Goal: Contribute content: Contribute content

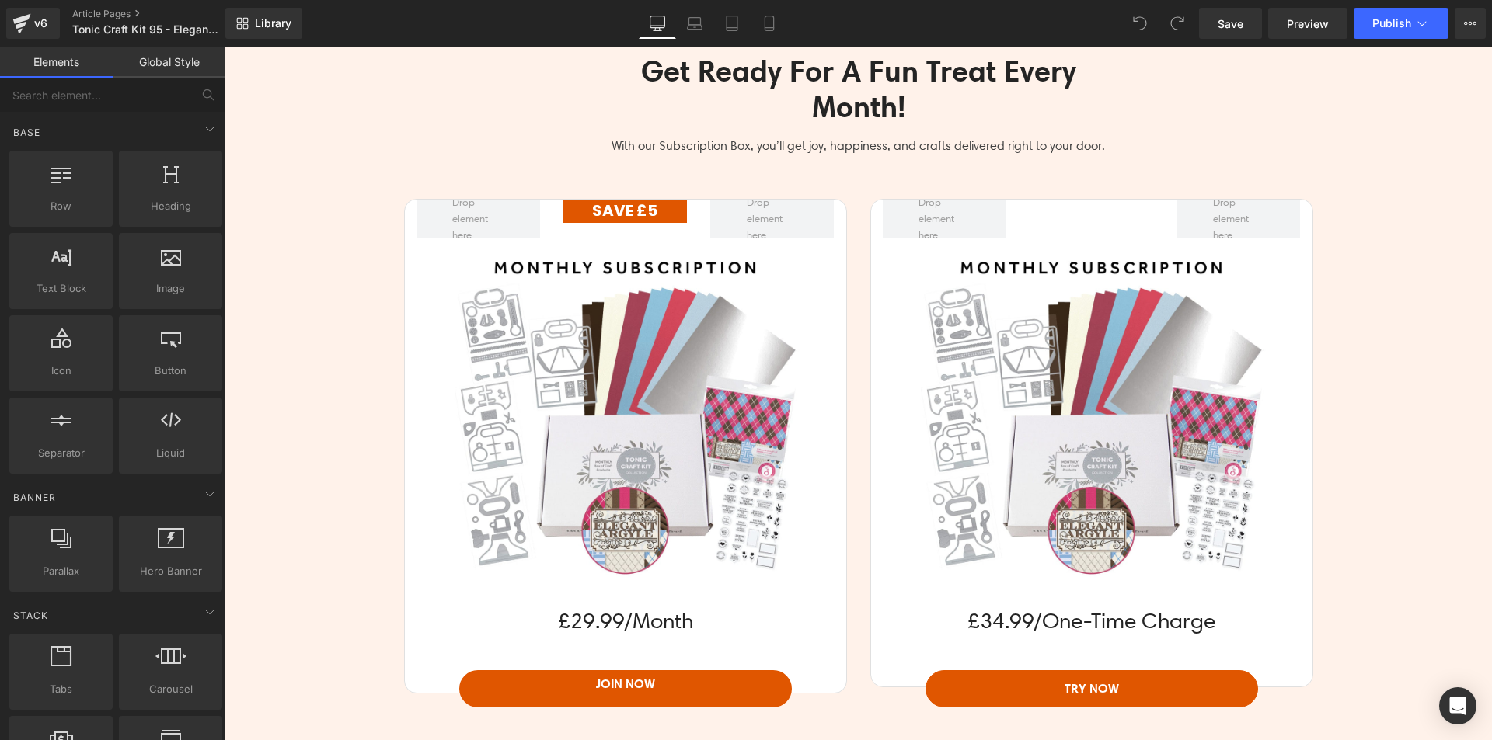
scroll to position [4195, 0]
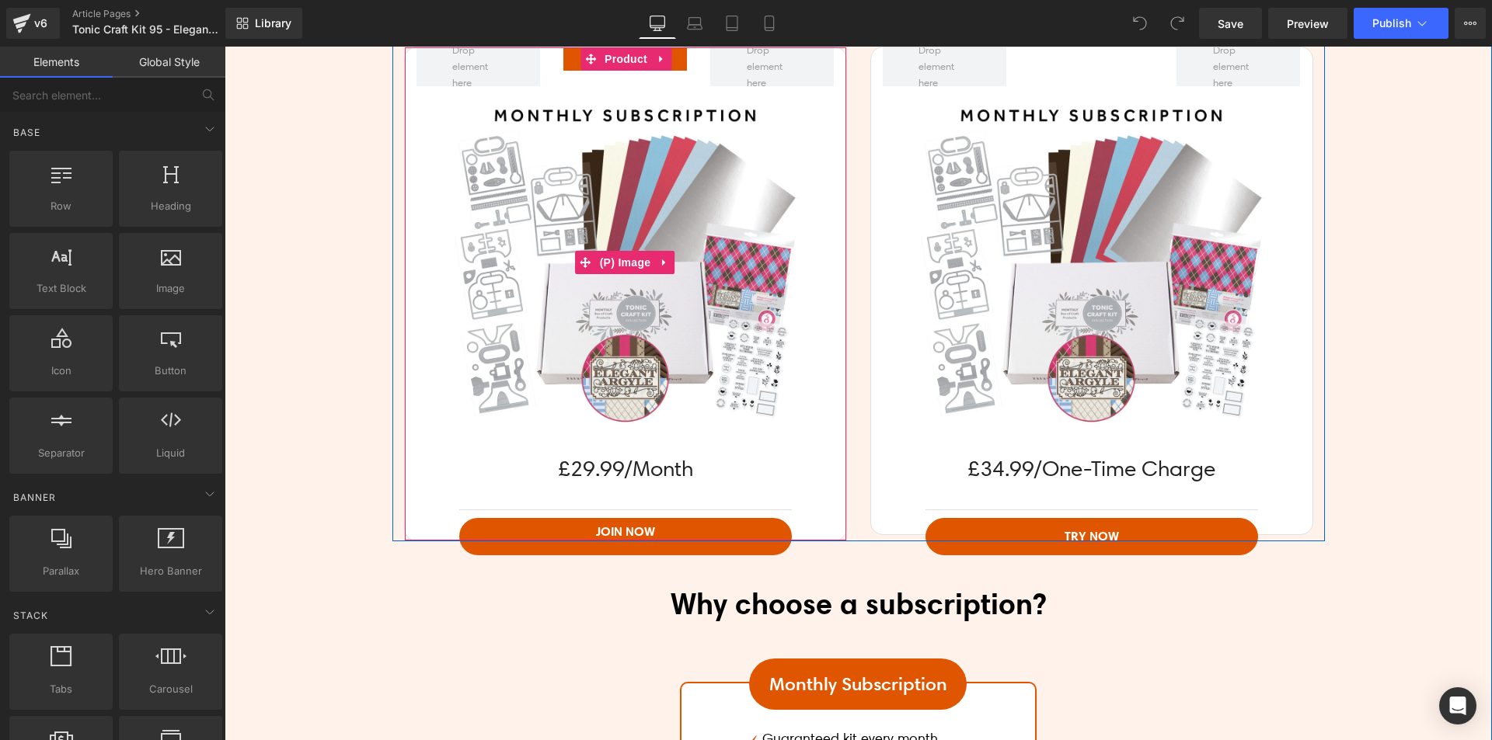
click at [640, 211] on img at bounding box center [624, 262] width 353 height 353
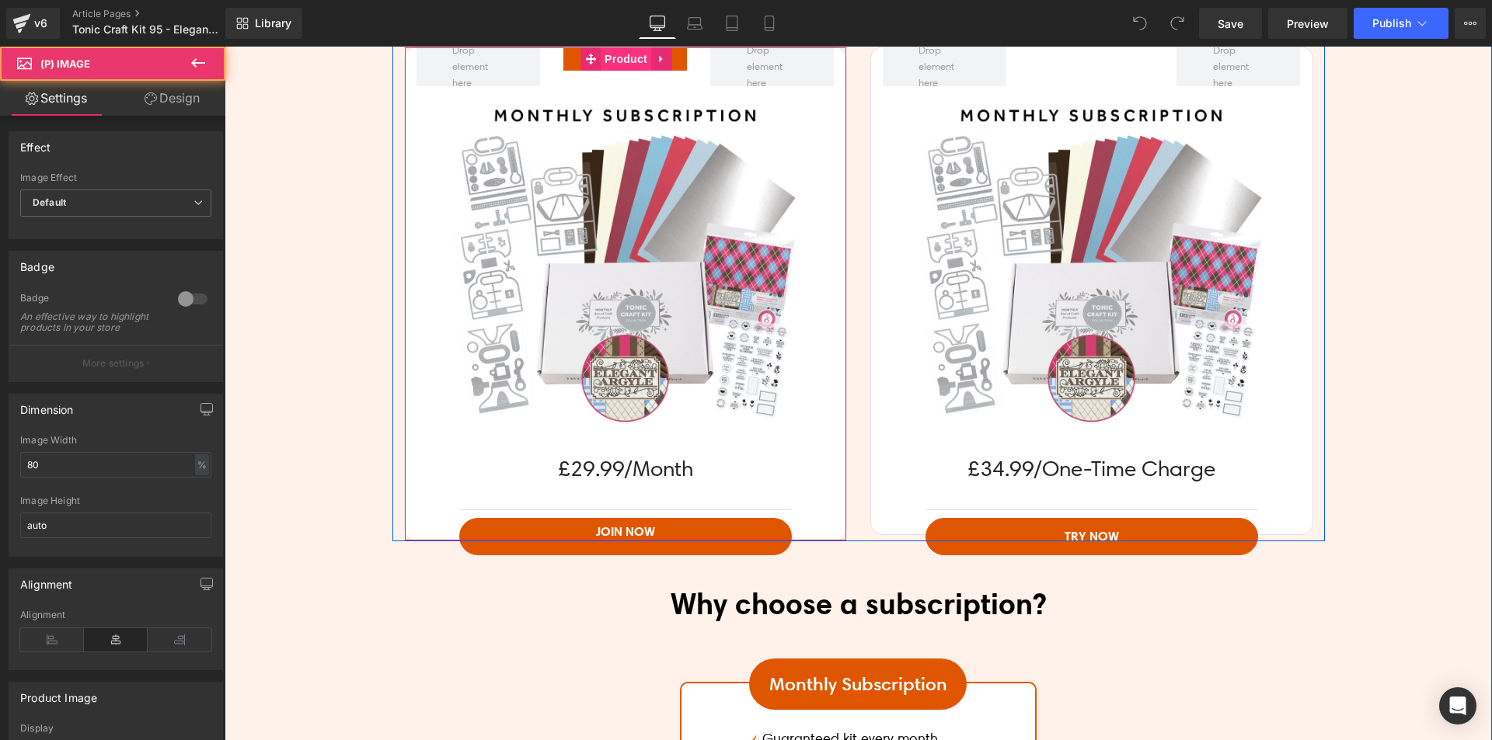
click at [611, 65] on span "Product" at bounding box center [626, 58] width 50 height 23
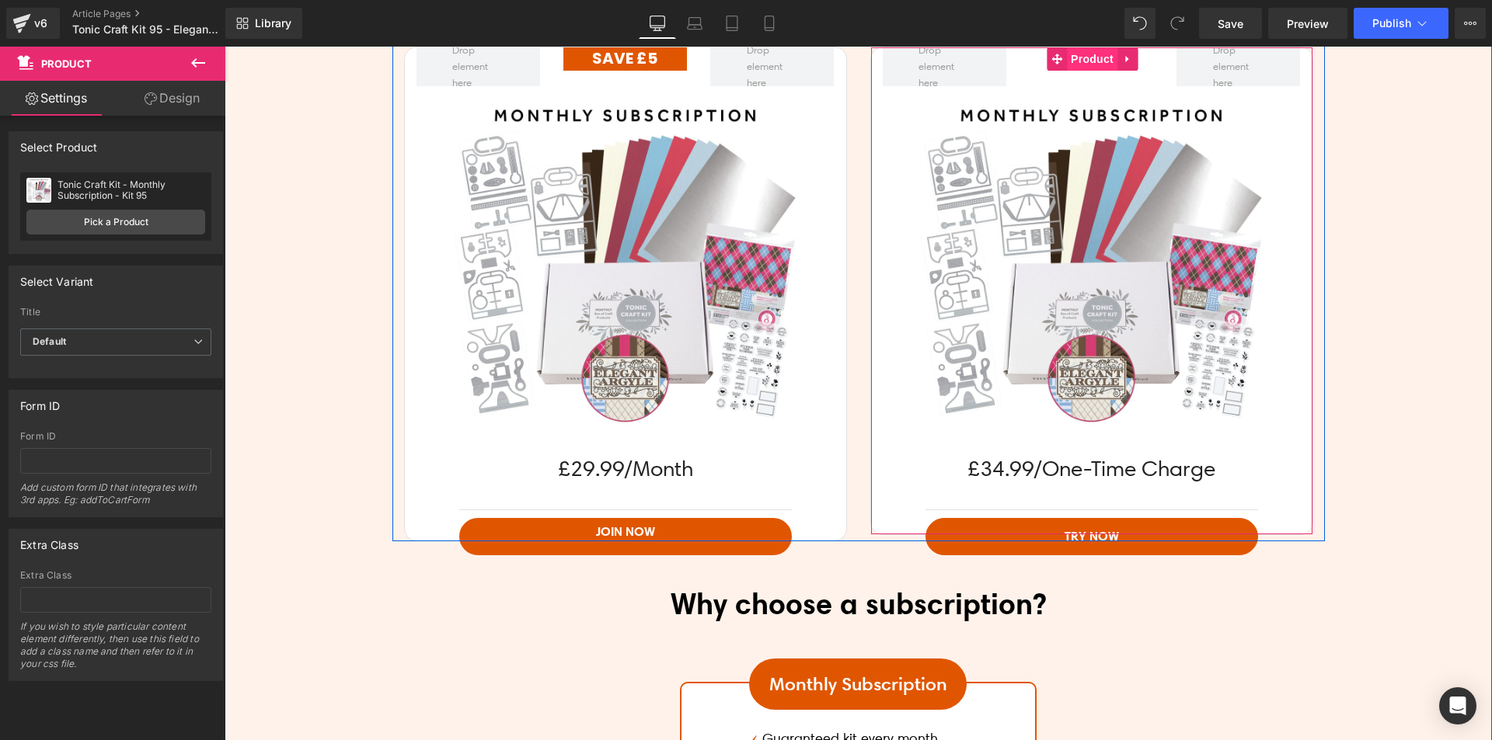
click at [1082, 56] on span "Product" at bounding box center [1092, 58] width 50 height 23
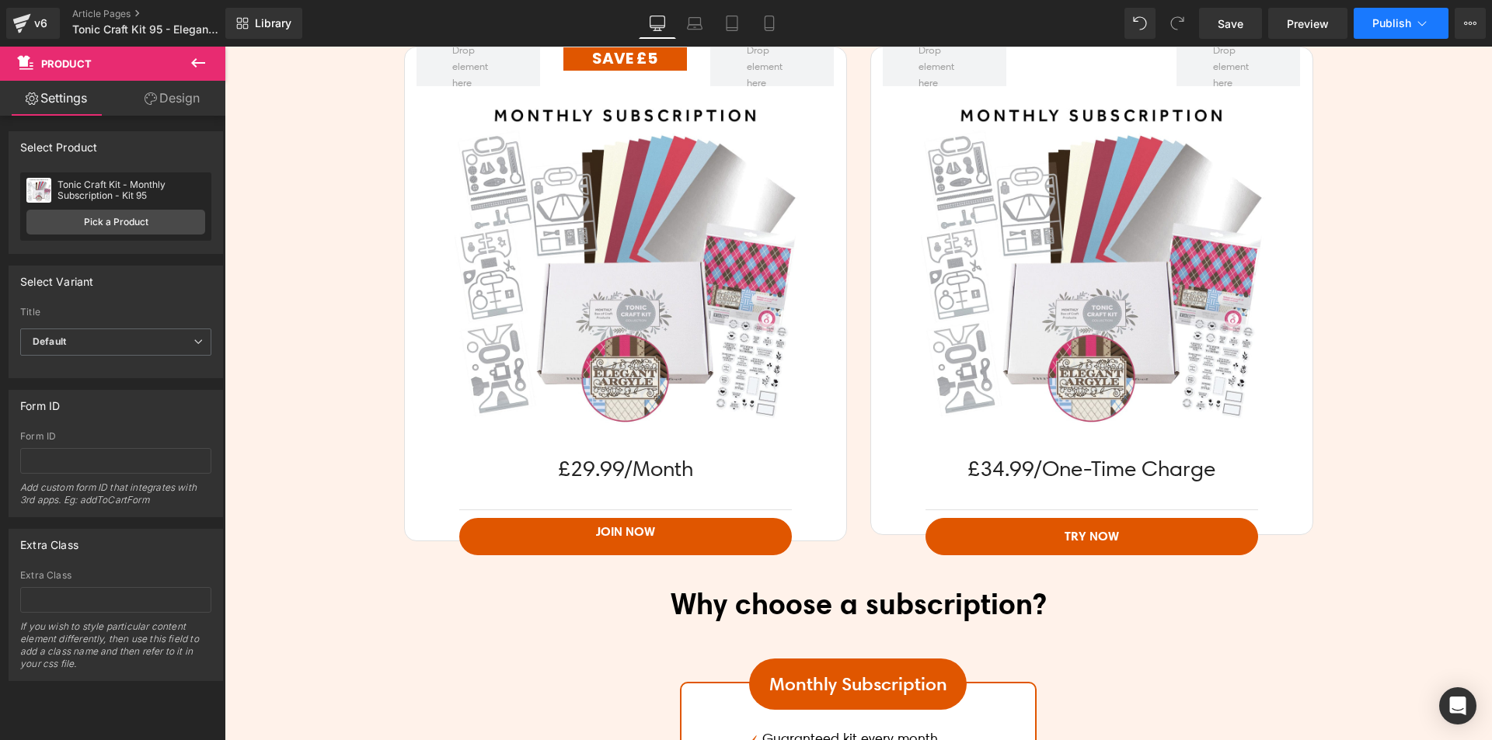
click at [1376, 12] on button "Publish" at bounding box center [1400, 23] width 95 height 31
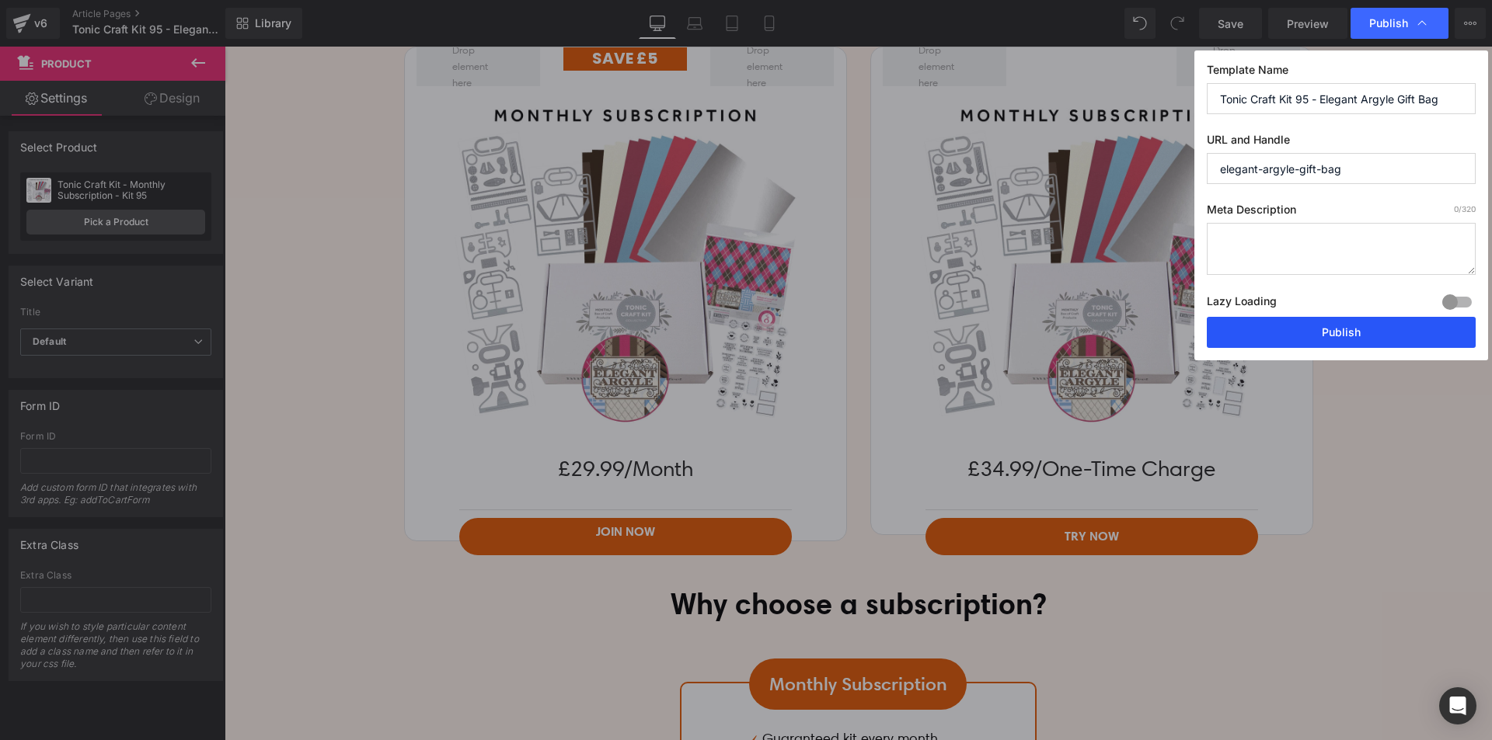
click at [1333, 333] on button "Publish" at bounding box center [1341, 332] width 269 height 31
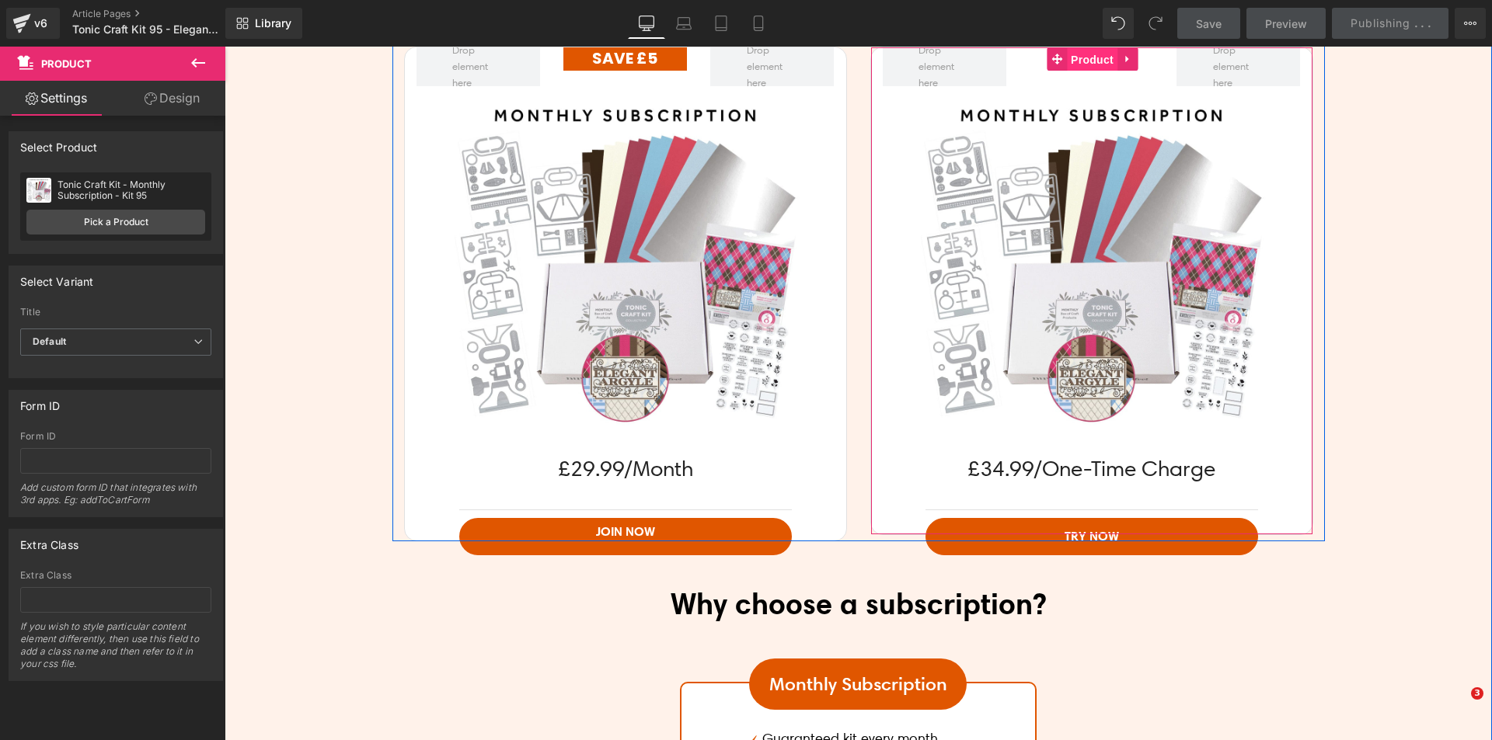
click at [1078, 61] on span "Product" at bounding box center [1092, 59] width 50 height 23
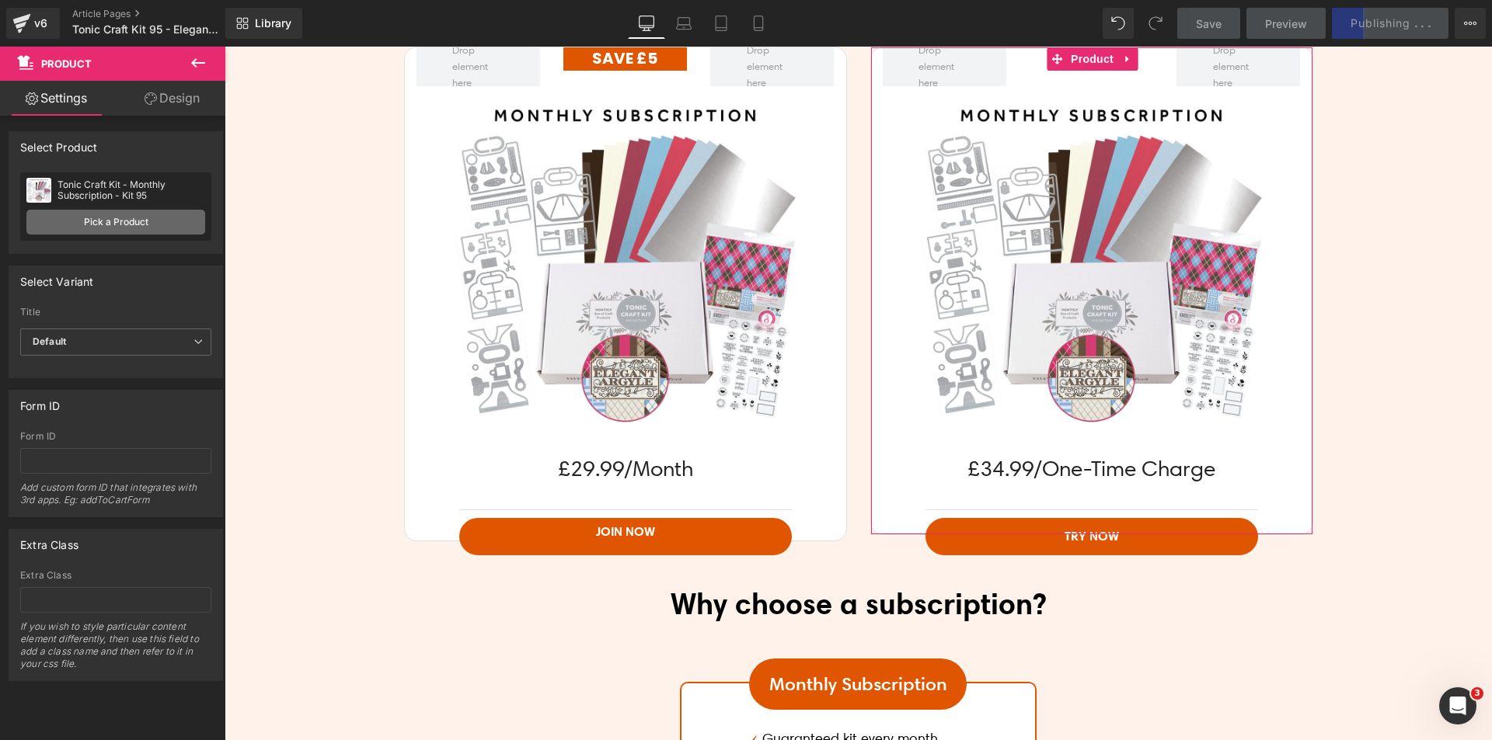
click at [162, 227] on link "Pick a Product" at bounding box center [115, 222] width 179 height 25
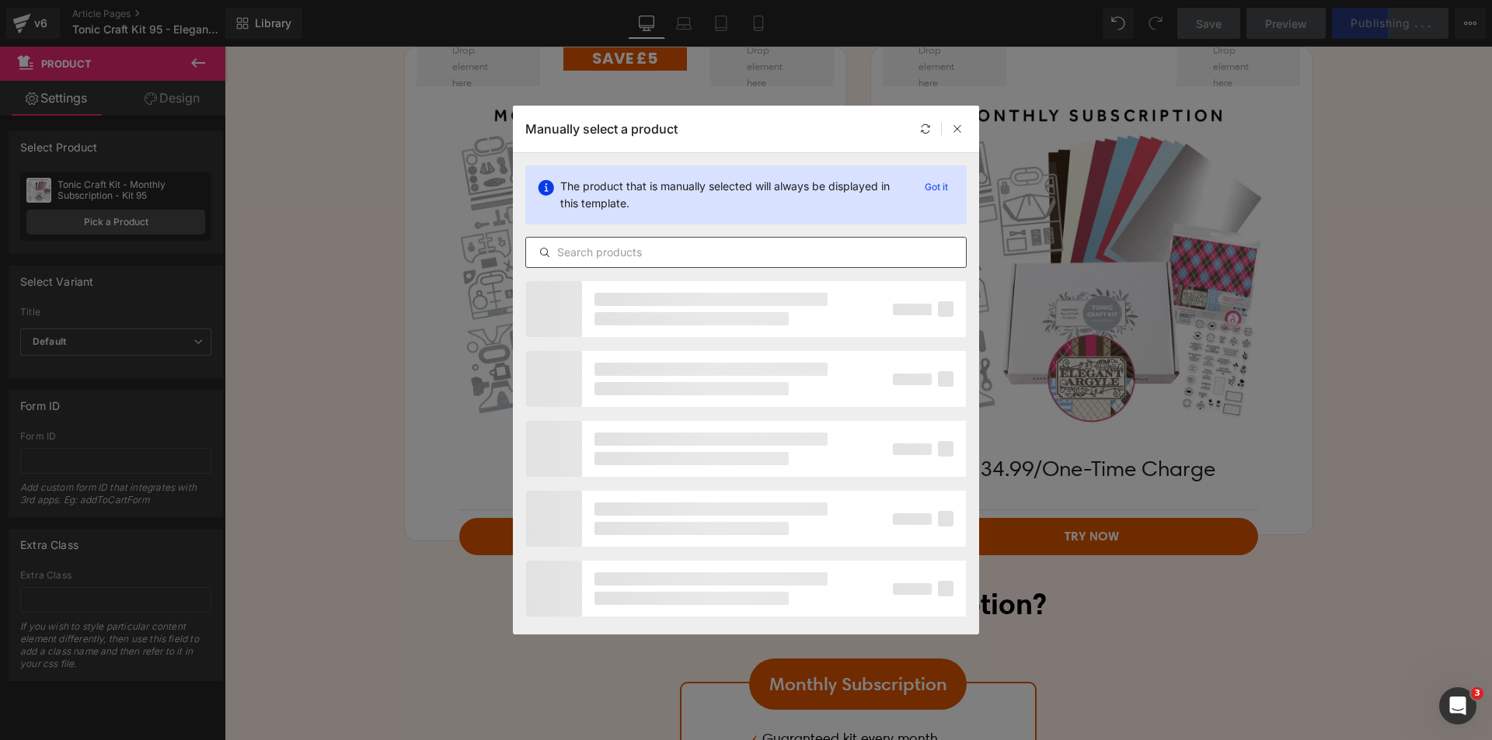
click at [667, 246] on input "text" at bounding box center [746, 252] width 440 height 19
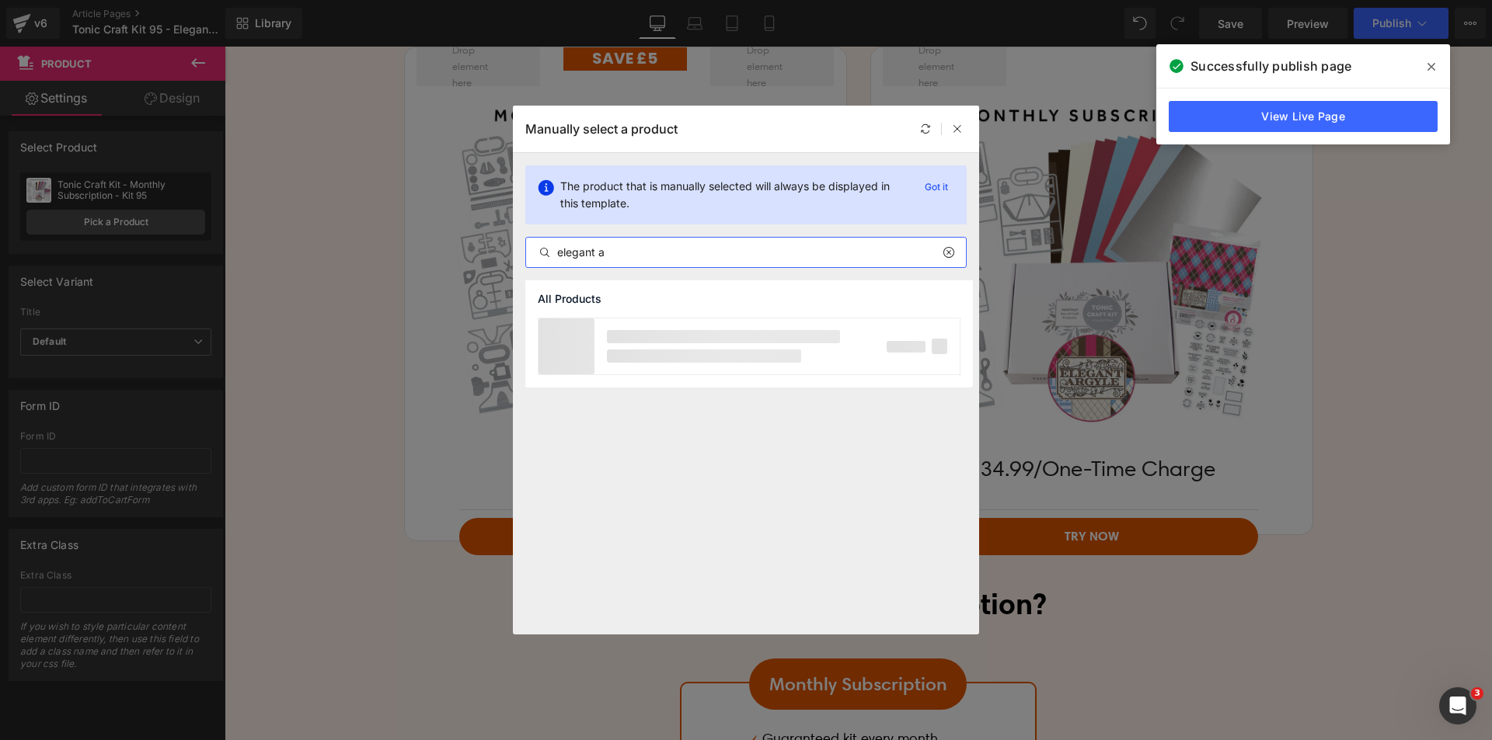
drag, startPoint x: 595, startPoint y: 251, endPoint x: 613, endPoint y: 248, distance: 18.1
click at [613, 248] on input "elegant a" at bounding box center [746, 252] width 440 height 19
type input "elegant arg"
click at [670, 340] on div "Tonic Craft Kit 95 - One Off Purchase - Elegant Argyle" at bounding box center [720, 346] width 233 height 28
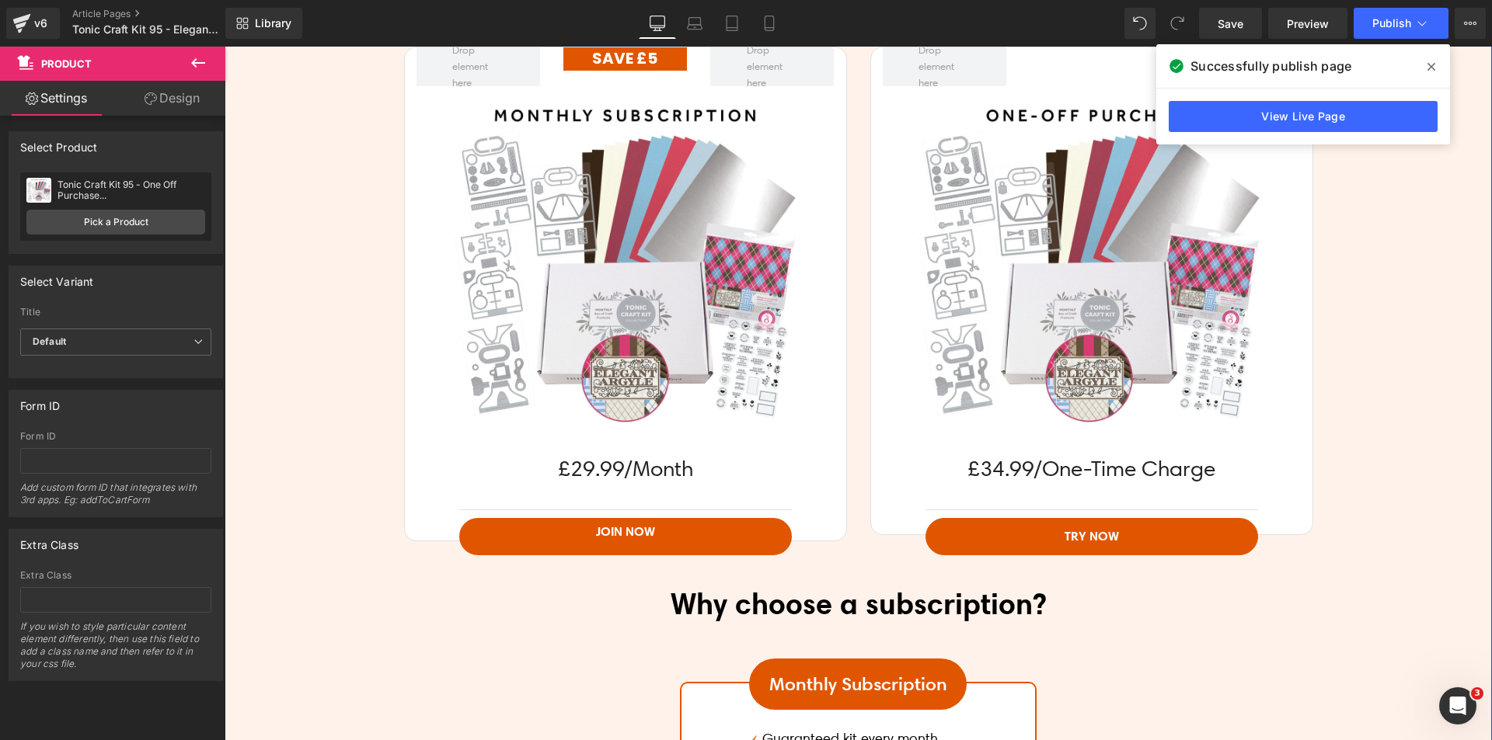
click at [1057, 333] on img at bounding box center [1090, 262] width 353 height 353
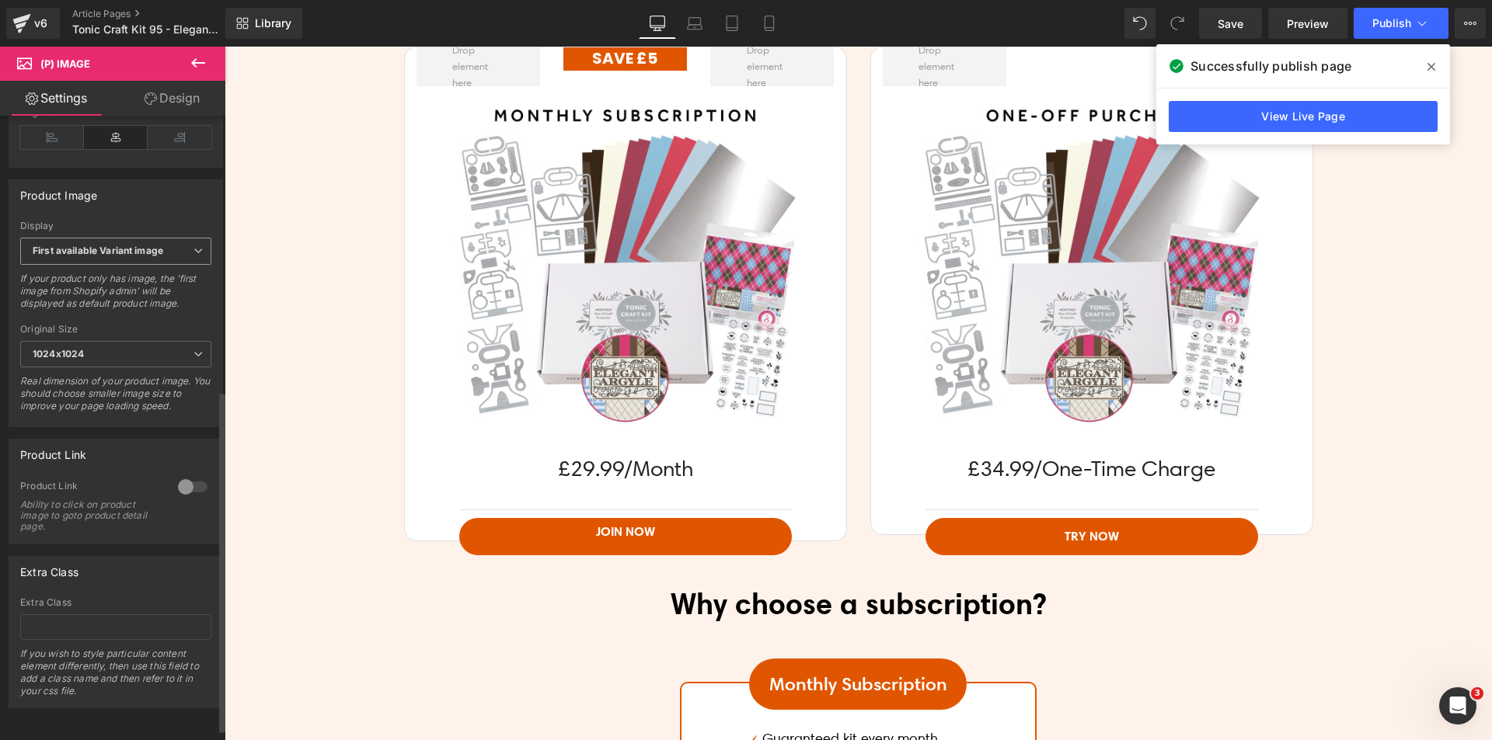
scroll to position [525, 0]
click at [183, 476] on div at bounding box center [192, 487] width 37 height 25
click at [1372, 26] on span "Publish" at bounding box center [1391, 23] width 39 height 12
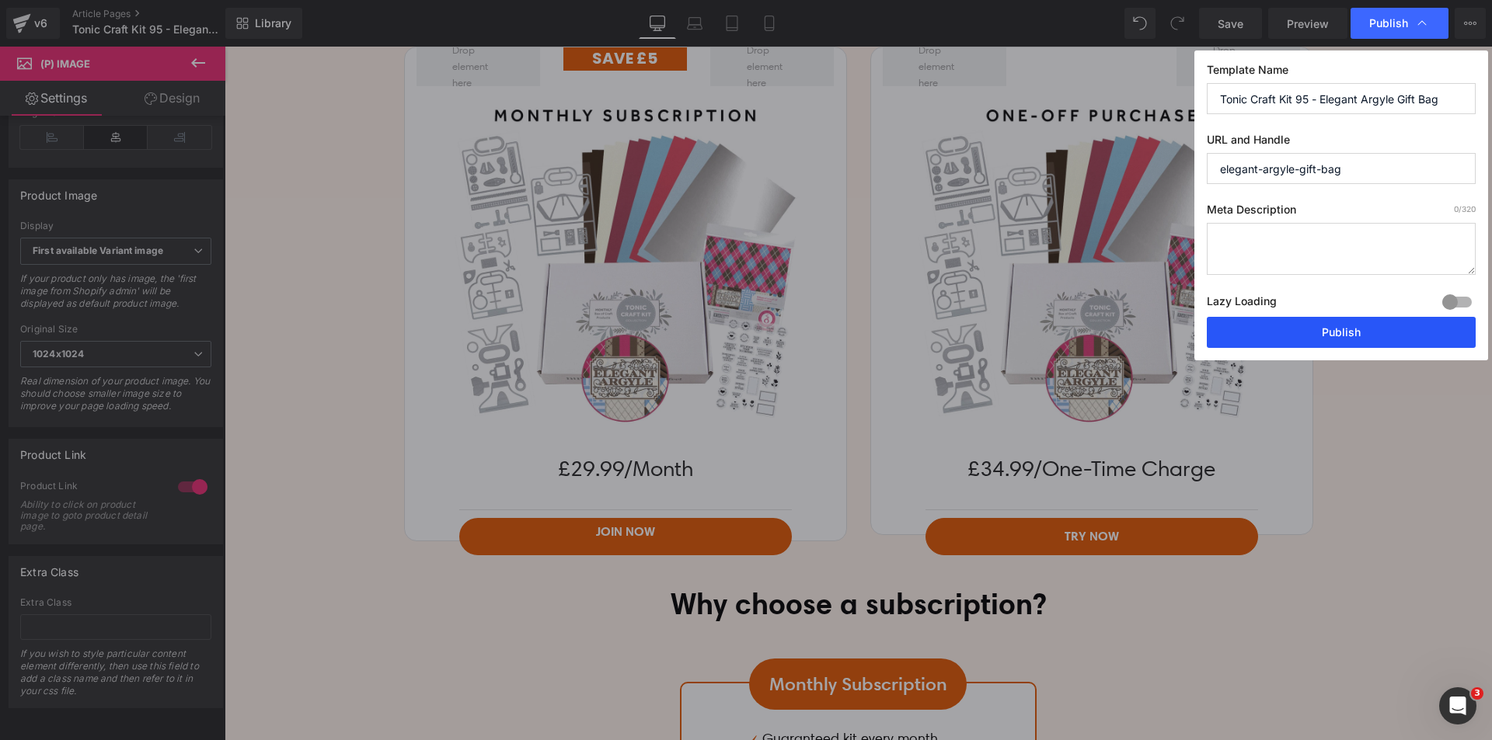
click at [1298, 333] on button "Publish" at bounding box center [1341, 332] width 269 height 31
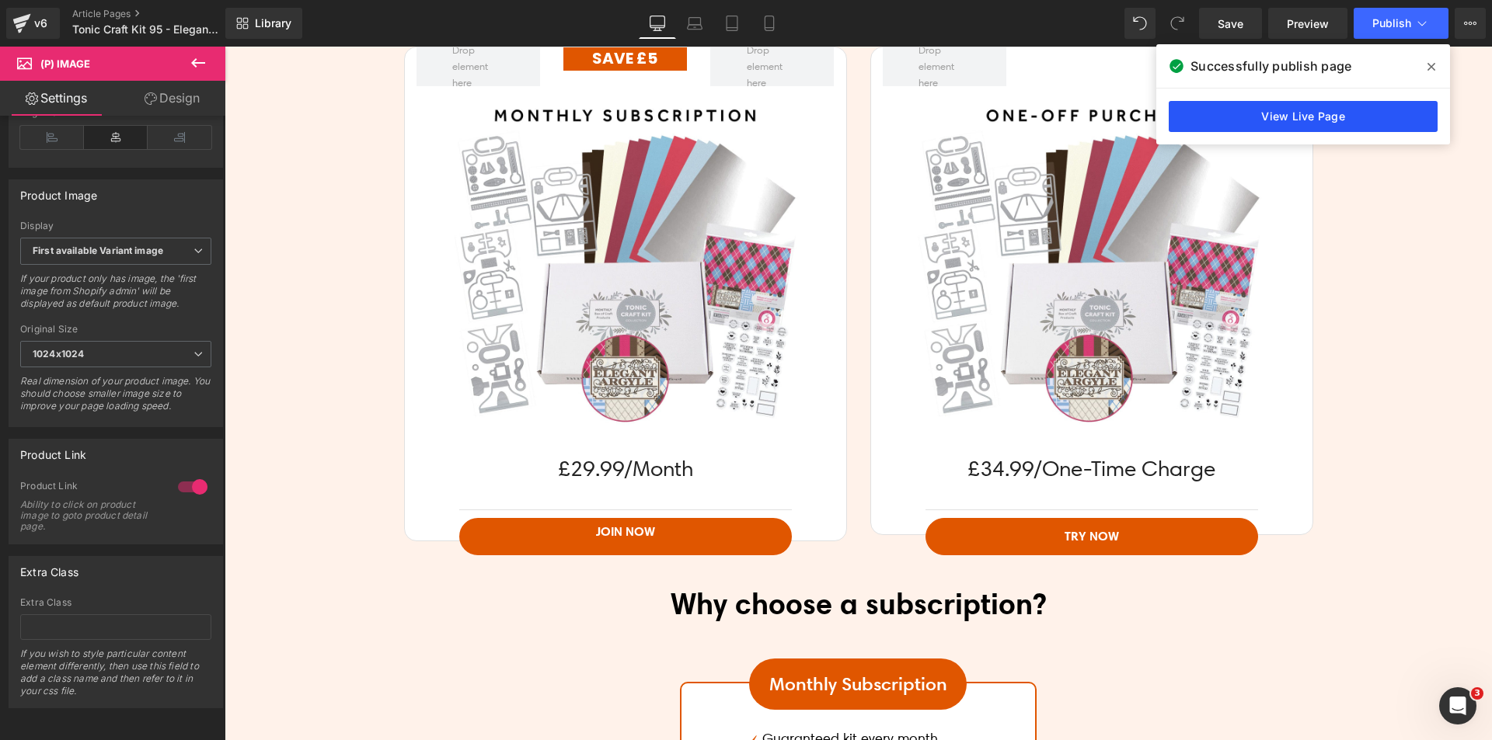
click at [1296, 123] on link "View Live Page" at bounding box center [1302, 116] width 269 height 31
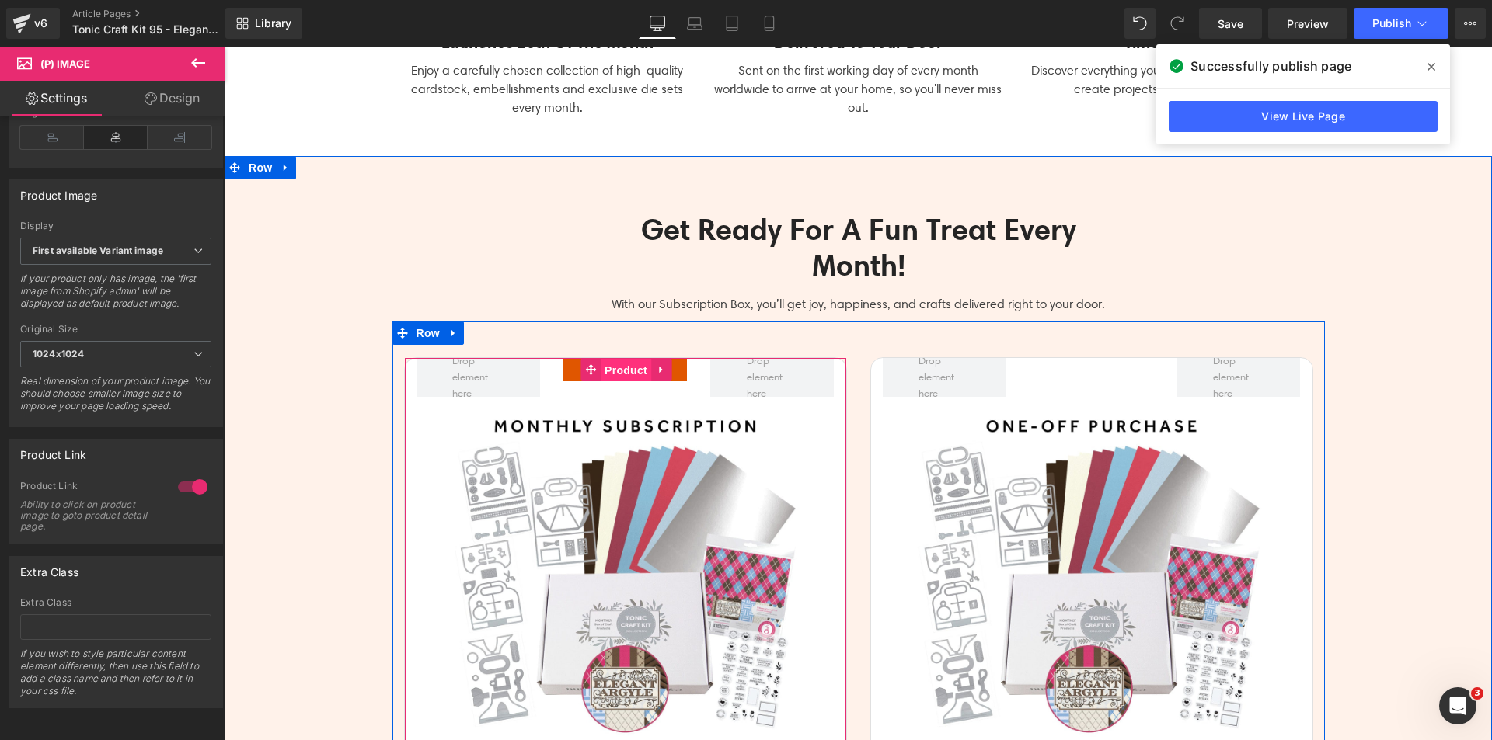
click at [601, 367] on span "Product" at bounding box center [626, 370] width 50 height 23
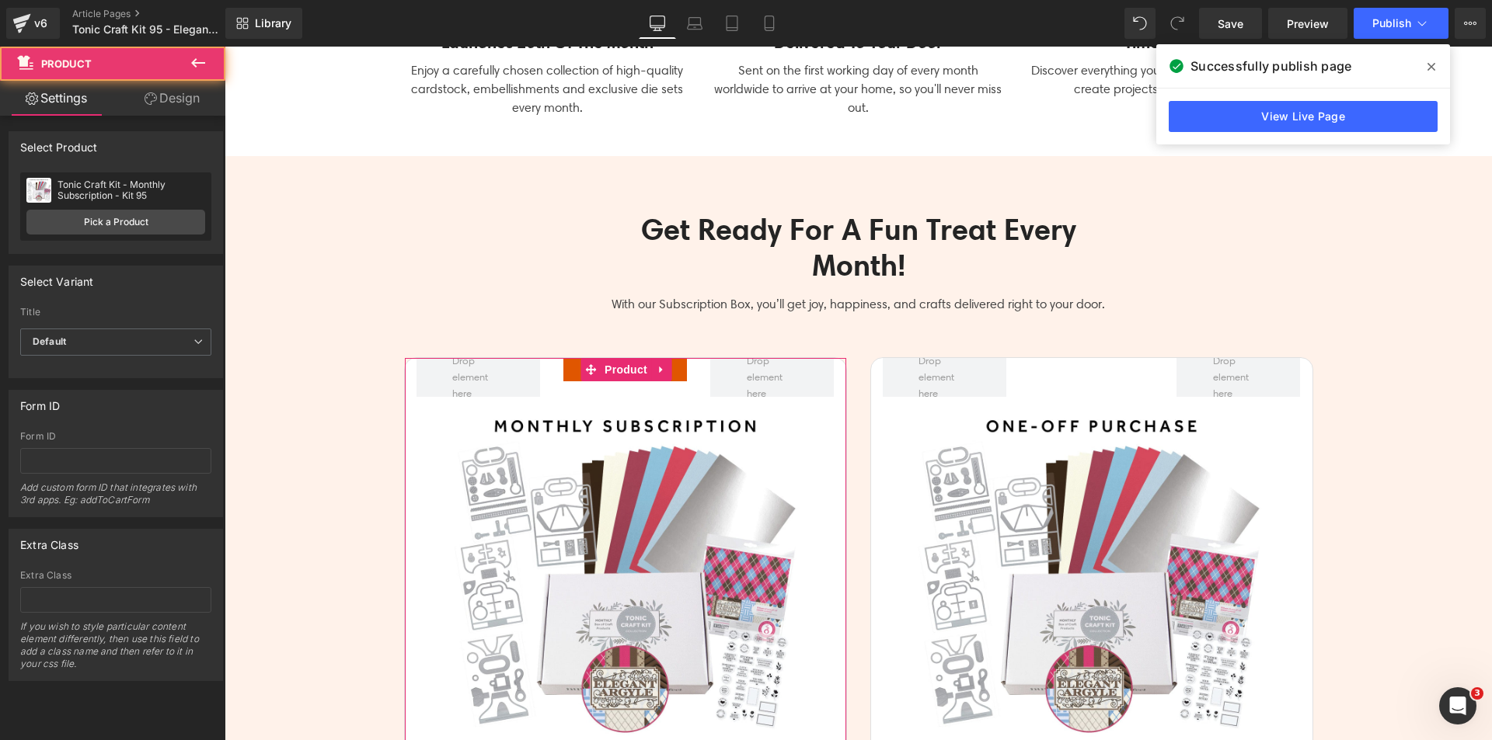
click at [179, 92] on link "Design" at bounding box center [172, 98] width 113 height 35
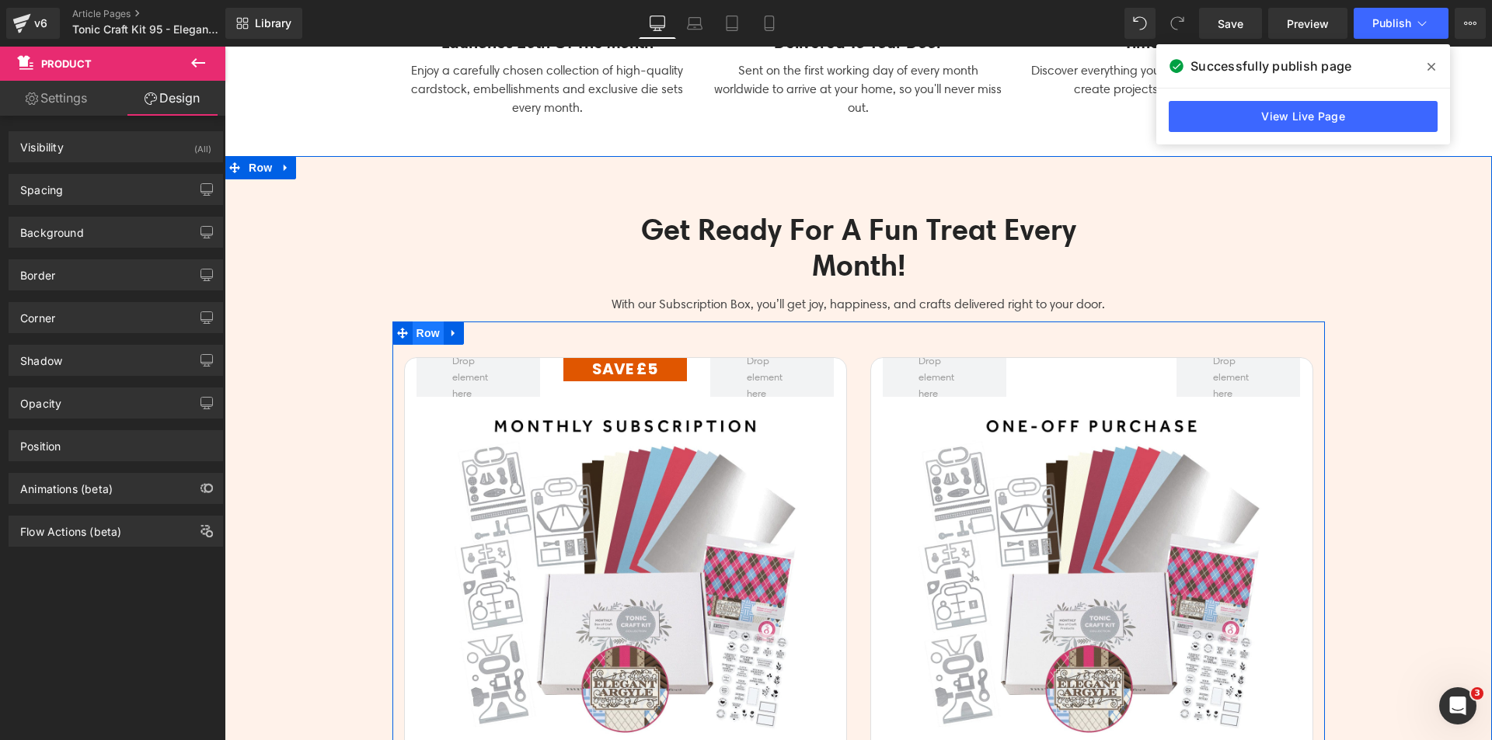
click at [423, 329] on span "Row" at bounding box center [428, 333] width 31 height 23
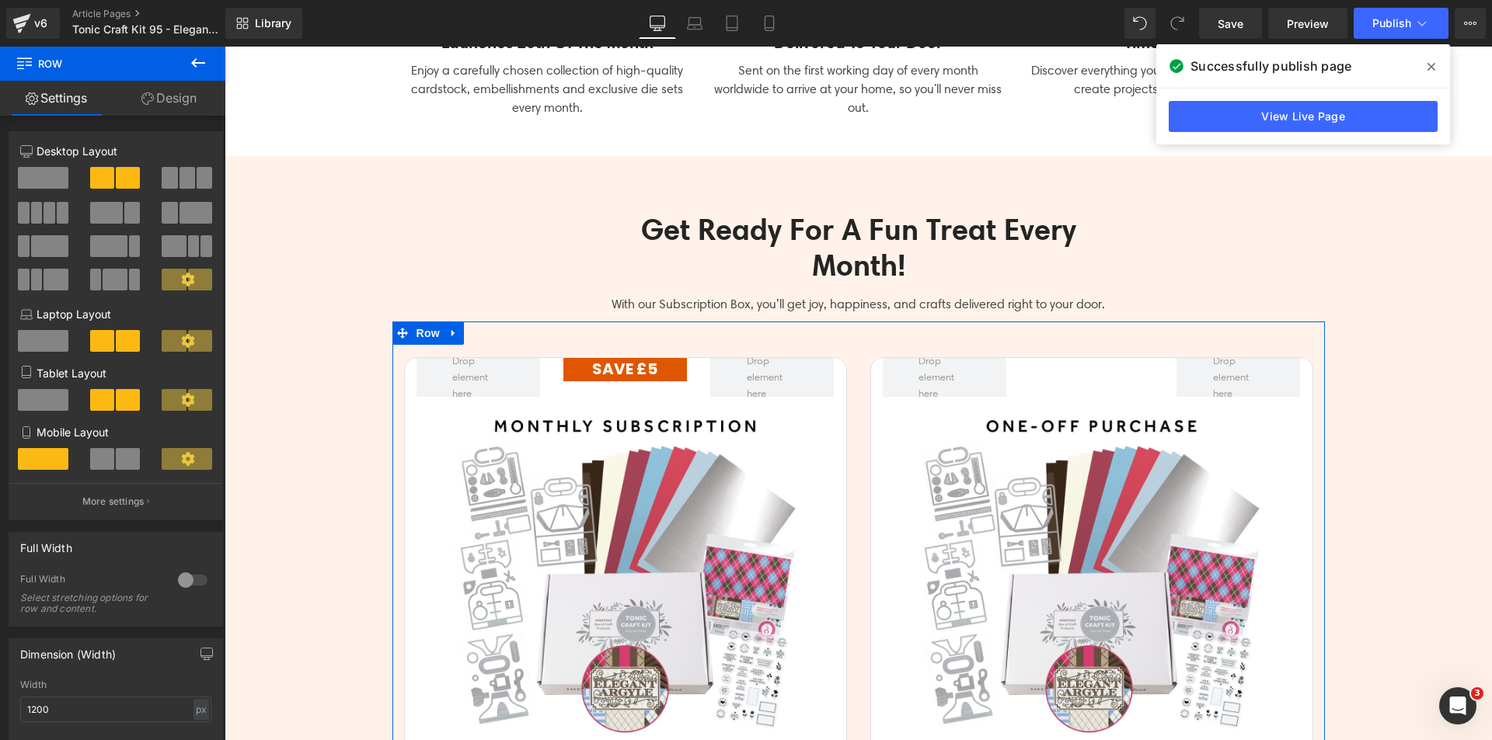
click at [183, 107] on link "Design" at bounding box center [169, 98] width 113 height 35
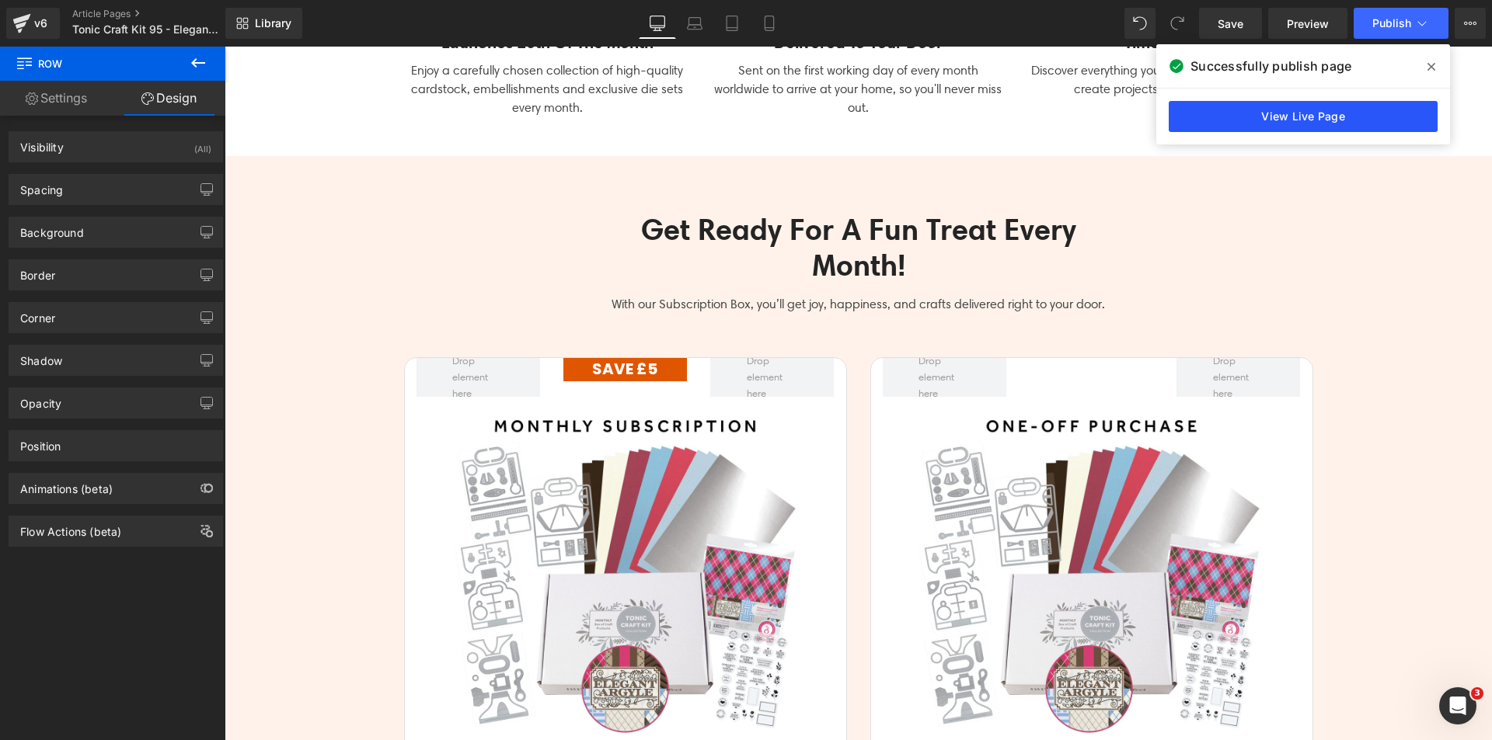
click at [1247, 126] on link "View Live Page" at bounding box center [1302, 116] width 269 height 31
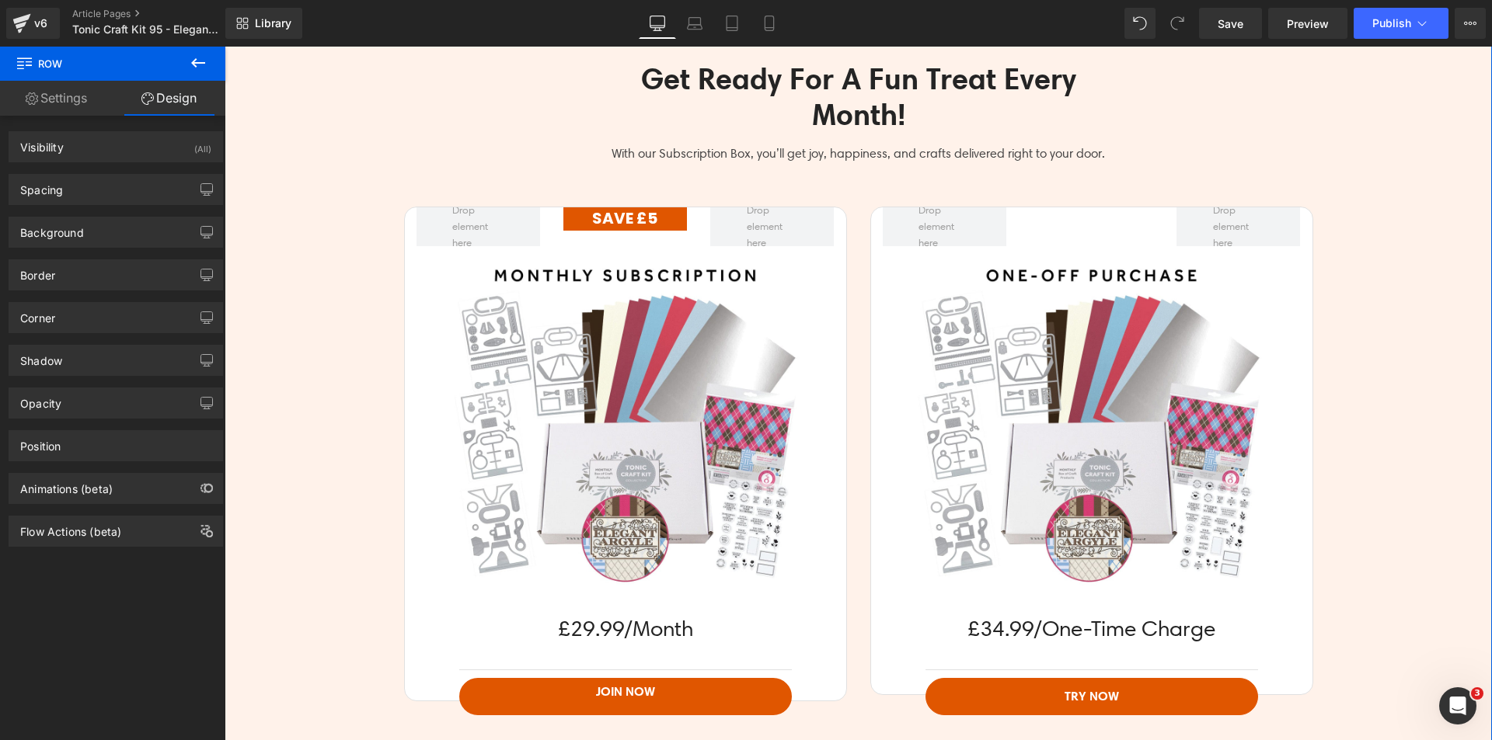
scroll to position [4195, 0]
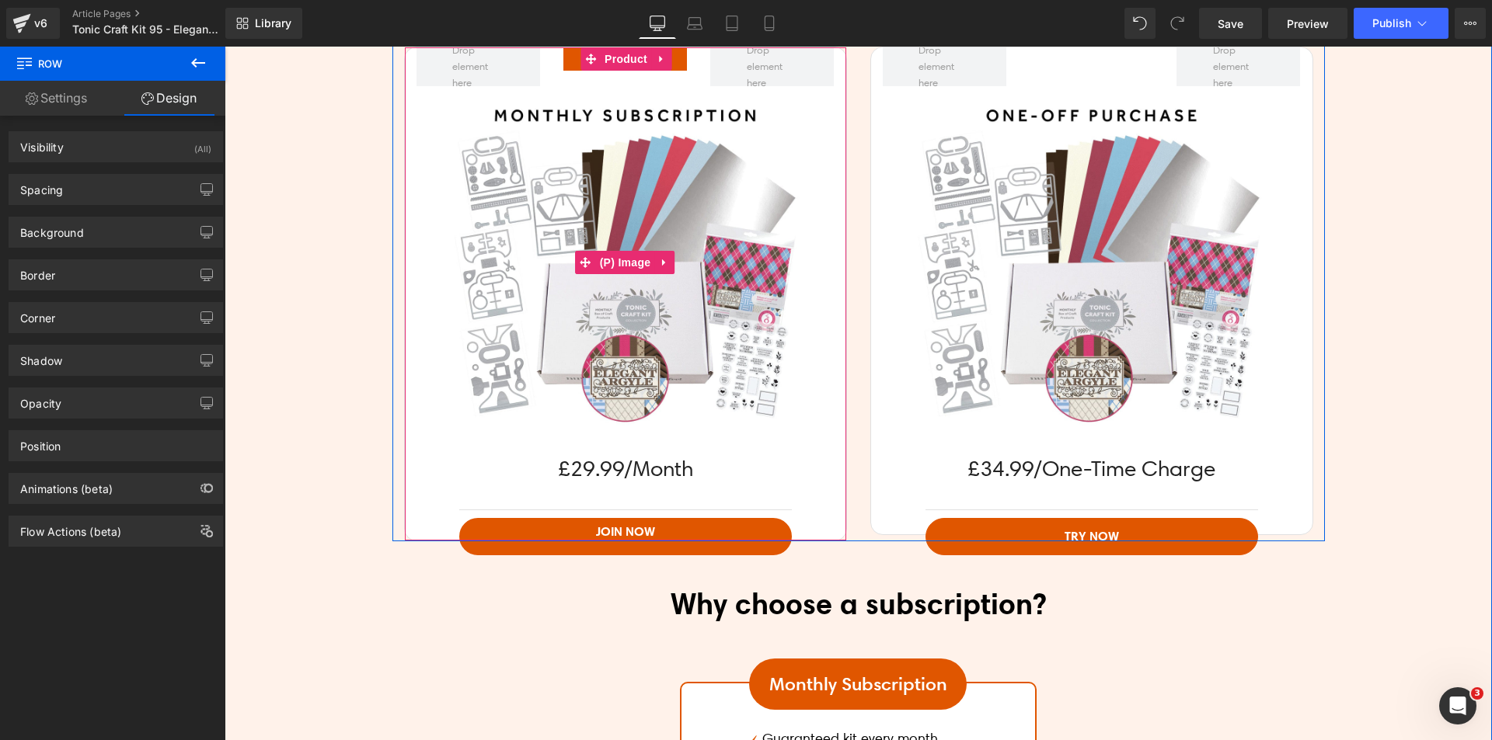
click at [677, 166] on img at bounding box center [624, 262] width 353 height 353
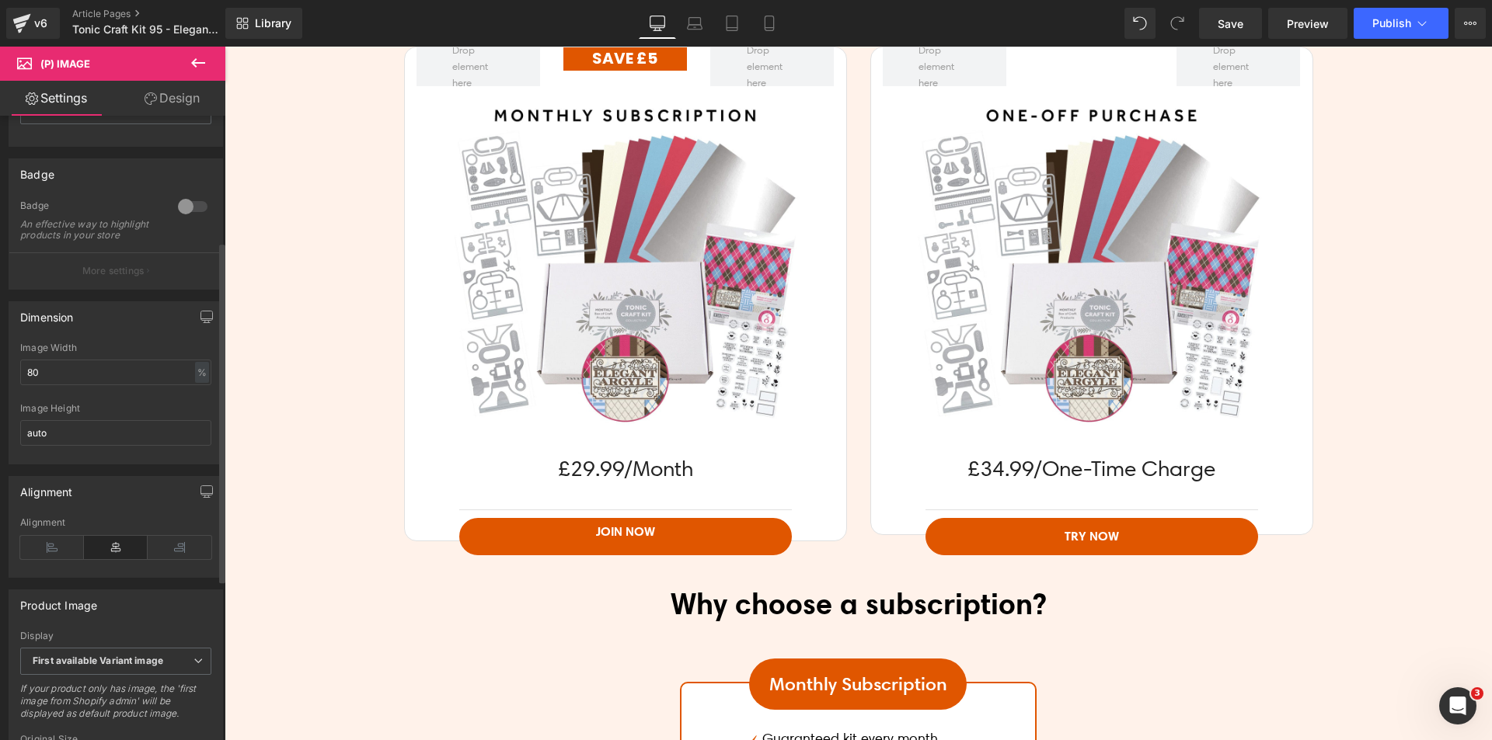
scroll to position [388, 0]
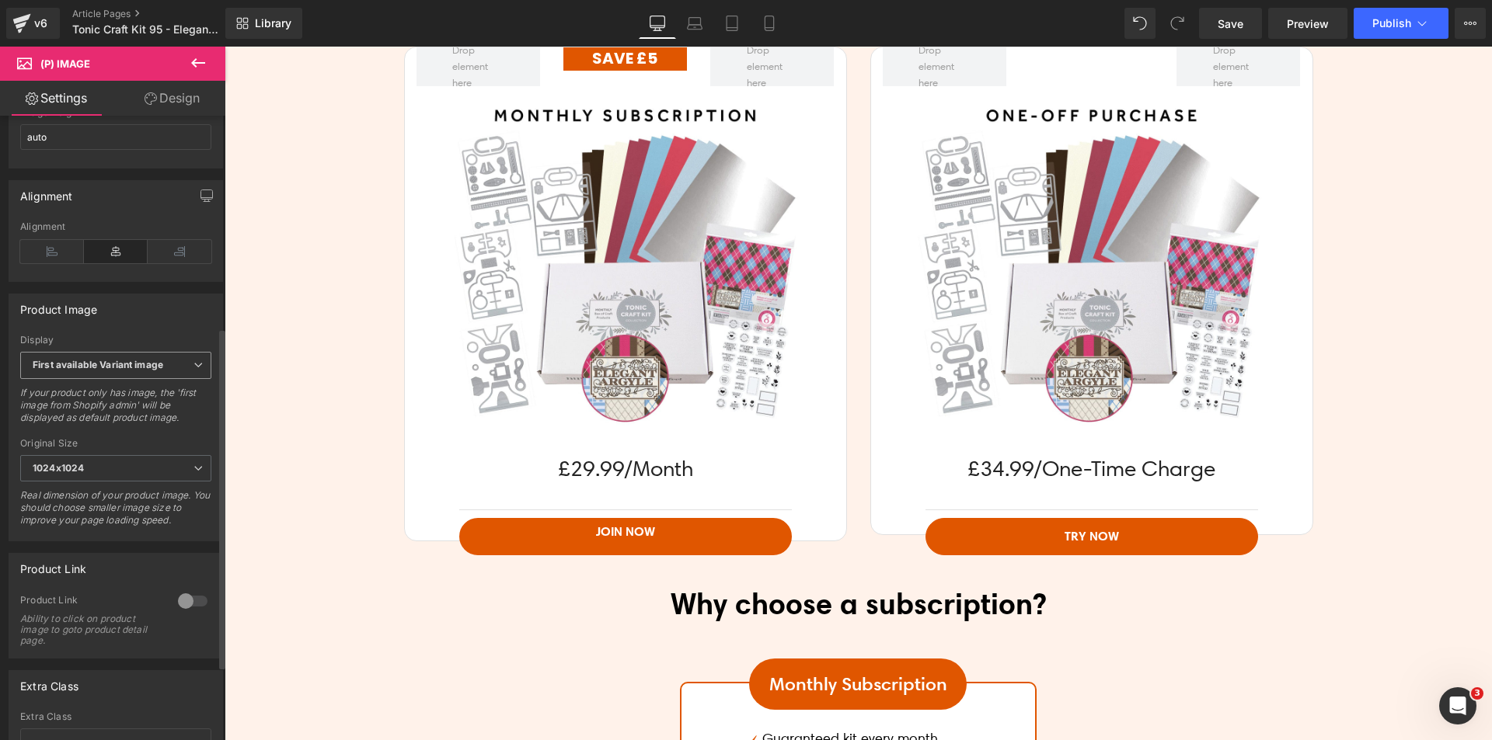
click at [134, 370] on b "First available Variant image" at bounding box center [98, 365] width 131 height 12
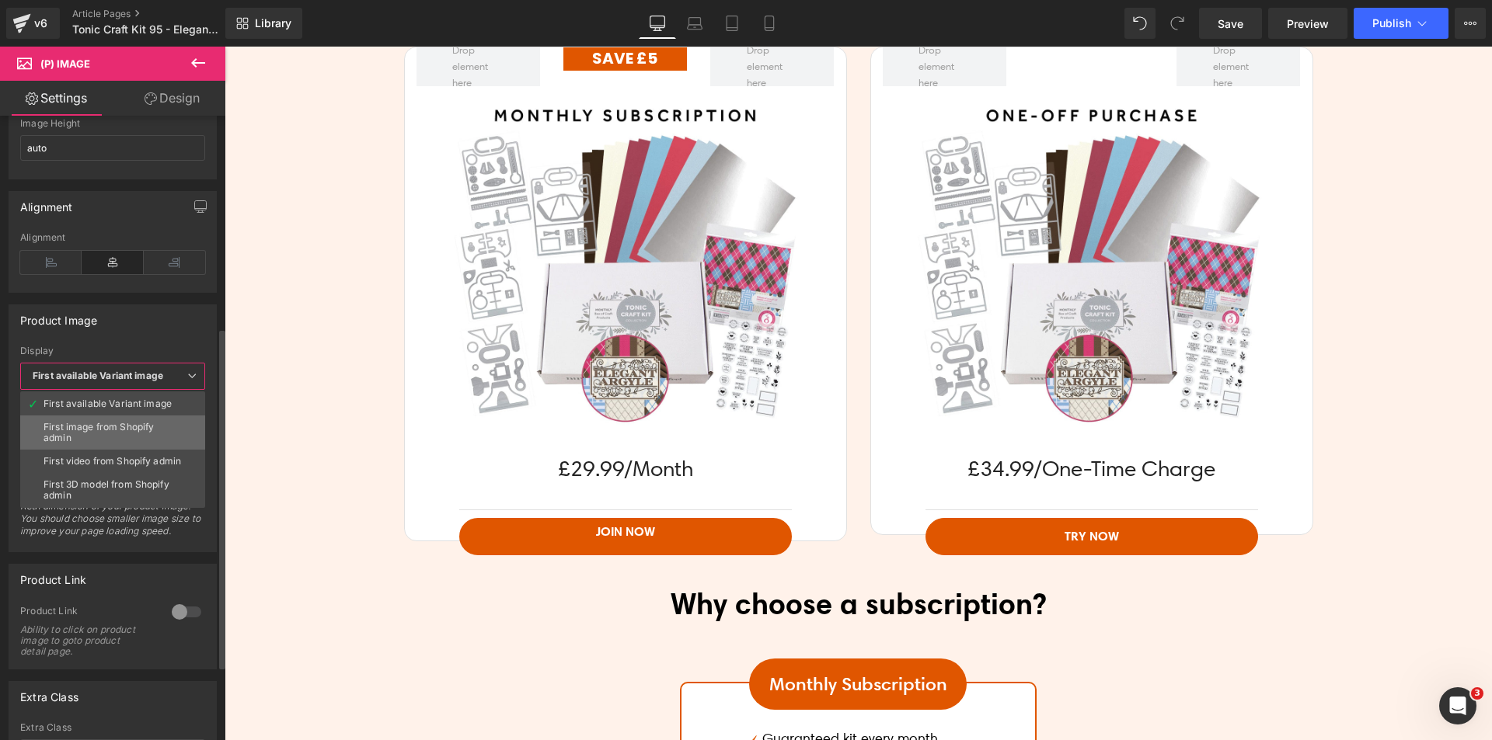
click at [131, 429] on div "First image from Shopify admin" at bounding box center [113, 433] width 138 height 22
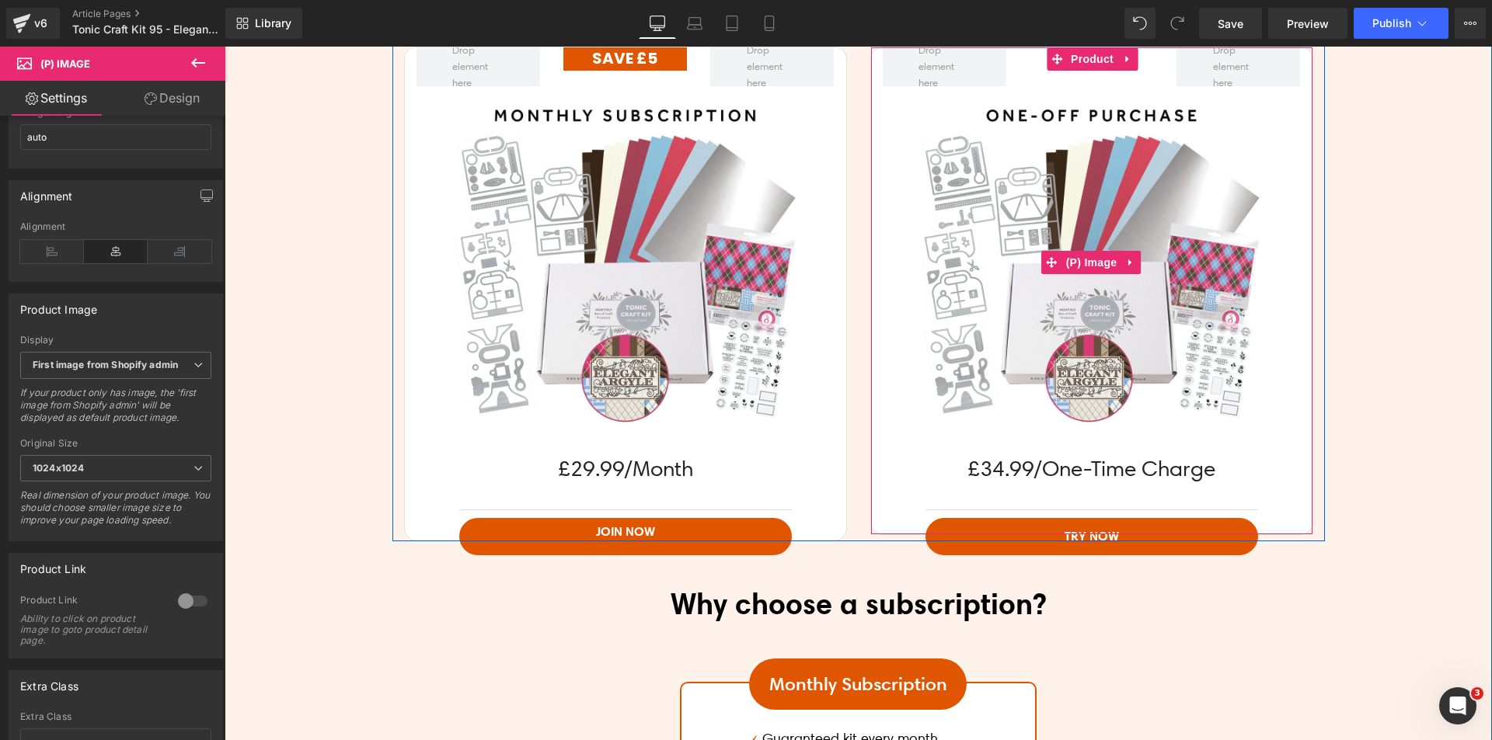
click at [1012, 398] on img at bounding box center [1090, 262] width 353 height 353
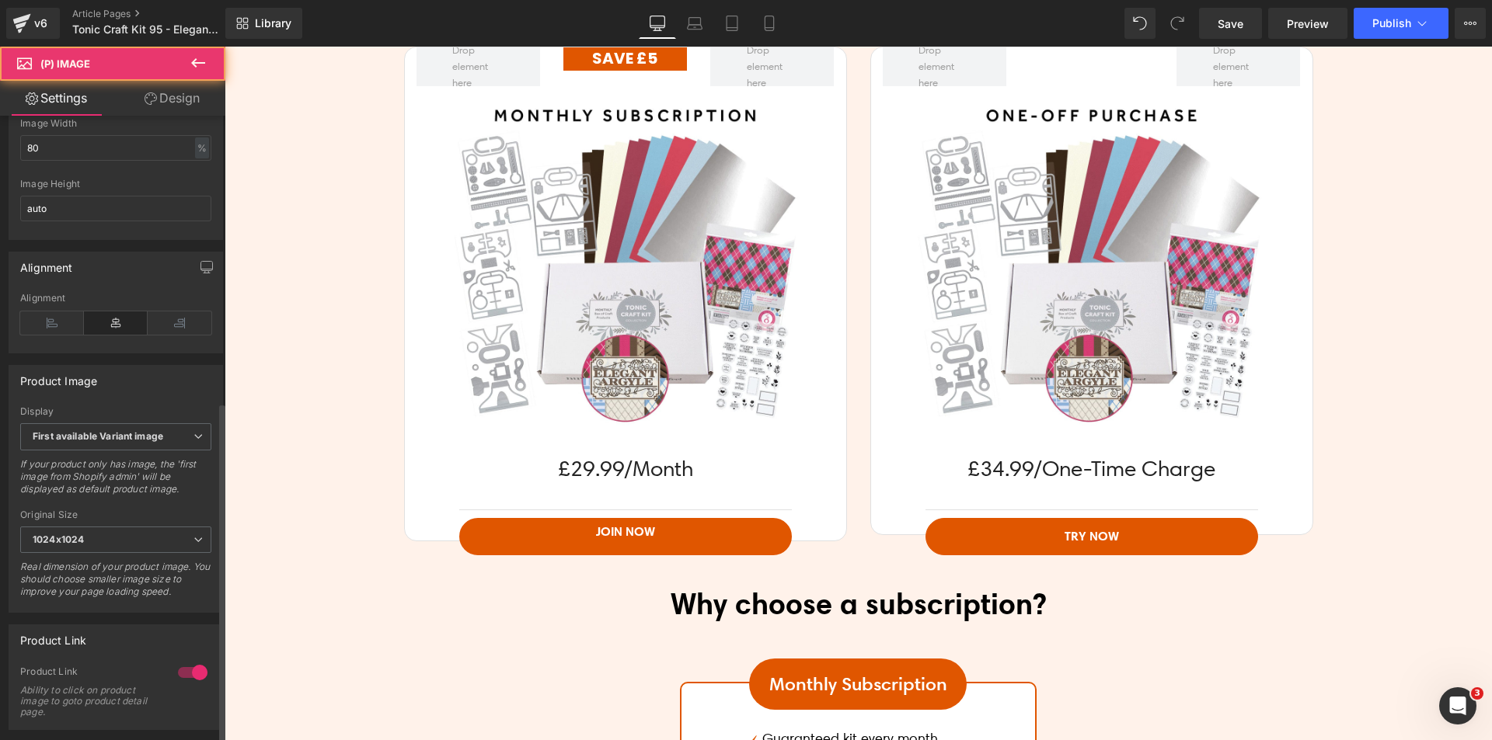
scroll to position [525, 0]
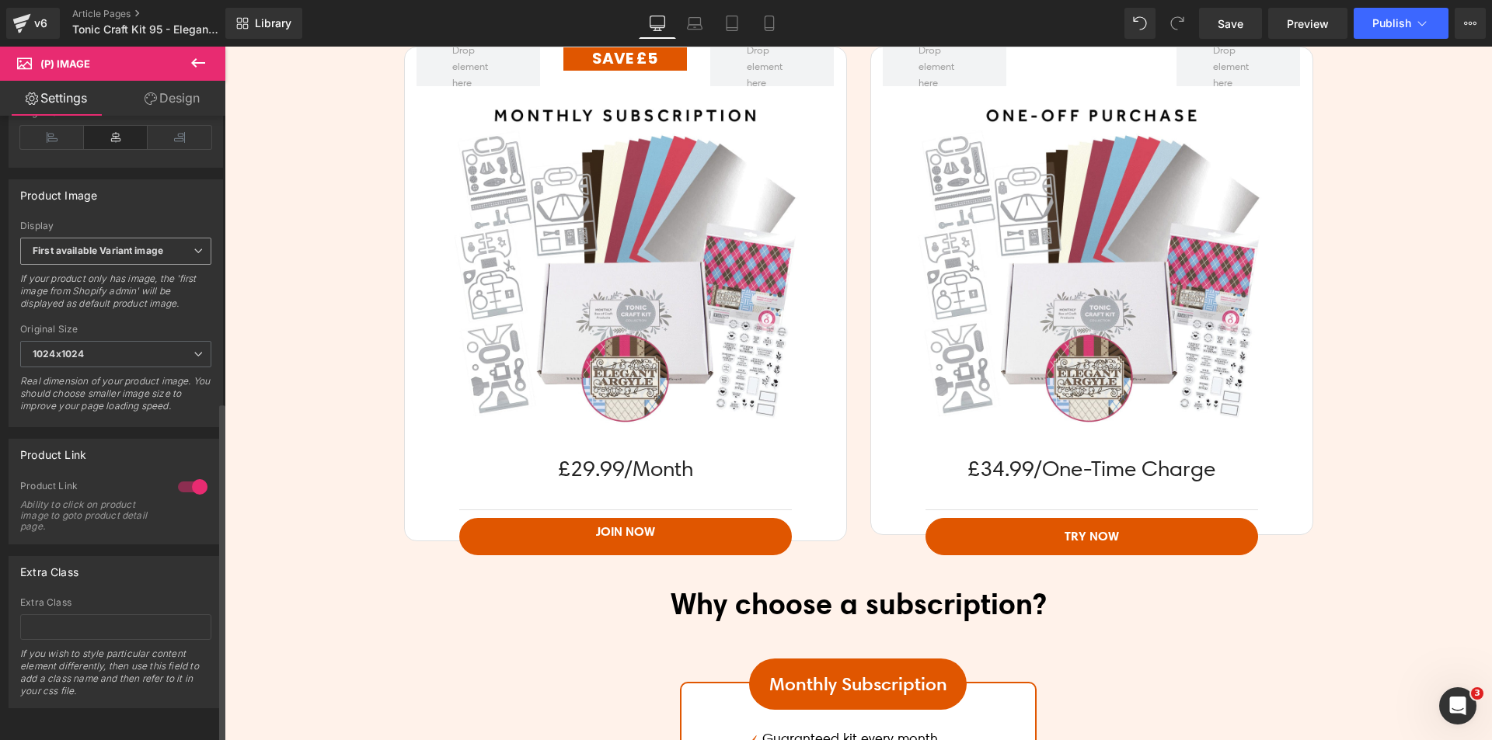
click at [130, 238] on span "First available Variant image" at bounding box center [115, 251] width 191 height 27
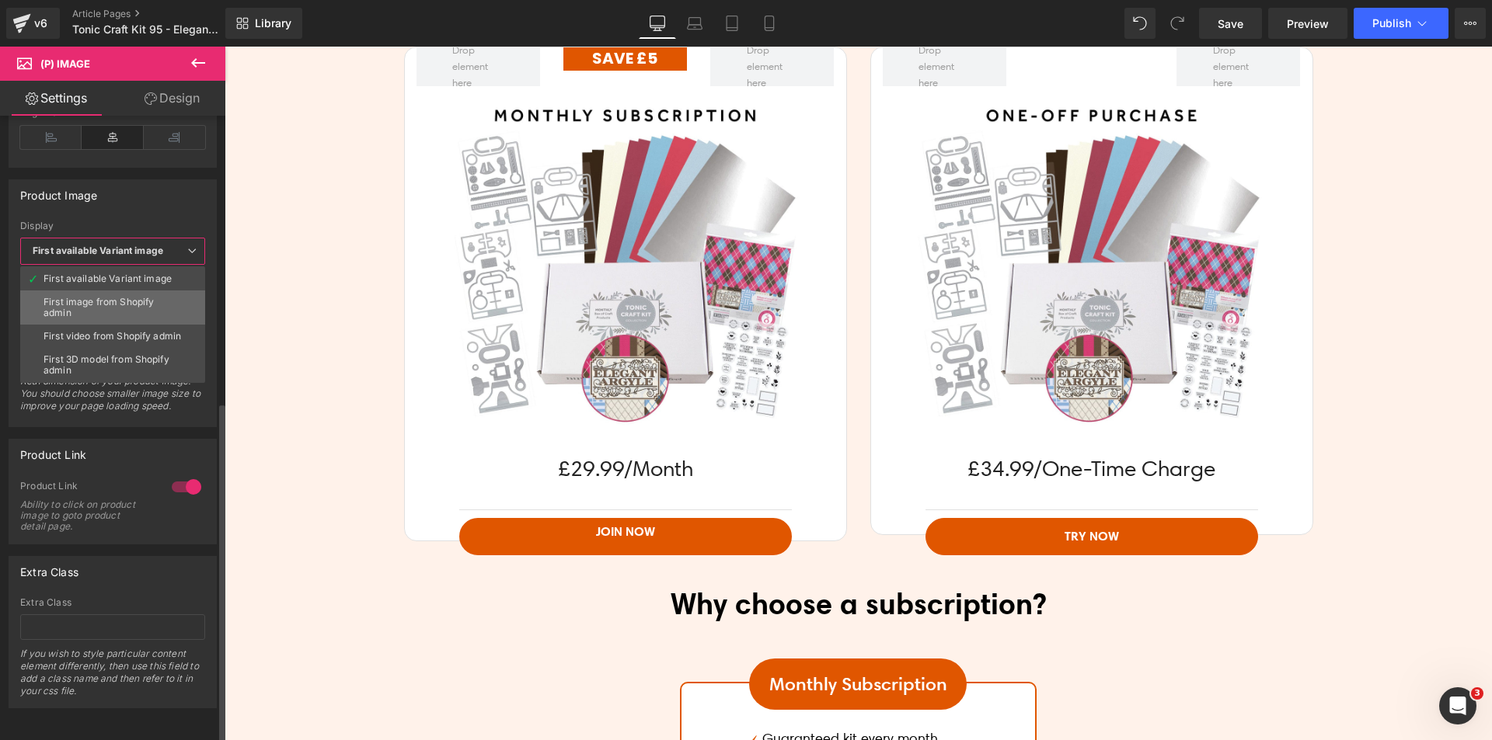
click at [125, 301] on div "First image from Shopify admin" at bounding box center [113, 308] width 138 height 22
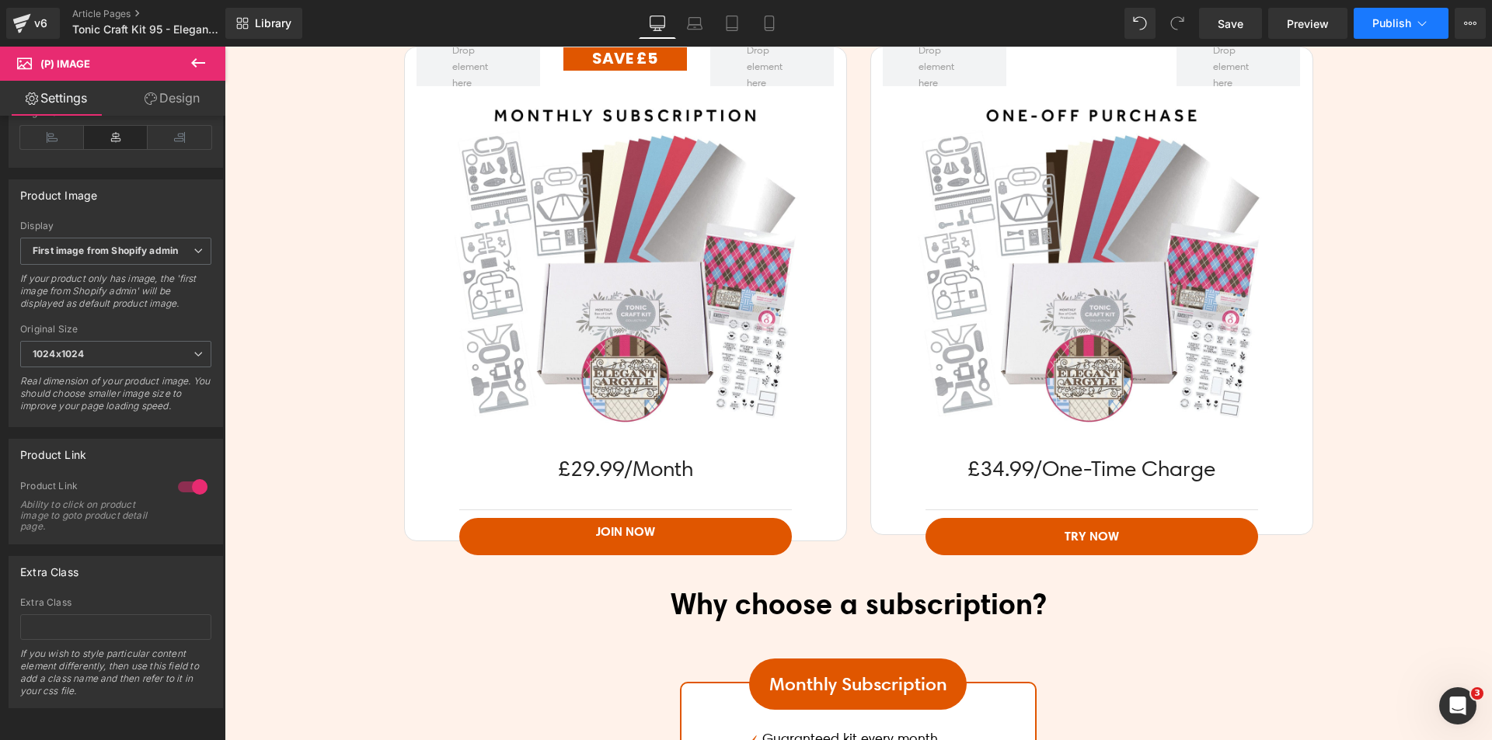
click at [1399, 19] on span "Publish" at bounding box center [1391, 23] width 39 height 12
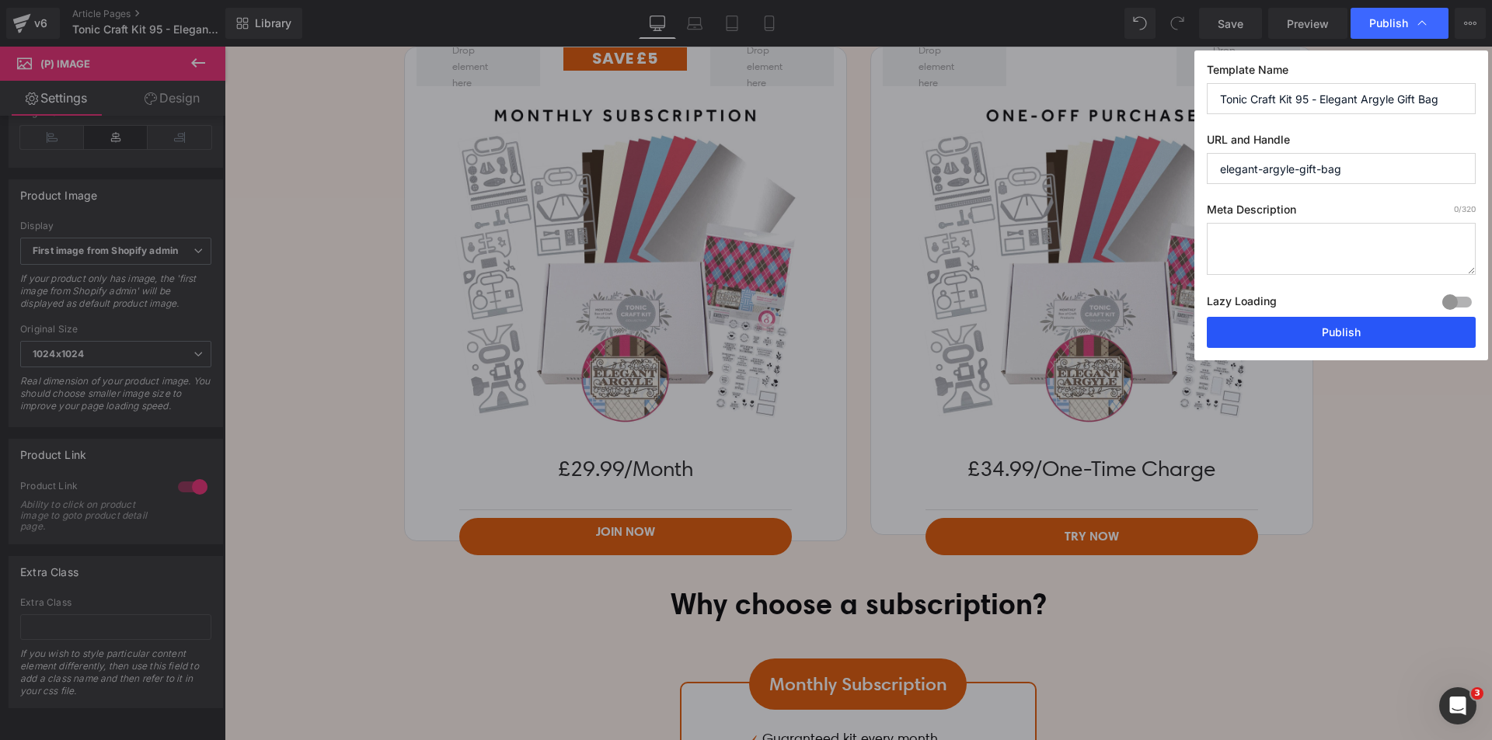
click at [1296, 326] on button "Publish" at bounding box center [1341, 332] width 269 height 31
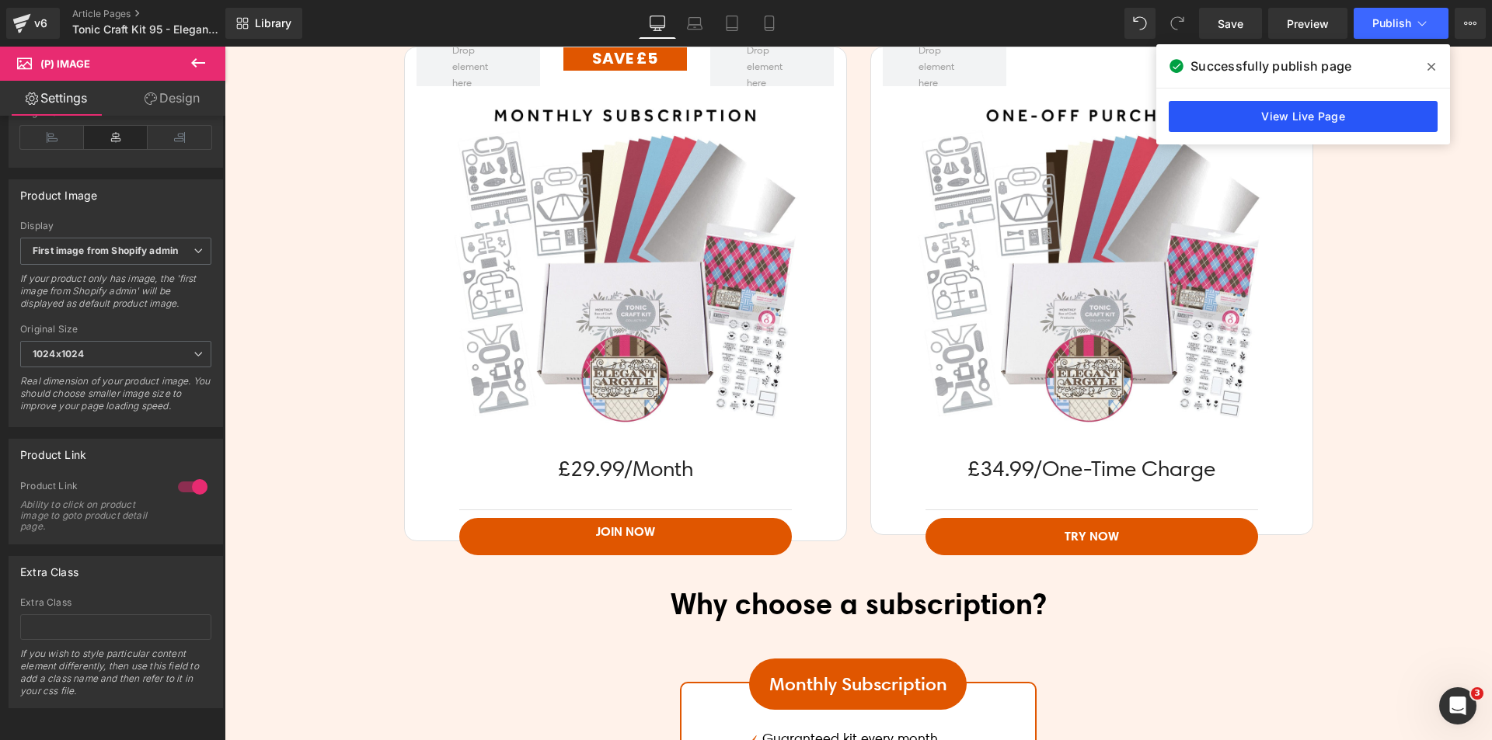
click at [1263, 114] on link "View Live Page" at bounding box center [1302, 116] width 269 height 31
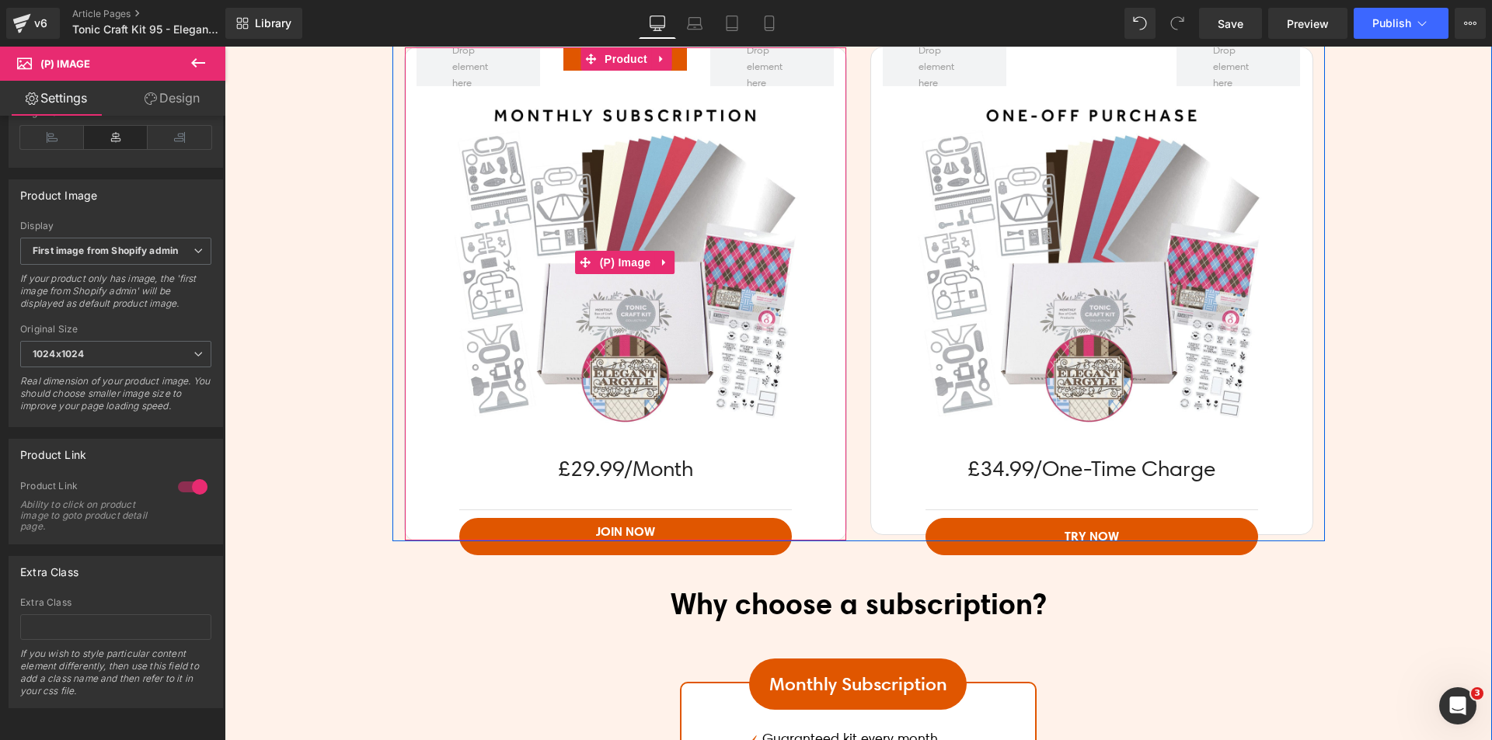
click at [576, 331] on img at bounding box center [624, 262] width 353 height 353
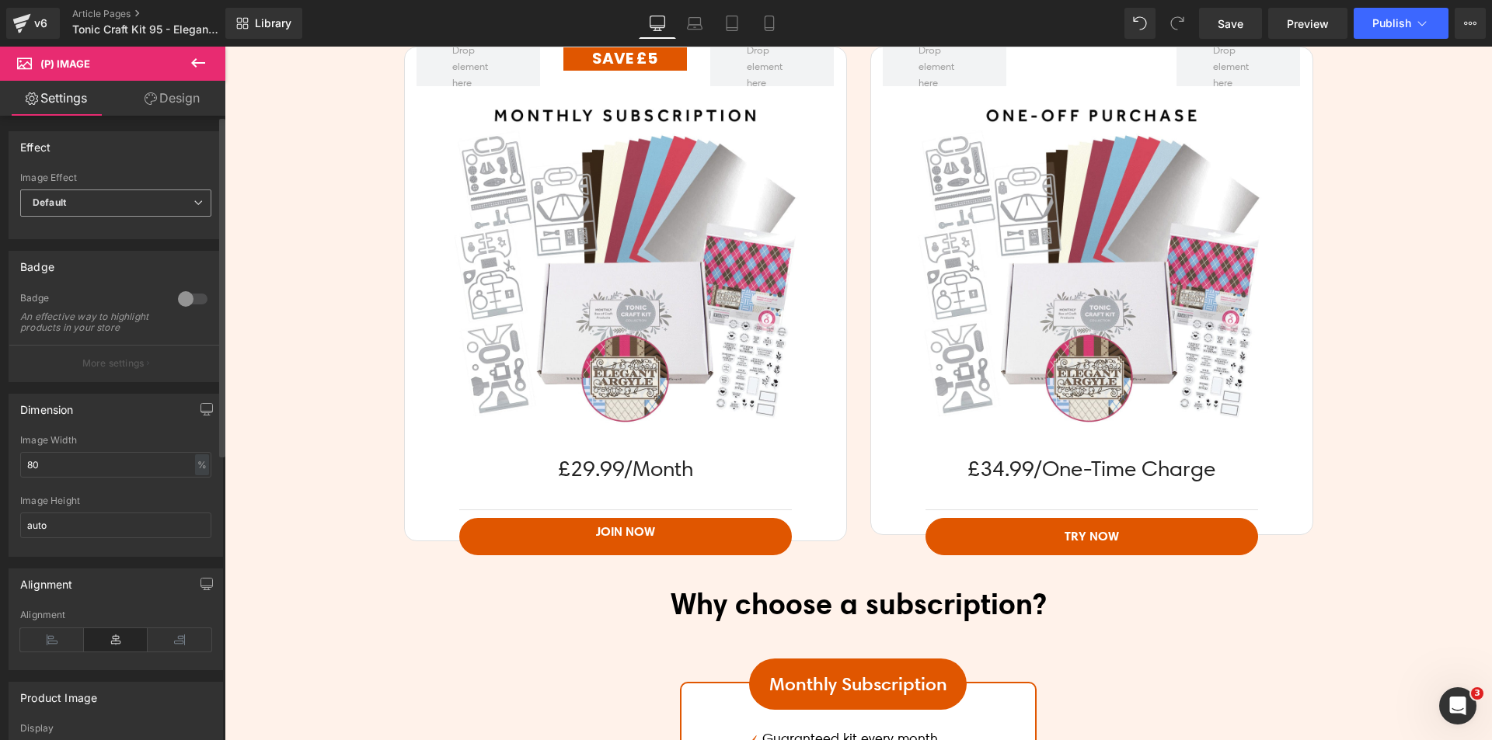
click at [85, 197] on span "Default" at bounding box center [115, 203] width 191 height 27
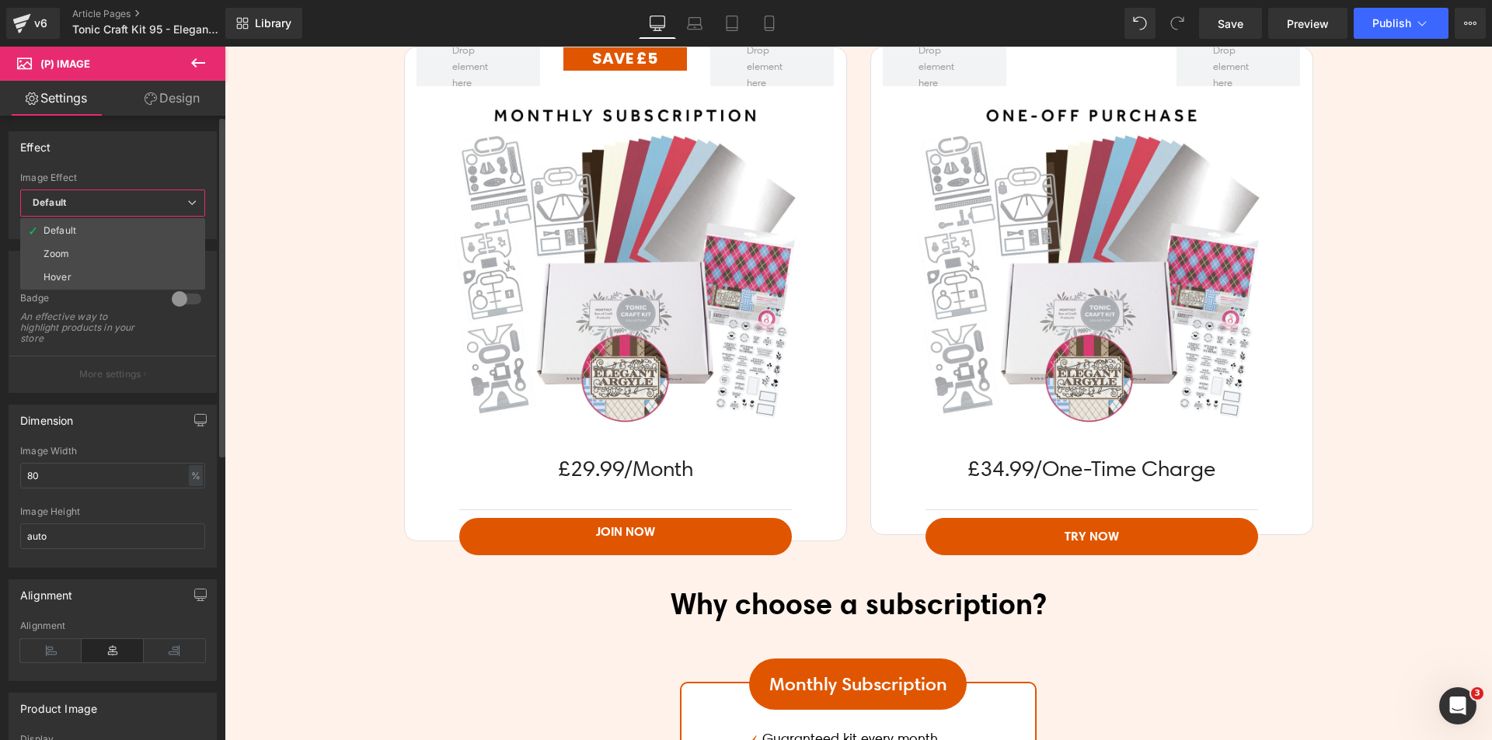
click at [119, 198] on span "Default" at bounding box center [112, 203] width 185 height 27
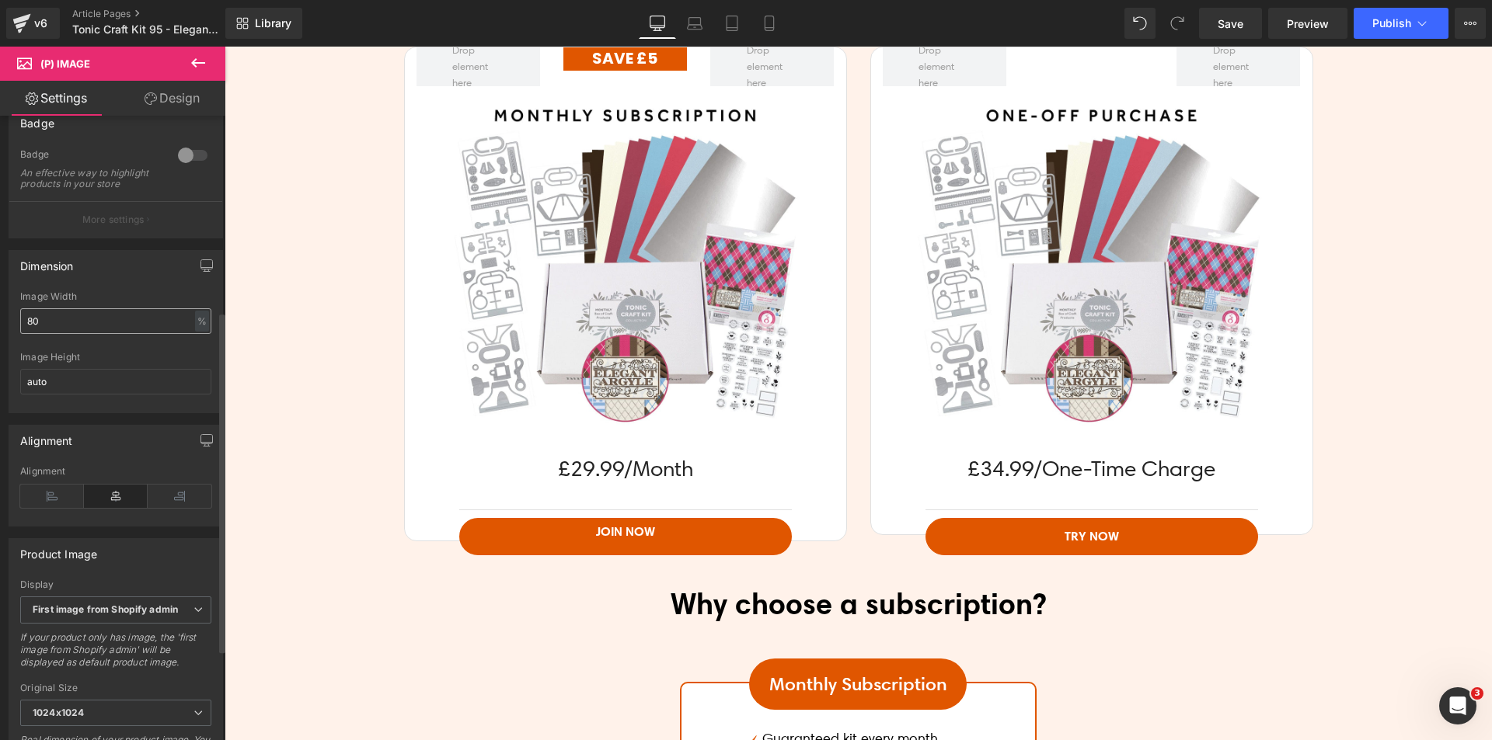
scroll to position [388, 0]
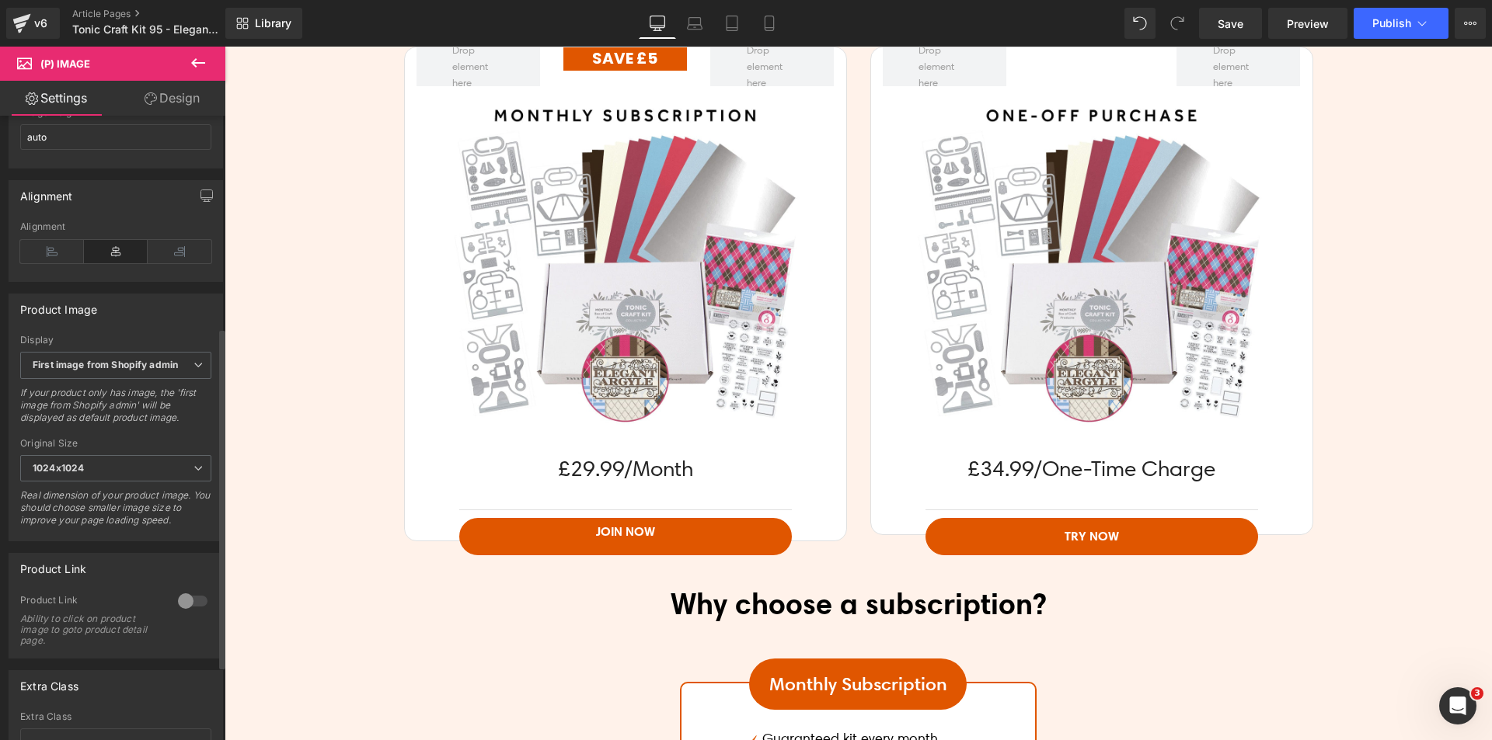
drag, startPoint x: 187, startPoint y: 615, endPoint x: 232, endPoint y: 521, distance: 104.6
click at [187, 614] on div at bounding box center [192, 601] width 37 height 25
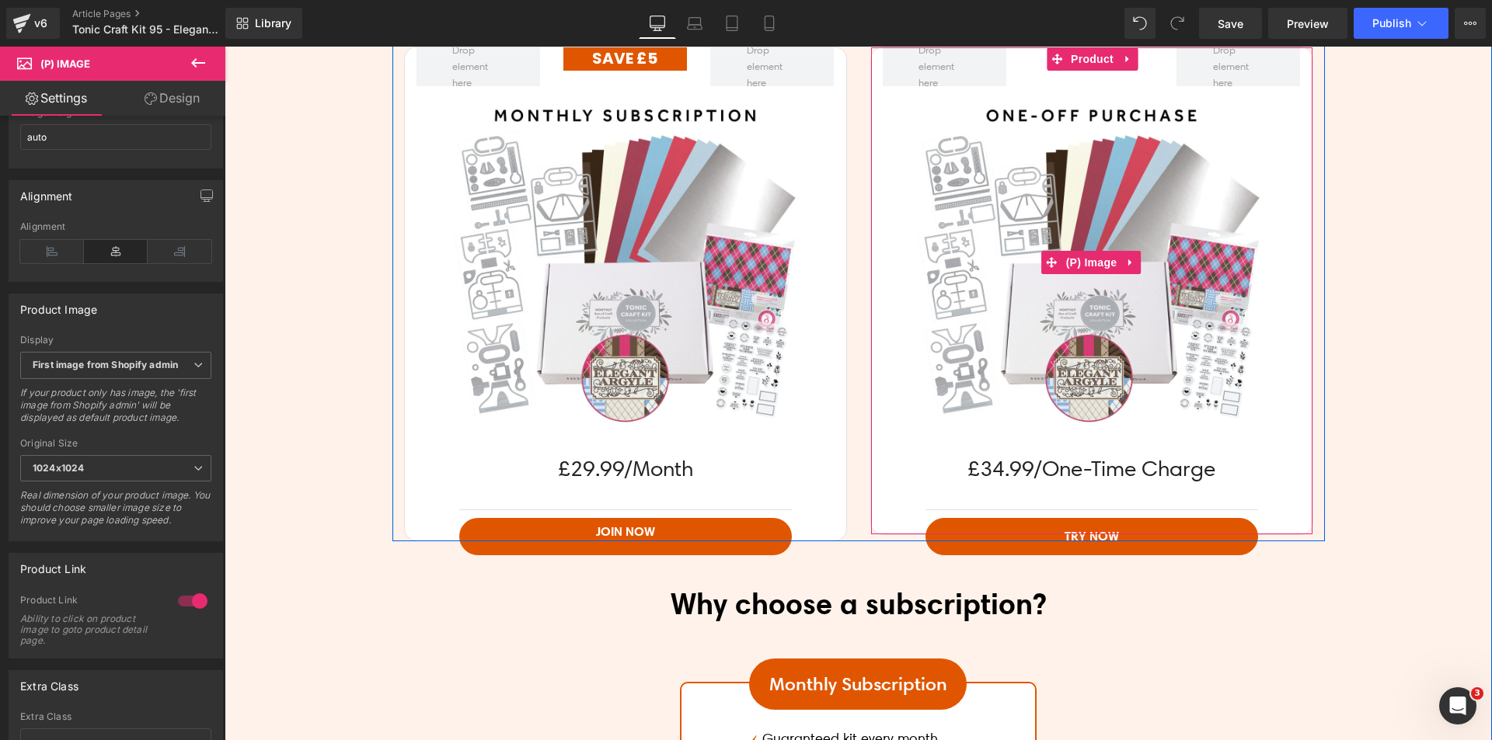
click at [989, 351] on img at bounding box center [1090, 262] width 353 height 353
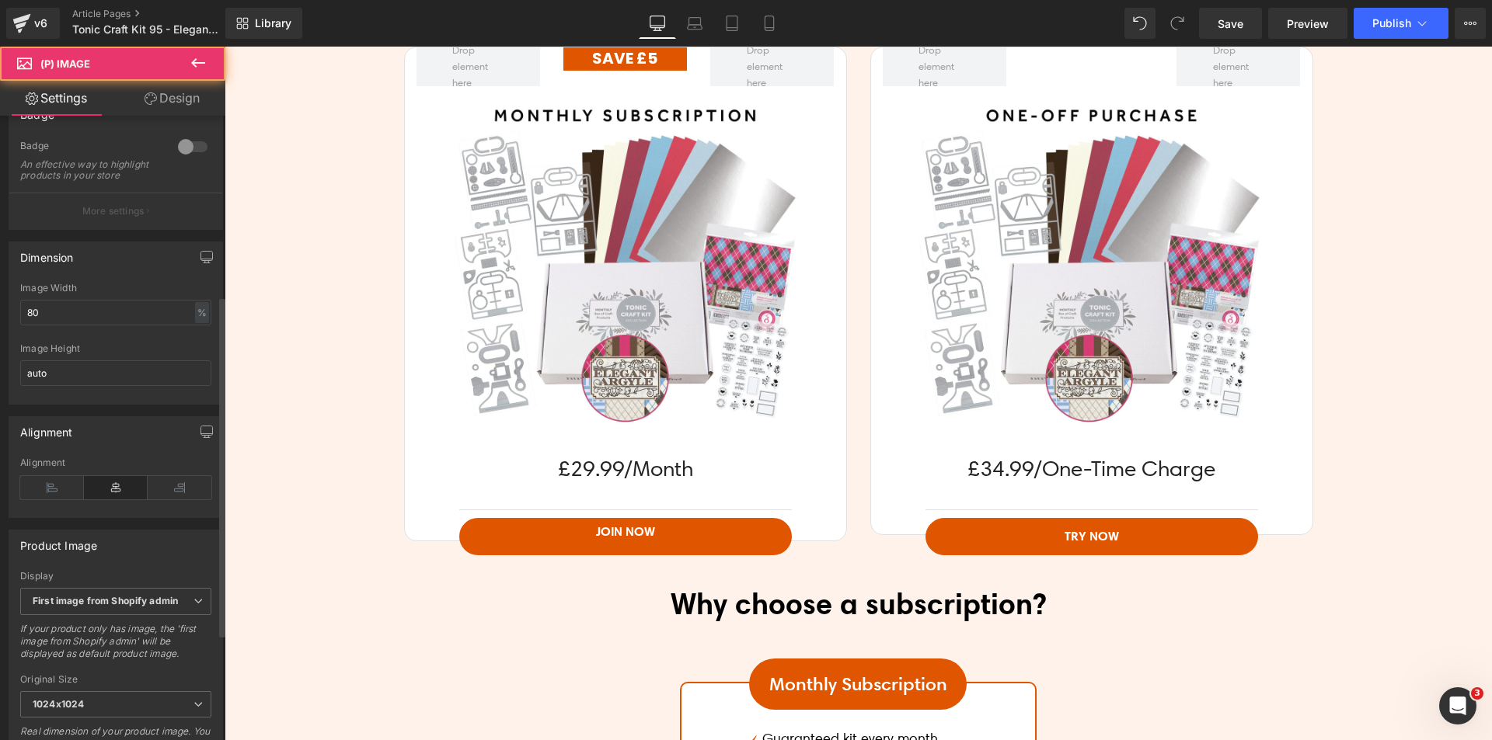
scroll to position [466, 0]
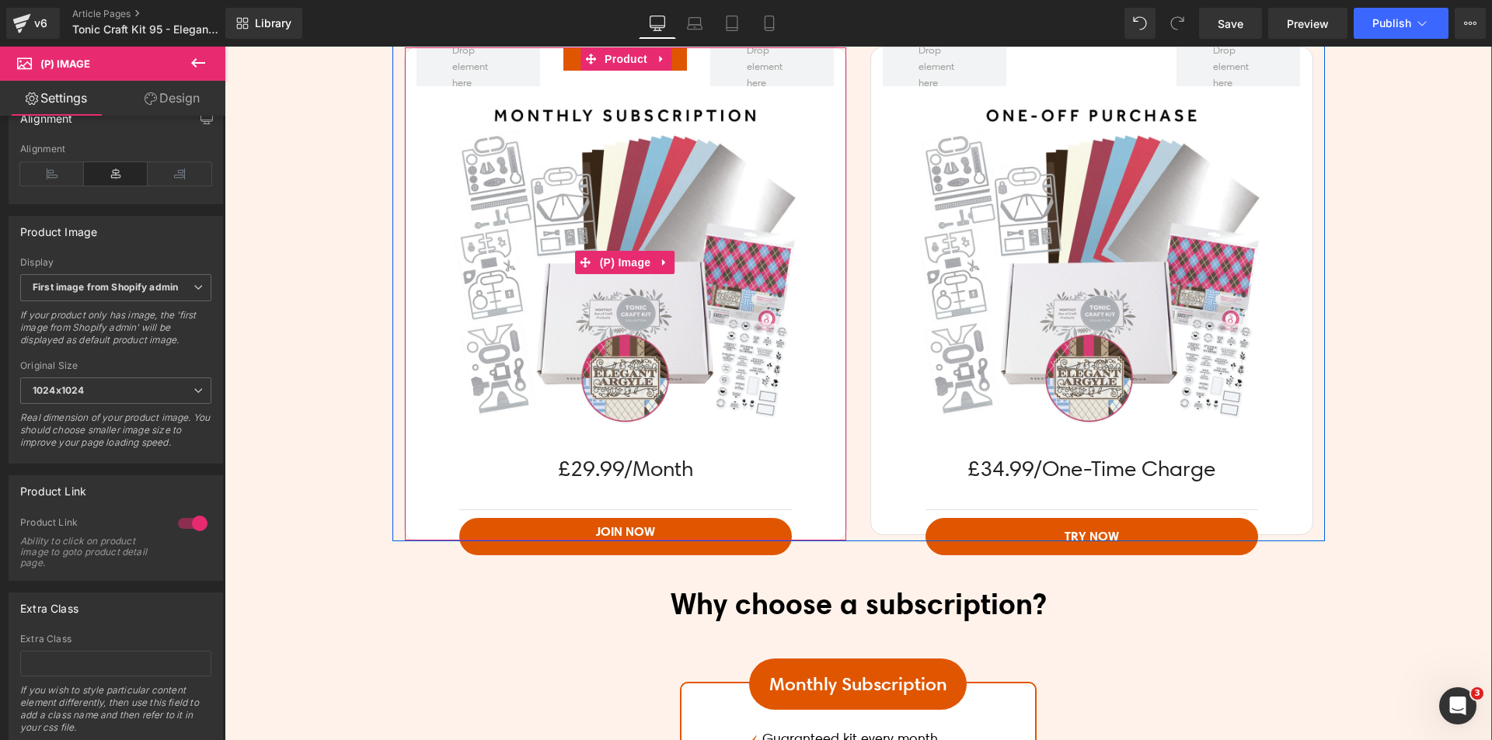
click at [636, 175] on img at bounding box center [624, 262] width 353 height 353
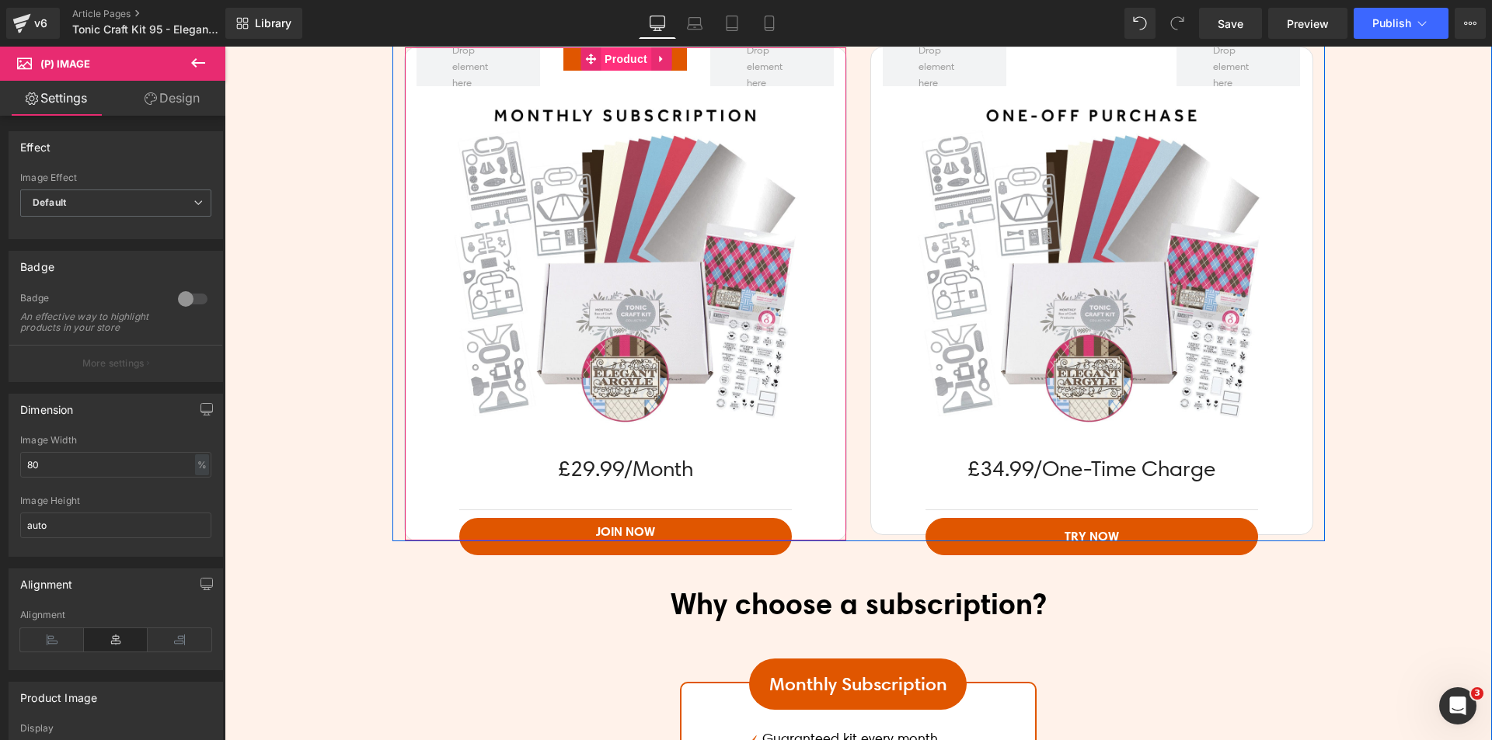
click at [618, 66] on span "Product" at bounding box center [626, 58] width 50 height 23
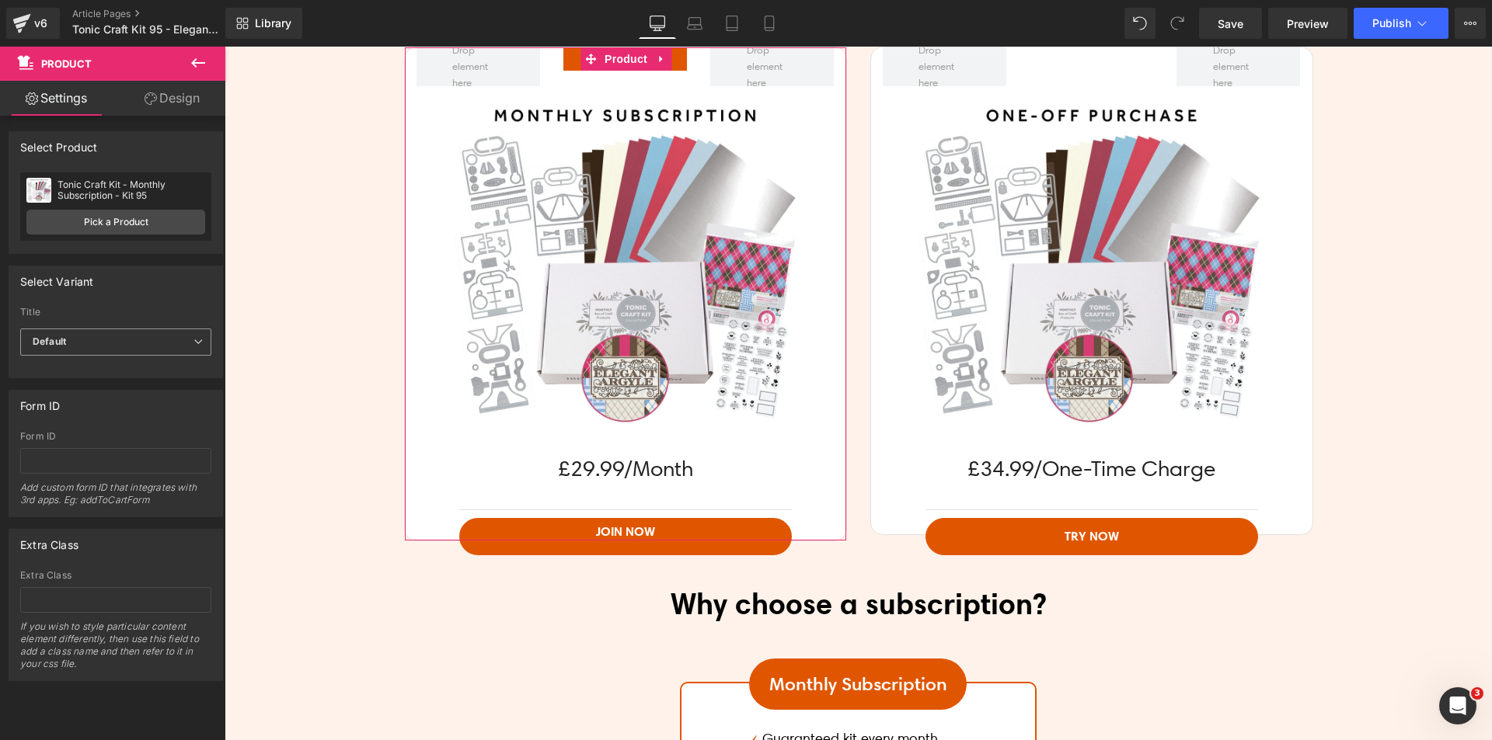
click at [86, 333] on span "Default" at bounding box center [115, 342] width 191 height 27
click at [122, 336] on span "Default" at bounding box center [112, 342] width 185 height 27
click at [602, 329] on img at bounding box center [624, 262] width 353 height 353
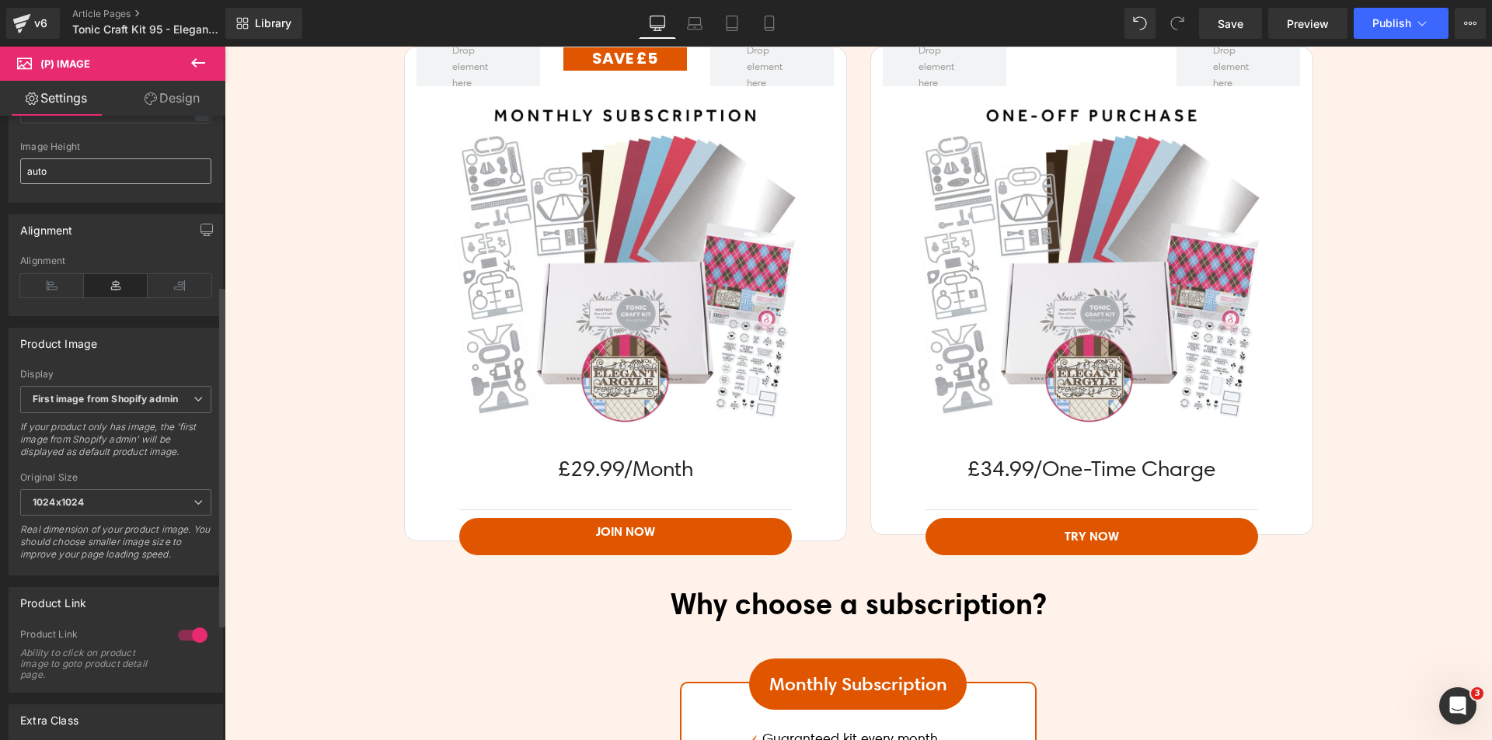
scroll to position [388, 0]
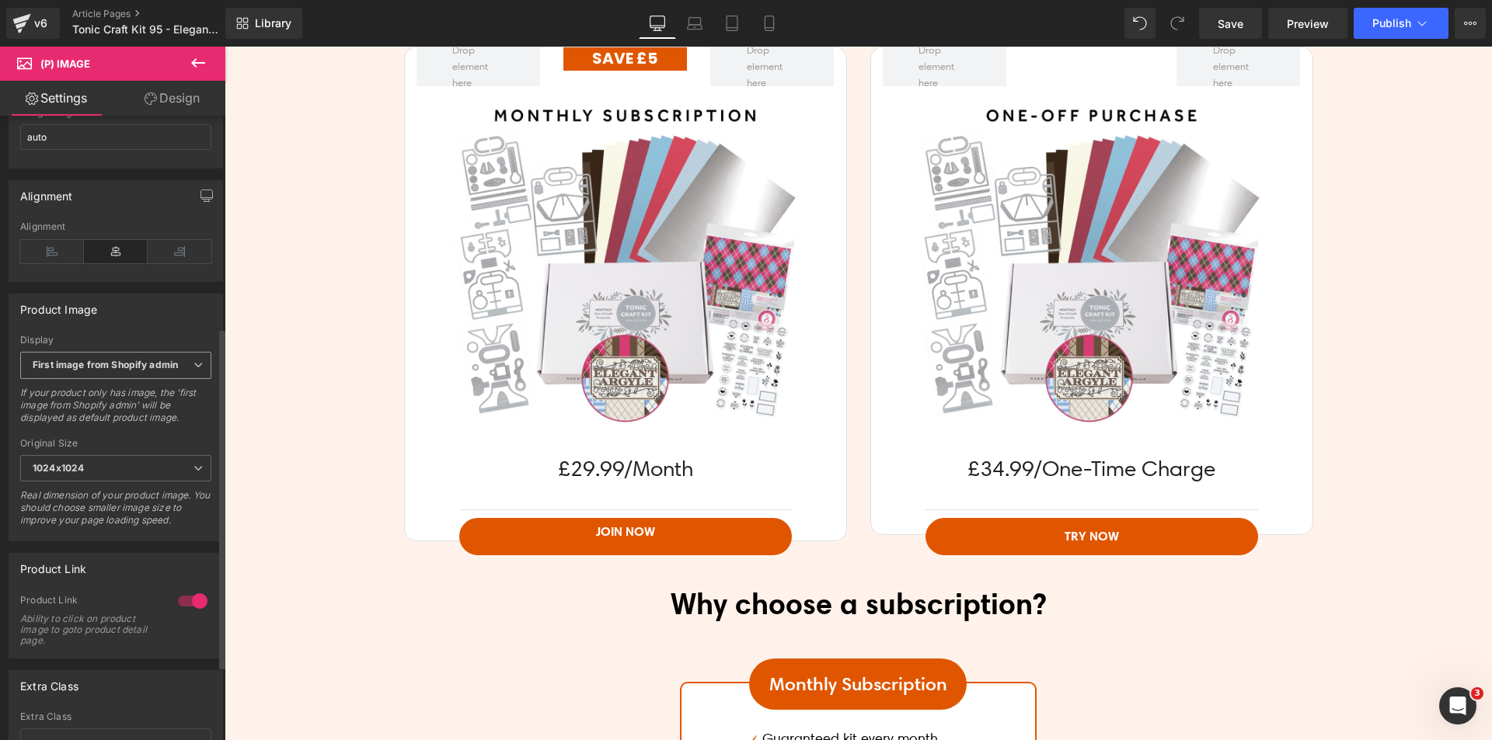
click at [75, 371] on b "First image from Shopify admin" at bounding box center [105, 365] width 145 height 12
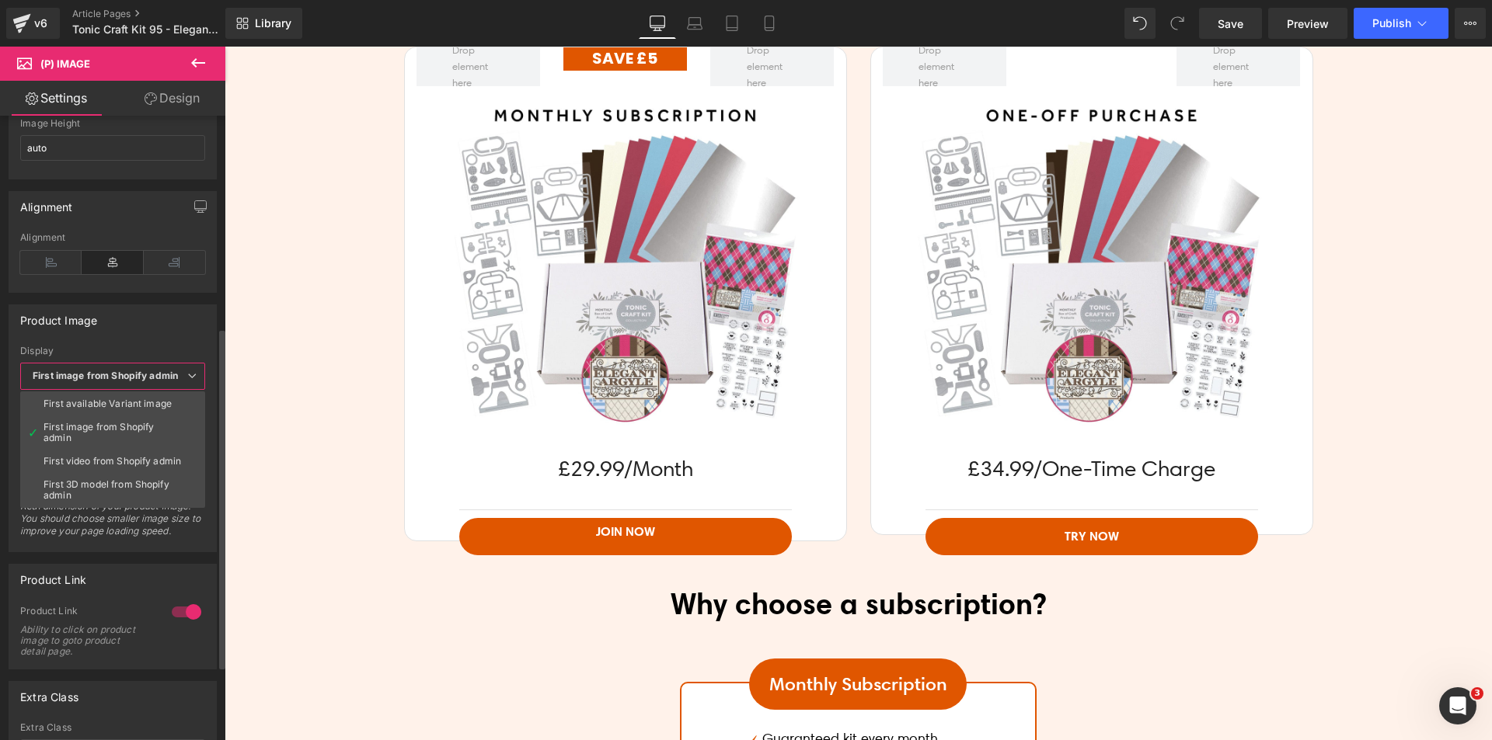
click at [127, 368] on span "First image from Shopify admin" at bounding box center [112, 376] width 185 height 27
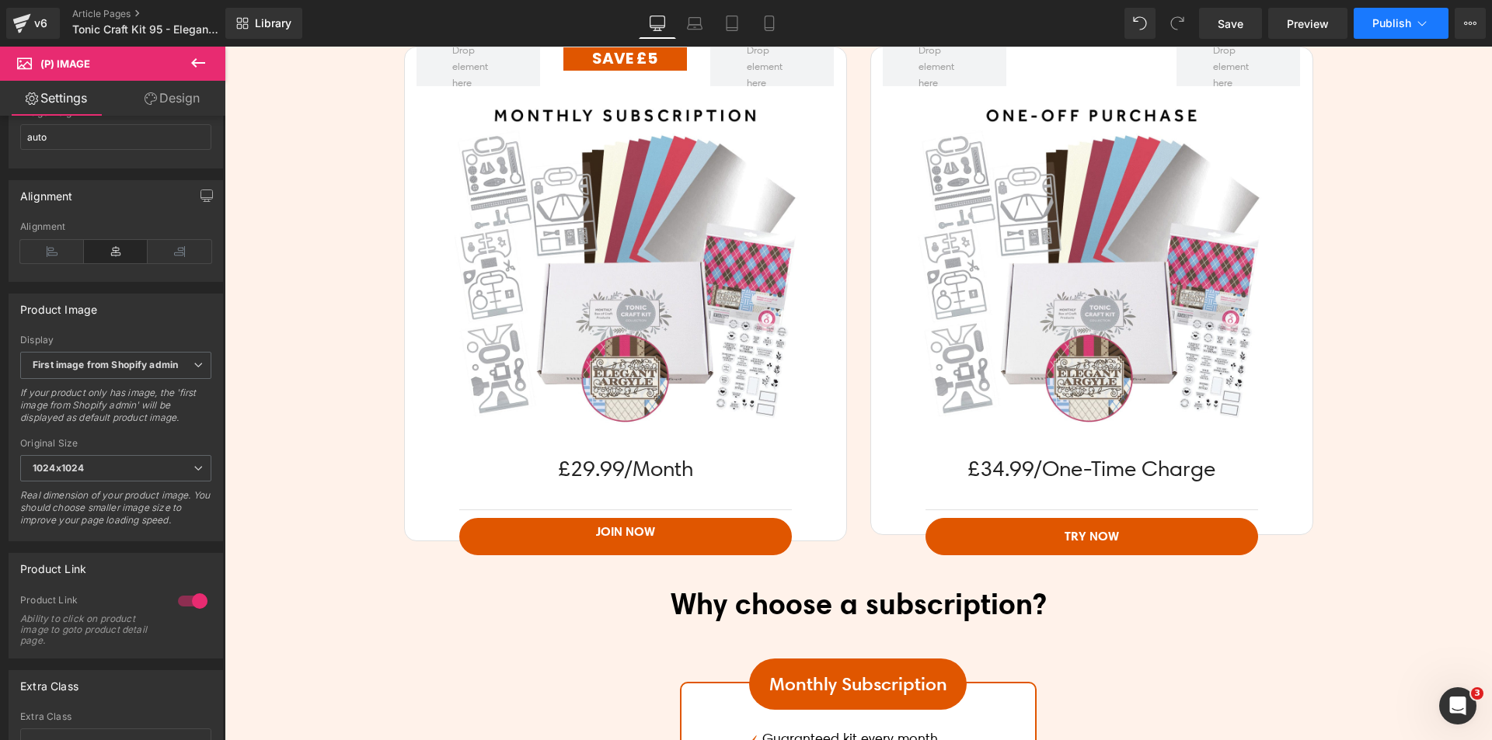
click at [1402, 21] on span "Publish" at bounding box center [1391, 23] width 39 height 12
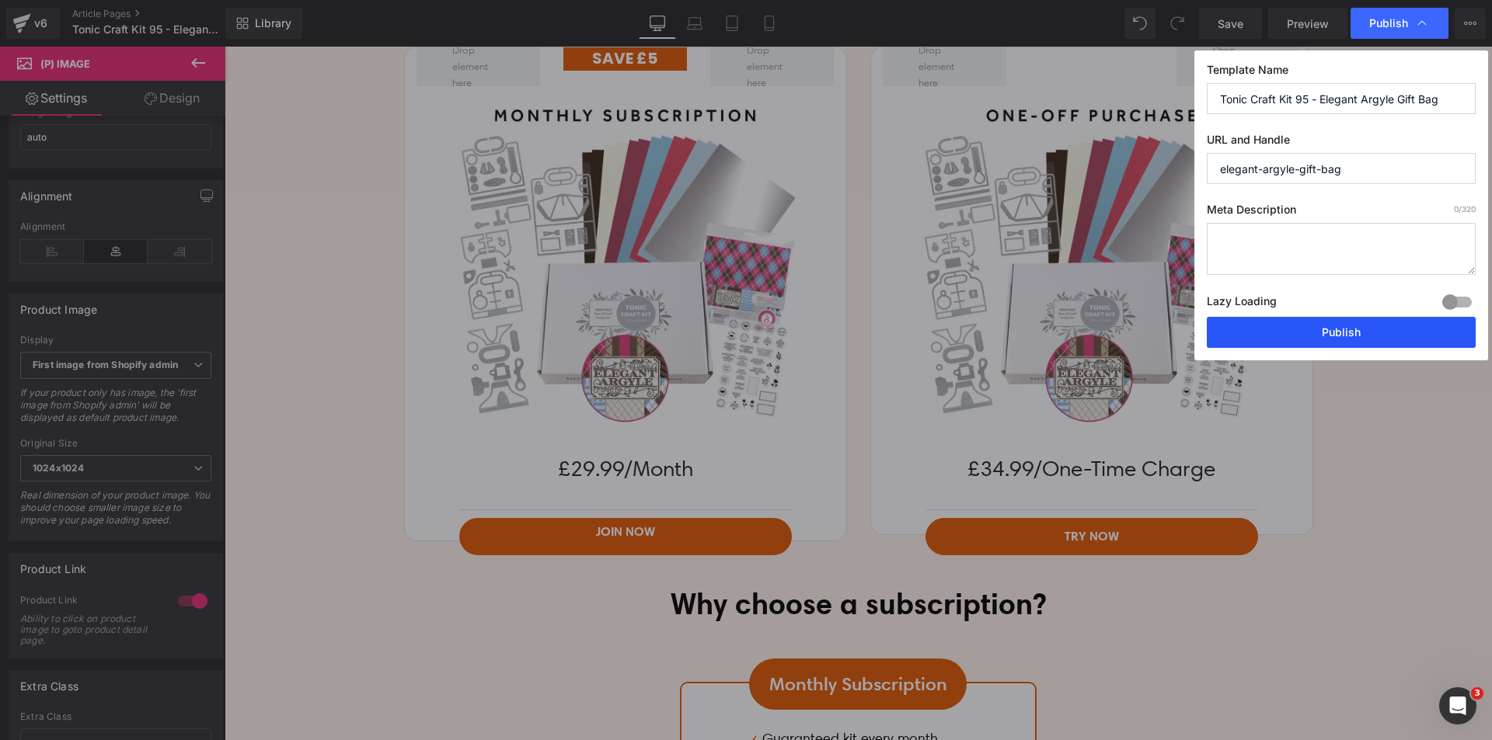
click at [1300, 329] on button "Publish" at bounding box center [1341, 332] width 269 height 31
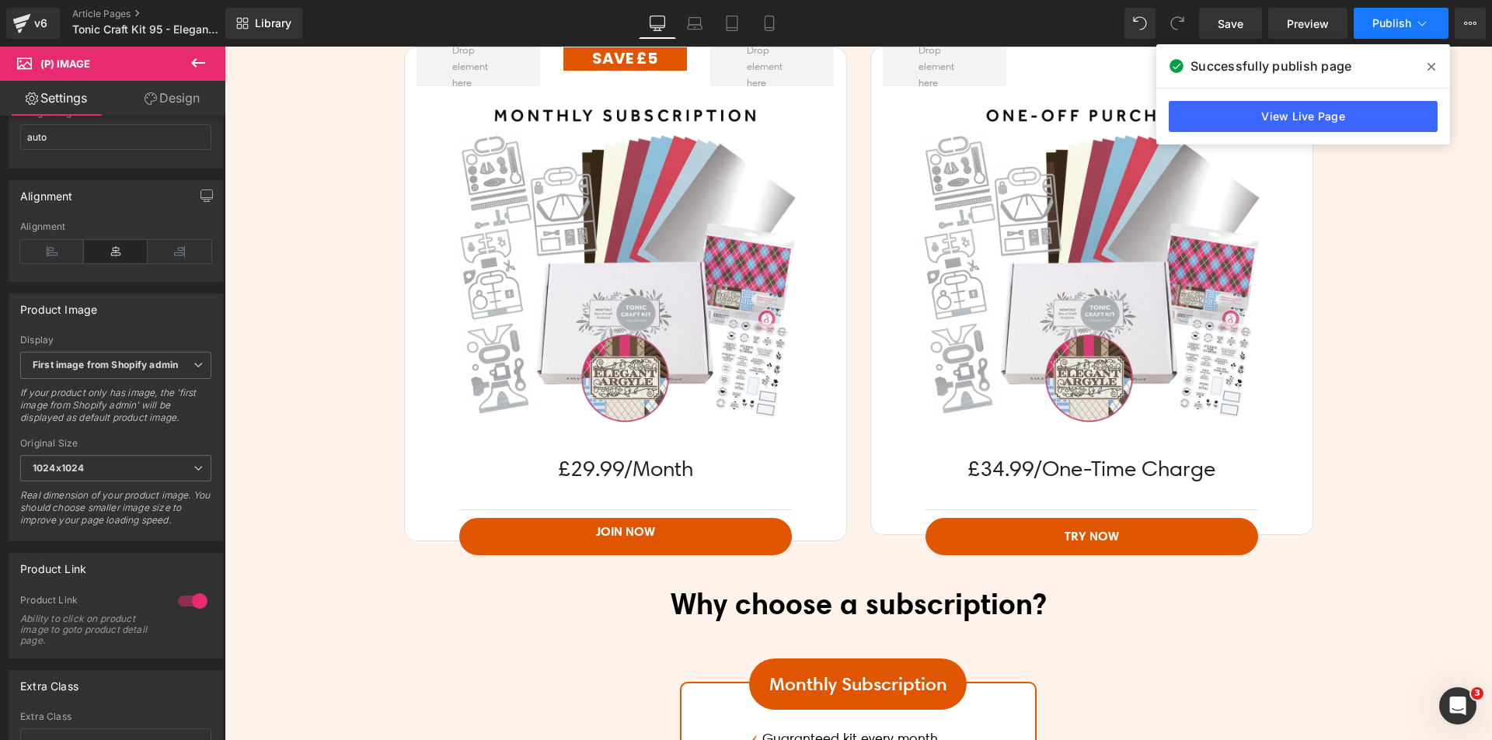
click at [1411, 24] on button "Publish" at bounding box center [1400, 23] width 95 height 31
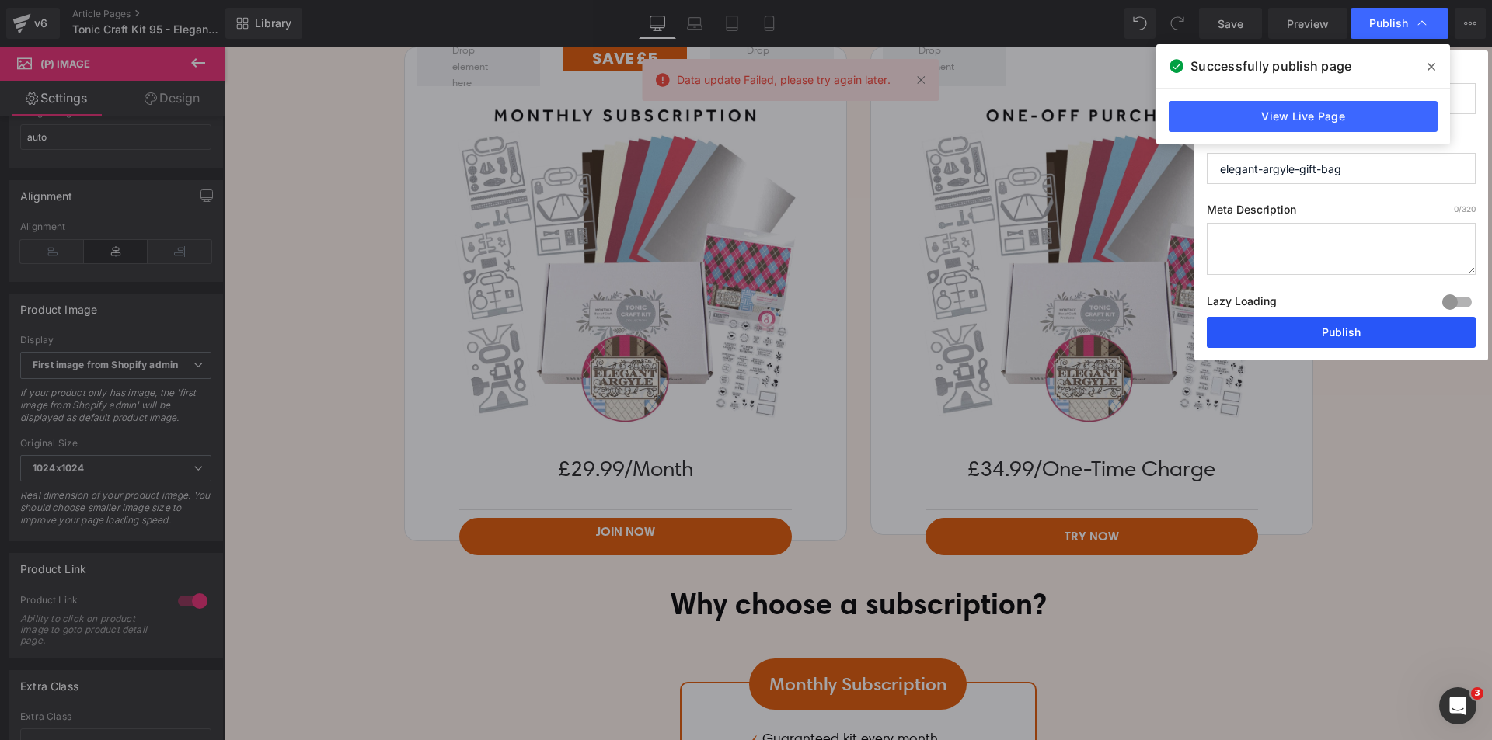
click at [1321, 337] on button "Publish" at bounding box center [1341, 332] width 269 height 31
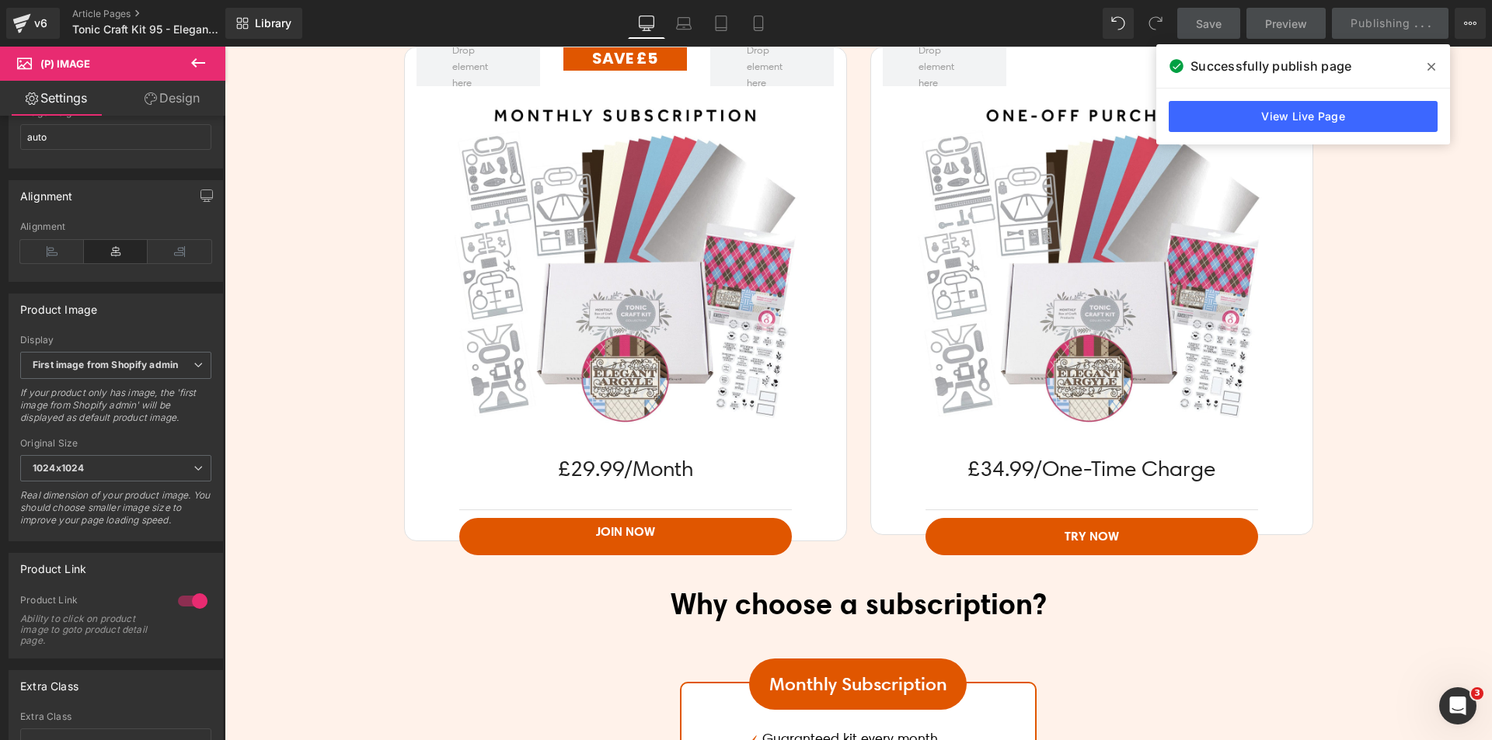
click at [1433, 67] on icon at bounding box center [1431, 67] width 8 height 12
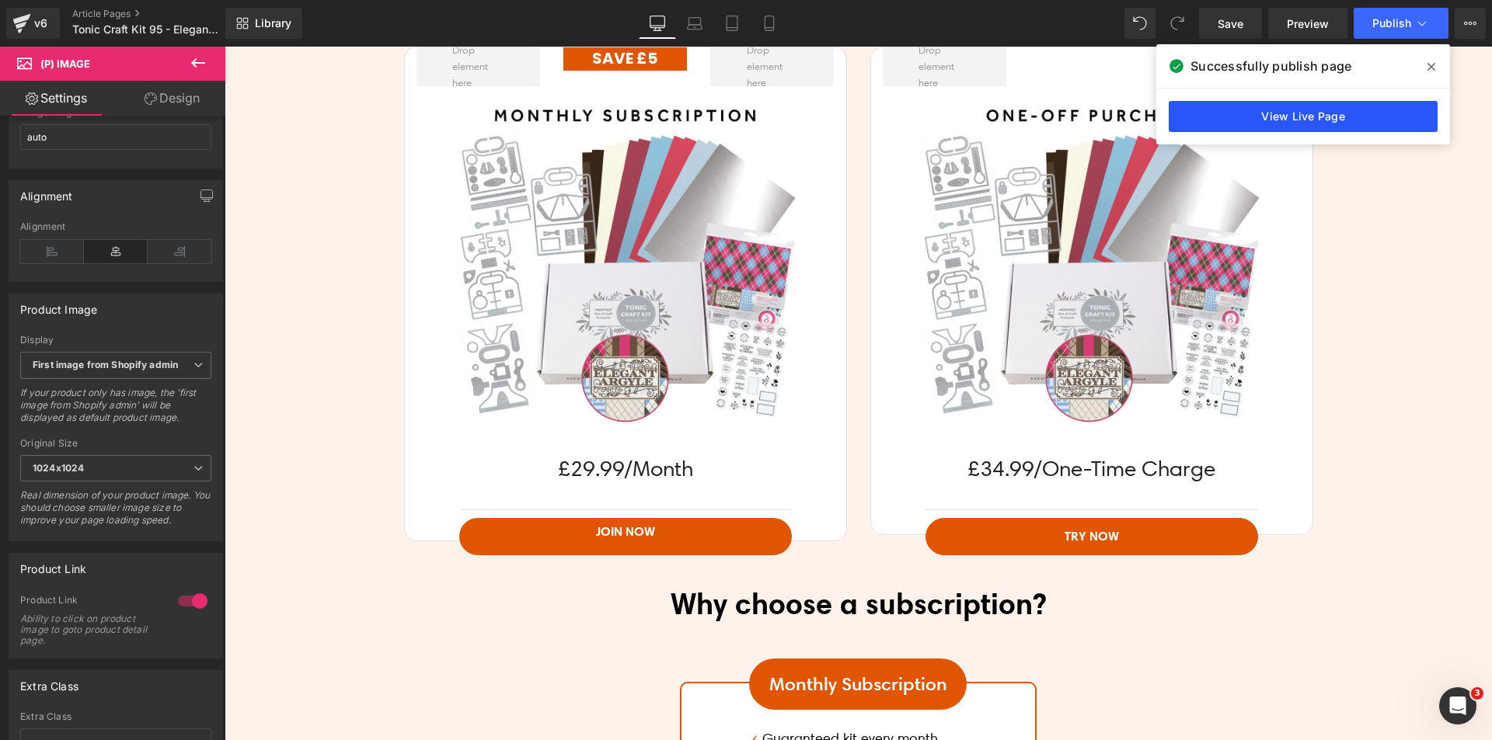
click at [1360, 111] on link "View Live Page" at bounding box center [1302, 116] width 269 height 31
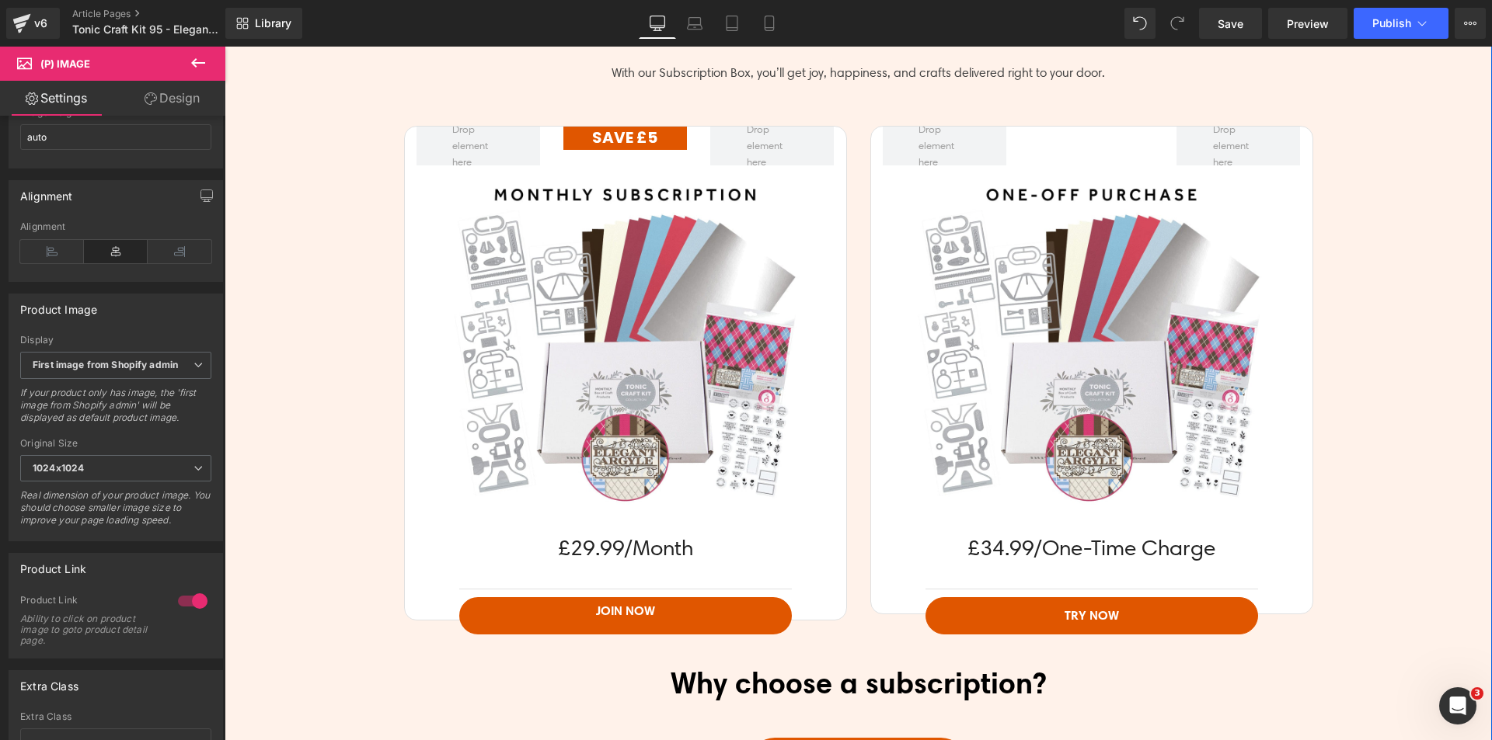
scroll to position [4118, 0]
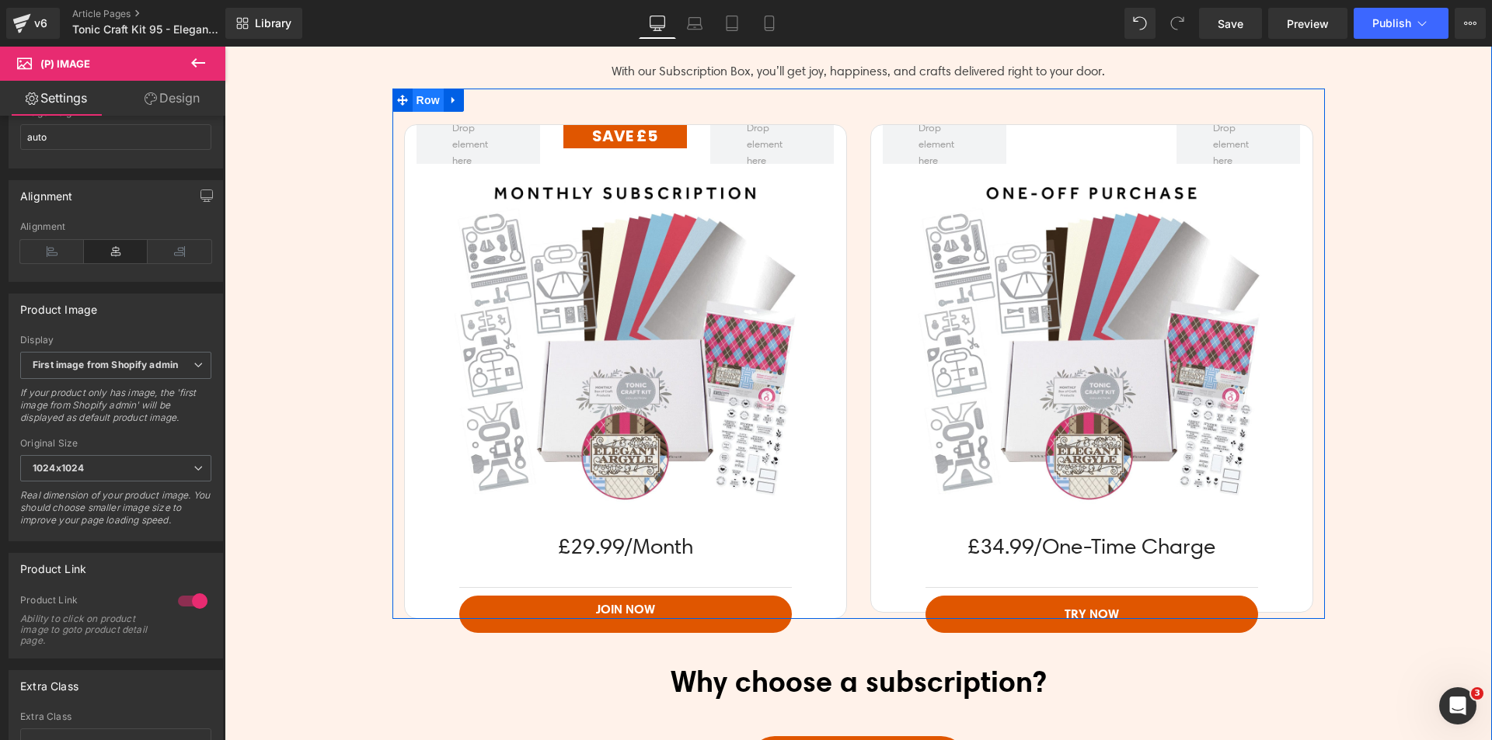
click at [422, 103] on span "Row" at bounding box center [428, 100] width 31 height 23
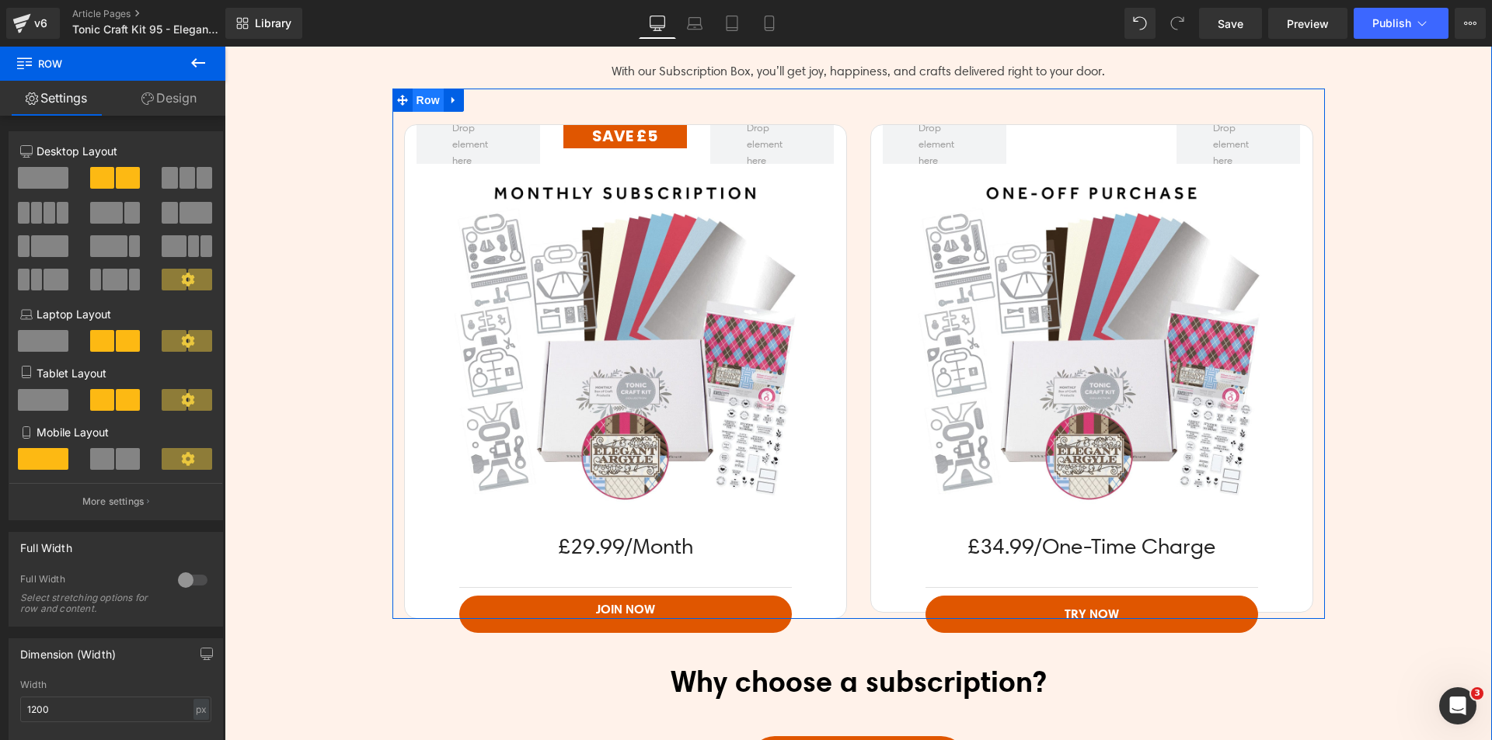
click at [413, 96] on span "Row" at bounding box center [428, 100] width 31 height 23
click at [448, 96] on icon at bounding box center [453, 101] width 11 height 12
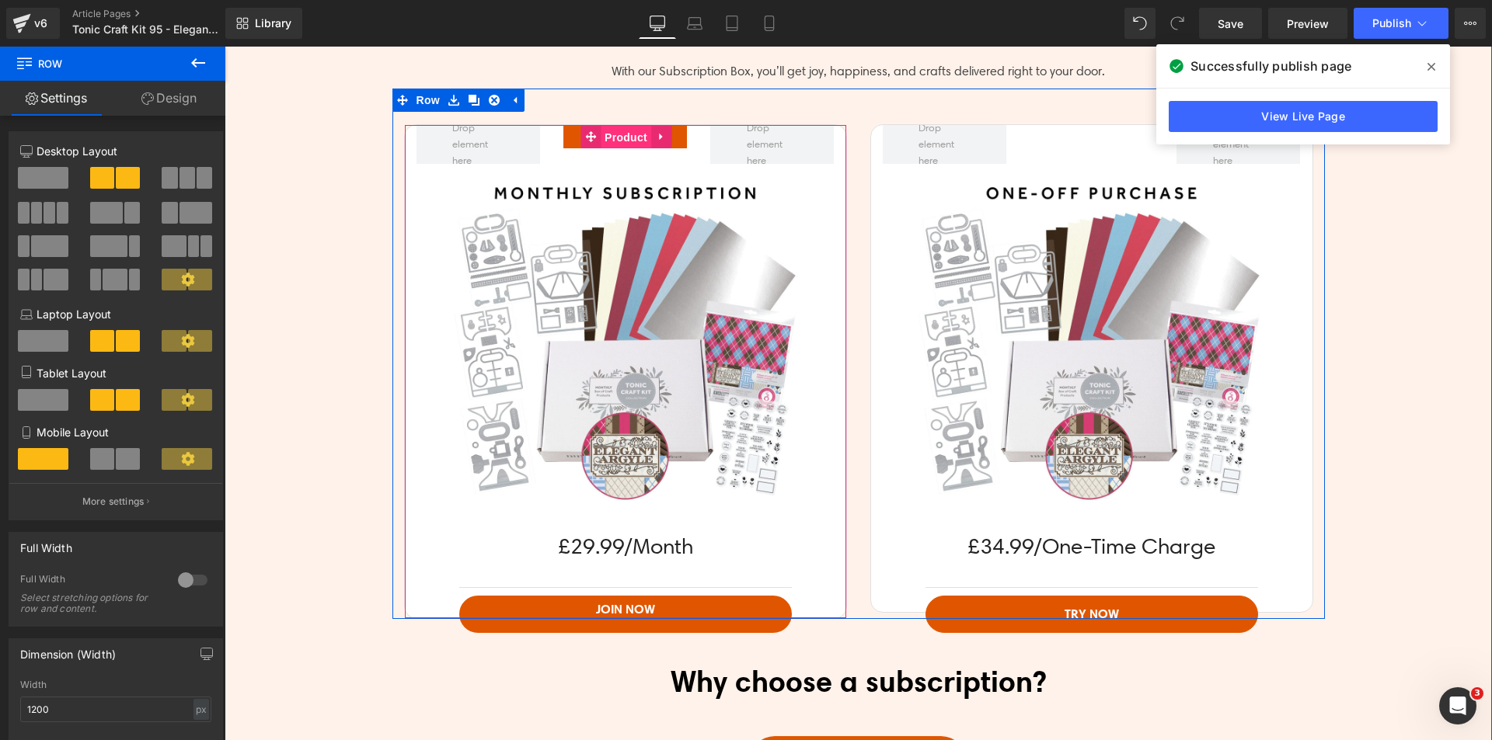
click at [614, 141] on span "Product" at bounding box center [626, 137] width 50 height 23
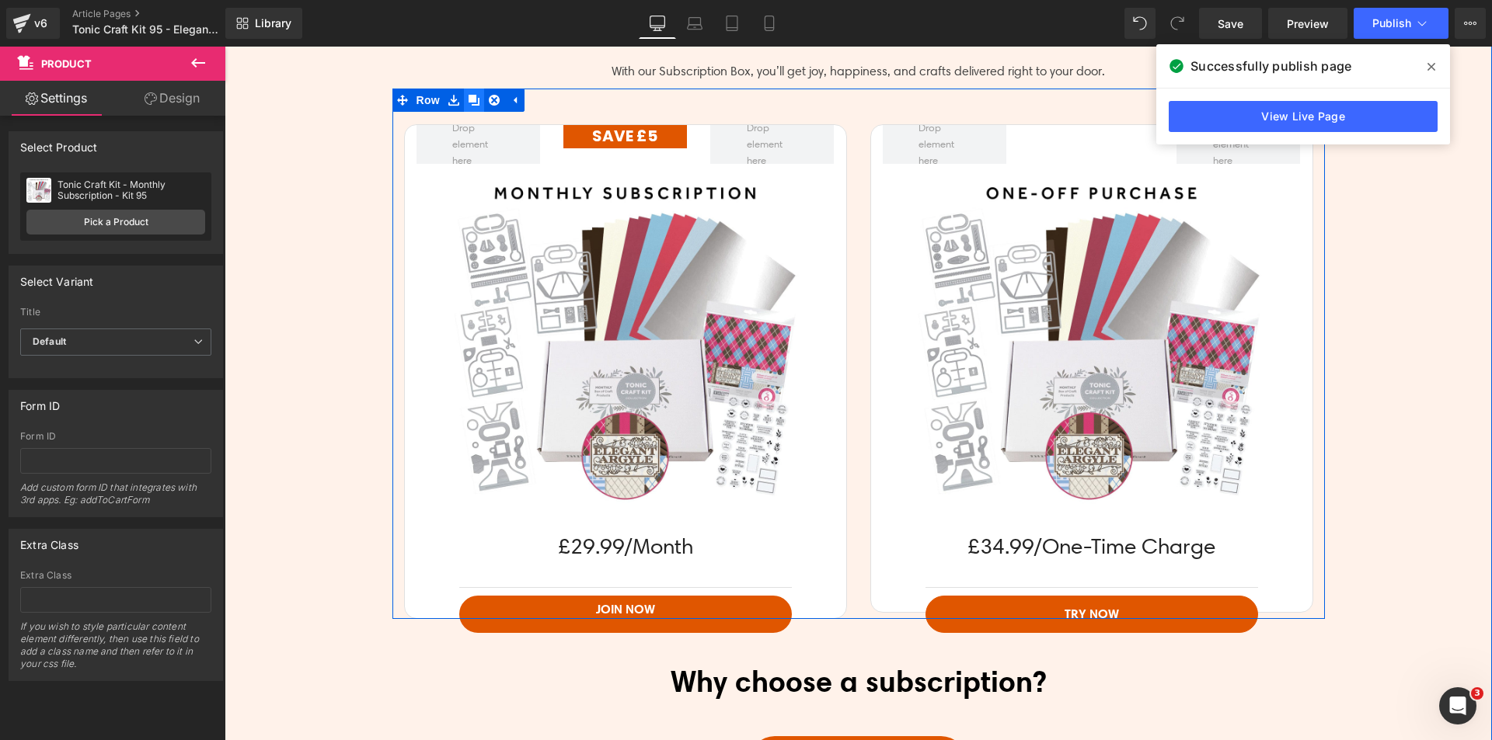
click at [468, 103] on icon at bounding box center [473, 101] width 11 height 12
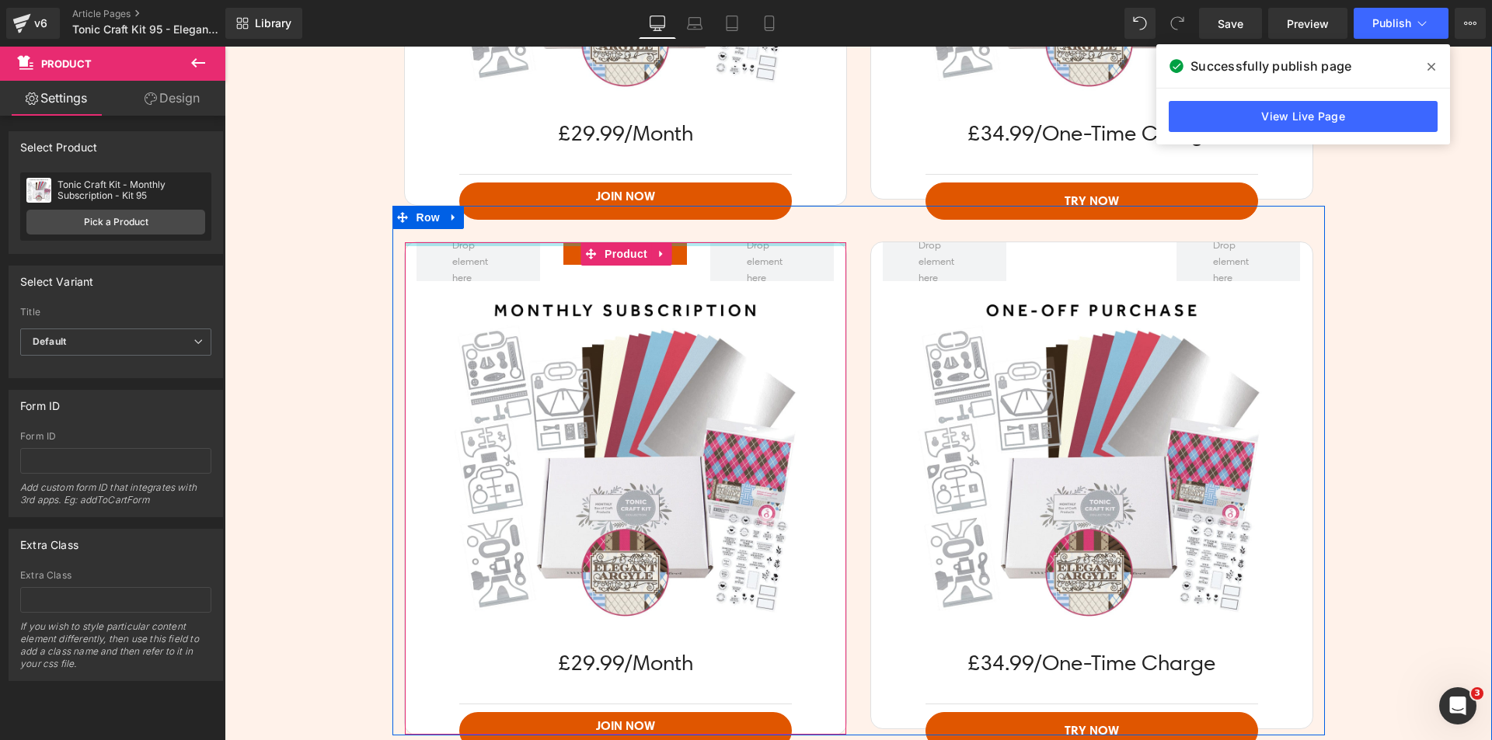
scroll to position [3385, 0]
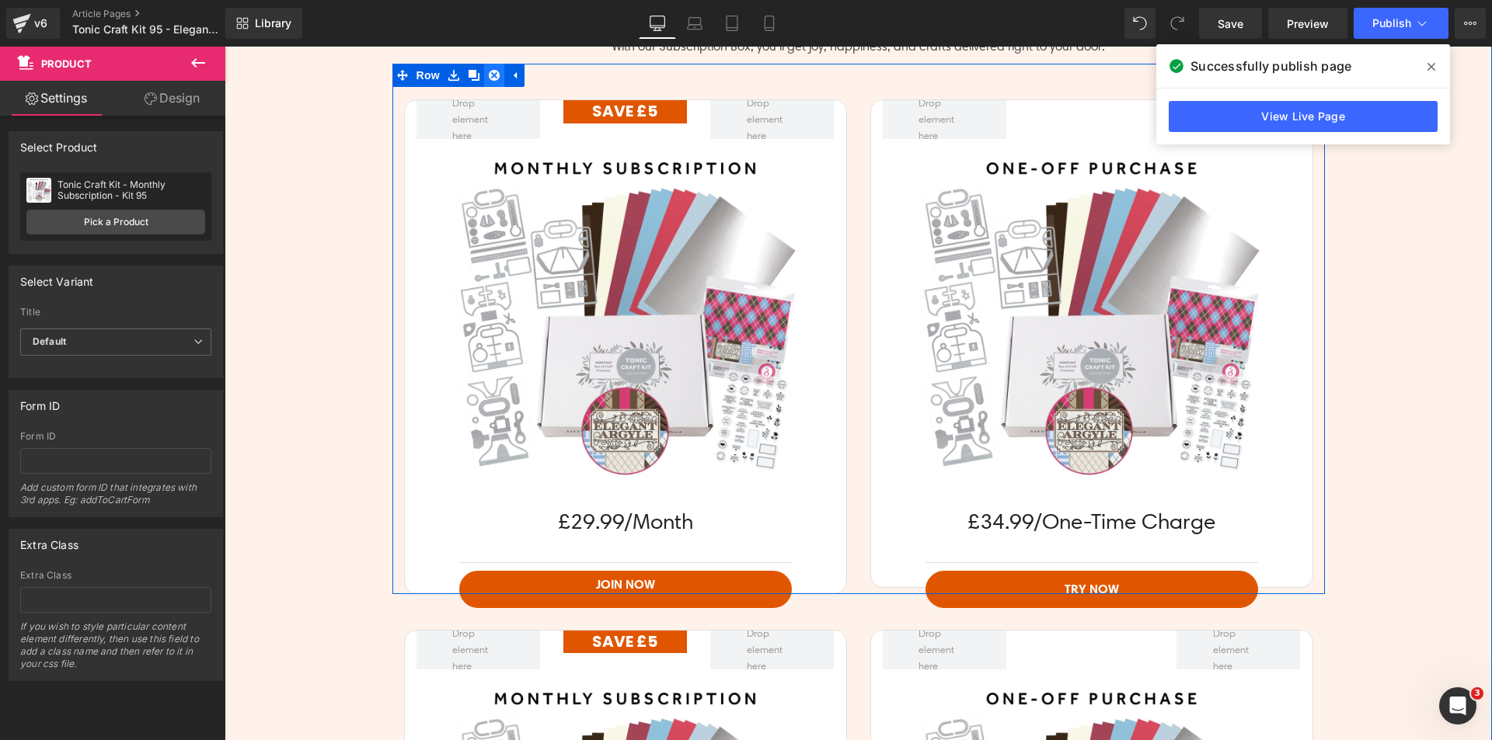
click at [489, 74] on icon at bounding box center [494, 75] width 11 height 11
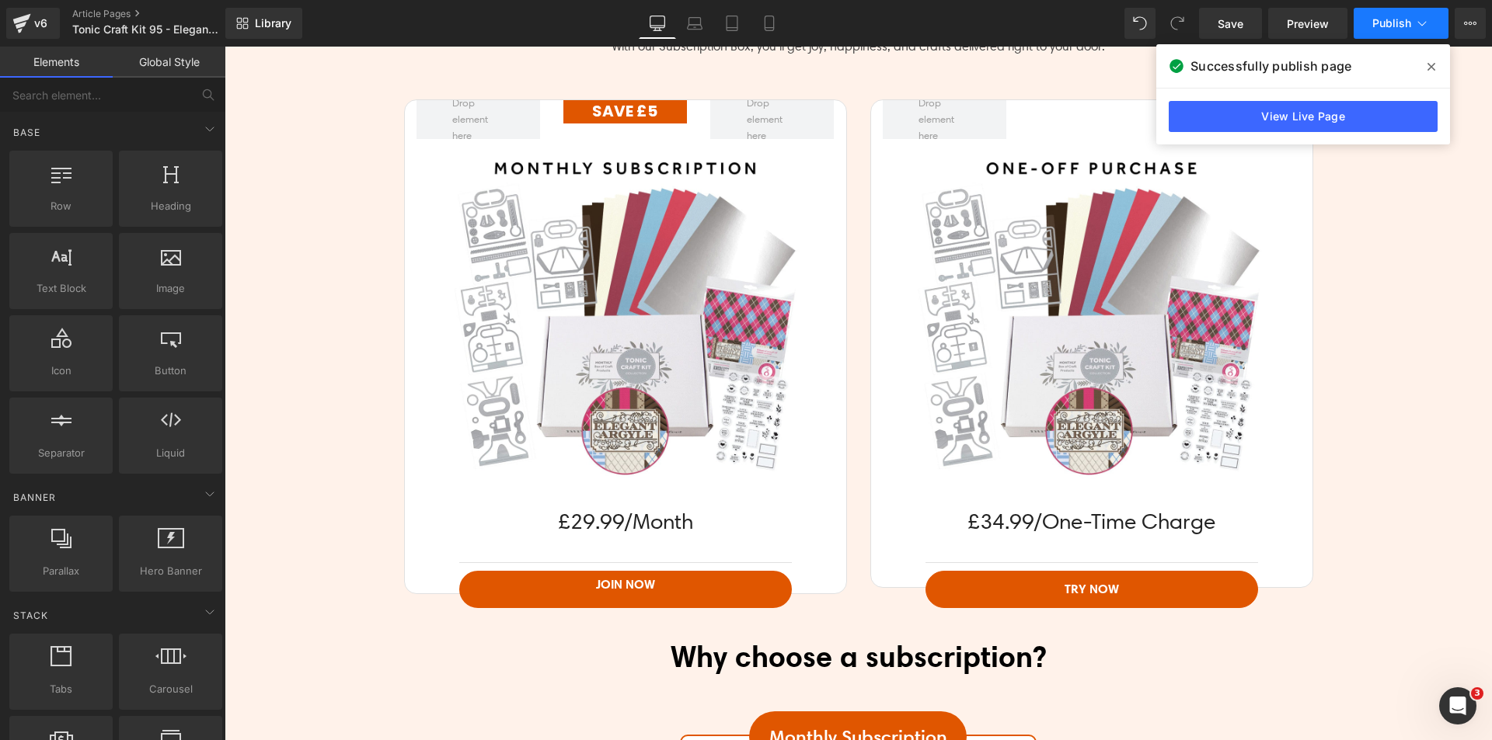
click at [1422, 16] on icon at bounding box center [1422, 24] width 16 height 16
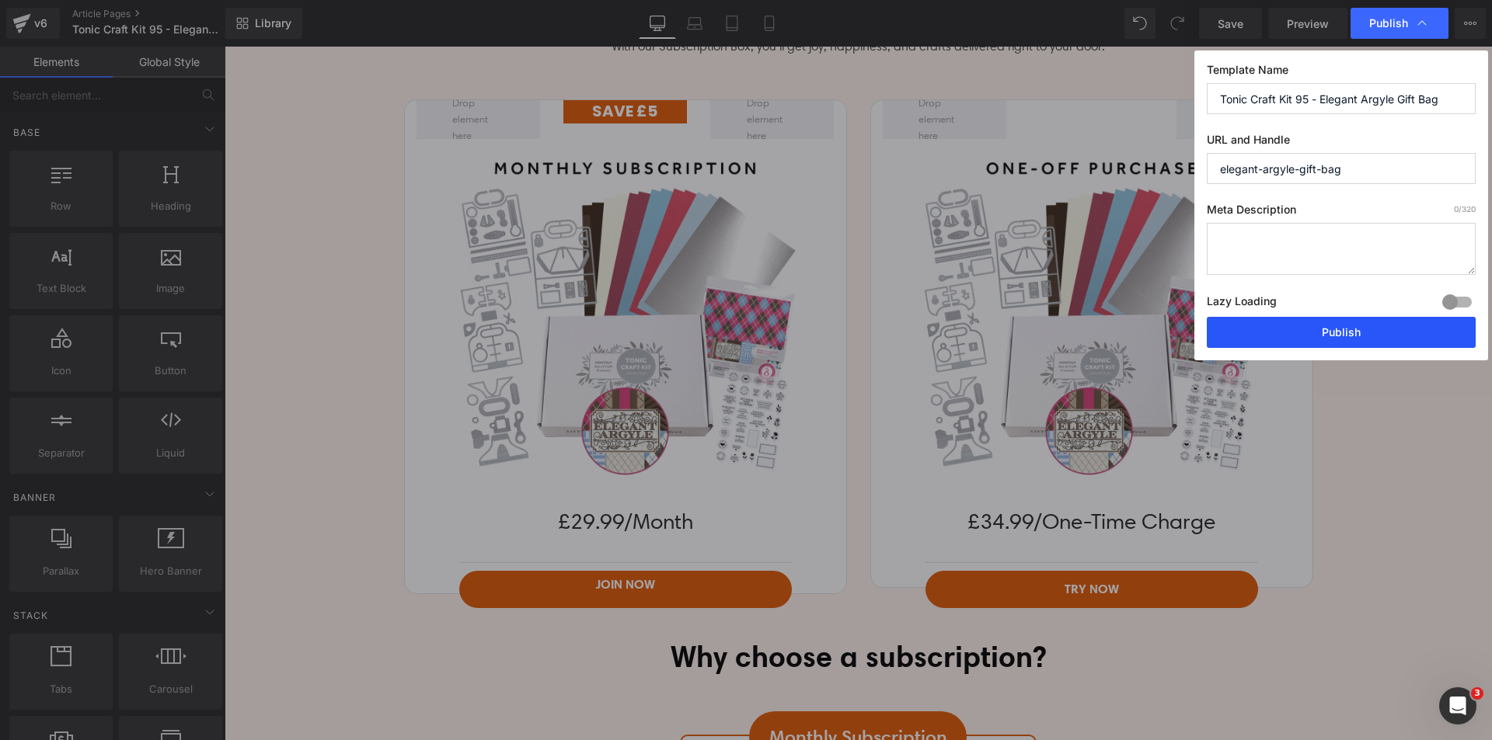
click at [1339, 336] on button "Publish" at bounding box center [1341, 332] width 269 height 31
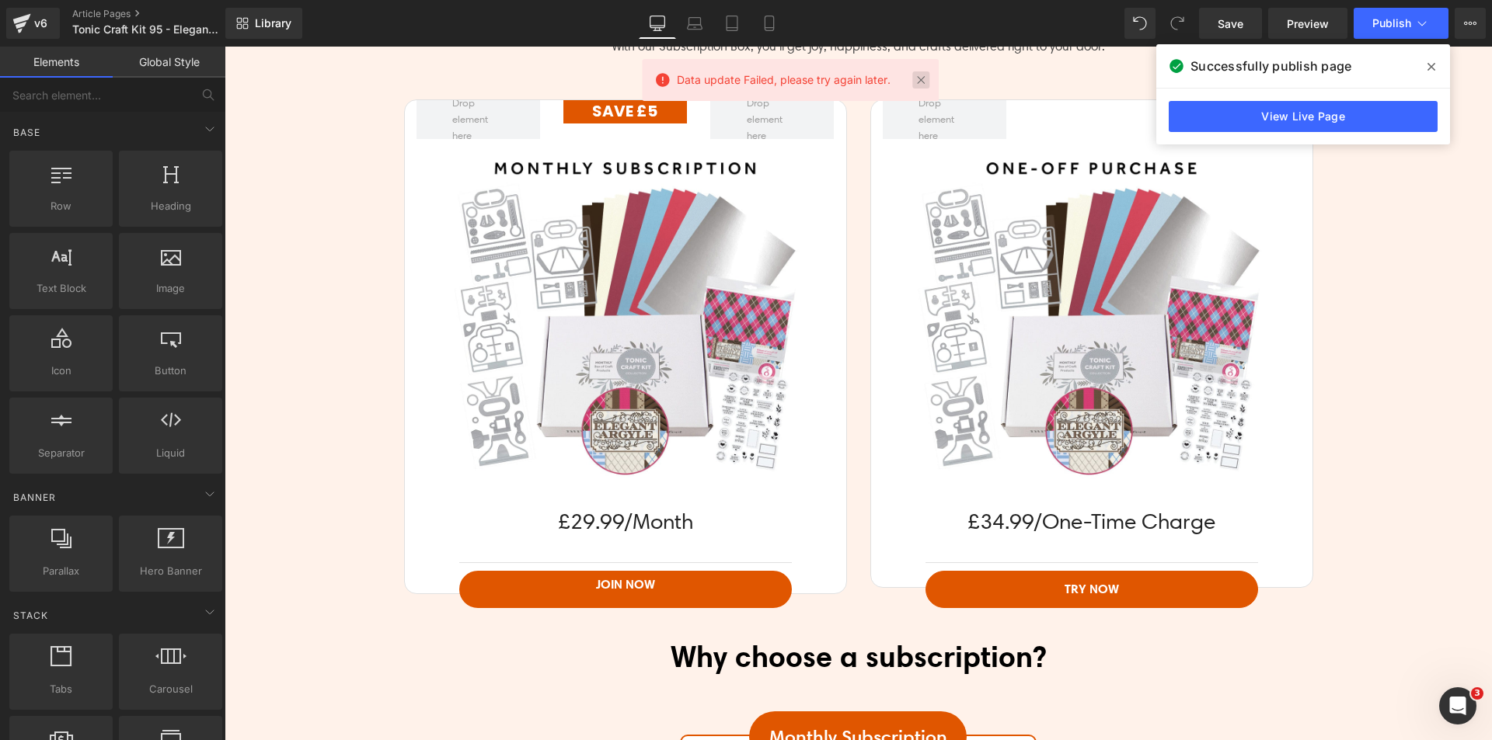
click at [916, 77] on link at bounding box center [920, 79] width 17 height 17
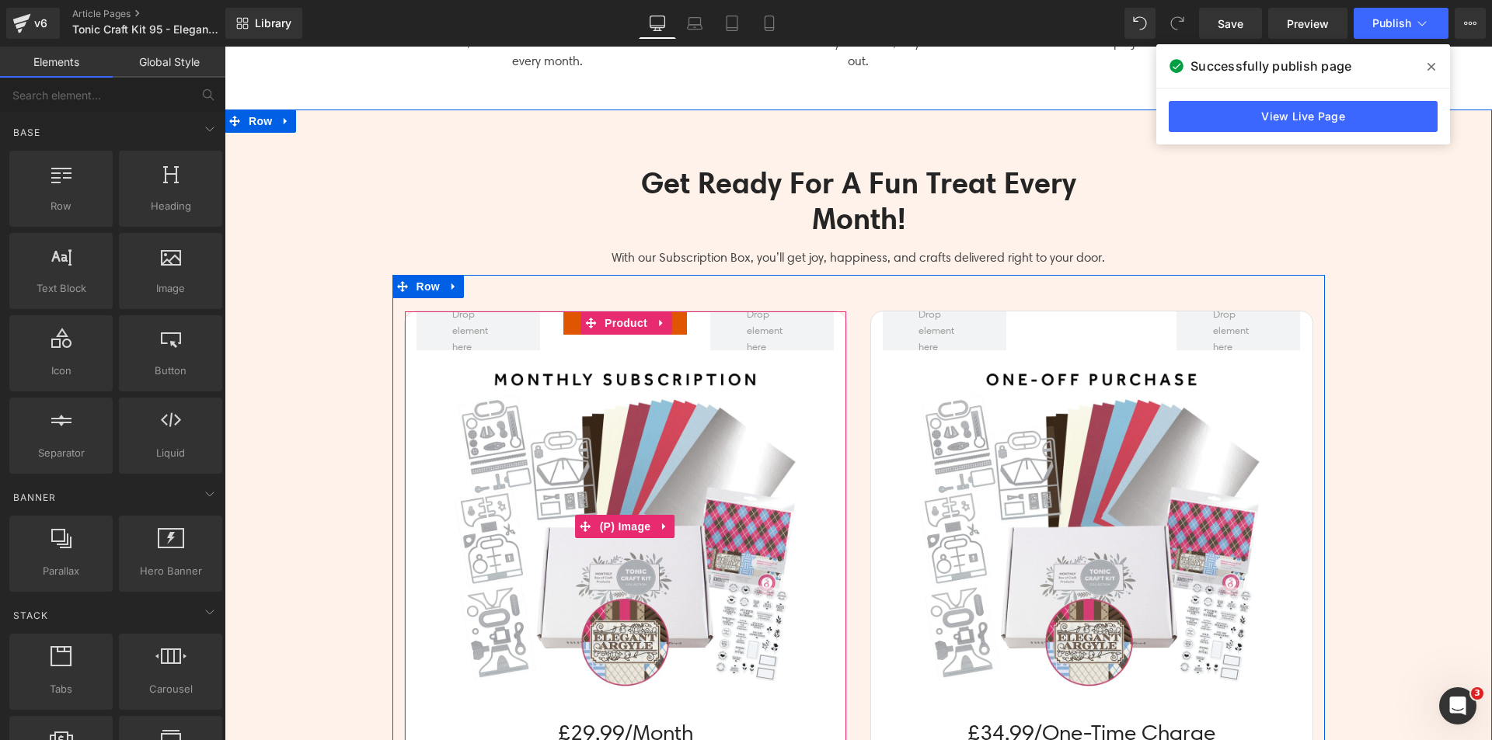
scroll to position [3152, 0]
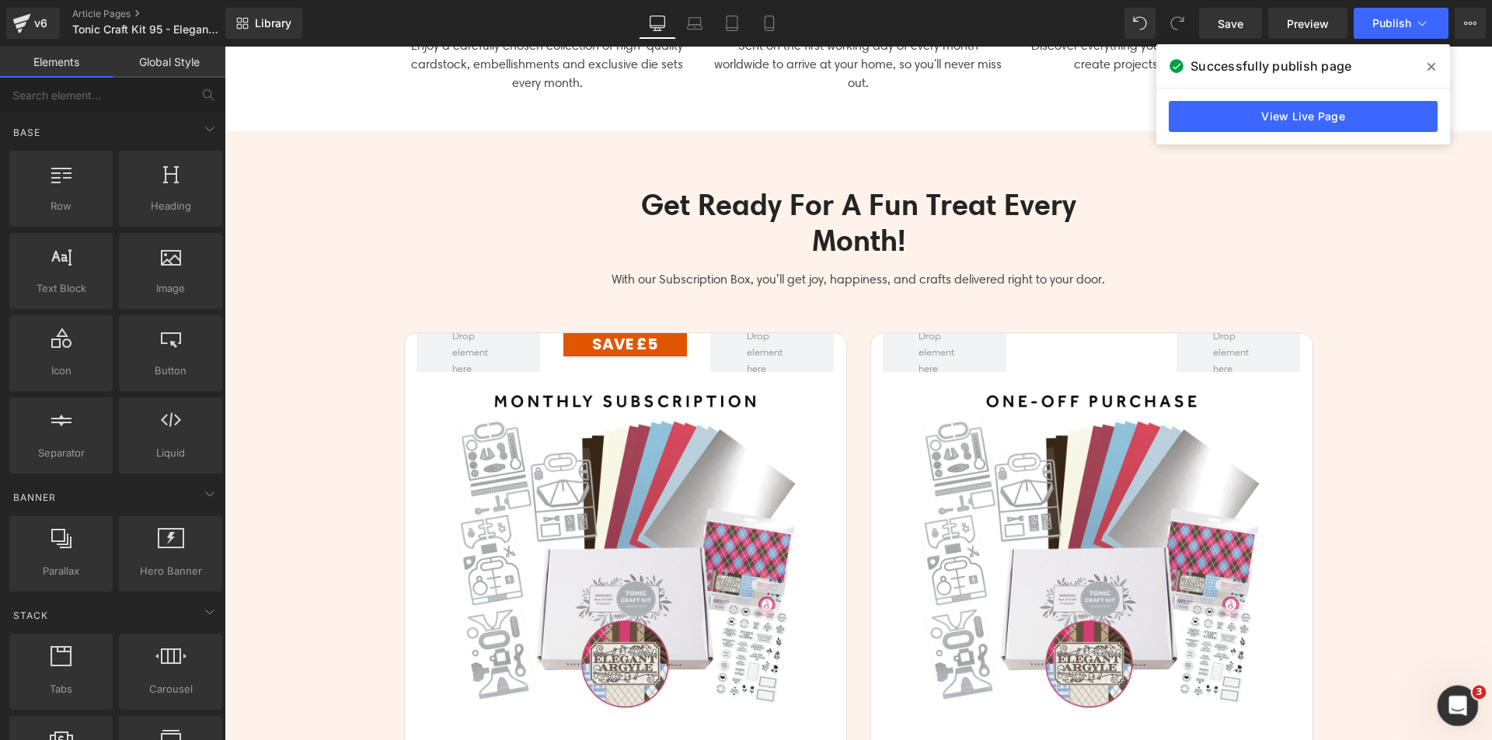
click at [1457, 702] on icon "Open Intercom Messenger" at bounding box center [1456, 704] width 26 height 26
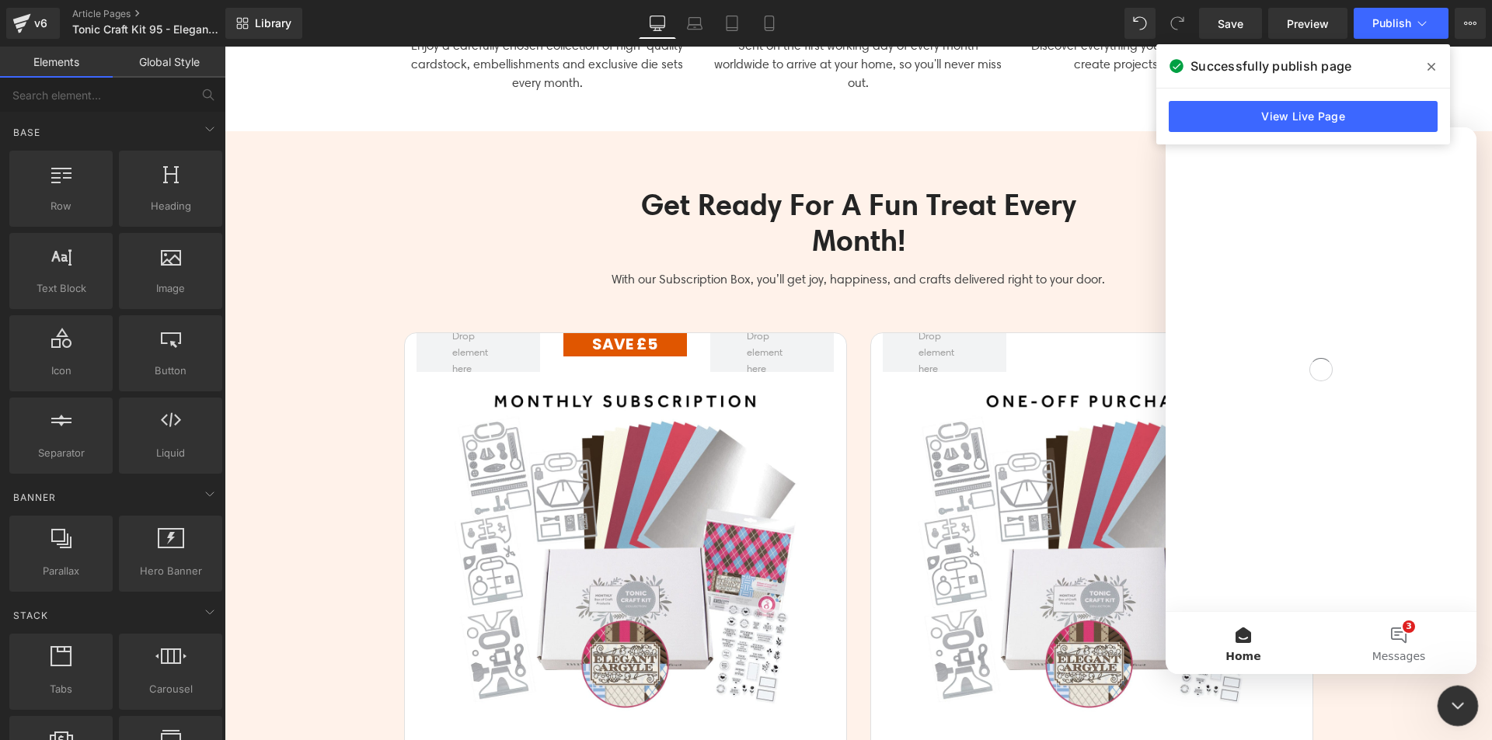
scroll to position [0, 0]
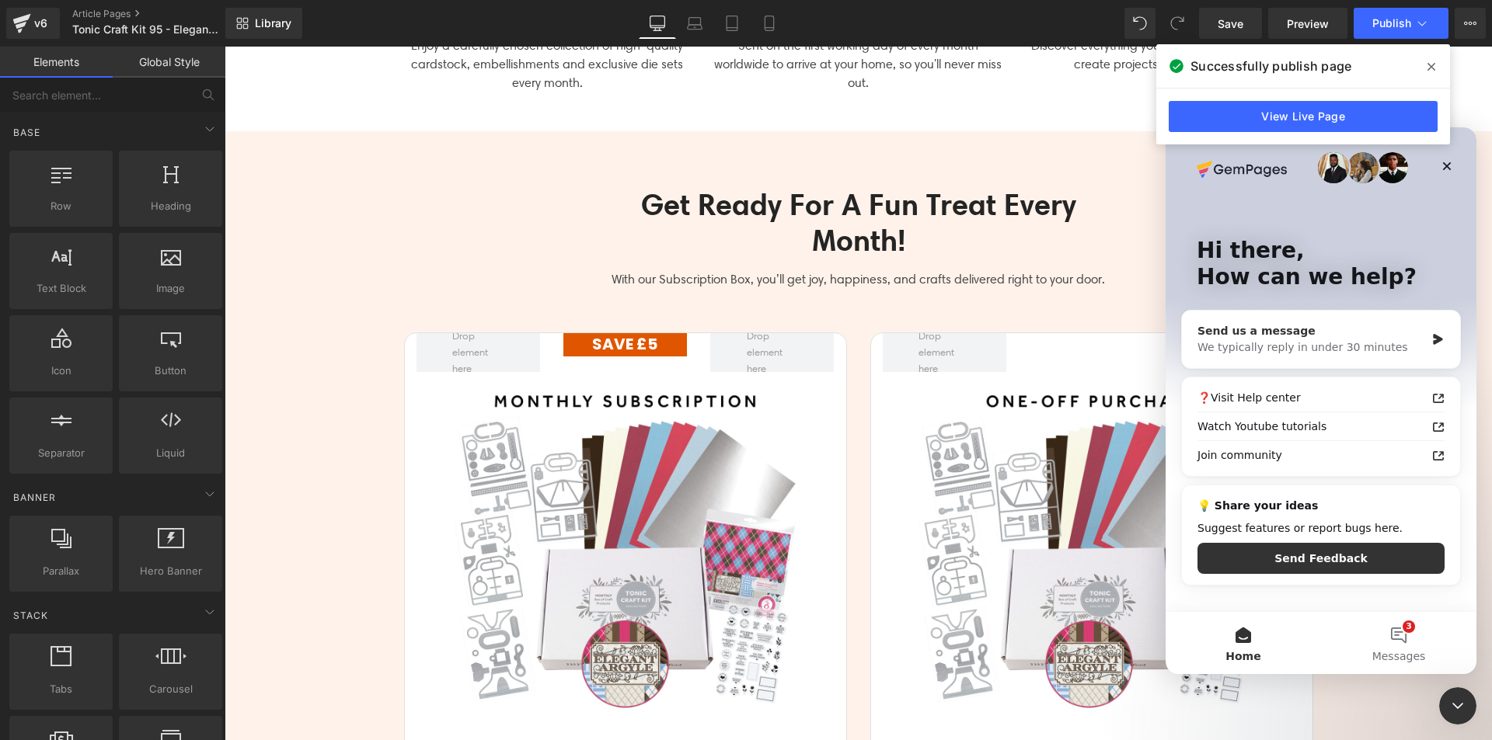
click at [1259, 351] on div "We typically reply in under 30 minutes" at bounding box center [1311, 348] width 228 height 16
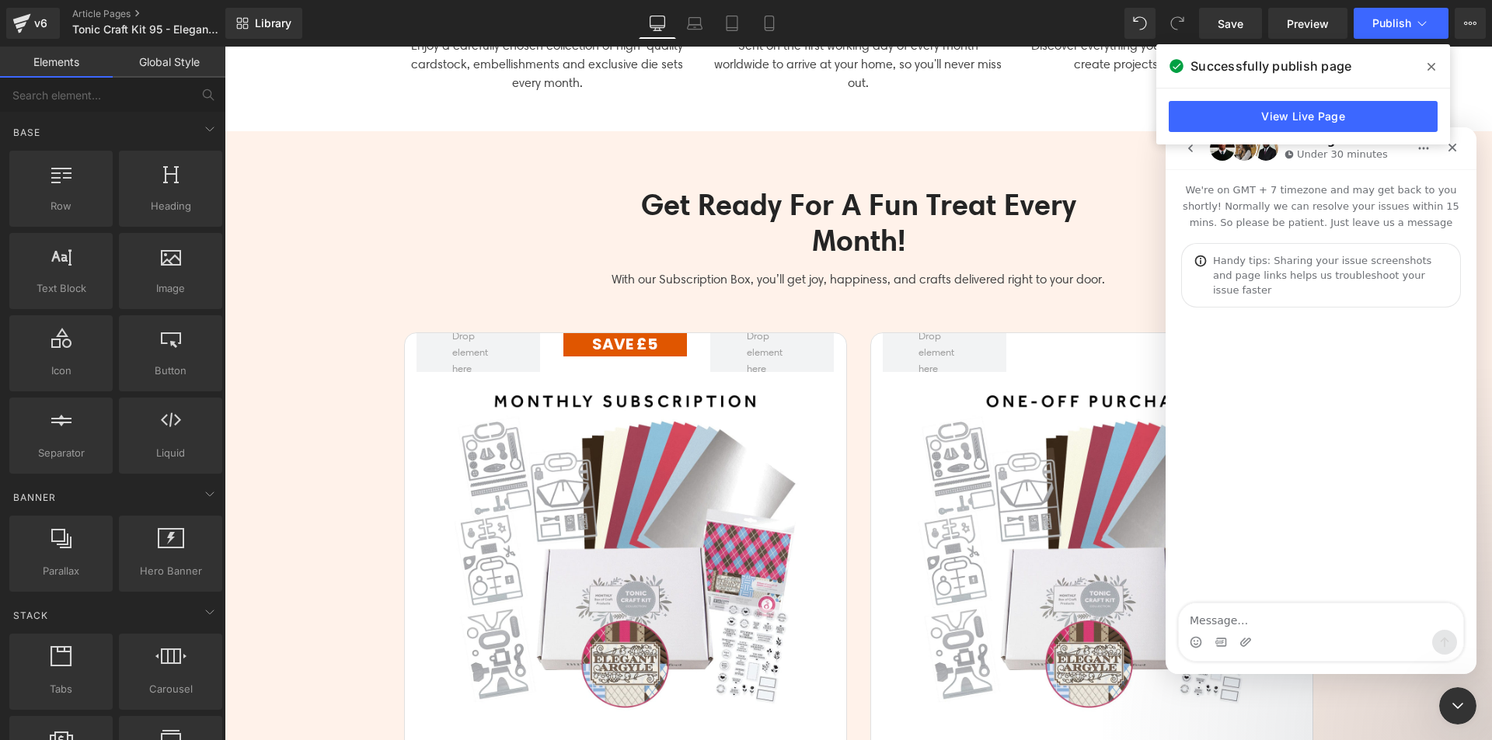
click at [1248, 610] on textarea "Message…" at bounding box center [1321, 617] width 284 height 26
type textarea "hi there, the products on this page are not showing on the live page, I just ke…"
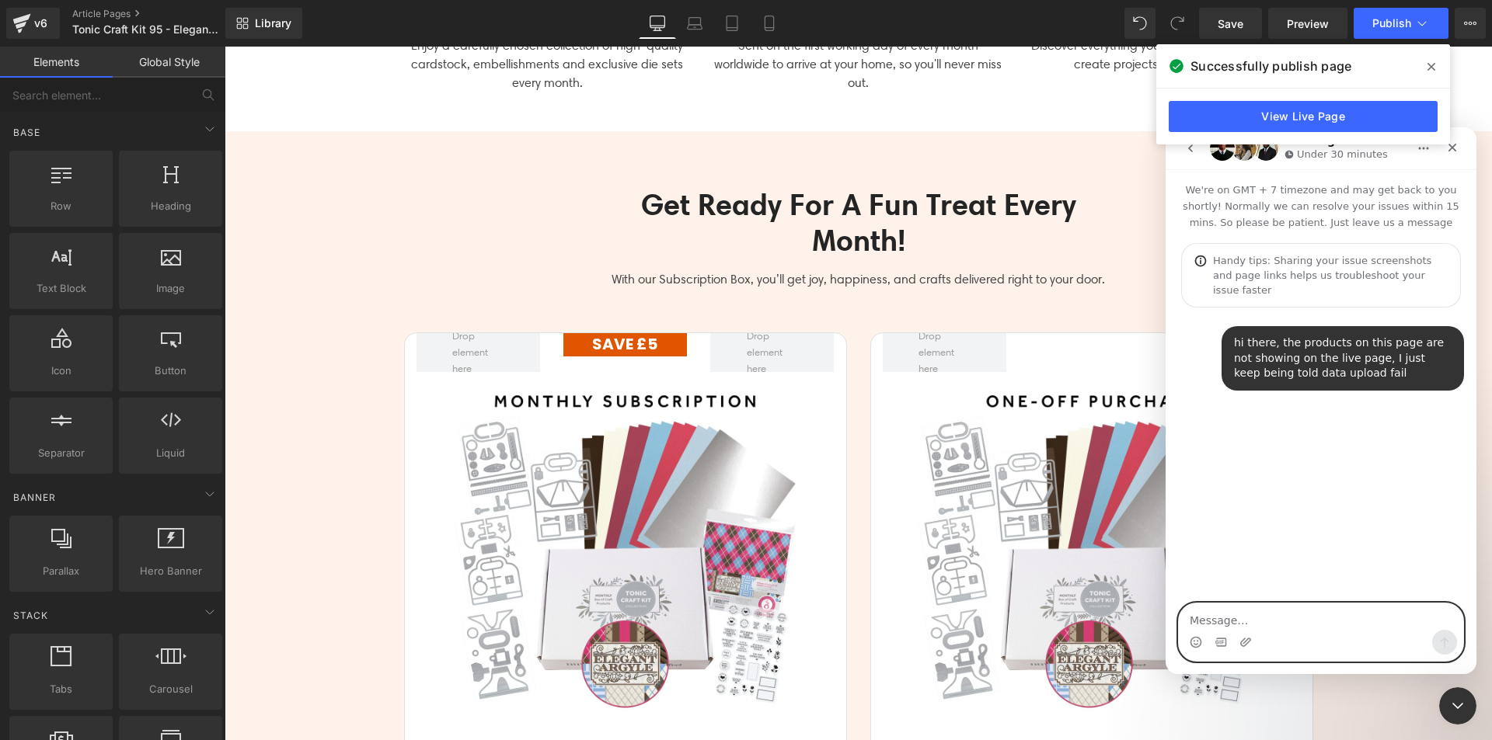
click at [1294, 618] on textarea "Message…" at bounding box center [1321, 617] width 284 height 26
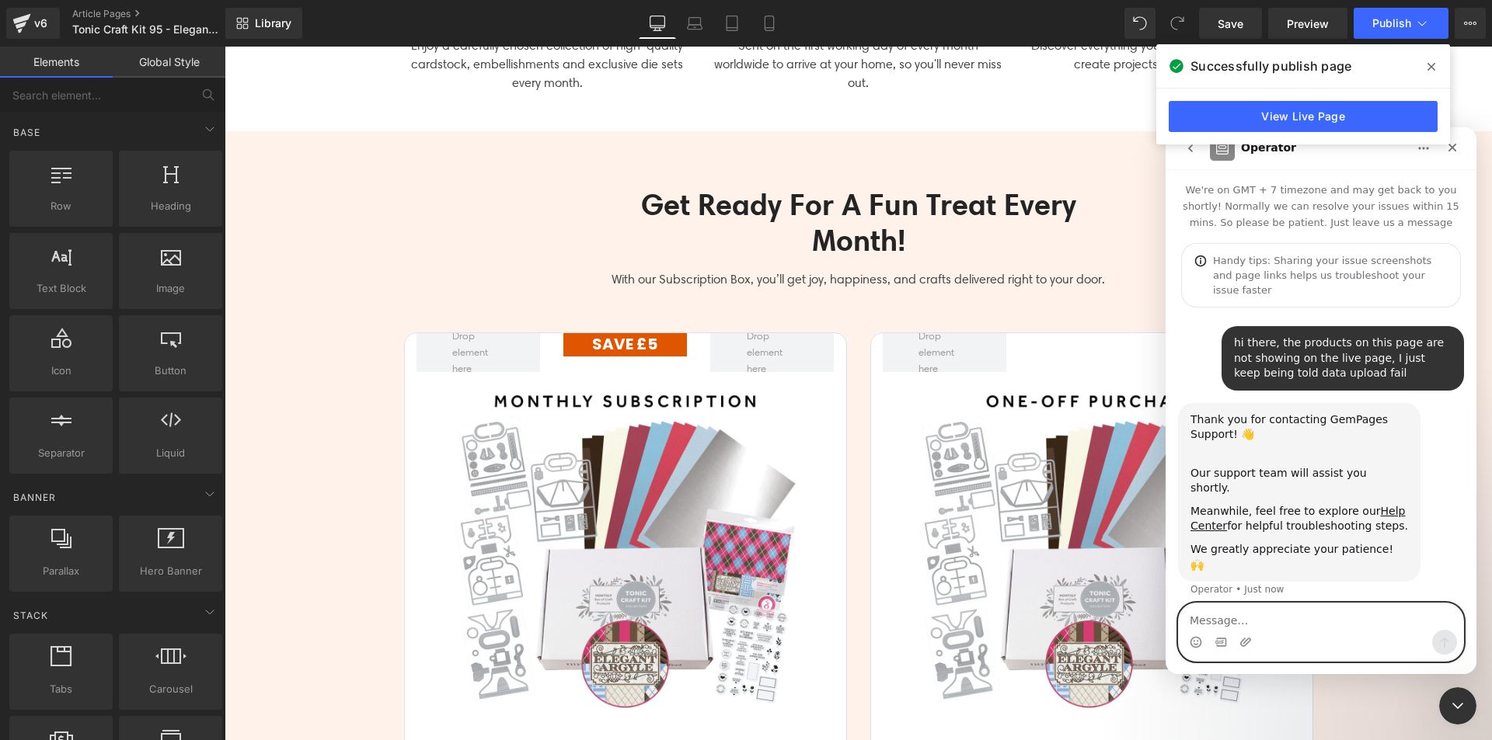
paste textarea "[URL][DOMAIN_NAME]"
type textarea "[URL][DOMAIN_NAME]"
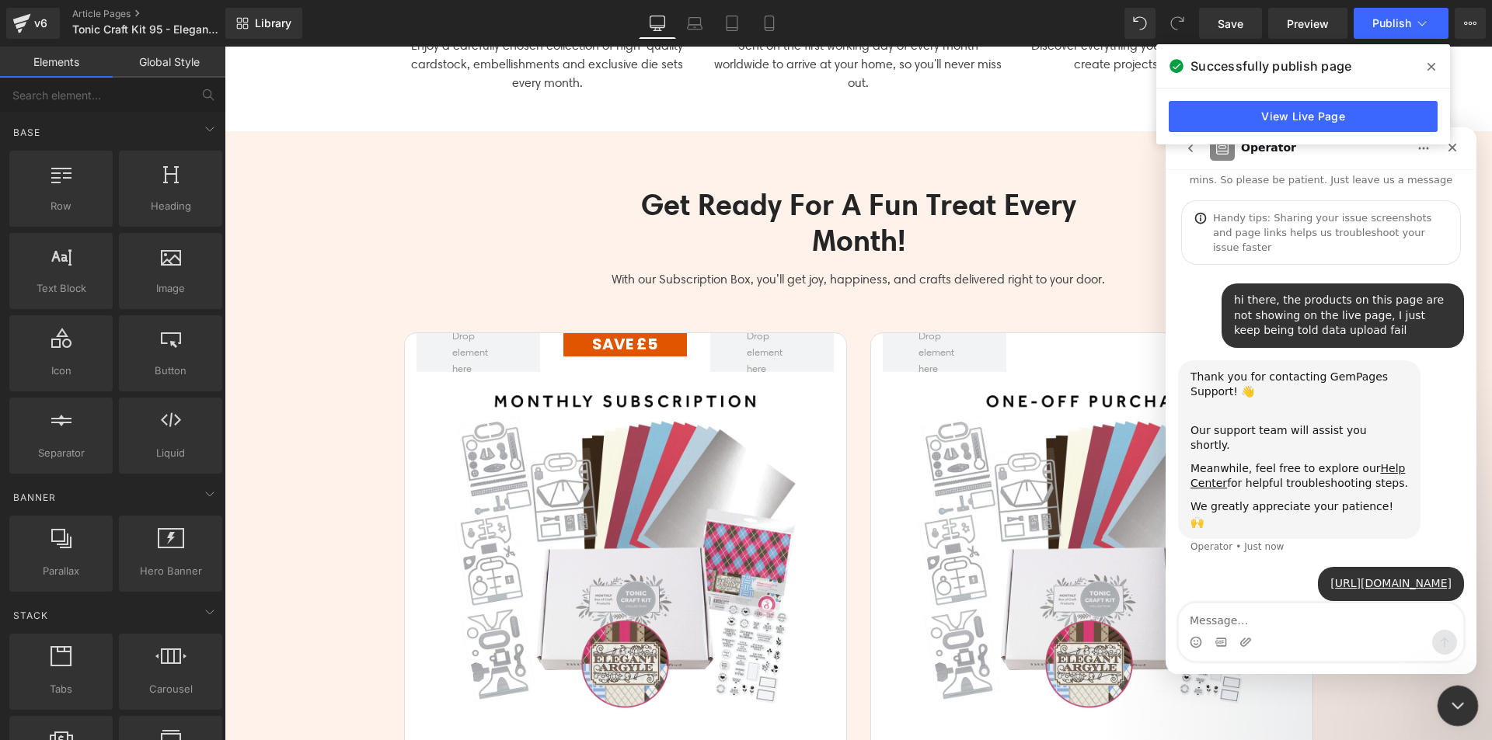
click at [1463, 700] on icon "Close Intercom Messenger" at bounding box center [1455, 704] width 19 height 19
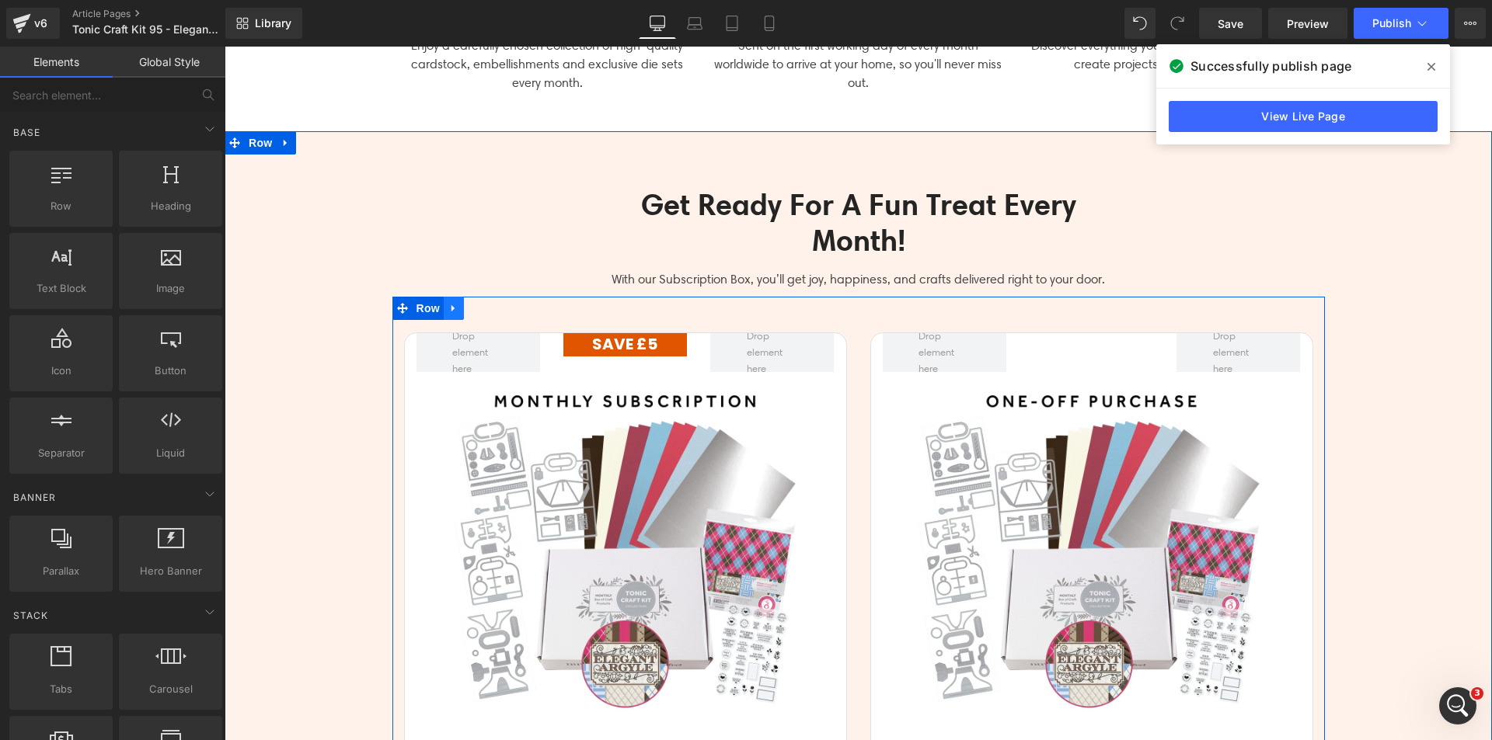
click at [448, 307] on icon at bounding box center [453, 309] width 11 height 12
drag, startPoint x: 464, startPoint y: 309, endPoint x: 477, endPoint y: 310, distance: 13.2
click at [468, 309] on icon at bounding box center [473, 308] width 11 height 11
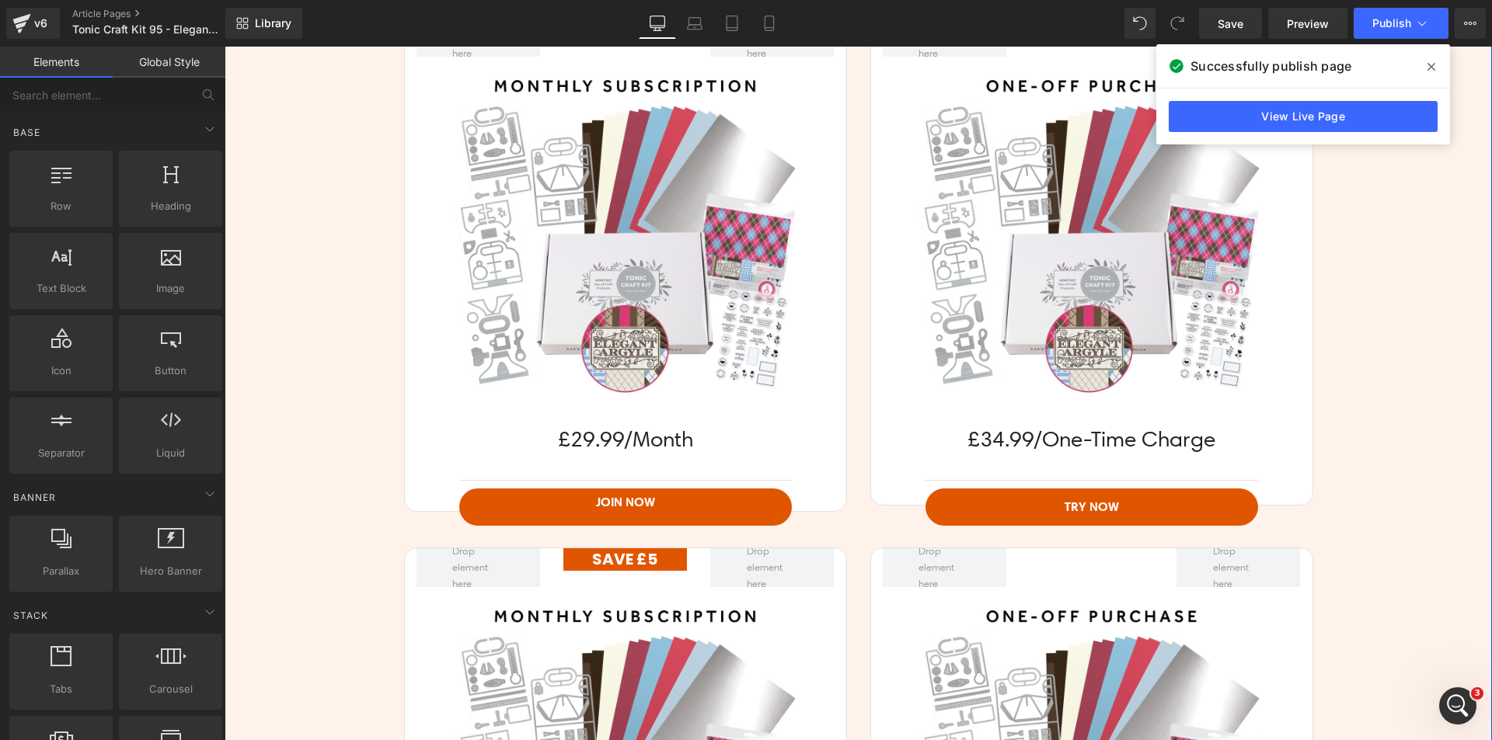
scroll to position [3327, 0]
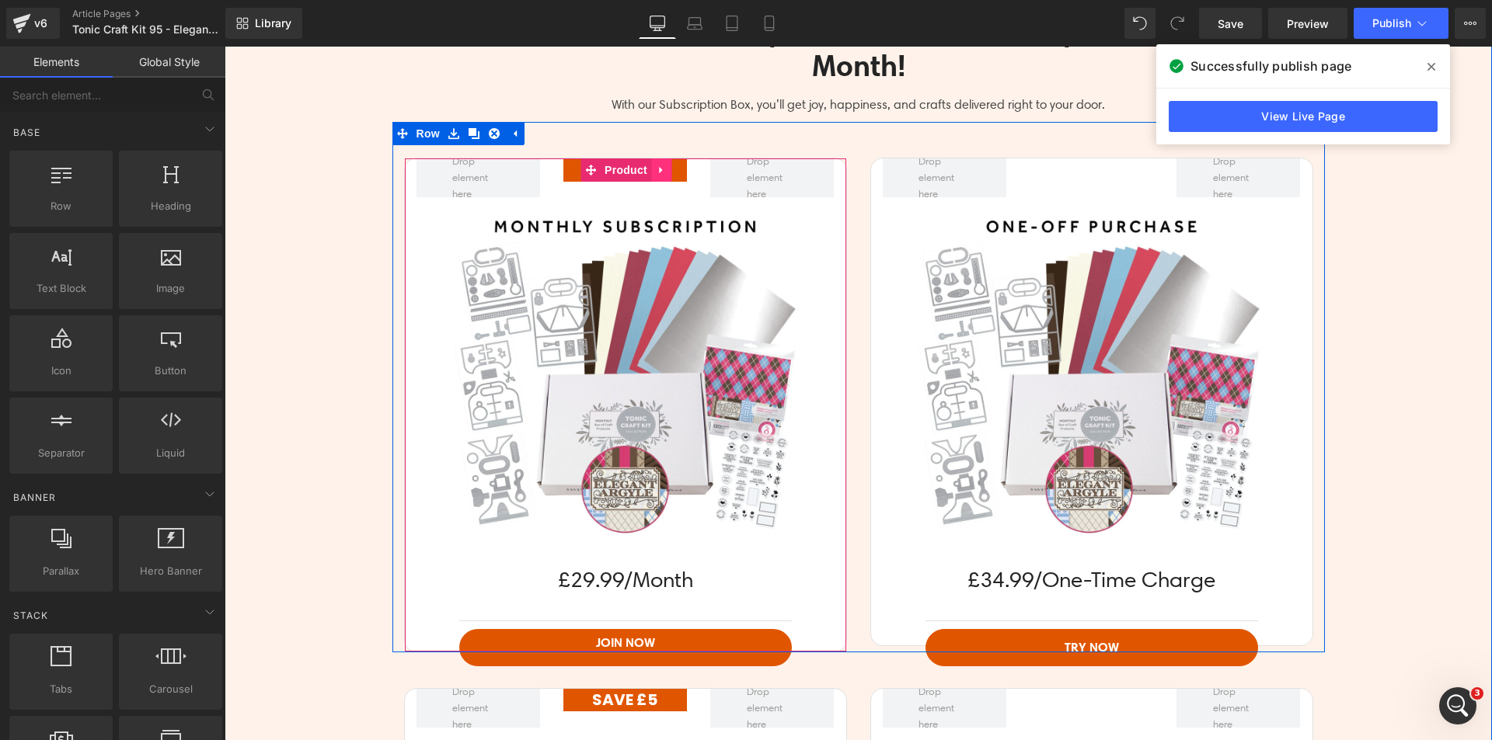
click at [656, 174] on icon at bounding box center [661, 171] width 11 height 12
click at [670, 172] on link at bounding box center [671, 169] width 20 height 23
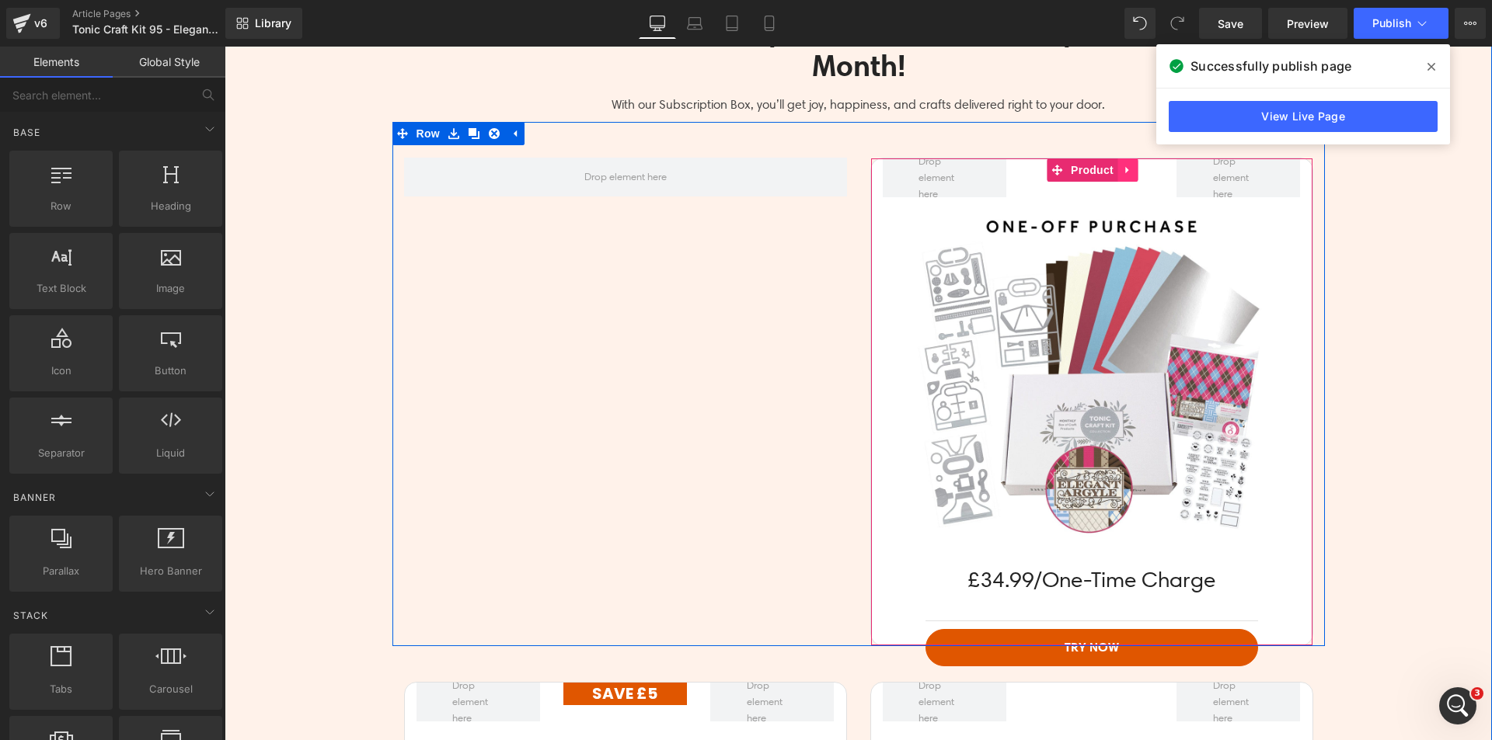
click at [1117, 171] on link at bounding box center [1127, 169] width 20 height 23
click at [1132, 169] on icon at bounding box center [1137, 170] width 11 height 11
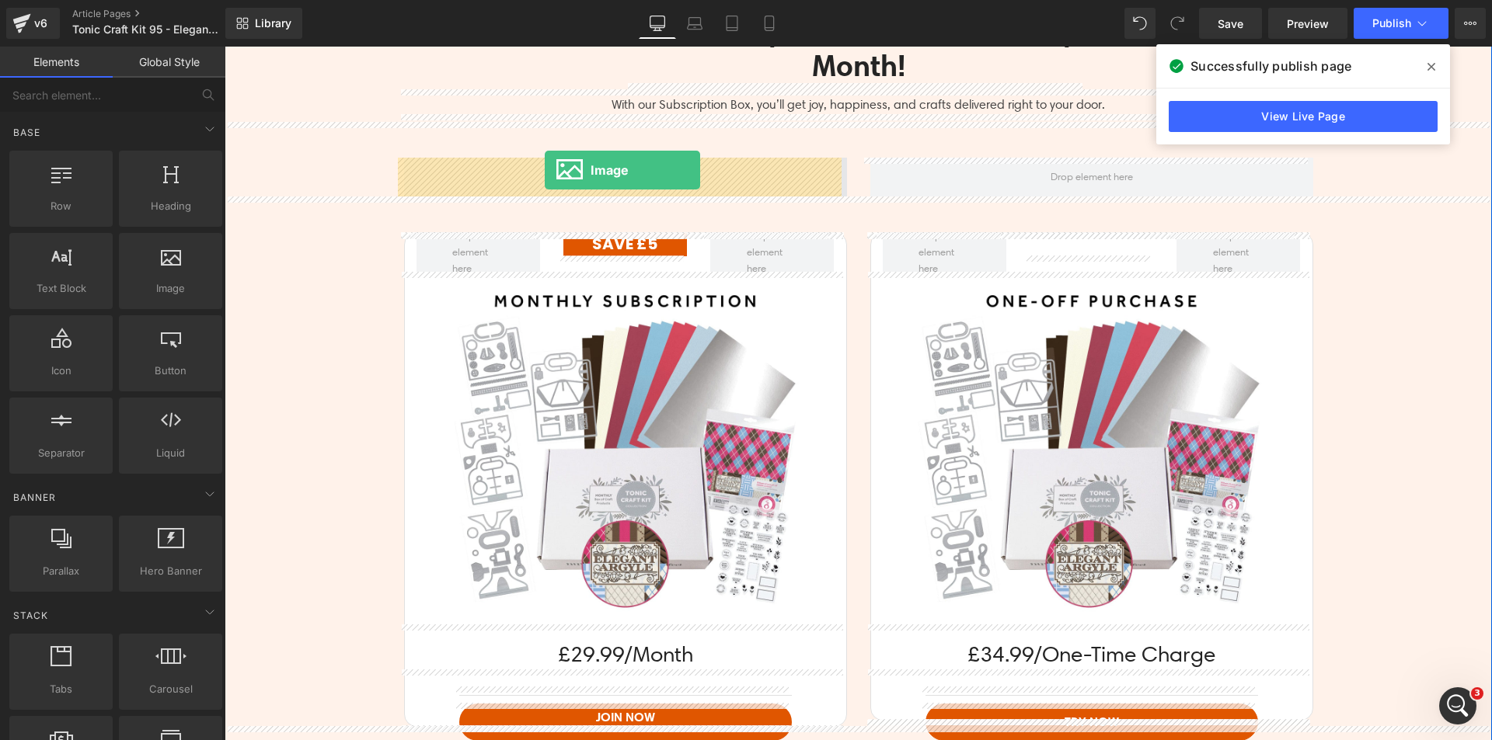
drag, startPoint x: 360, startPoint y: 323, endPoint x: 545, endPoint y: 170, distance: 240.0
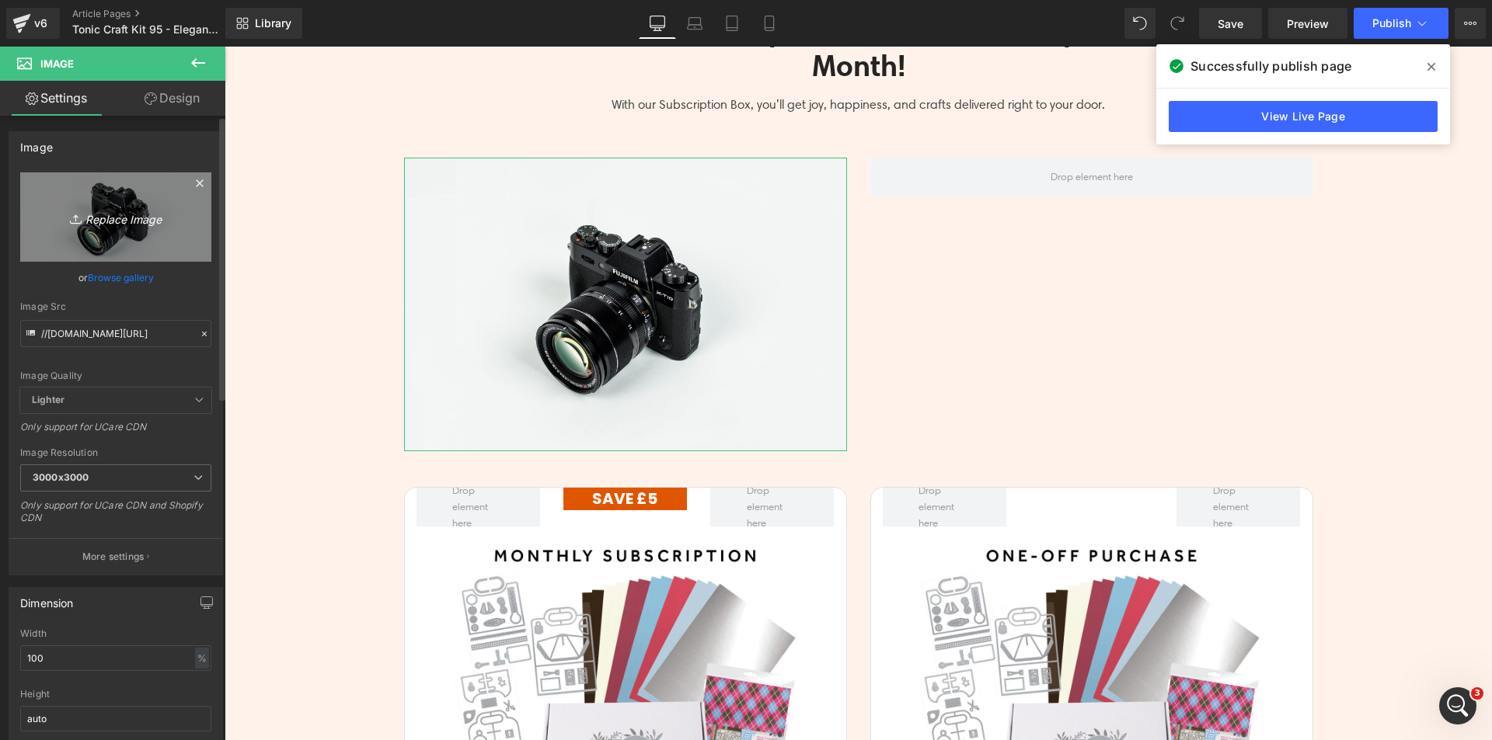
click at [108, 224] on icon "Replace Image" at bounding box center [116, 216] width 124 height 19
type input "C:\fakepath\Elegant Argyle Sub Banner_Monthly.jpg"
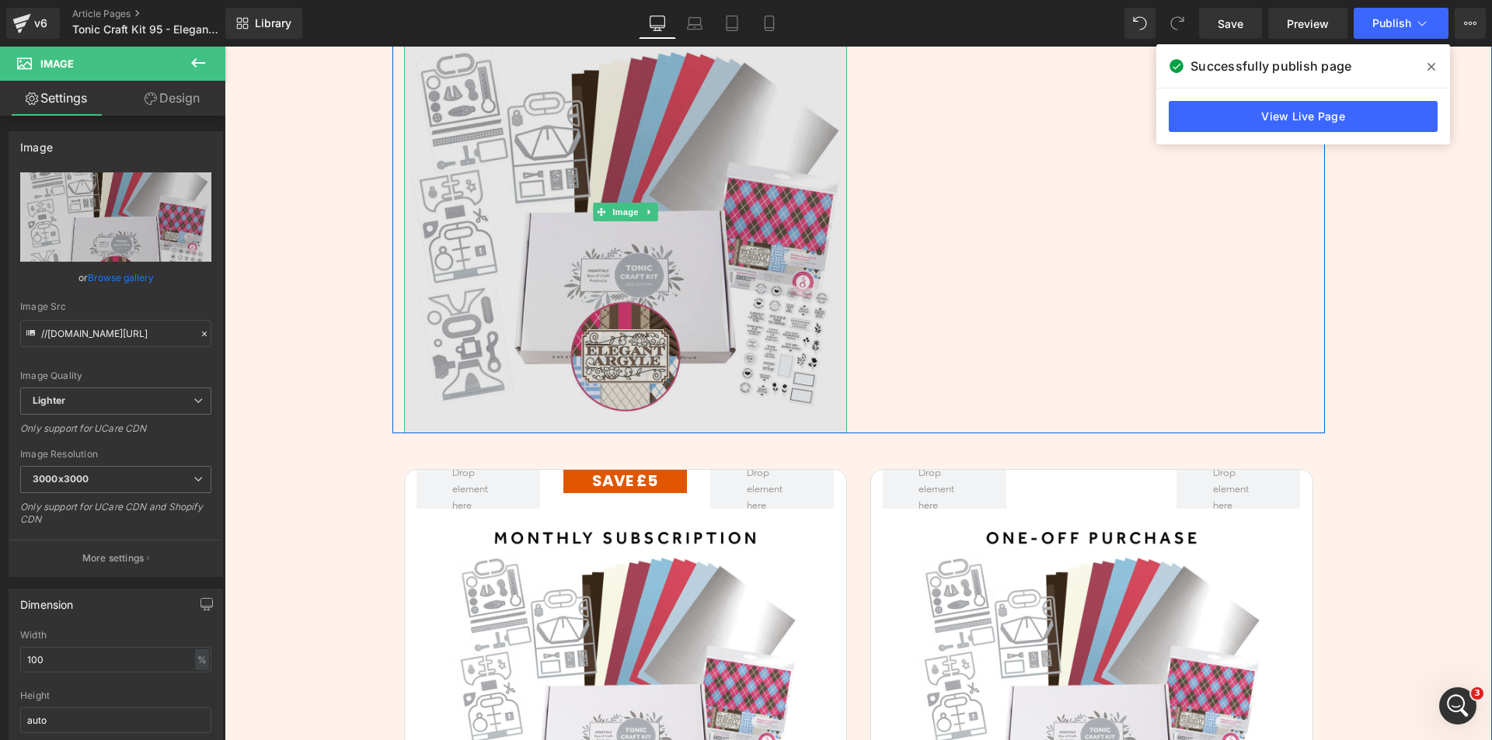
scroll to position [3560, 0]
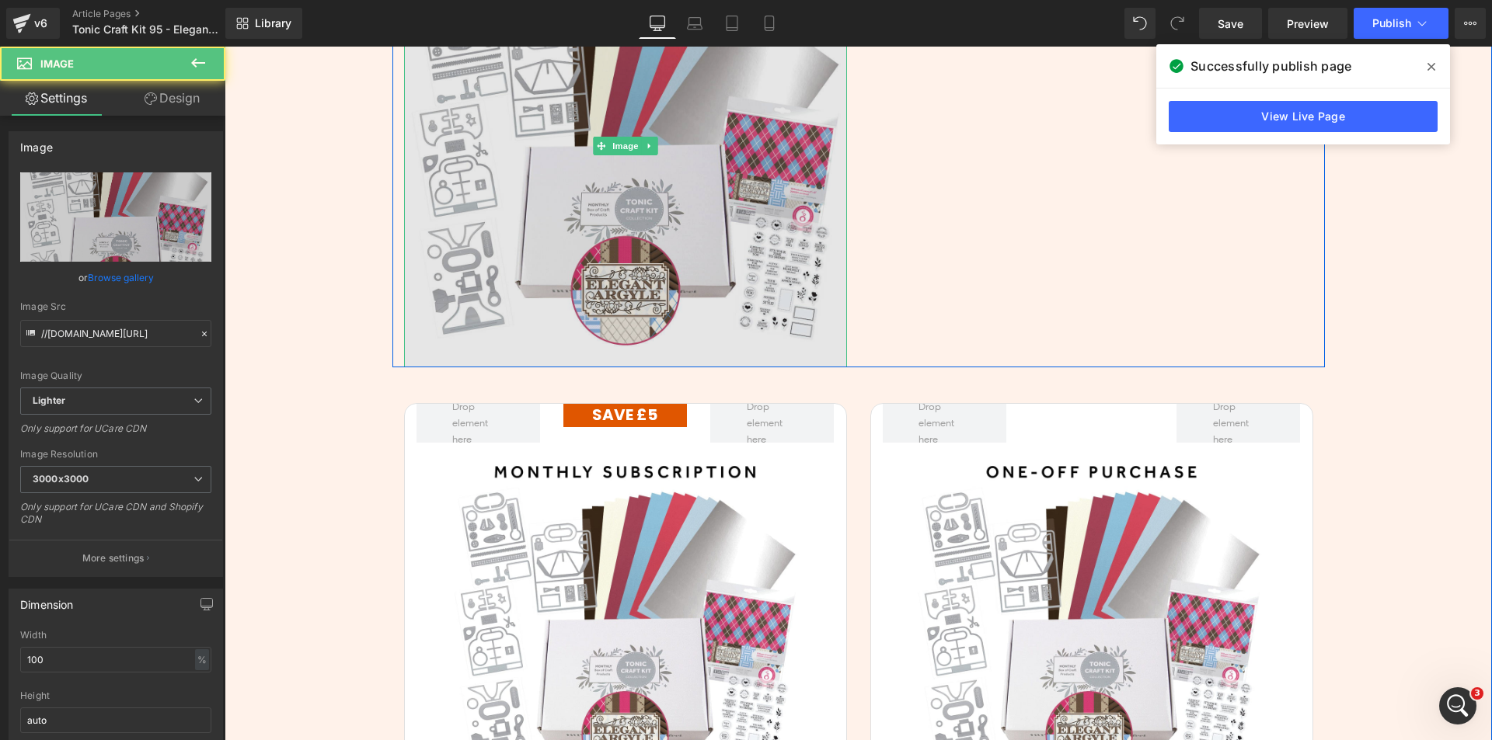
click at [457, 251] on img at bounding box center [625, 146] width 443 height 443
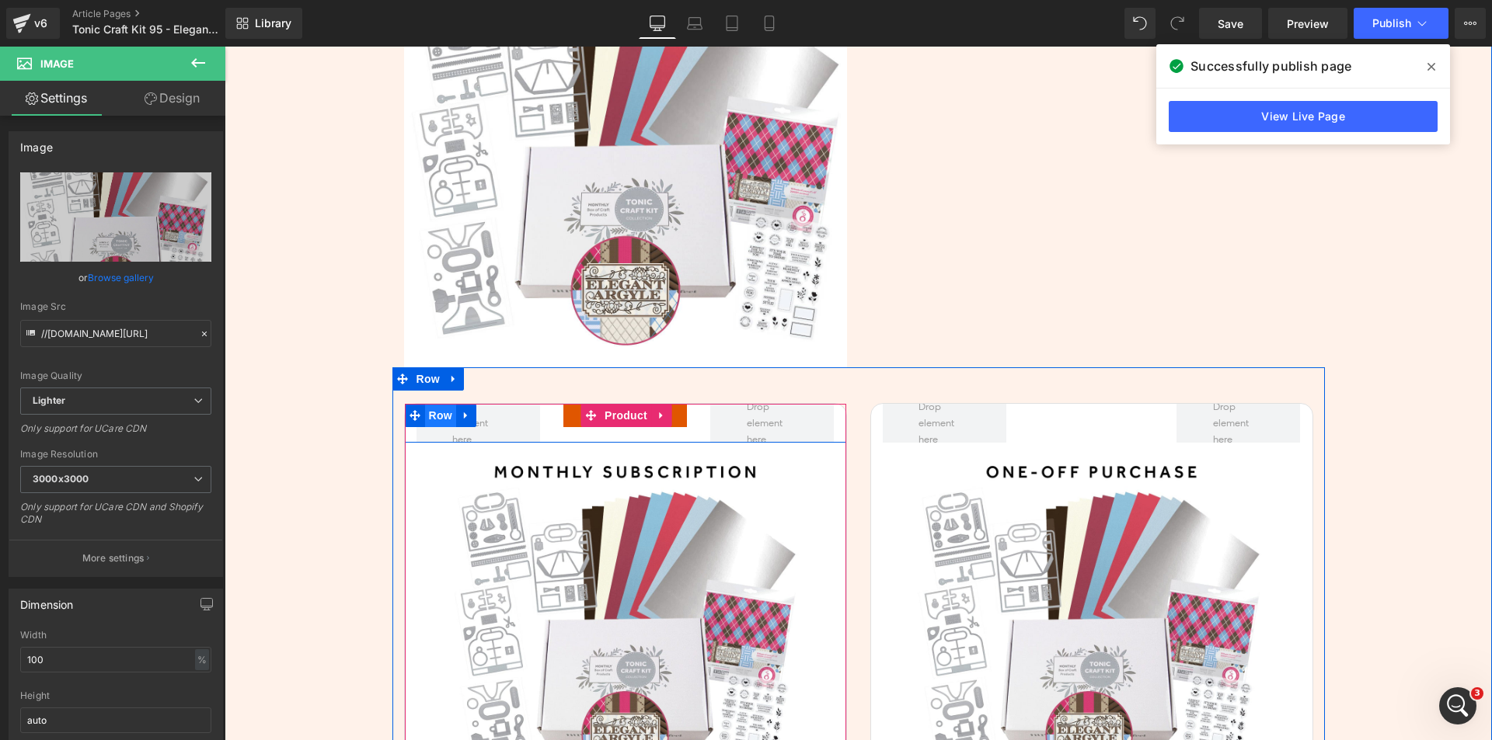
click at [425, 412] on span "Row" at bounding box center [440, 415] width 31 height 23
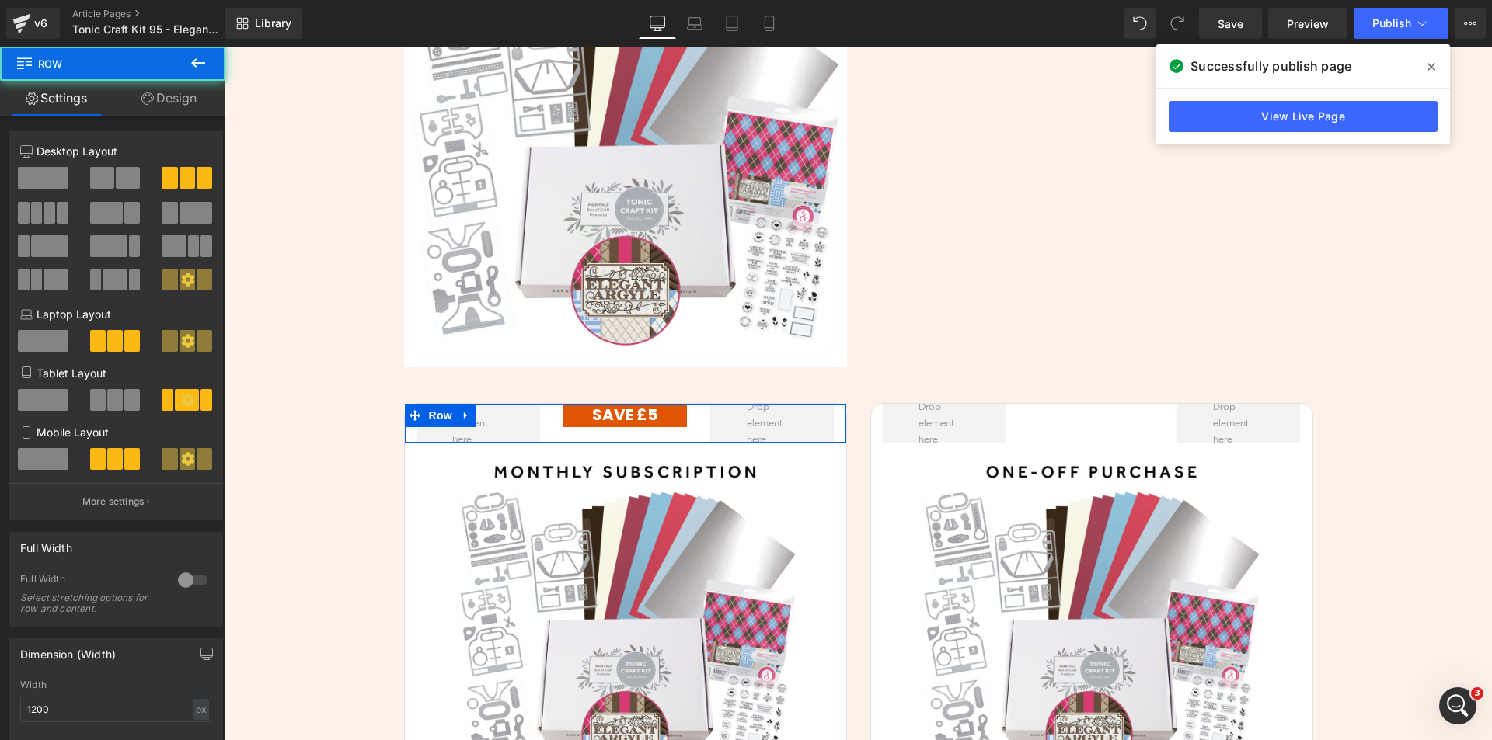
click at [197, 107] on link "Design" at bounding box center [169, 98] width 113 height 35
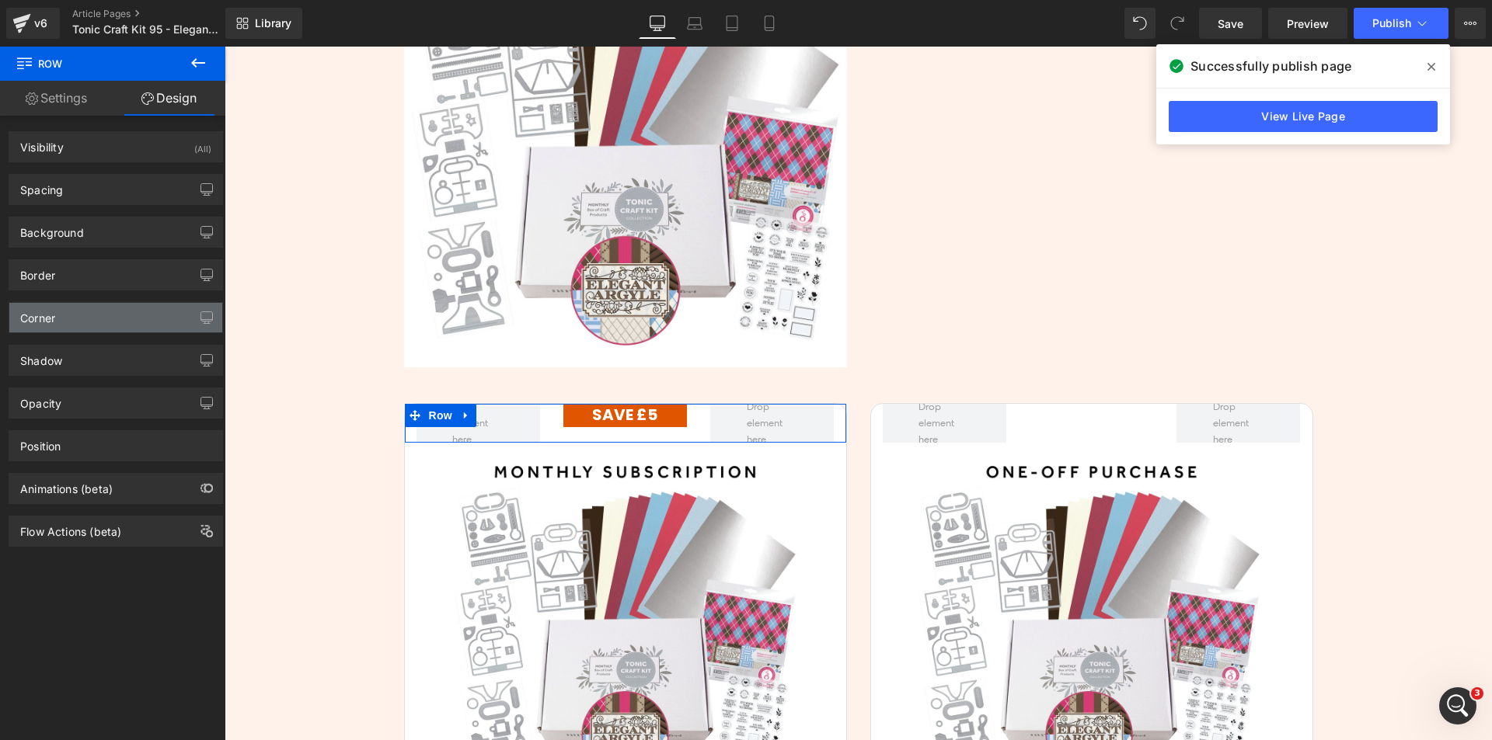
click at [117, 318] on div "Corner" at bounding box center [115, 318] width 213 height 30
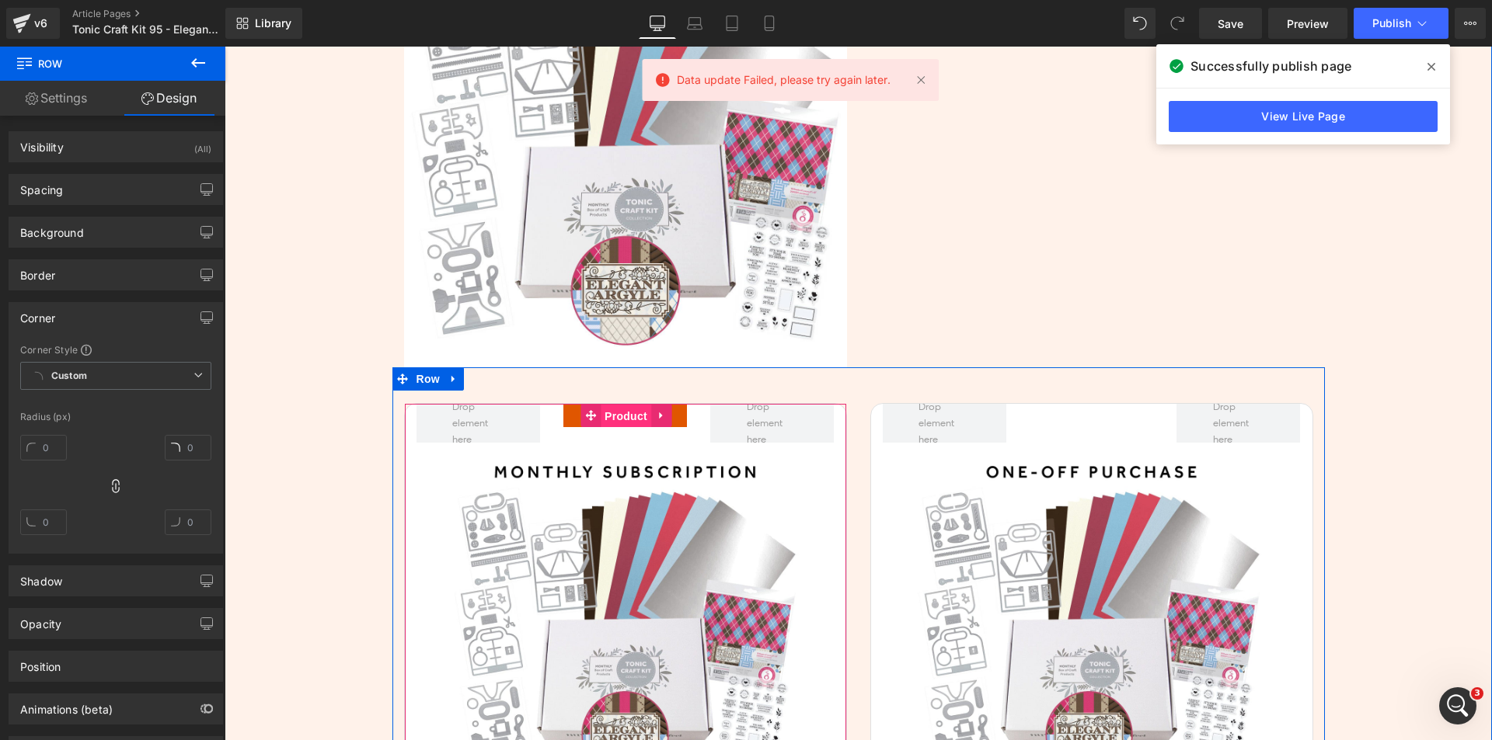
click at [618, 414] on span "Product" at bounding box center [626, 416] width 50 height 23
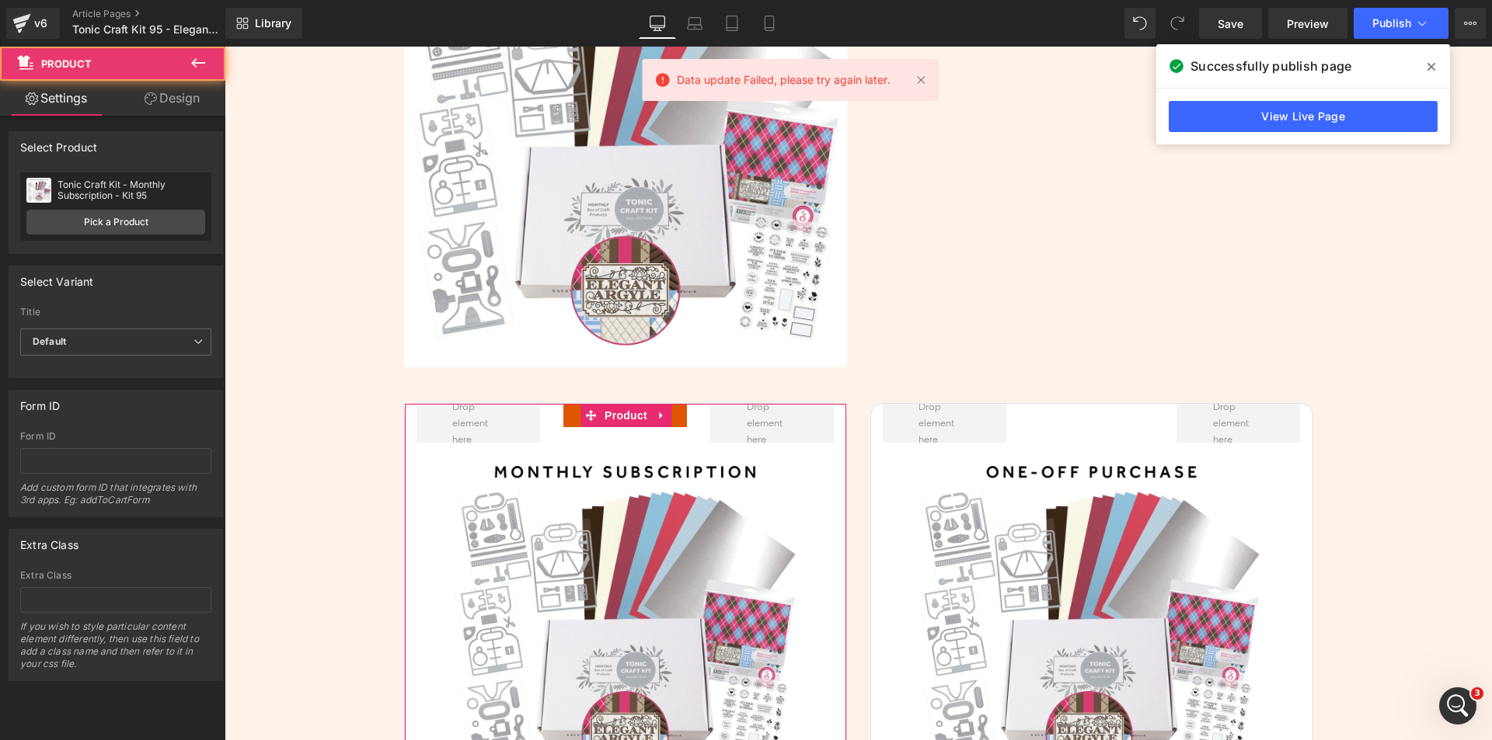
click at [184, 89] on link "Design" at bounding box center [172, 98] width 113 height 35
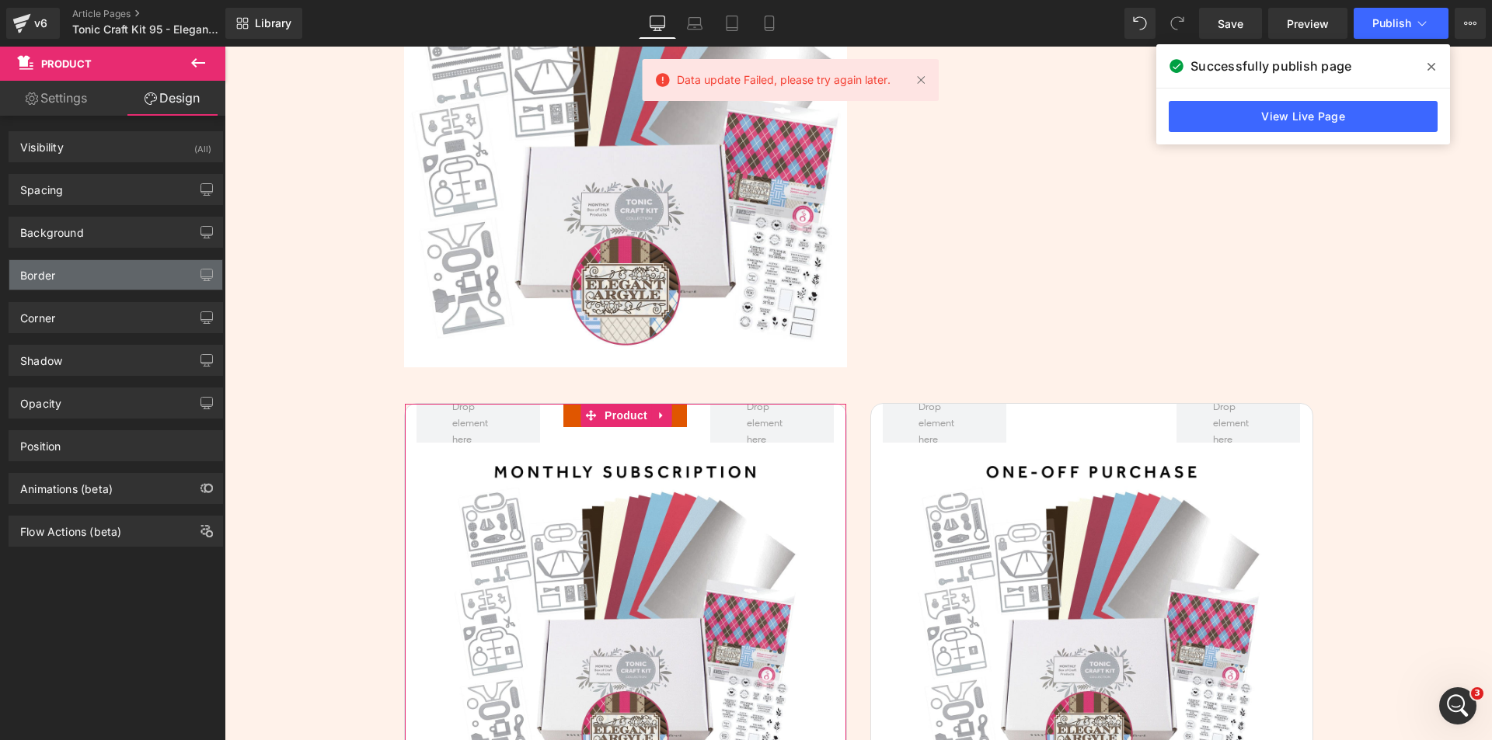
click at [126, 263] on div "Border" at bounding box center [115, 275] width 213 height 30
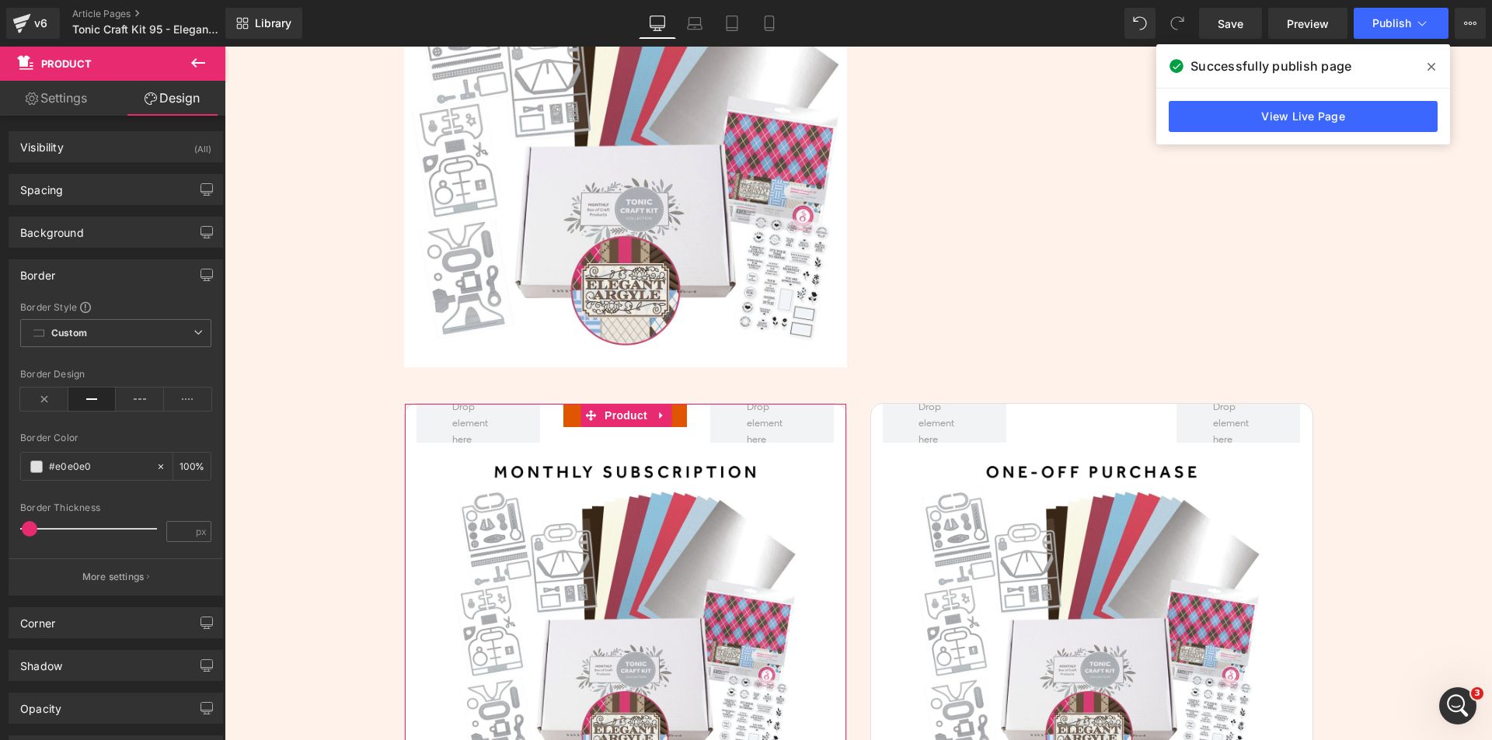
click at [126, 263] on div "Border" at bounding box center [115, 275] width 213 height 30
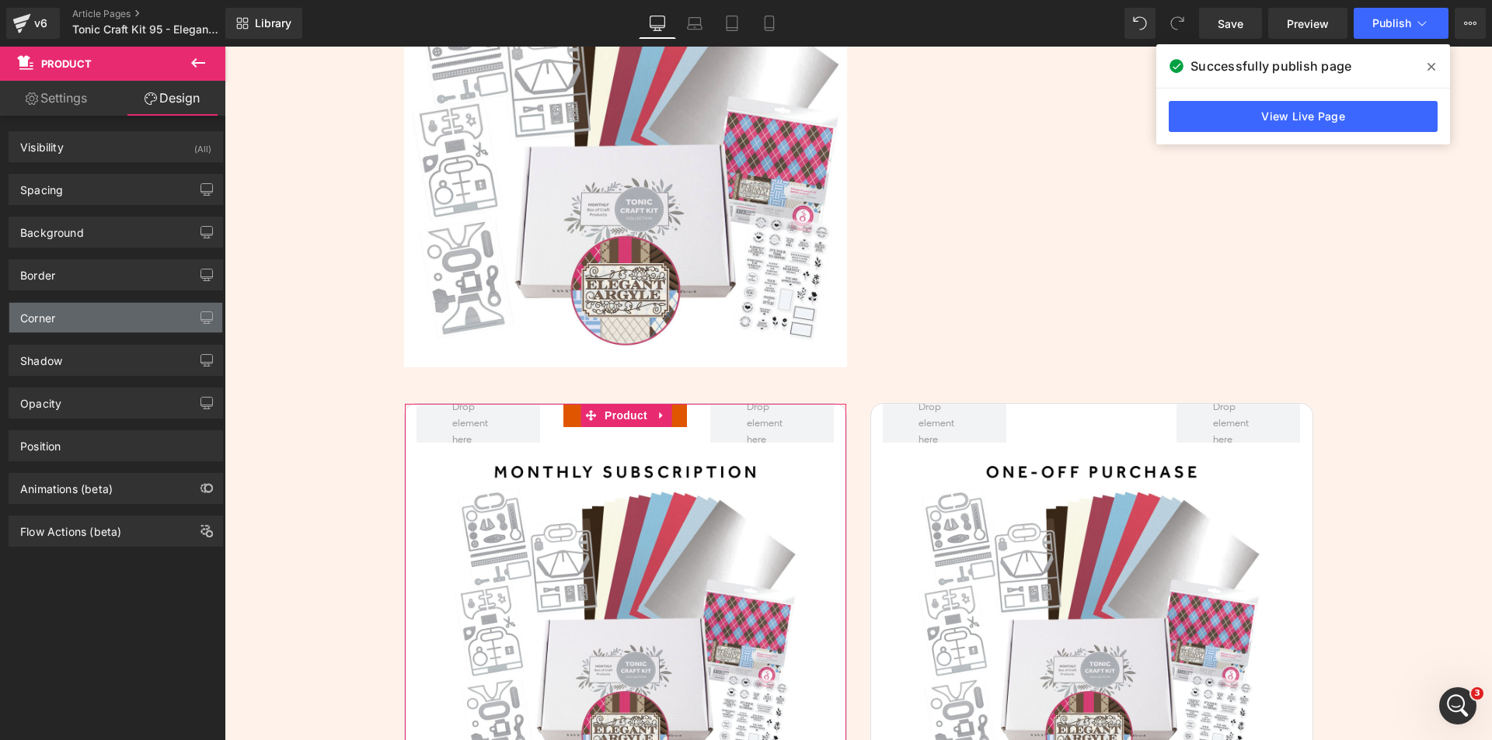
click at [99, 320] on div "Corner" at bounding box center [115, 318] width 213 height 30
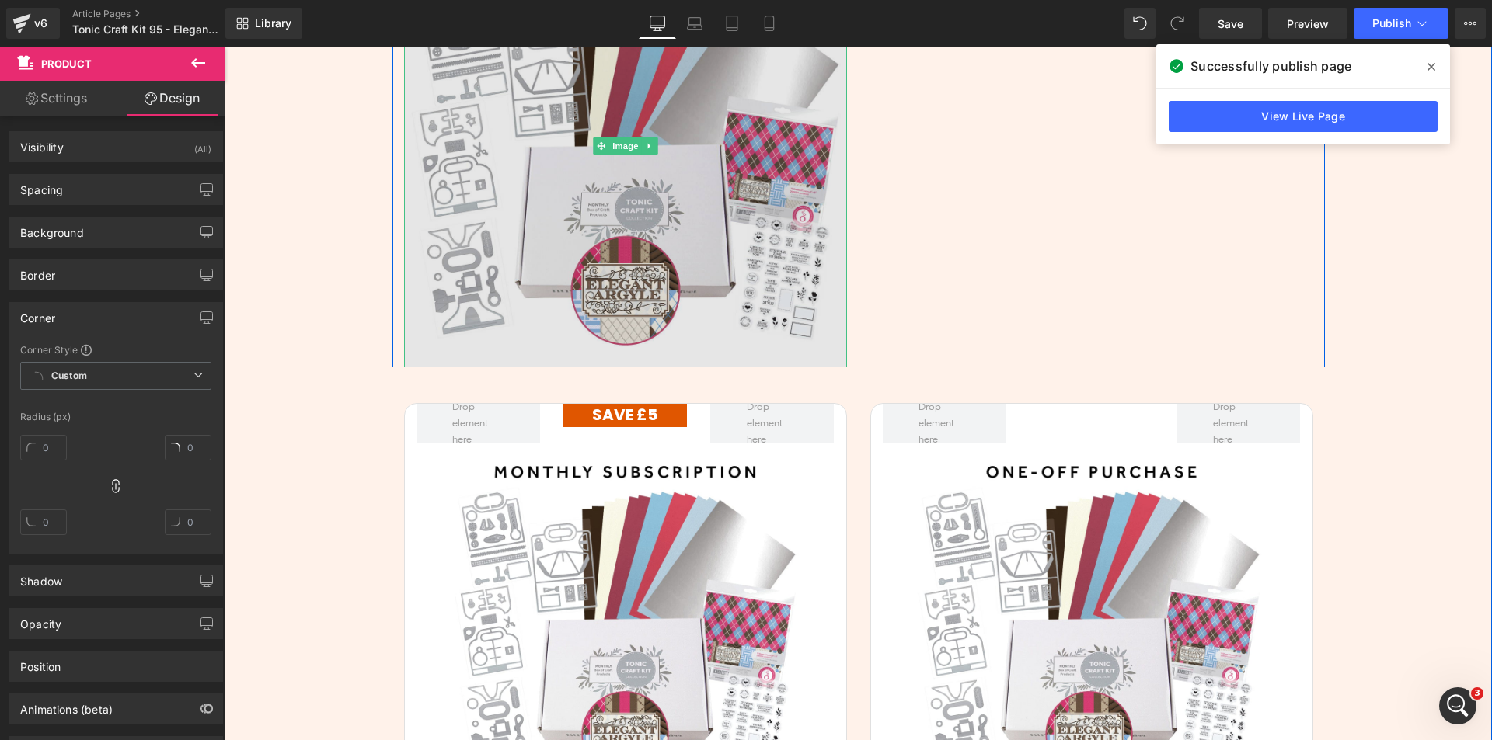
click at [517, 278] on img at bounding box center [625, 146] width 443 height 443
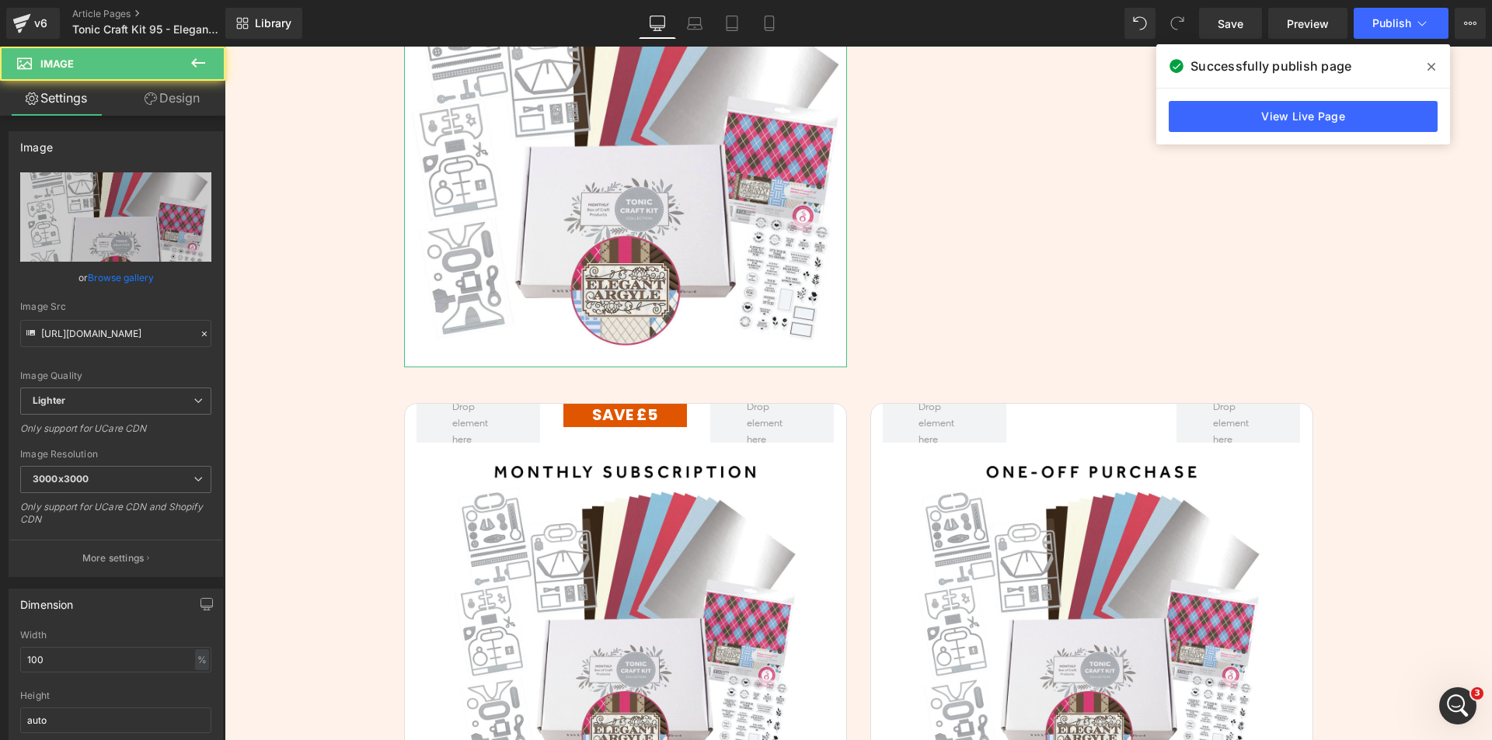
click at [183, 93] on link "Design" at bounding box center [172, 98] width 113 height 35
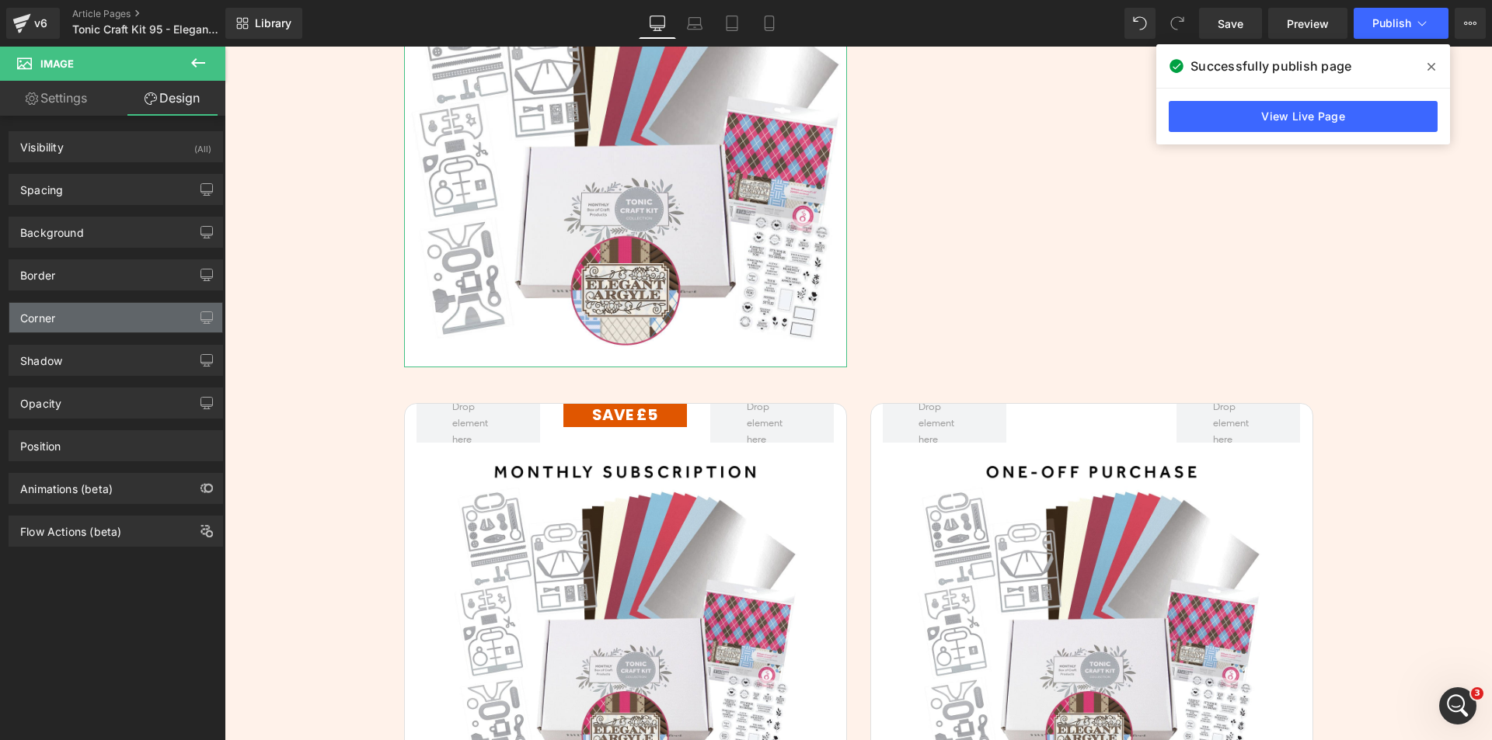
click at [96, 324] on div "Corner" at bounding box center [115, 318] width 213 height 30
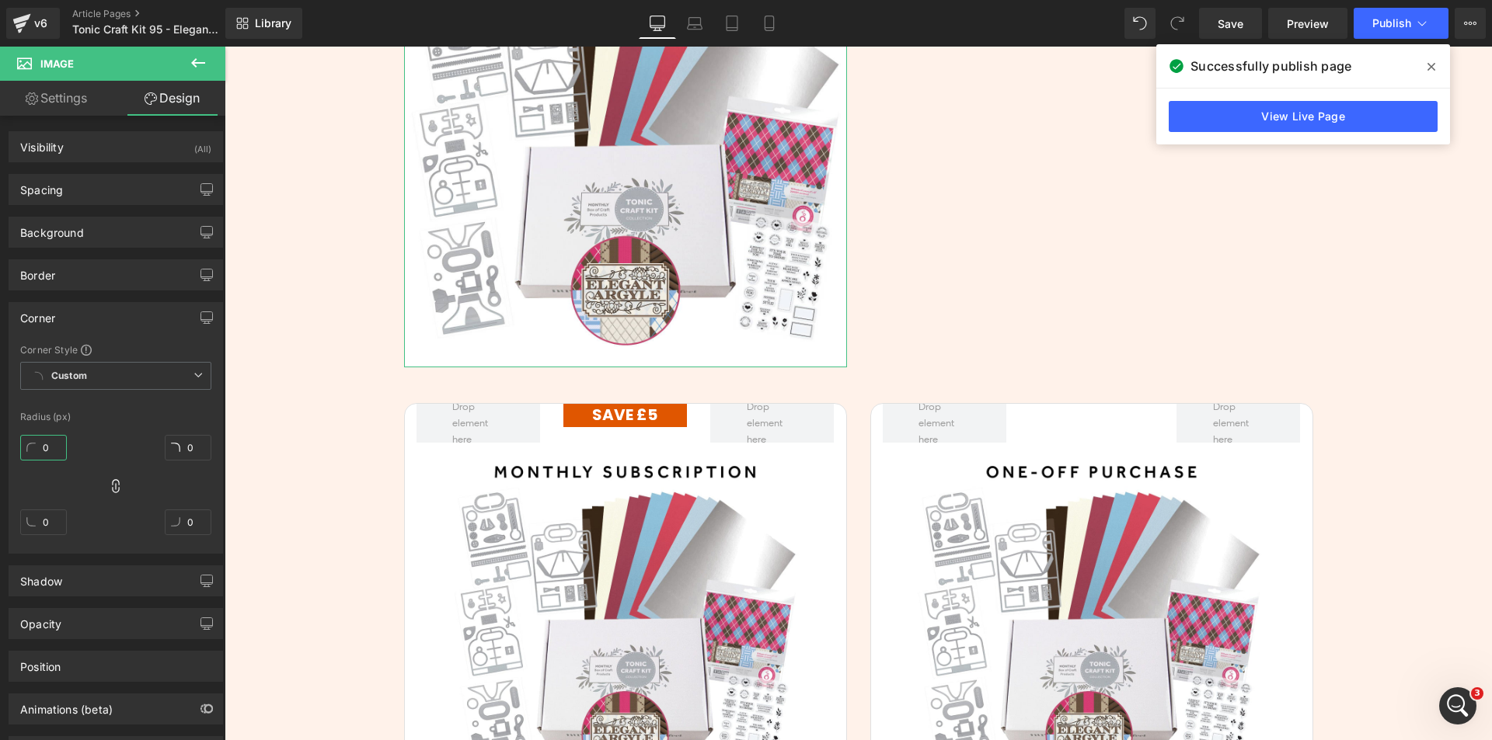
click at [49, 457] on input "0" at bounding box center [43, 448] width 47 height 26
type input "16"
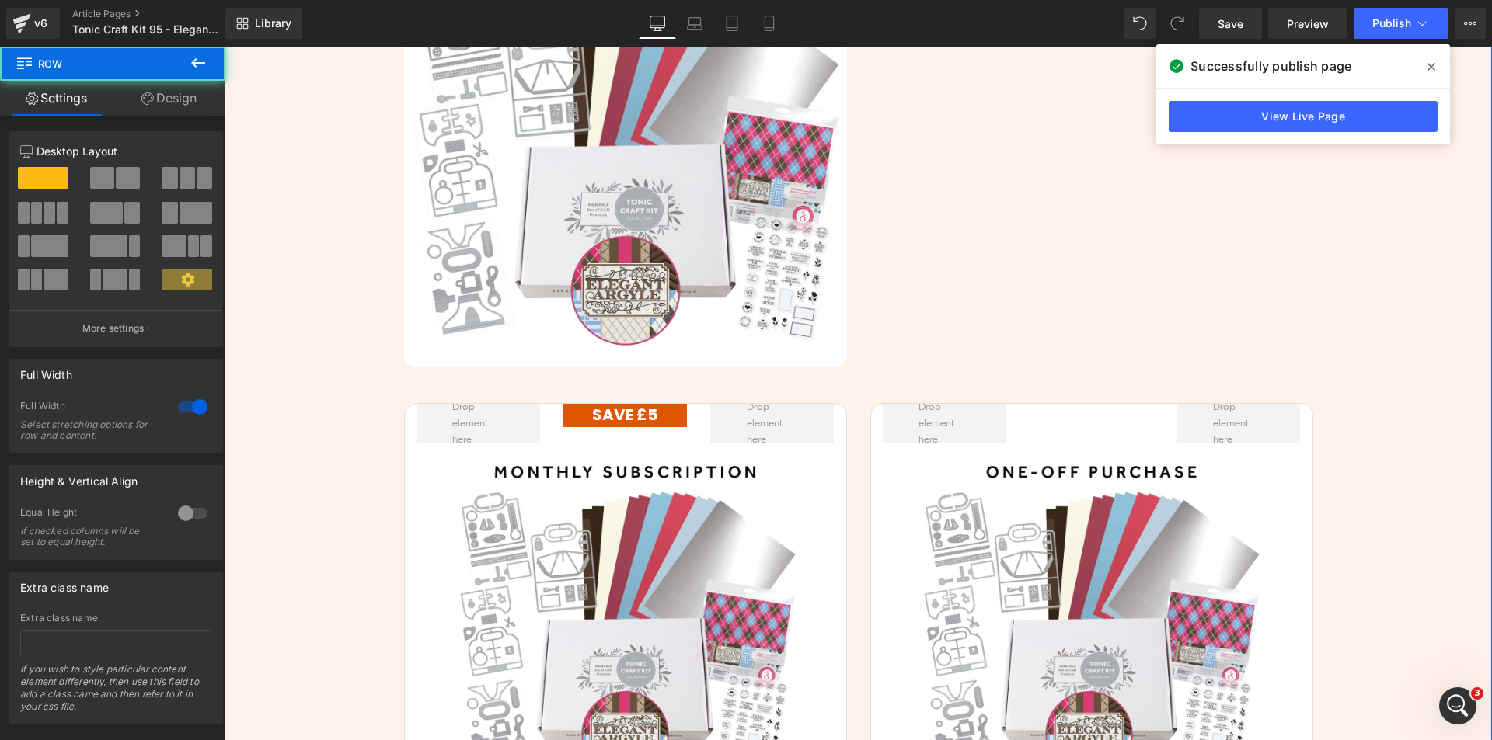
click at [293, 460] on div "Get Ready For A Fun Treat Every Month! Heading Row With our Subscription Box, y…" at bounding box center [858, 556] width 1267 height 1601
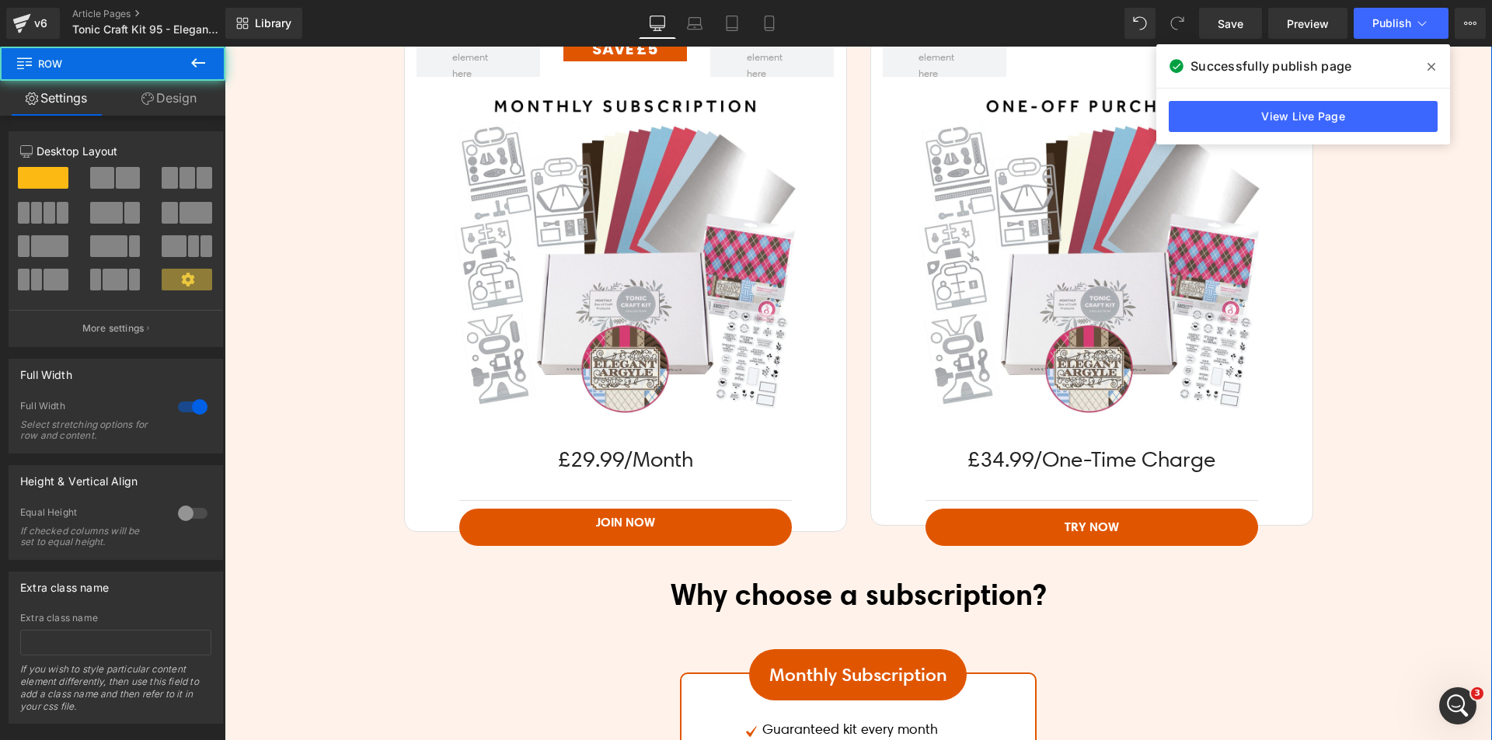
scroll to position [3948, 0]
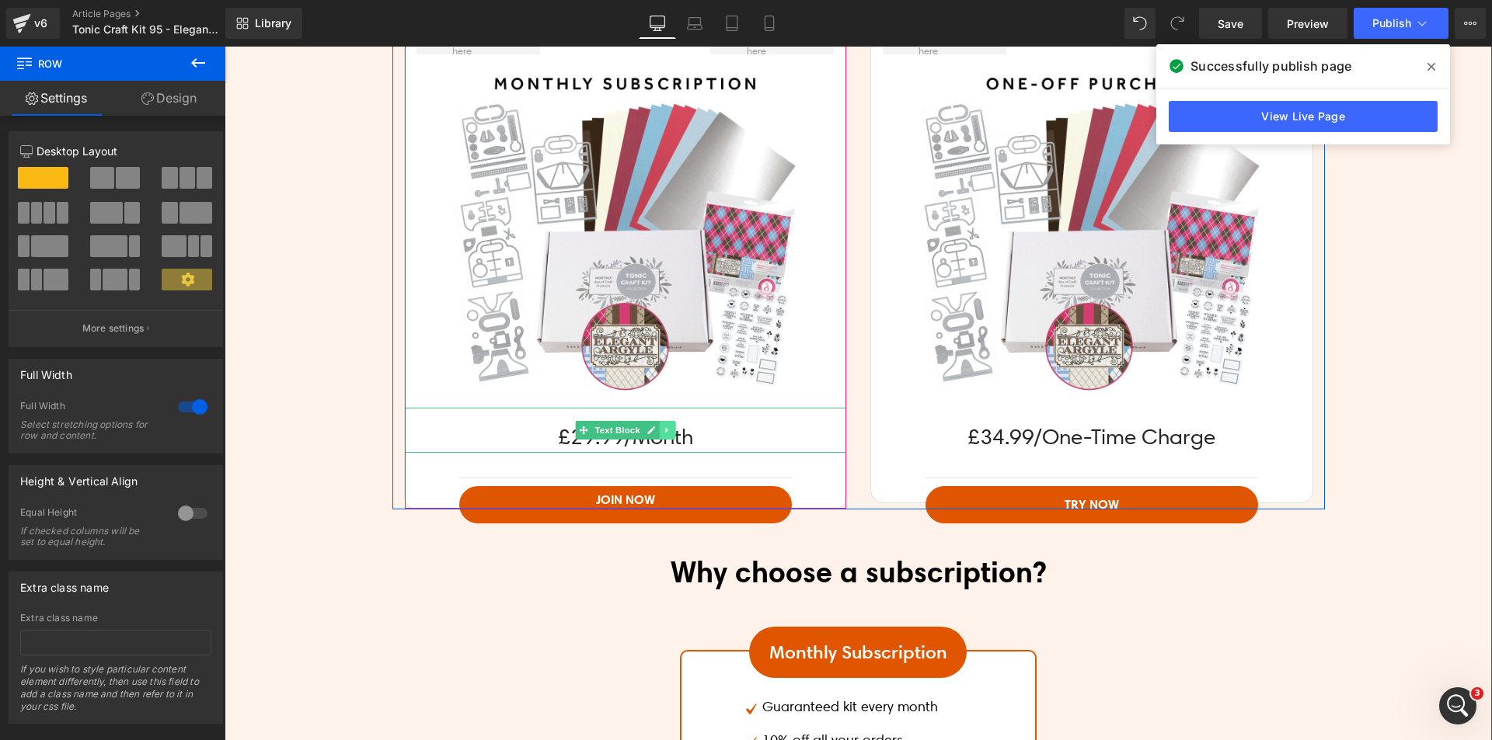
click at [666, 431] on link at bounding box center [667, 430] width 16 height 19
click at [654, 432] on icon at bounding box center [658, 430] width 9 height 9
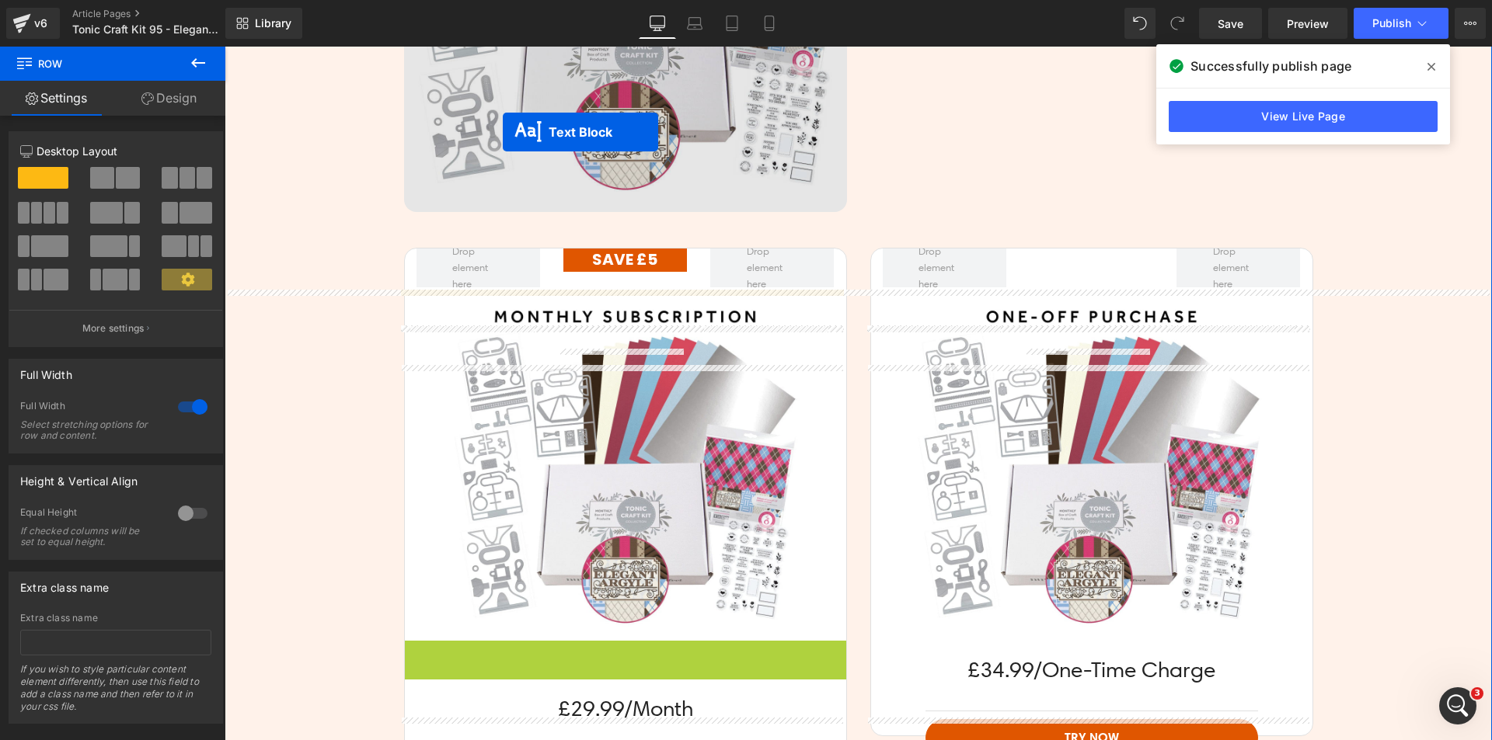
scroll to position [3638, 0]
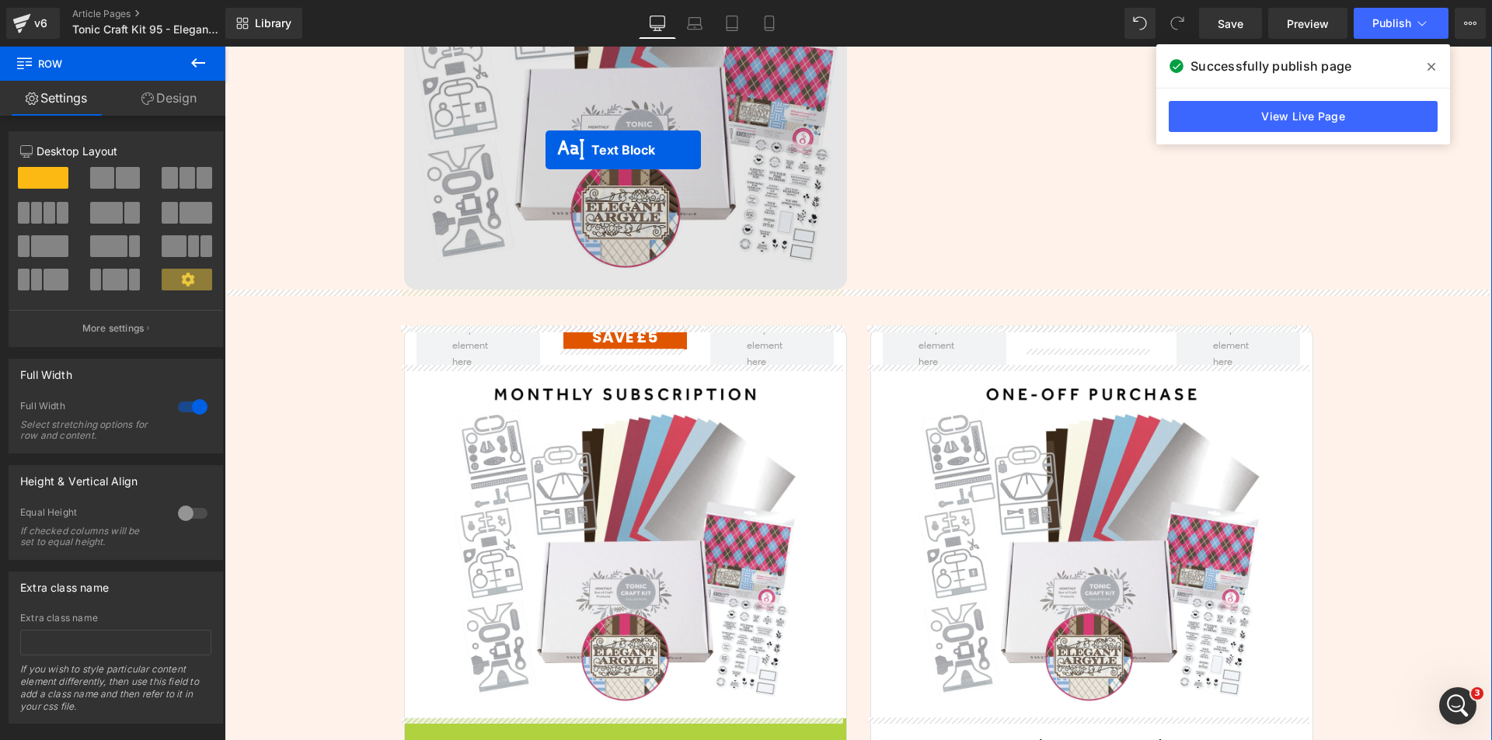
drag, startPoint x: 597, startPoint y: 427, endPoint x: 545, endPoint y: 150, distance: 282.2
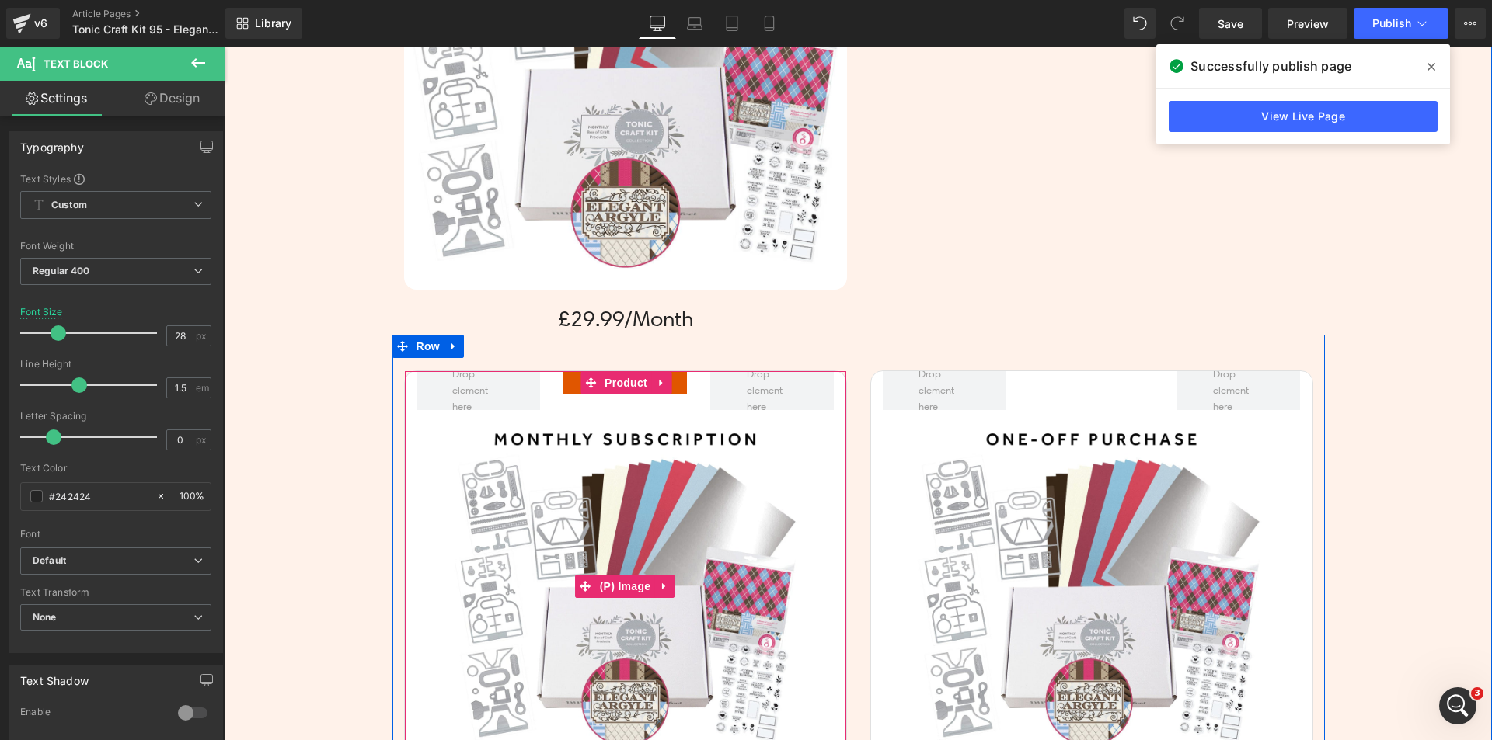
click at [602, 496] on img at bounding box center [624, 586] width 353 height 353
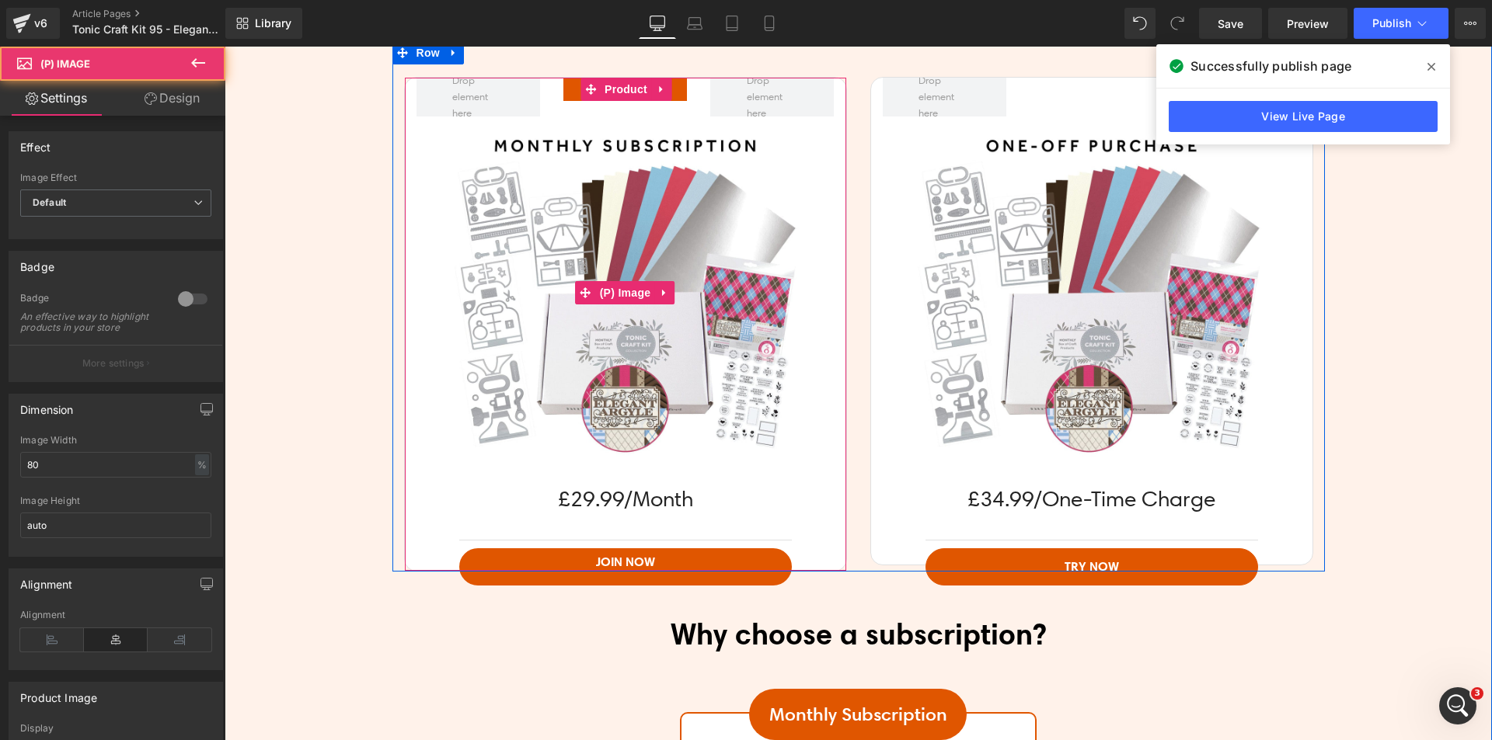
scroll to position [3948, 0]
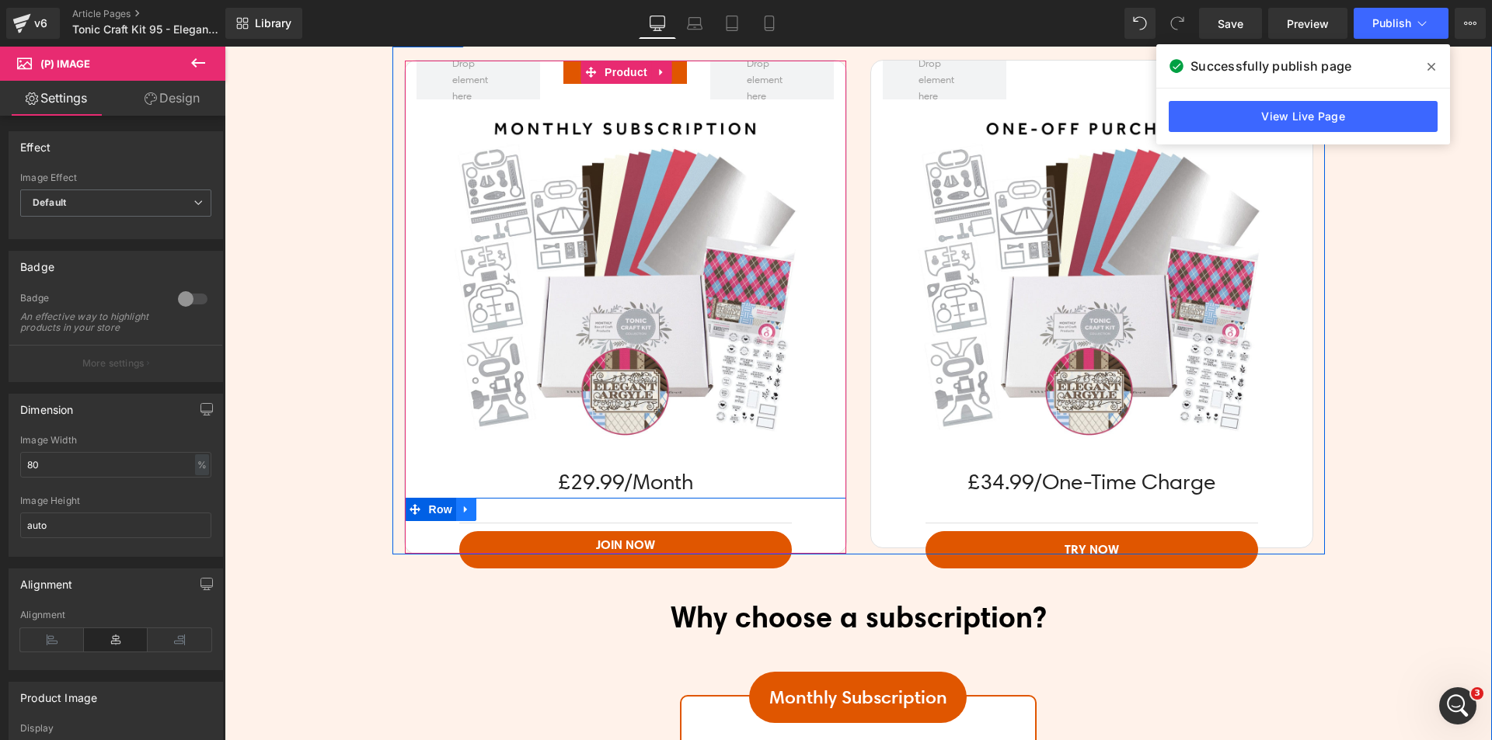
click at [464, 507] on icon at bounding box center [466, 509] width 11 height 12
click at [481, 507] on icon at bounding box center [486, 509] width 11 height 11
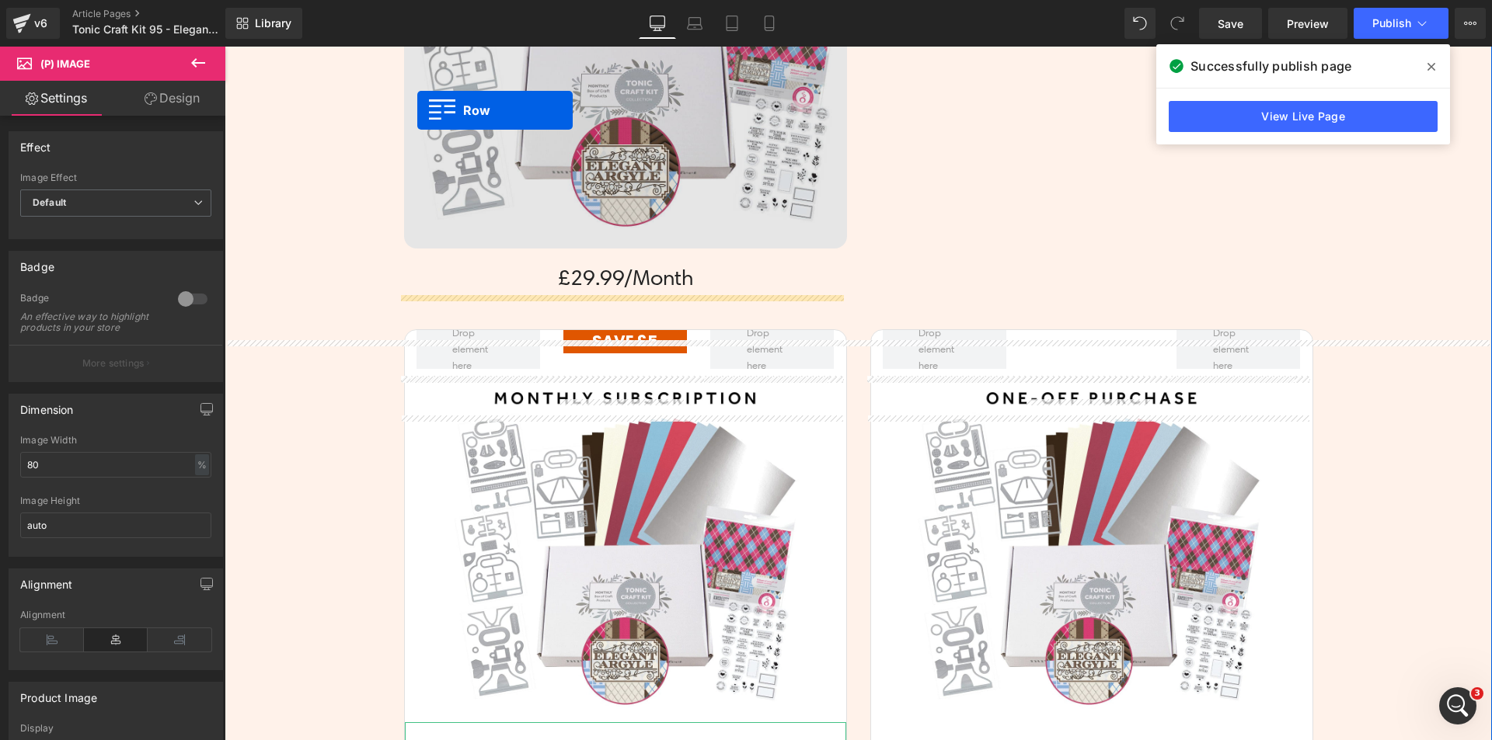
scroll to position [3632, 0]
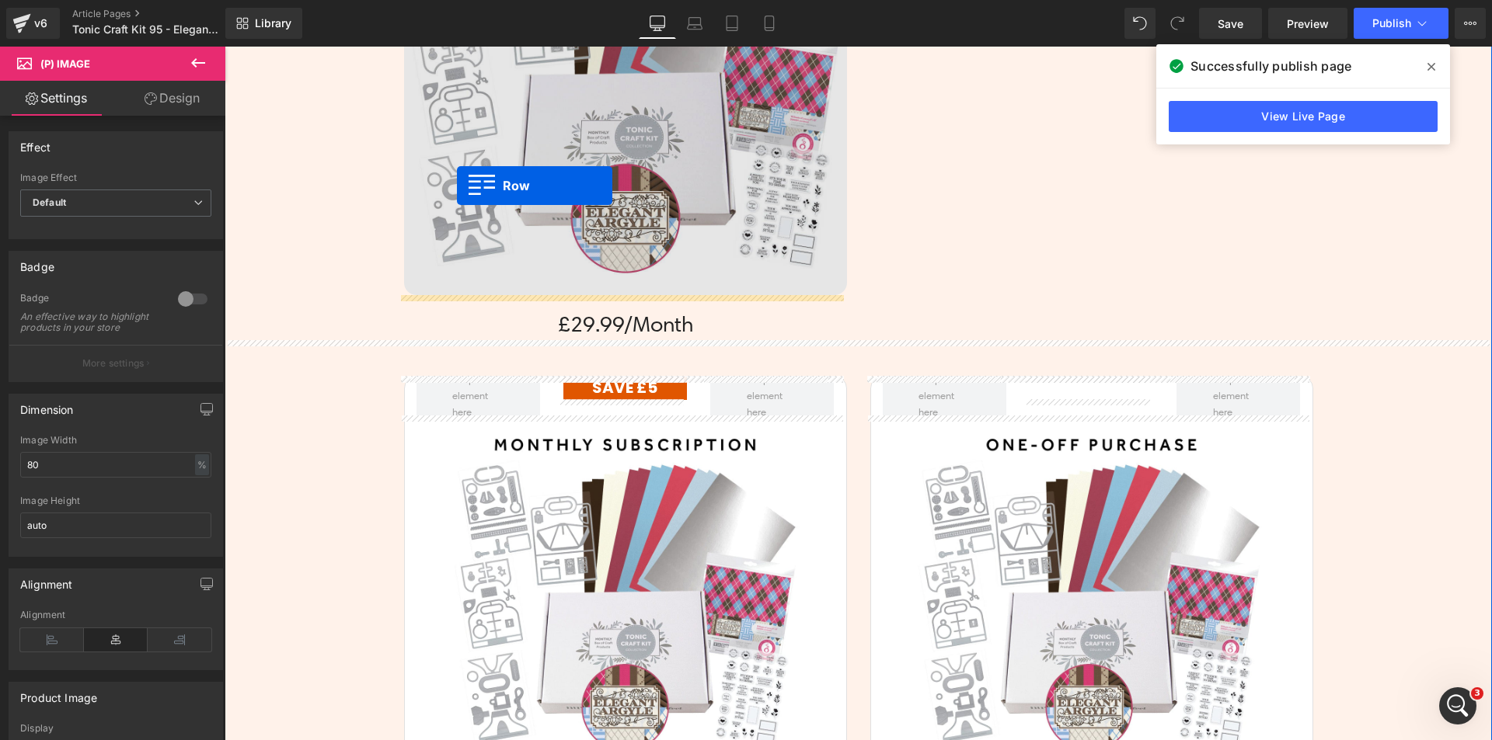
drag, startPoint x: 433, startPoint y: 301, endPoint x: 457, endPoint y: 186, distance: 117.5
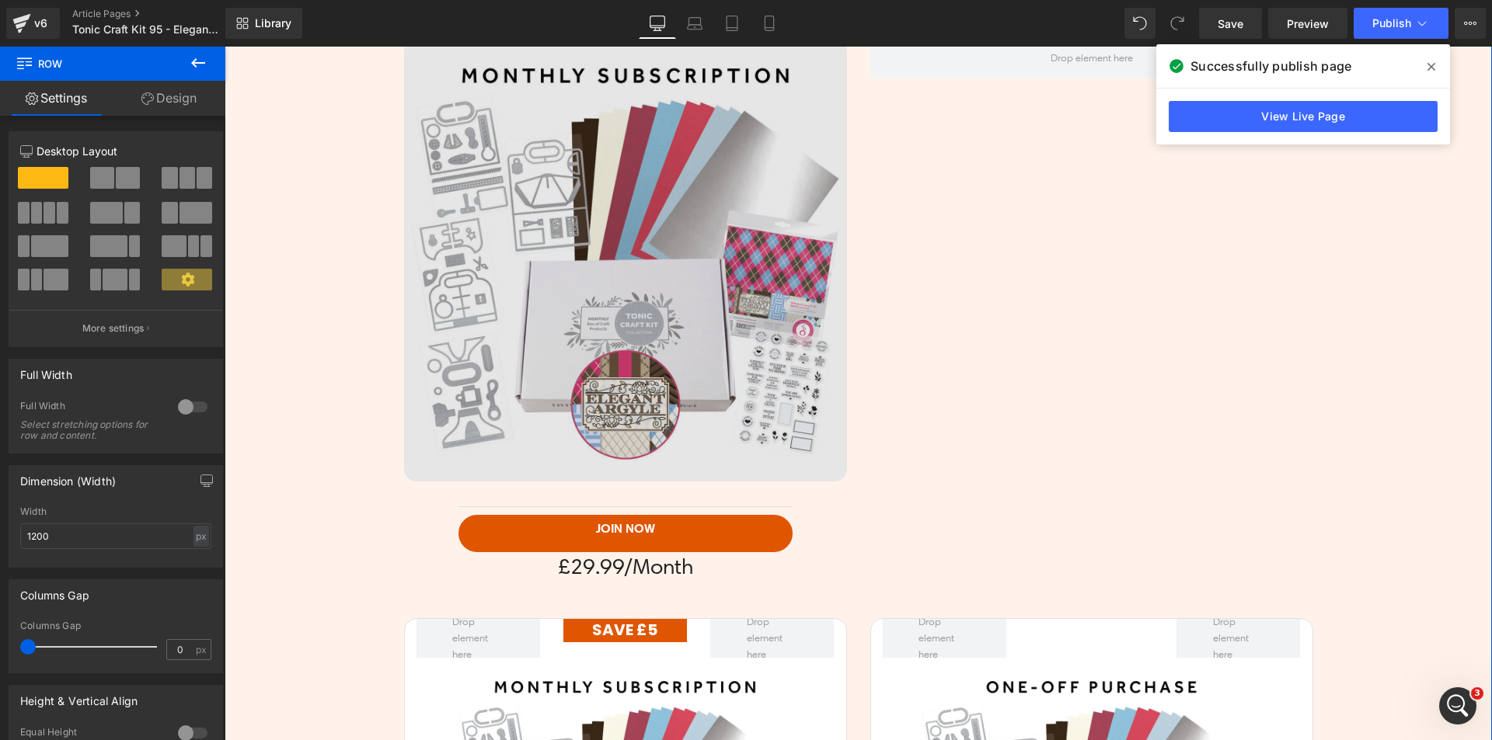
scroll to position [3244, 0]
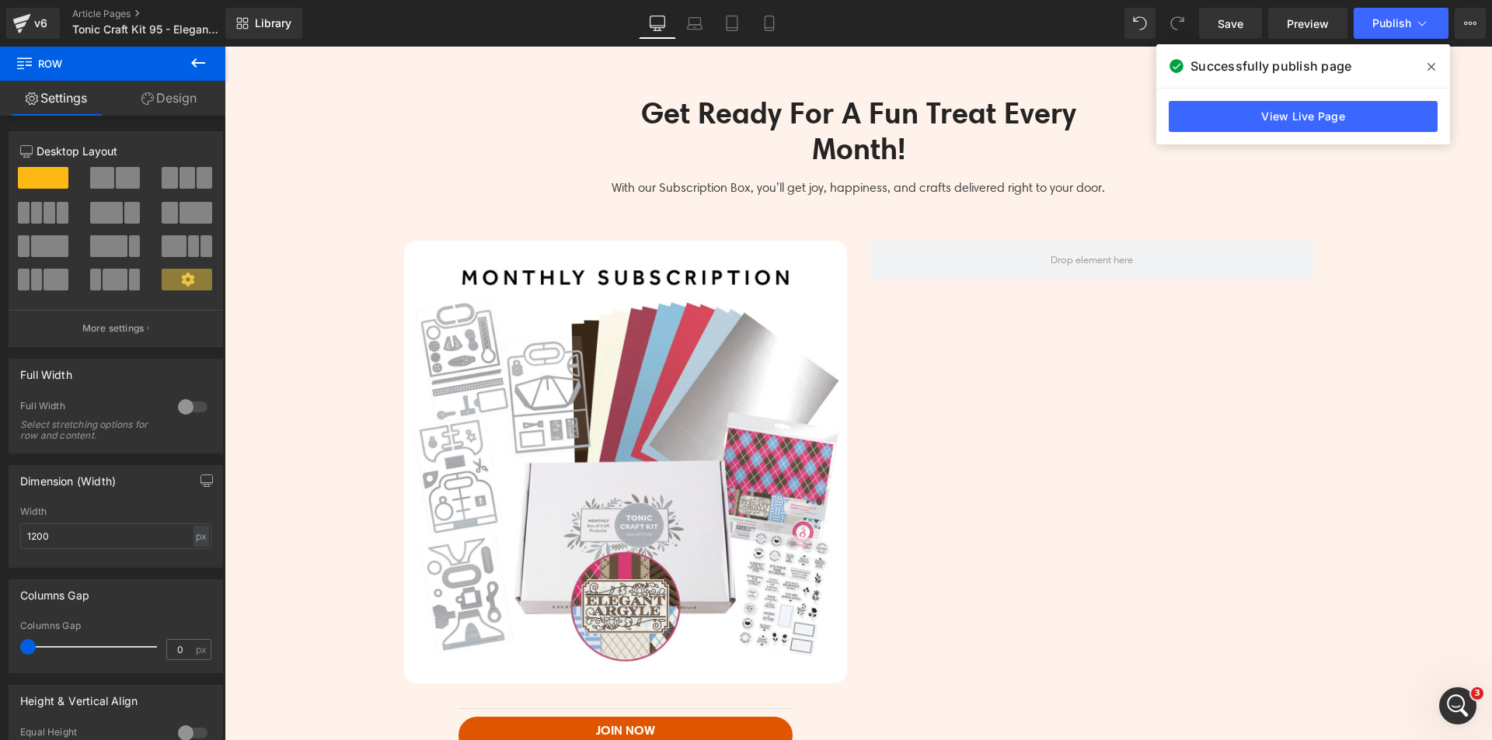
click at [198, 65] on icon at bounding box center [198, 63] width 19 height 19
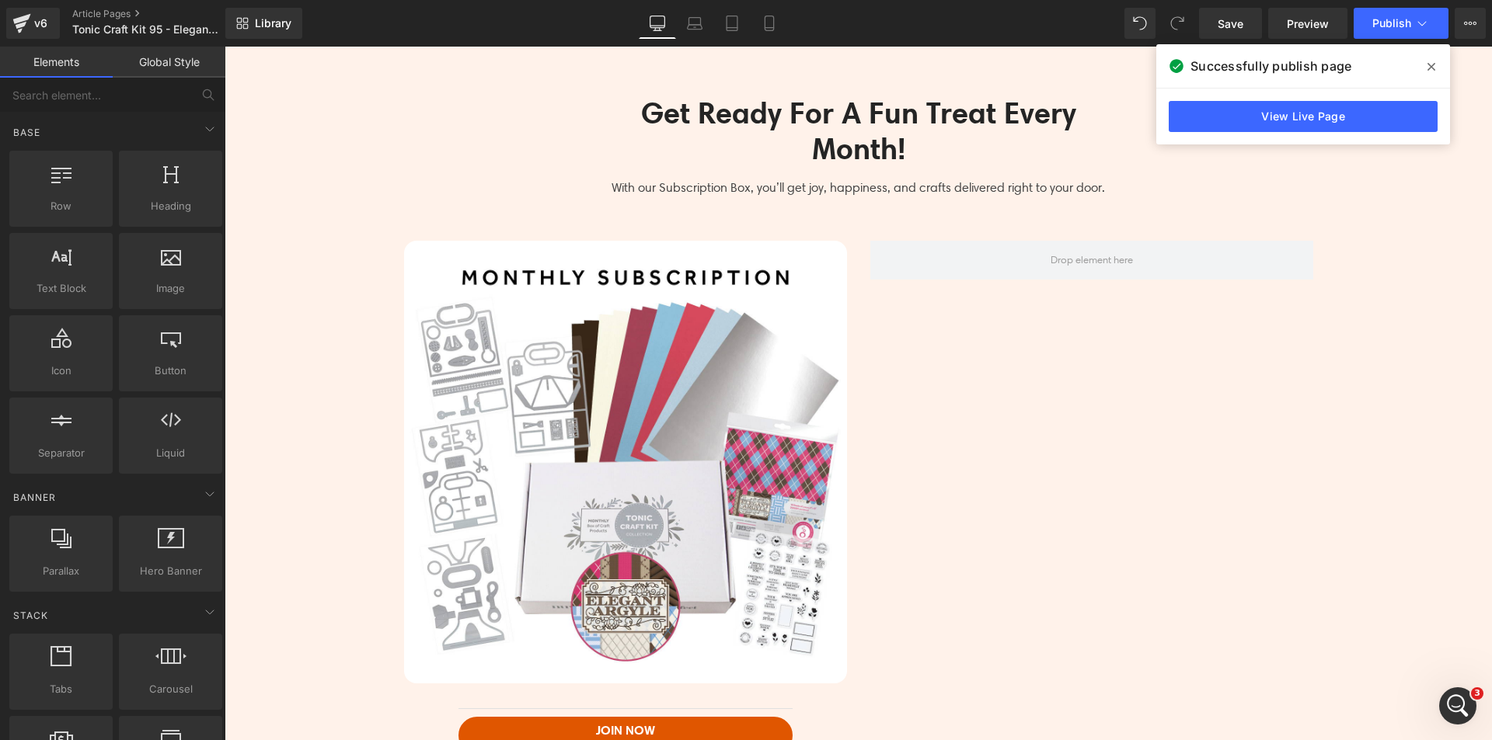
drag, startPoint x: 284, startPoint y: 273, endPoint x: 227, endPoint y: 208, distance: 87.0
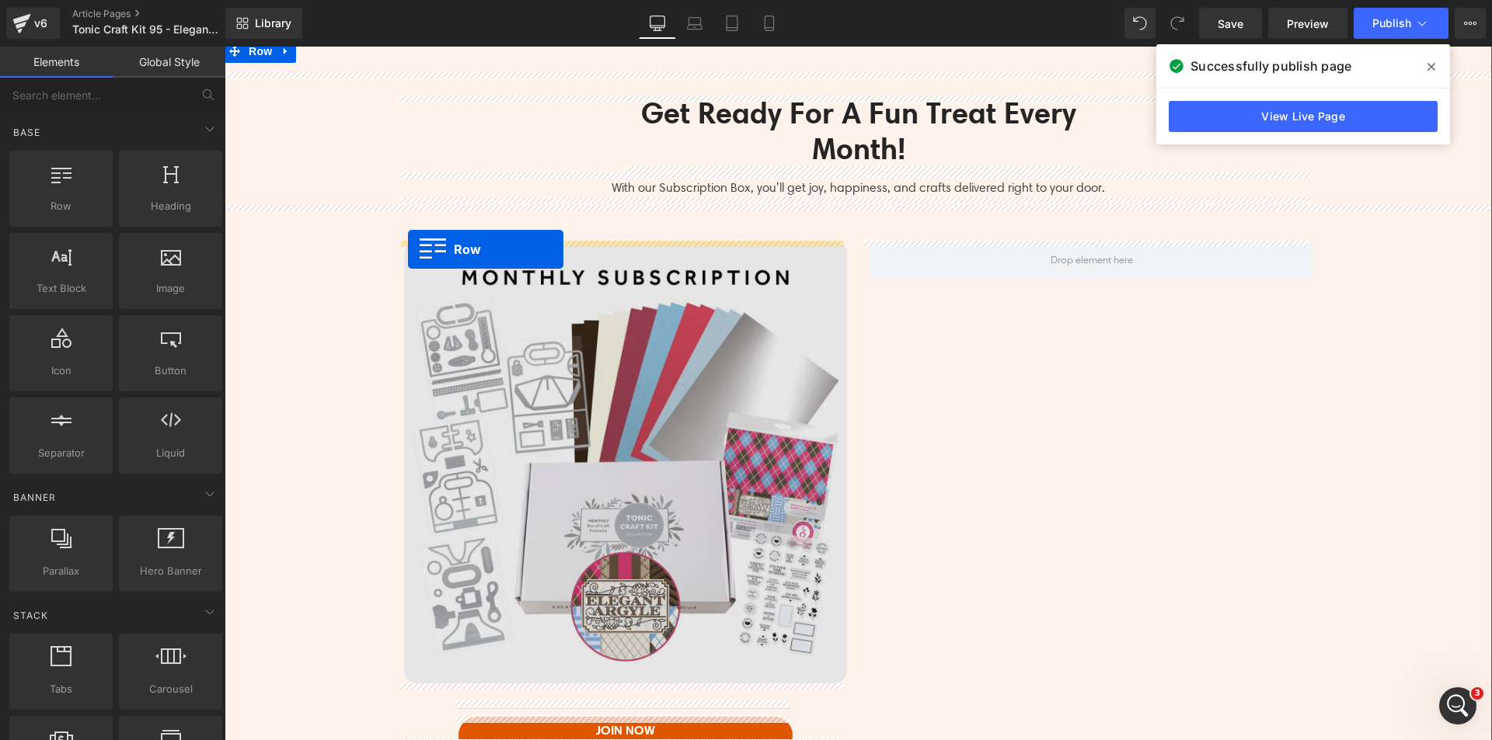
drag, startPoint x: 293, startPoint y: 234, endPoint x: 408, endPoint y: 249, distance: 116.0
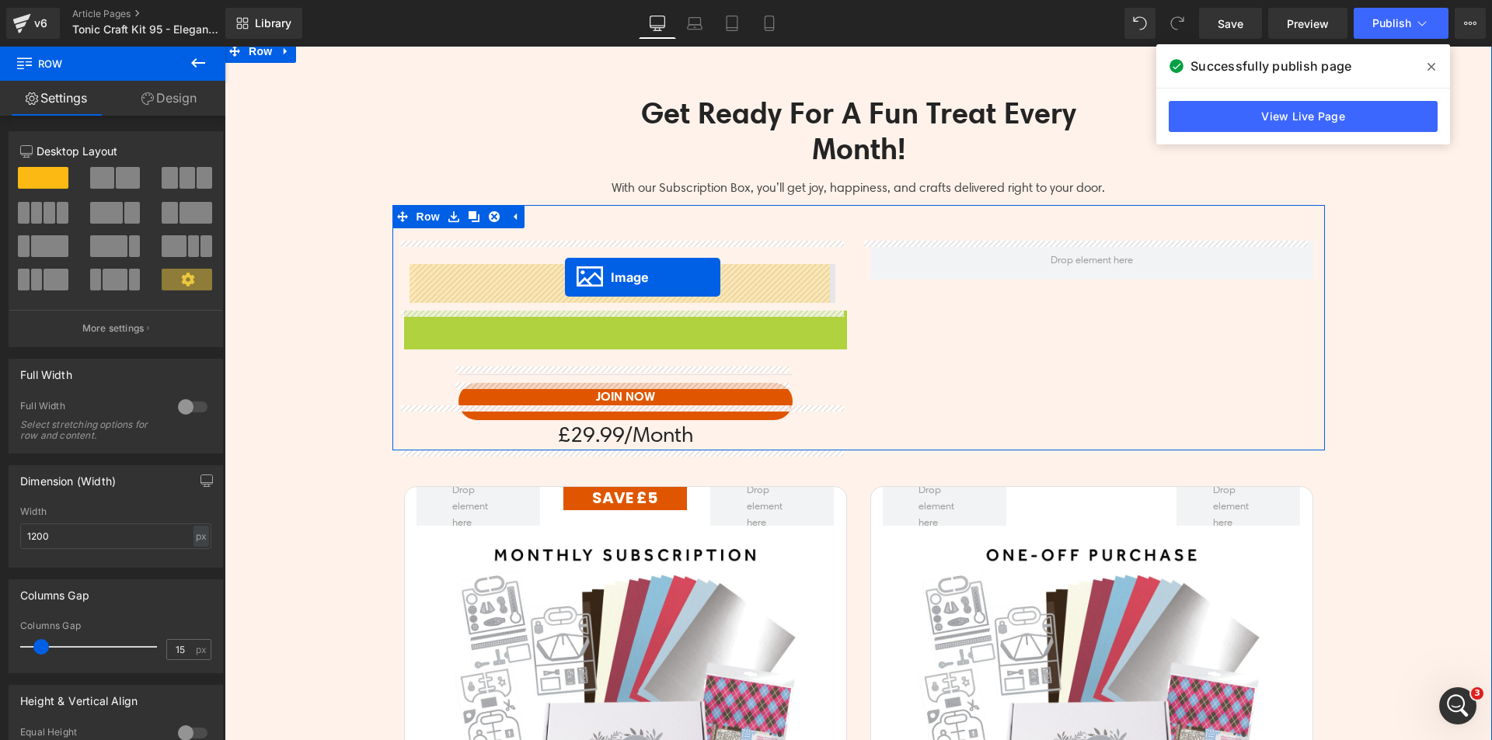
drag, startPoint x: 614, startPoint y: 526, endPoint x: 565, endPoint y: 277, distance: 253.4
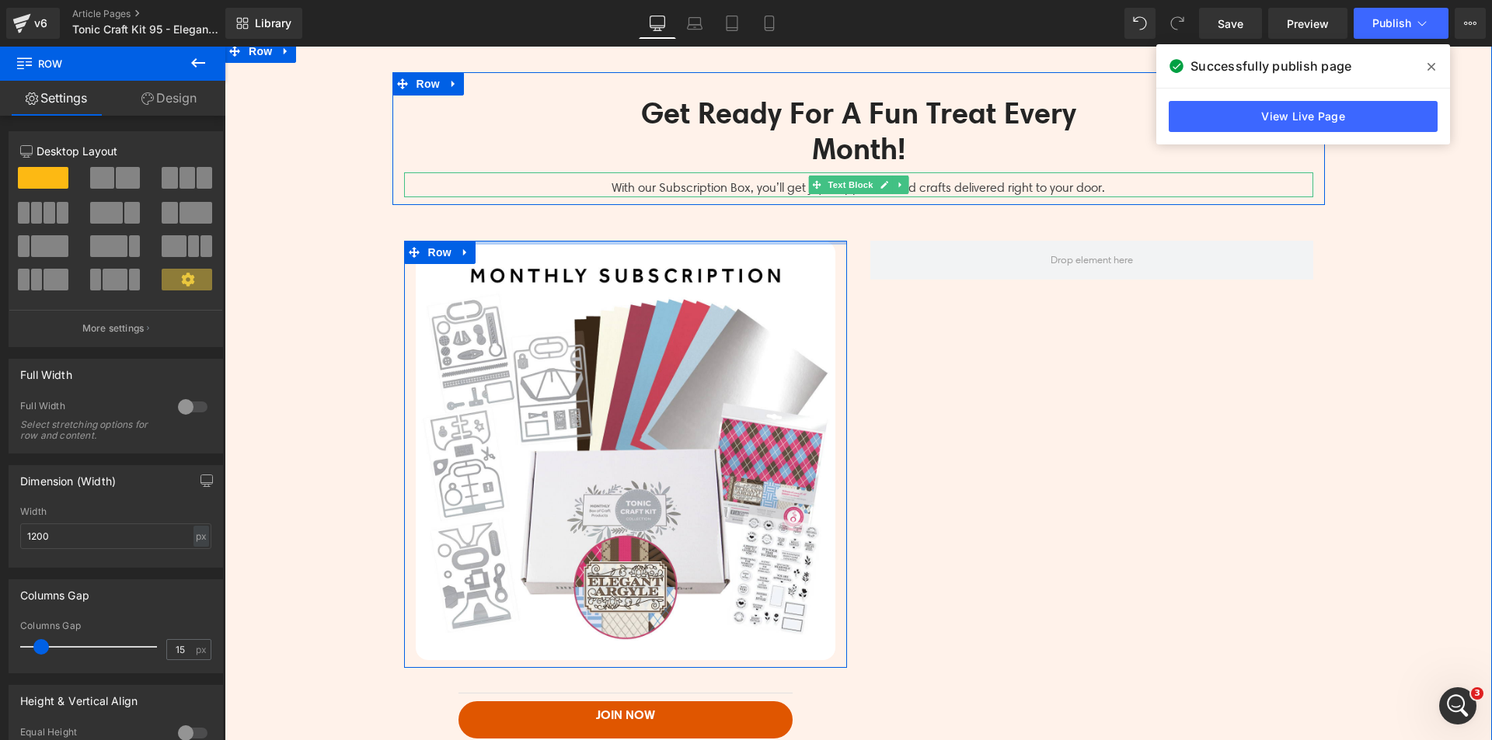
drag, startPoint x: 512, startPoint y: 242, endPoint x: 526, endPoint y: 179, distance: 63.7
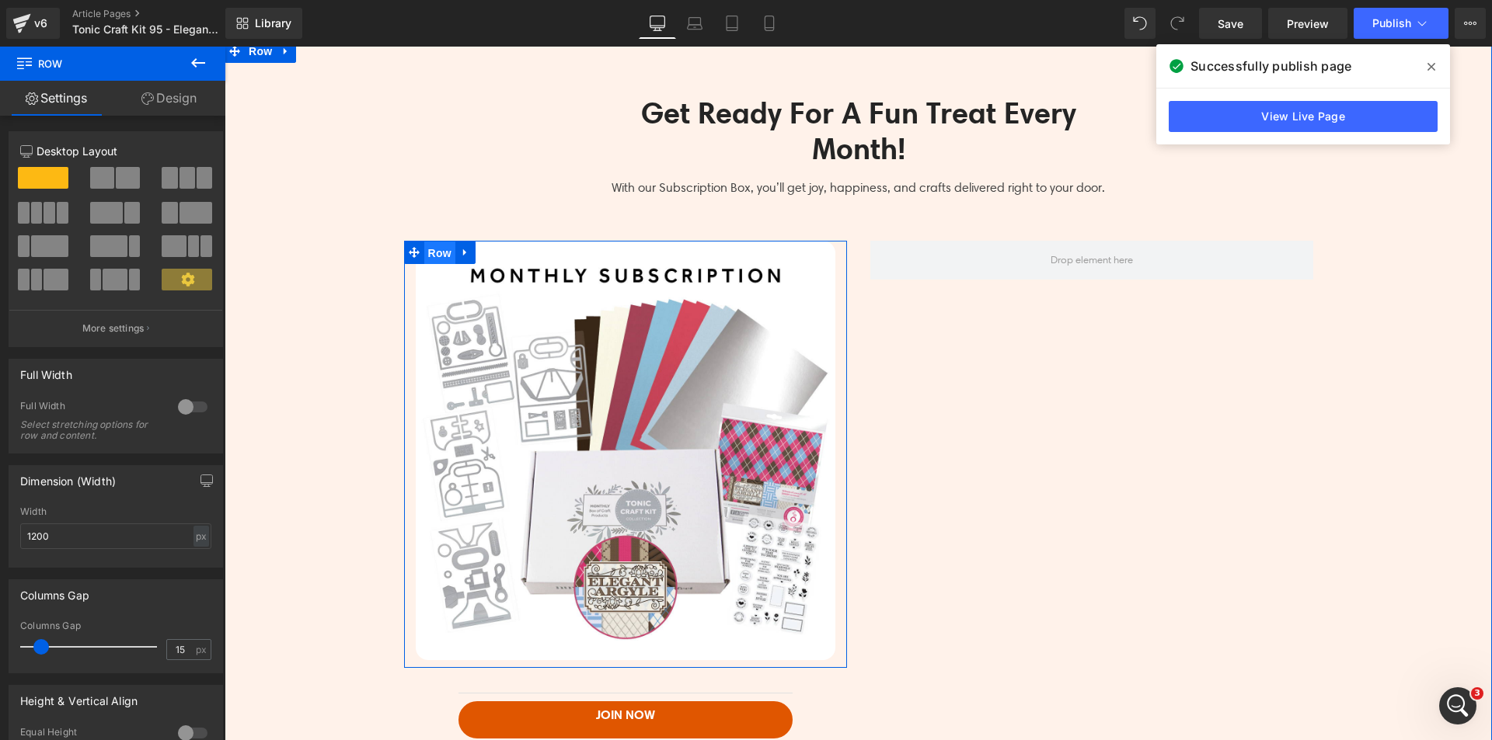
click at [424, 252] on span "Row" at bounding box center [439, 253] width 31 height 23
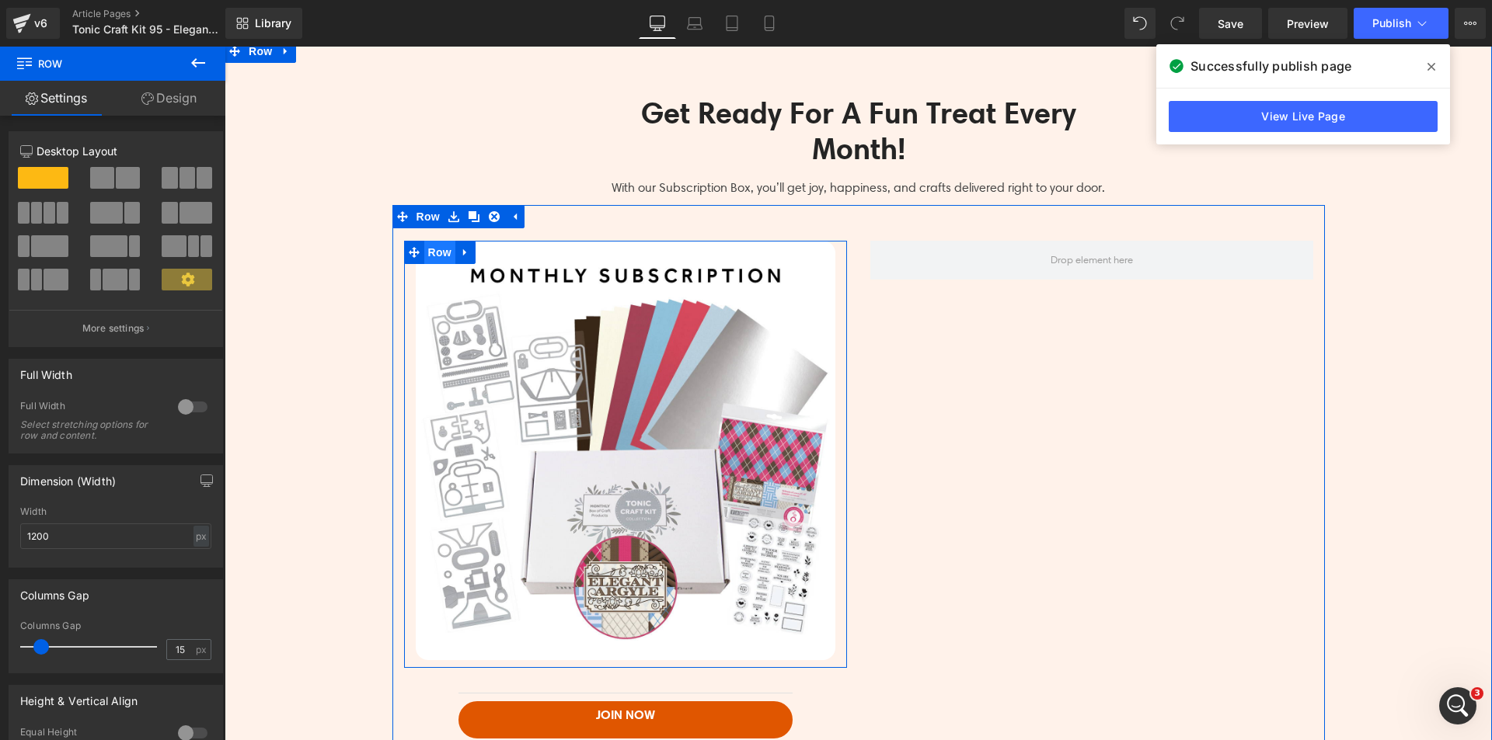
click at [429, 253] on span "Row" at bounding box center [439, 252] width 31 height 23
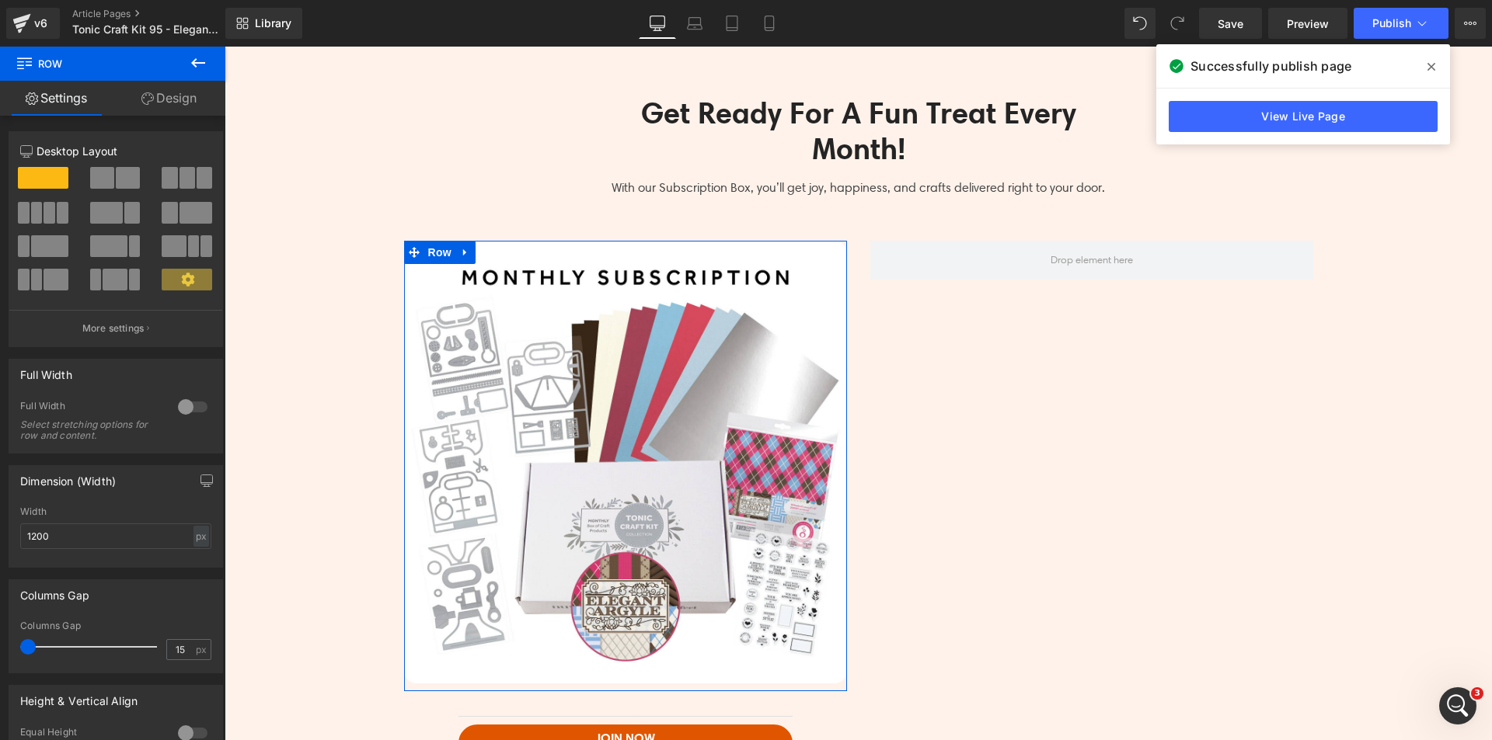
drag, startPoint x: 33, startPoint y: 647, endPoint x: 0, endPoint y: 638, distance: 34.7
click at [0, 638] on div "Columns Gap 15px Columns Gap 15 px" at bounding box center [116, 621] width 232 height 106
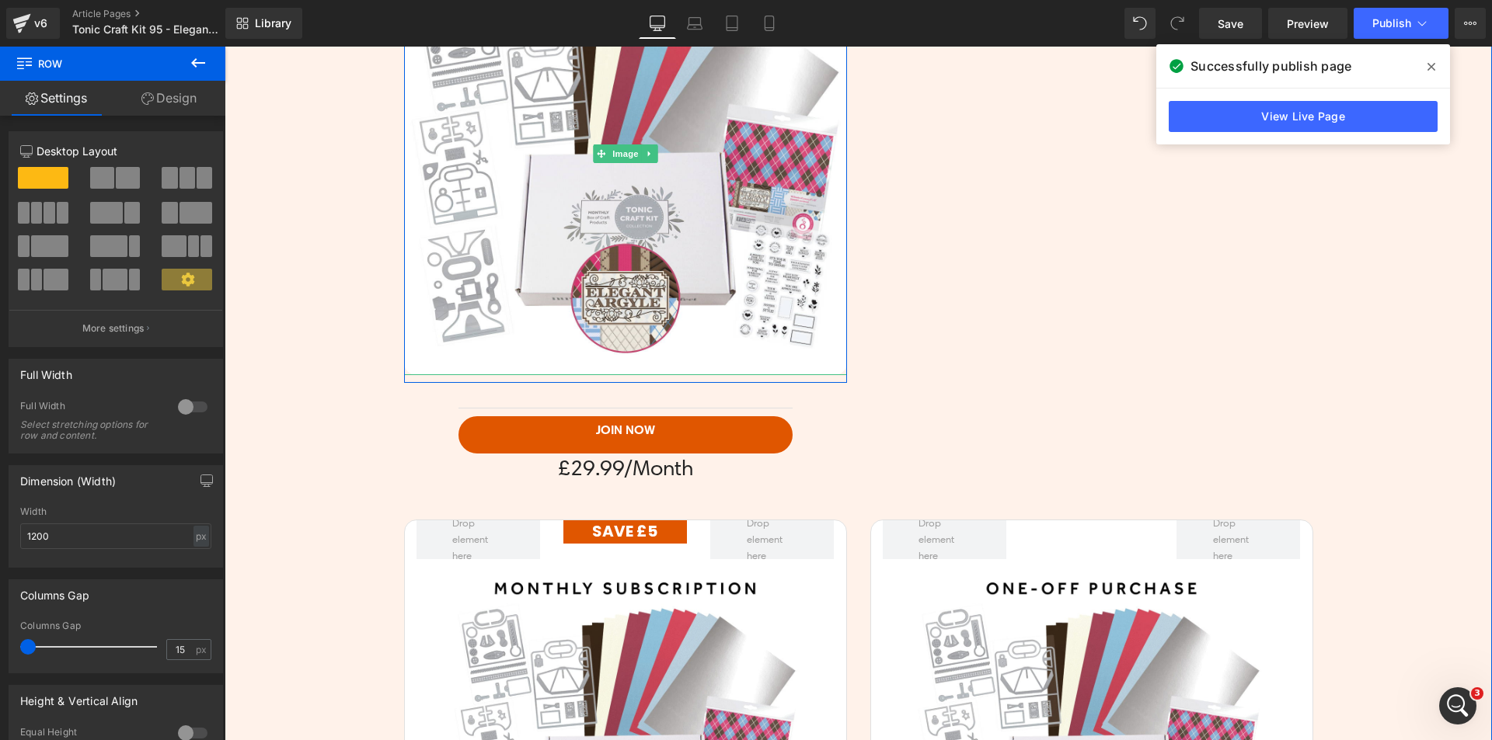
scroll to position [3554, 0]
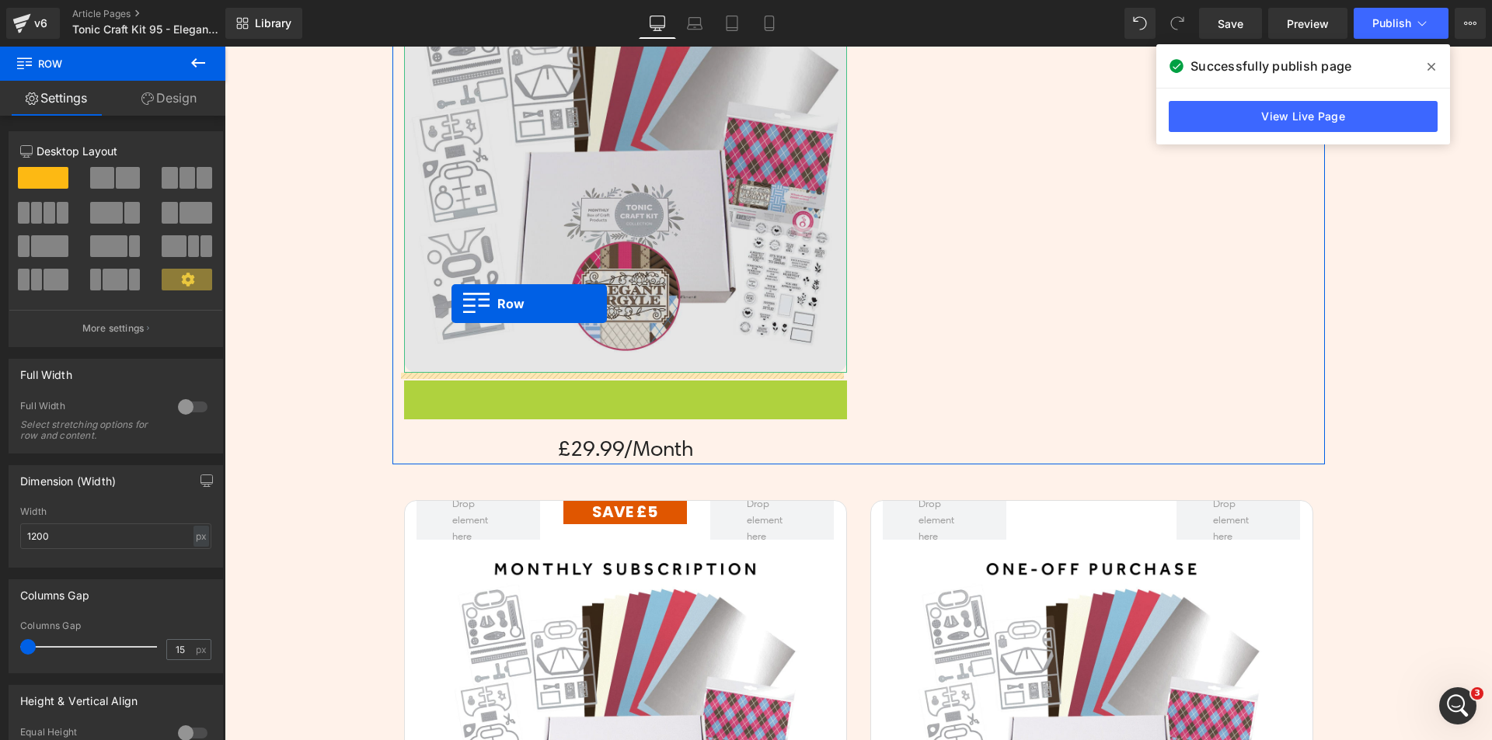
drag, startPoint x: 432, startPoint y: 390, endPoint x: 451, endPoint y: 304, distance: 88.2
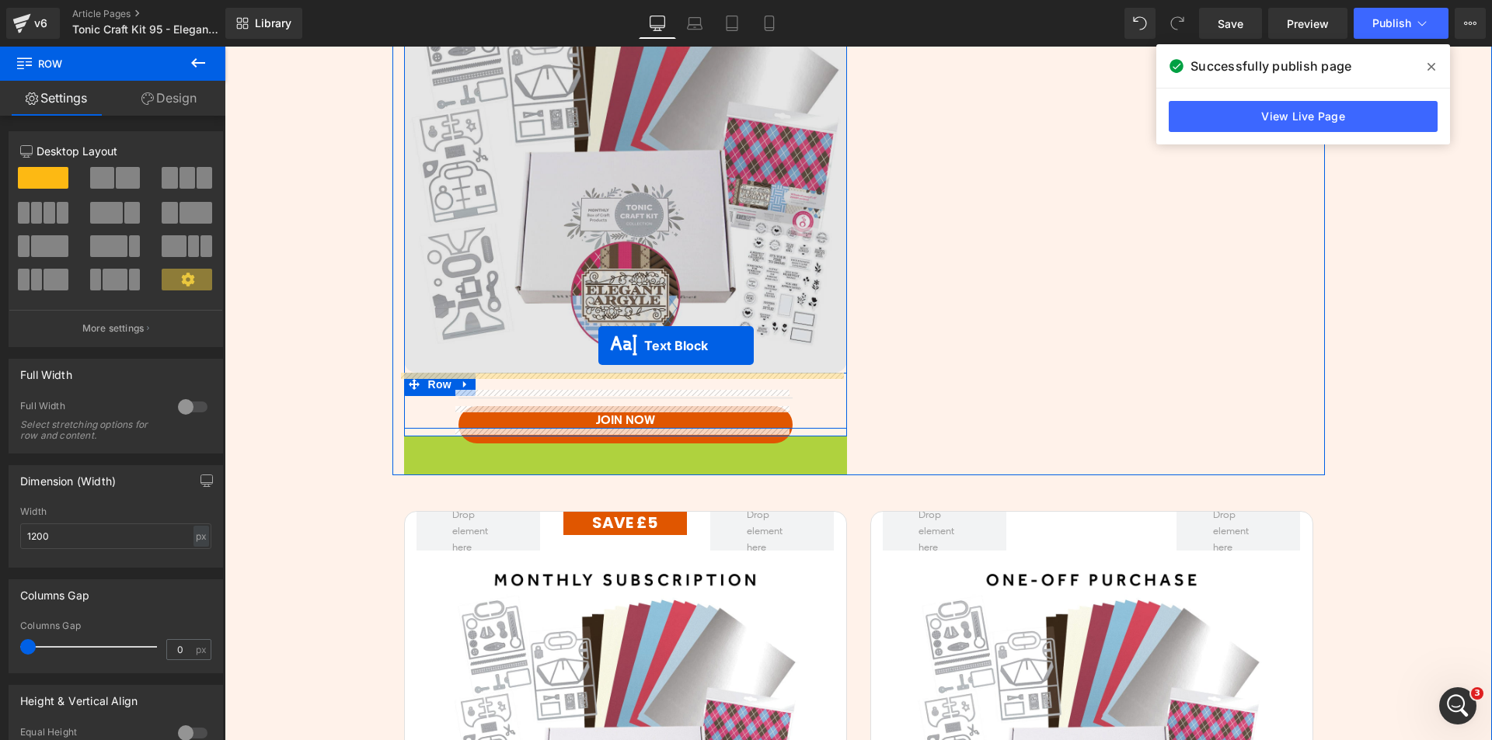
drag, startPoint x: 609, startPoint y: 451, endPoint x: 598, endPoint y: 346, distance: 106.2
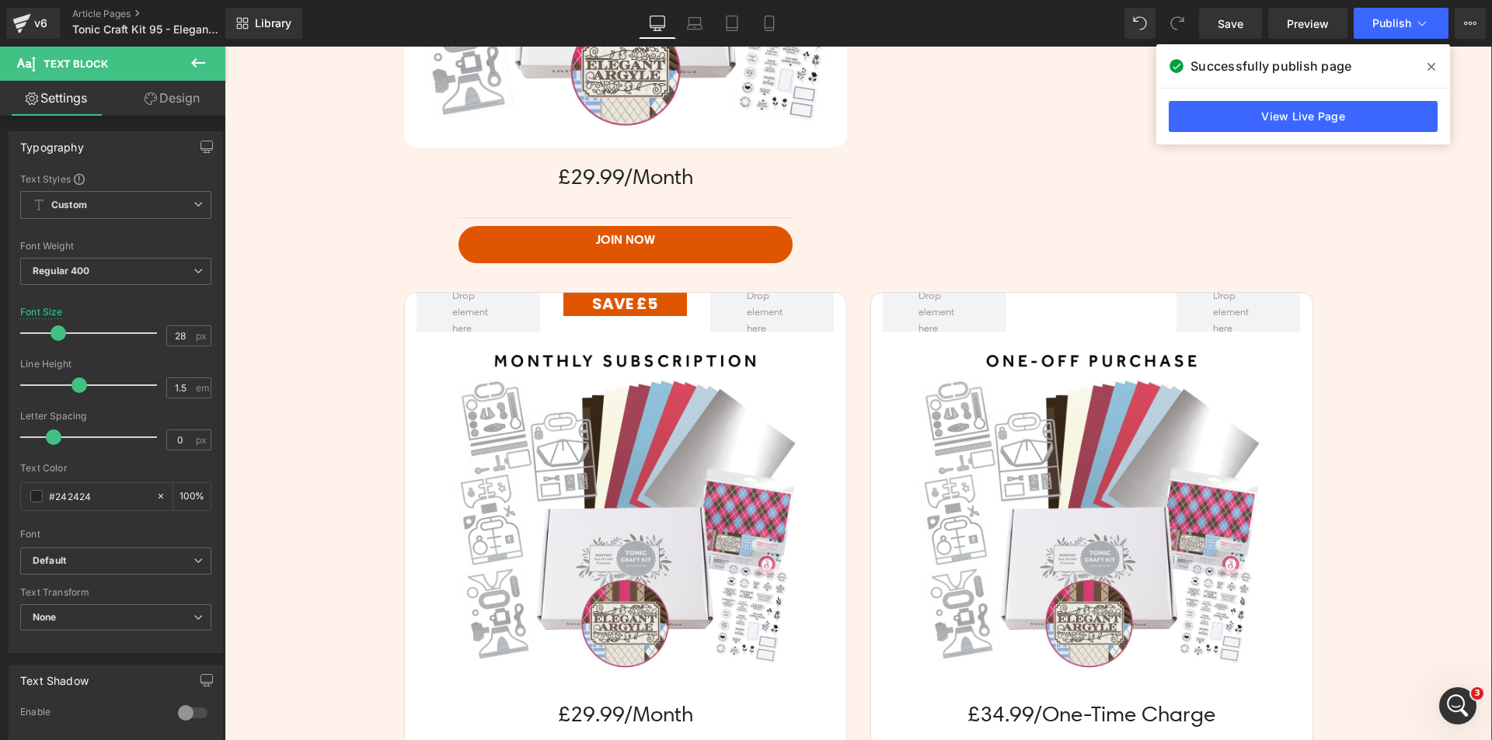
scroll to position [3865, 0]
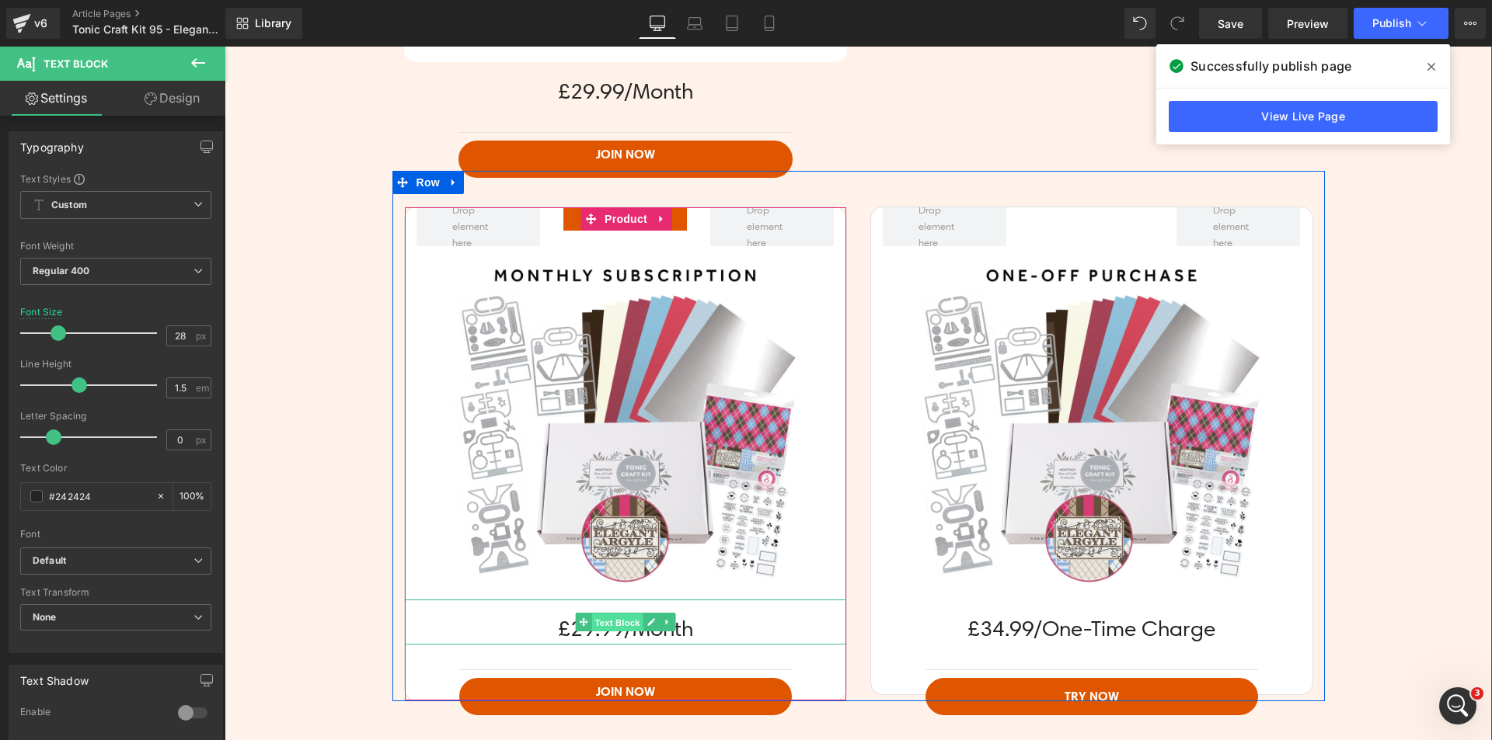
click at [609, 624] on span "Text Block" at bounding box center [616, 622] width 51 height 19
click at [591, 615] on span "Text Block" at bounding box center [616, 622] width 51 height 19
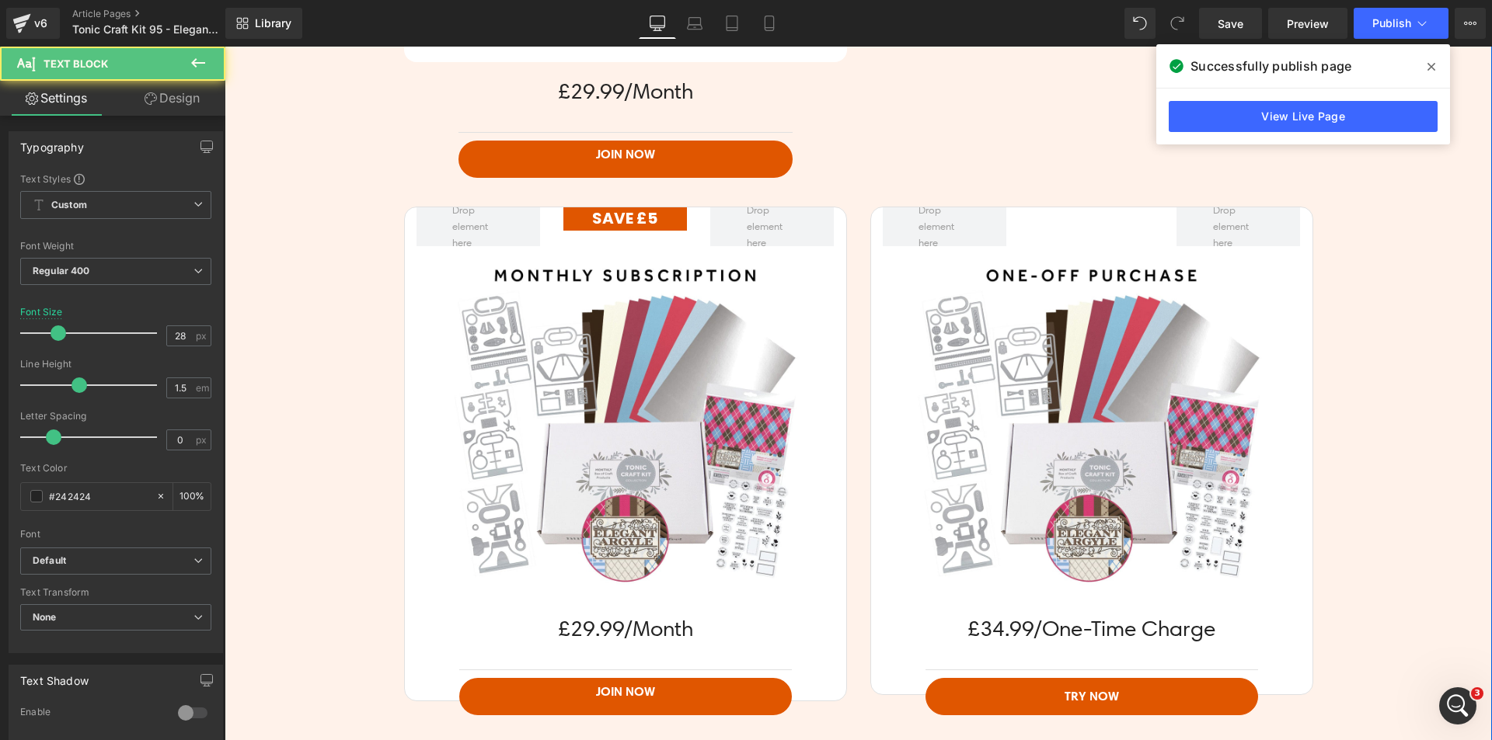
click at [494, 390] on img at bounding box center [624, 422] width 353 height 353
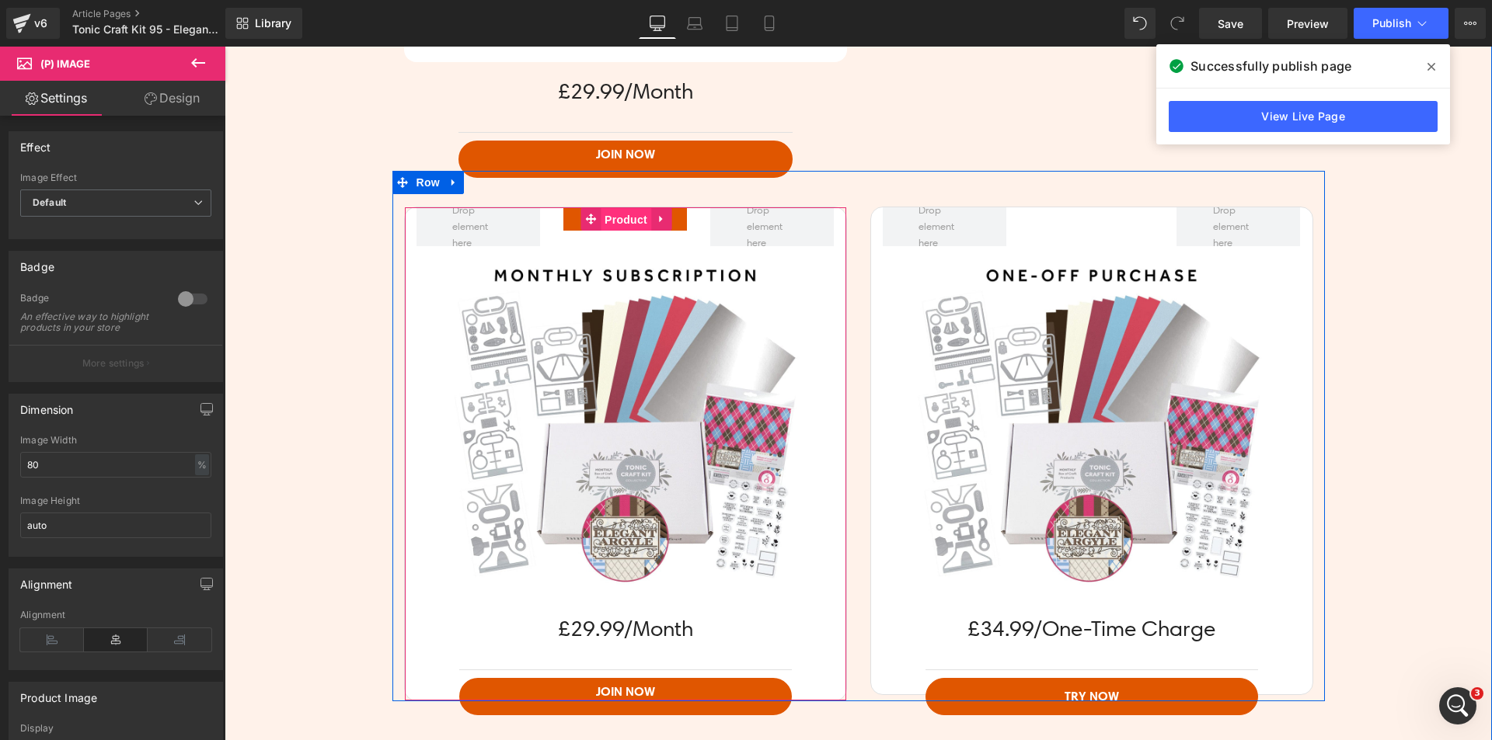
click at [601, 216] on span "Product" at bounding box center [626, 219] width 50 height 23
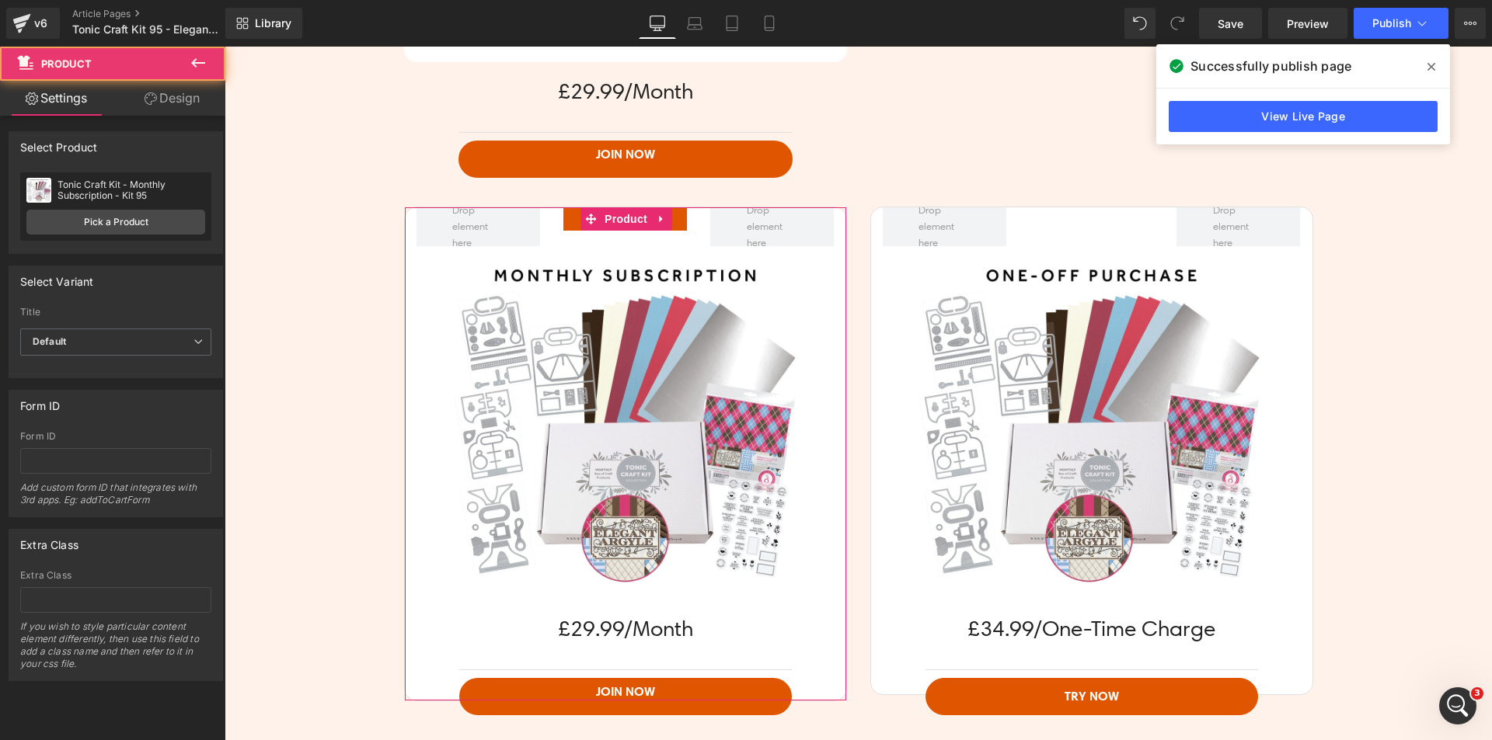
click at [162, 93] on link "Design" at bounding box center [172, 98] width 113 height 35
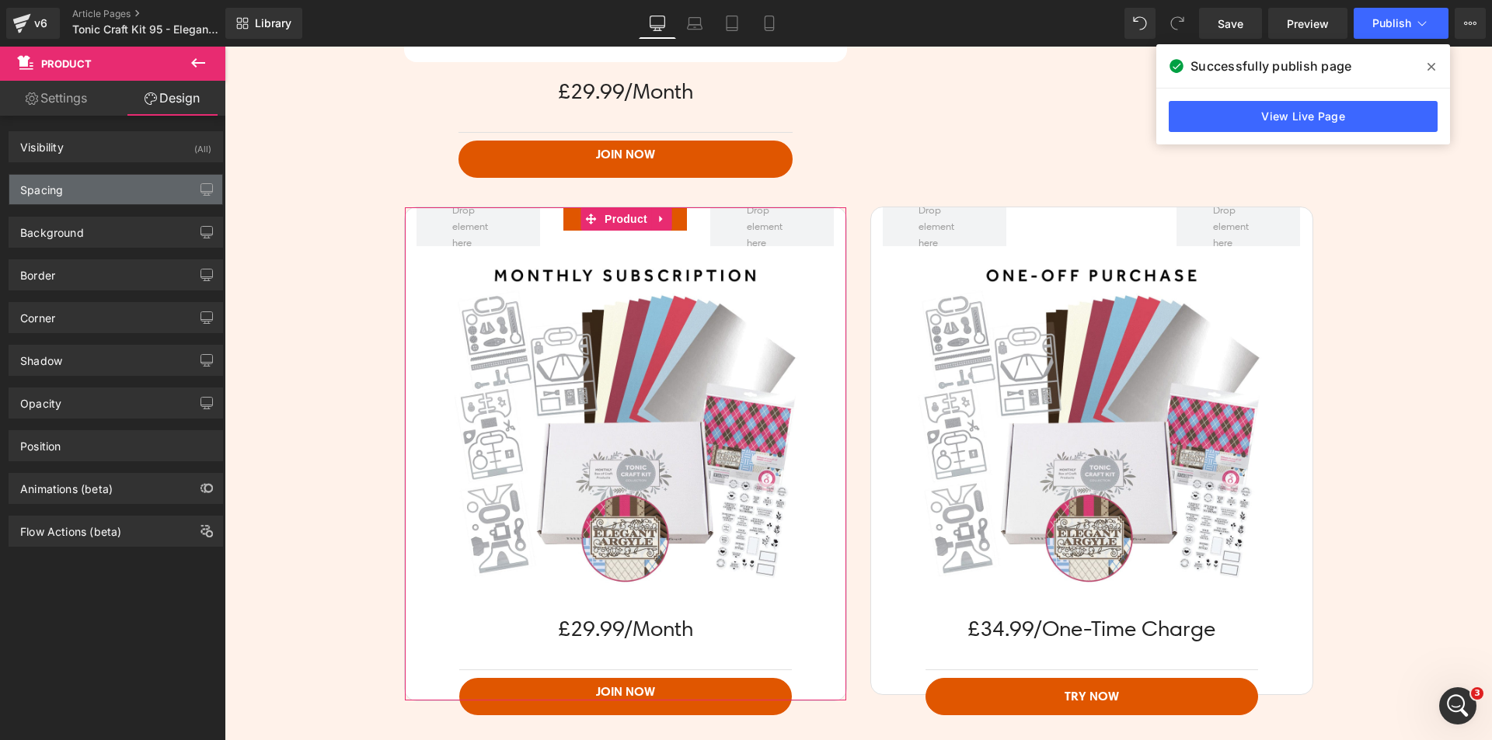
click at [109, 194] on div "Spacing" at bounding box center [115, 190] width 213 height 30
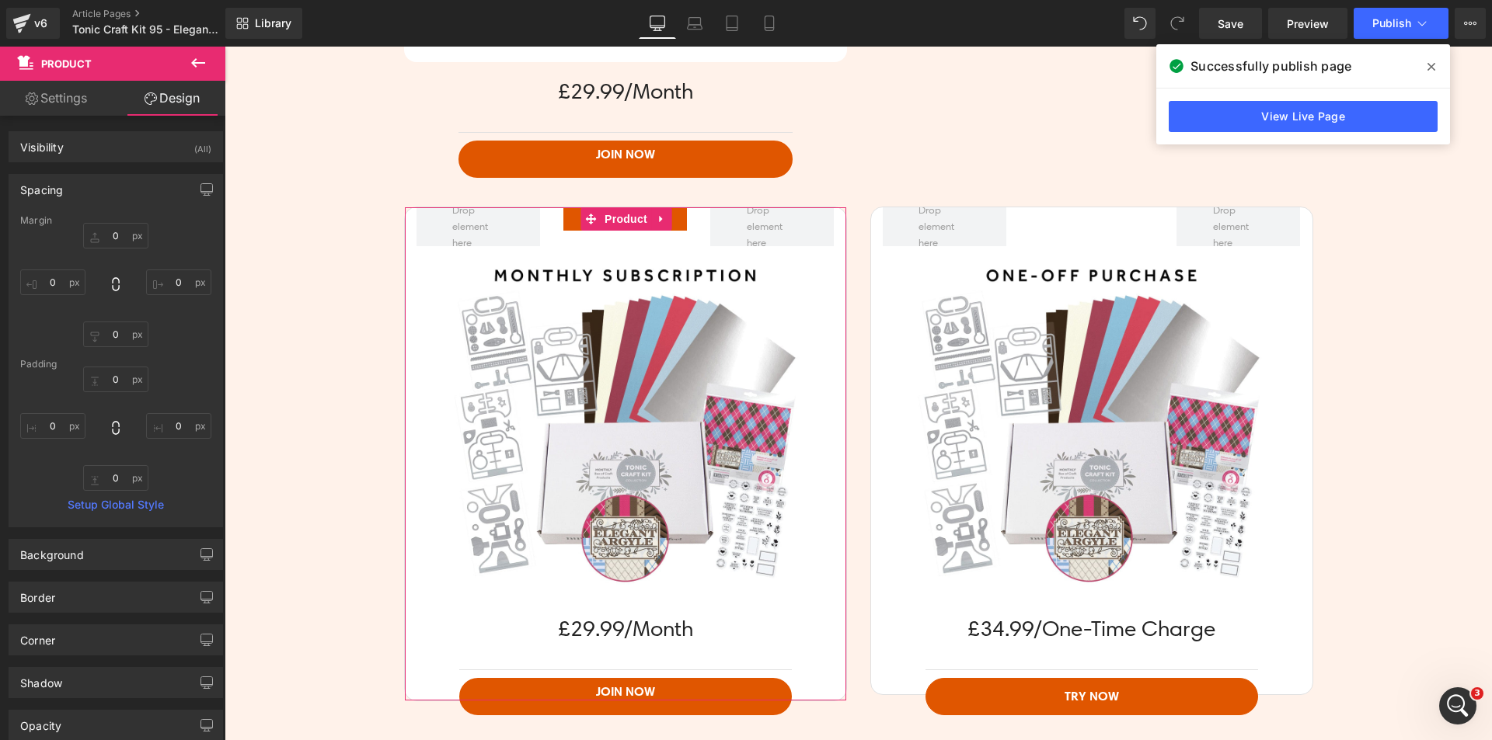
click at [109, 194] on div "Spacing" at bounding box center [115, 190] width 213 height 30
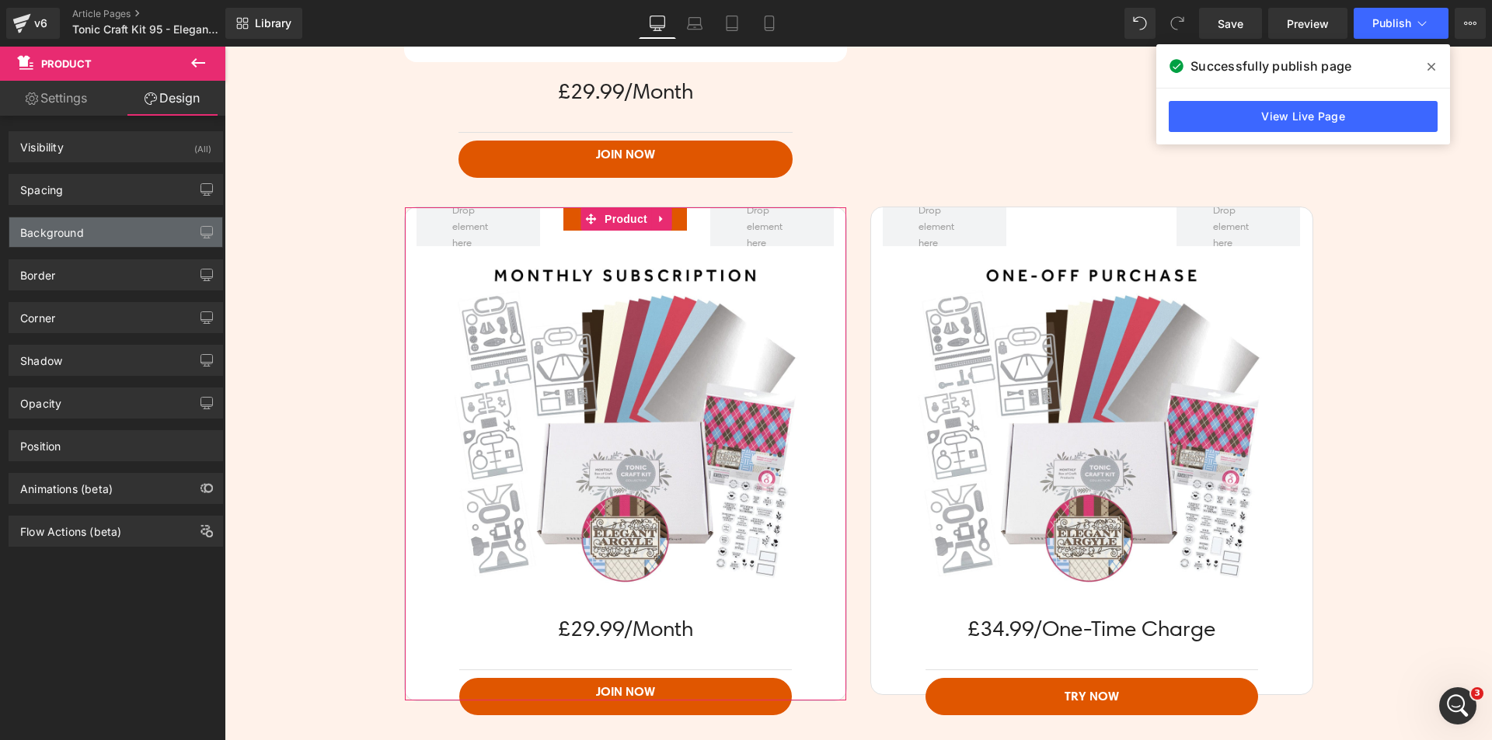
click at [100, 232] on div "Background" at bounding box center [115, 233] width 213 height 30
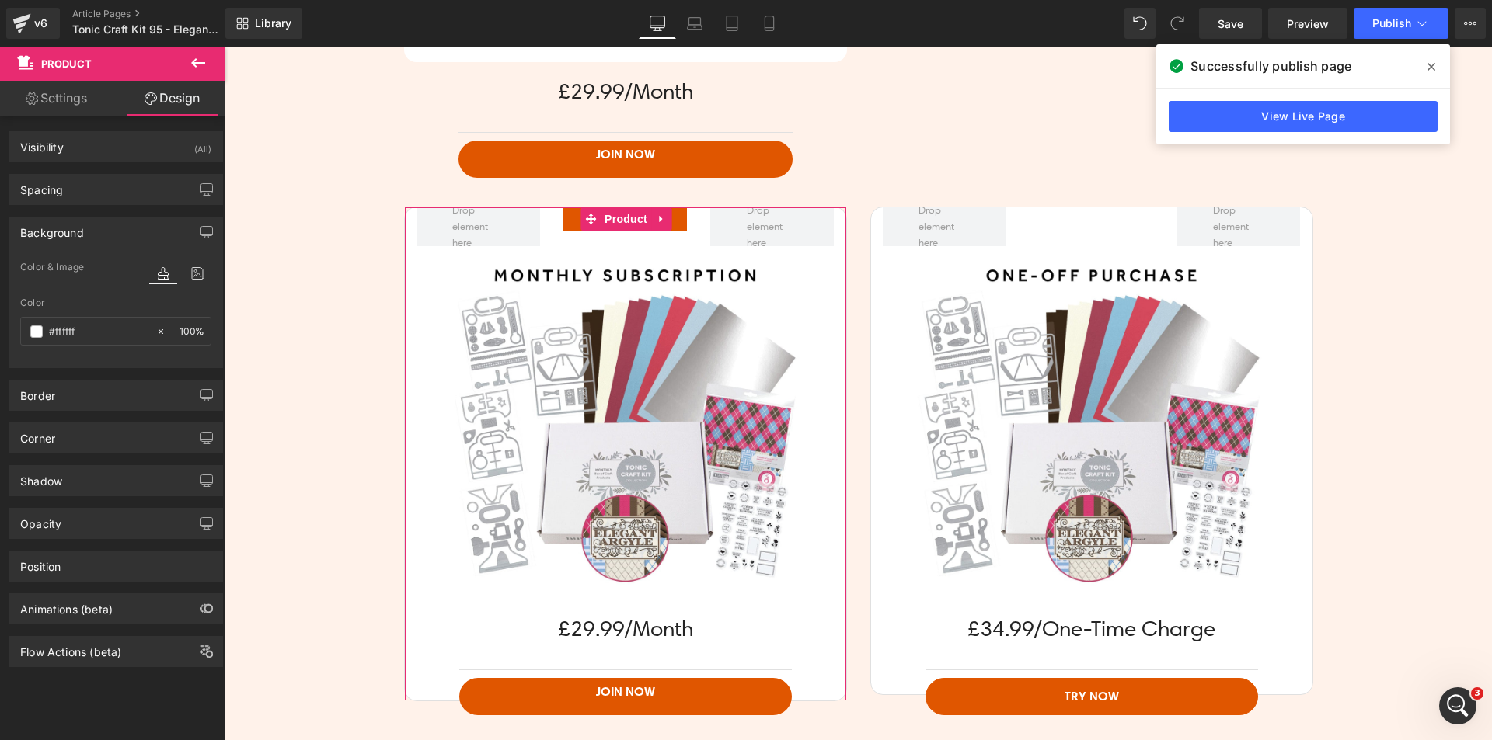
click at [100, 232] on div "Background" at bounding box center [115, 233] width 213 height 30
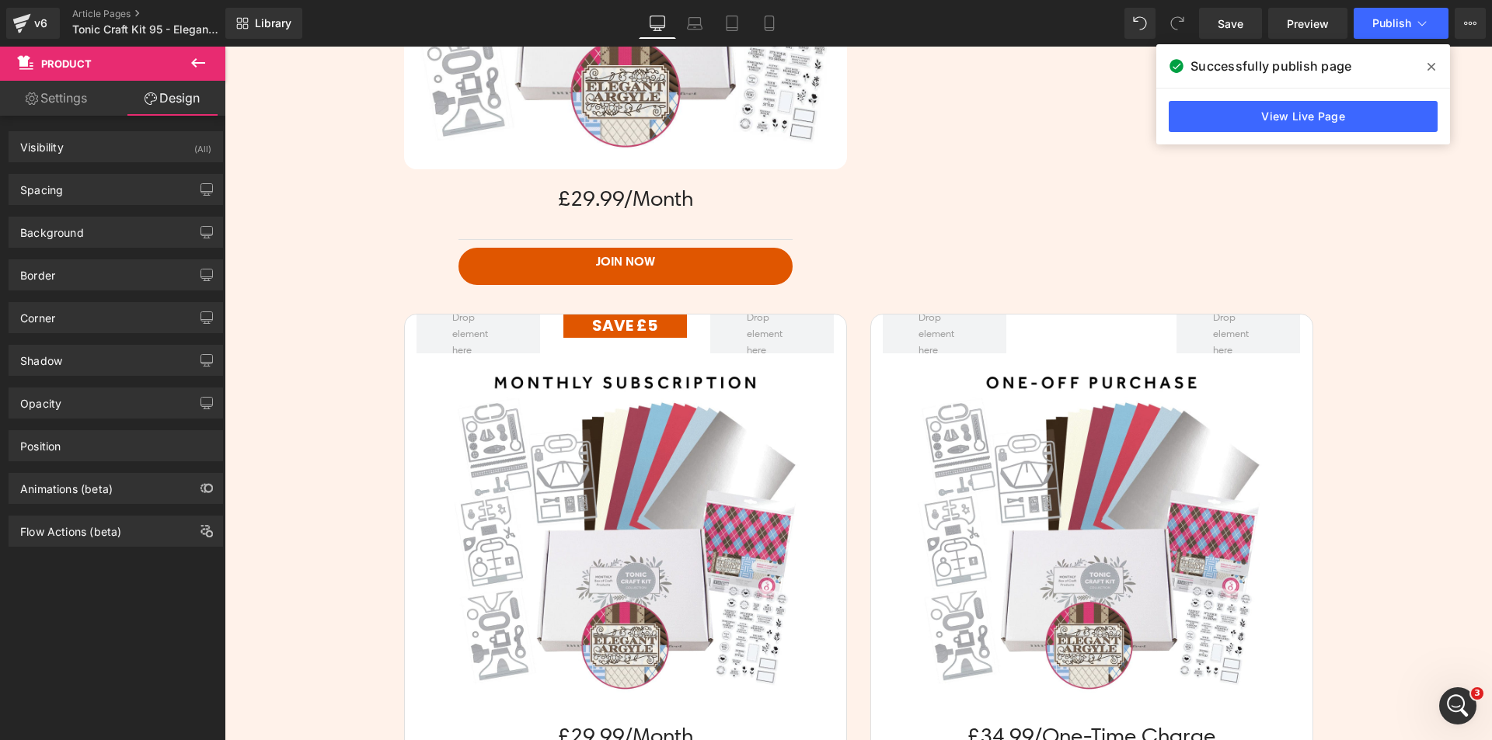
scroll to position [3710, 0]
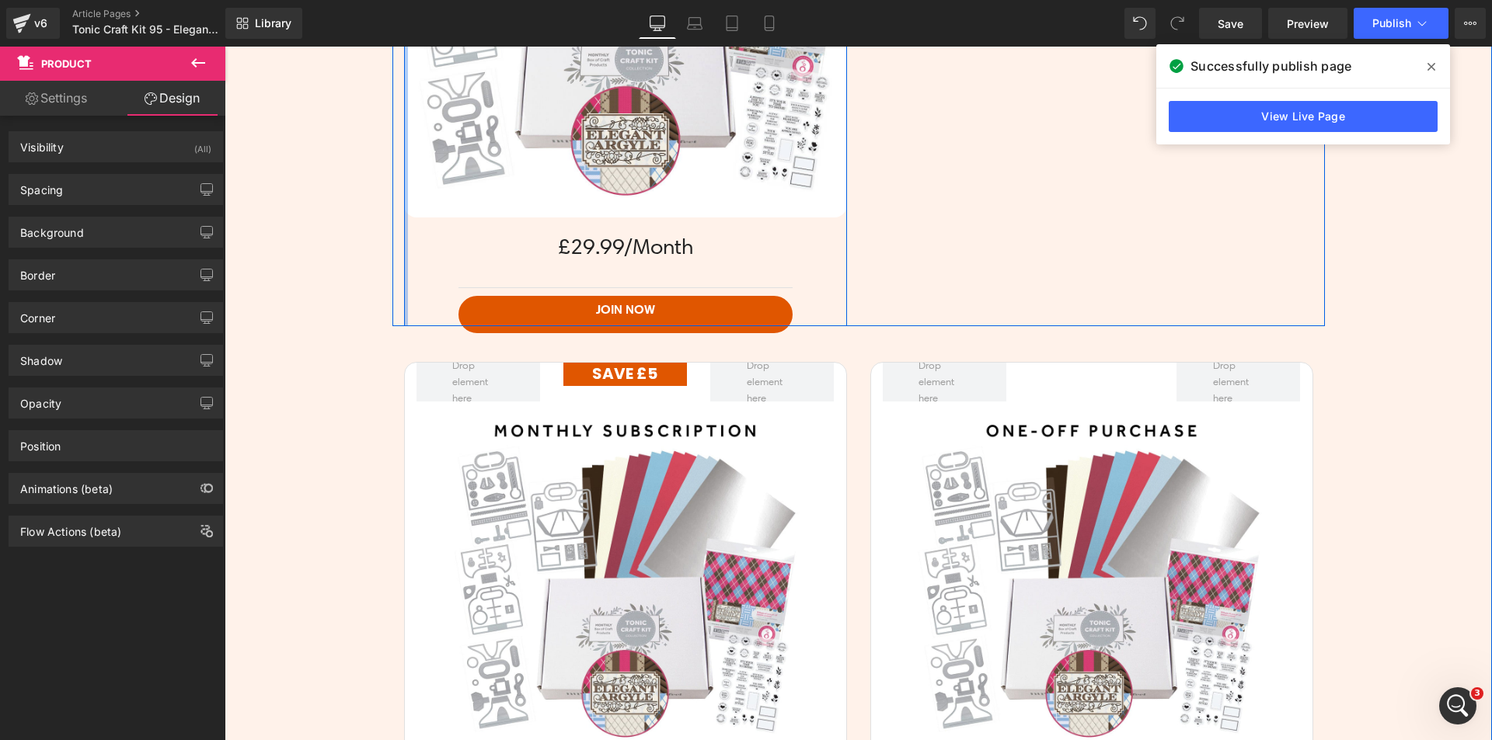
click at [404, 285] on div at bounding box center [406, 51] width 4 height 552
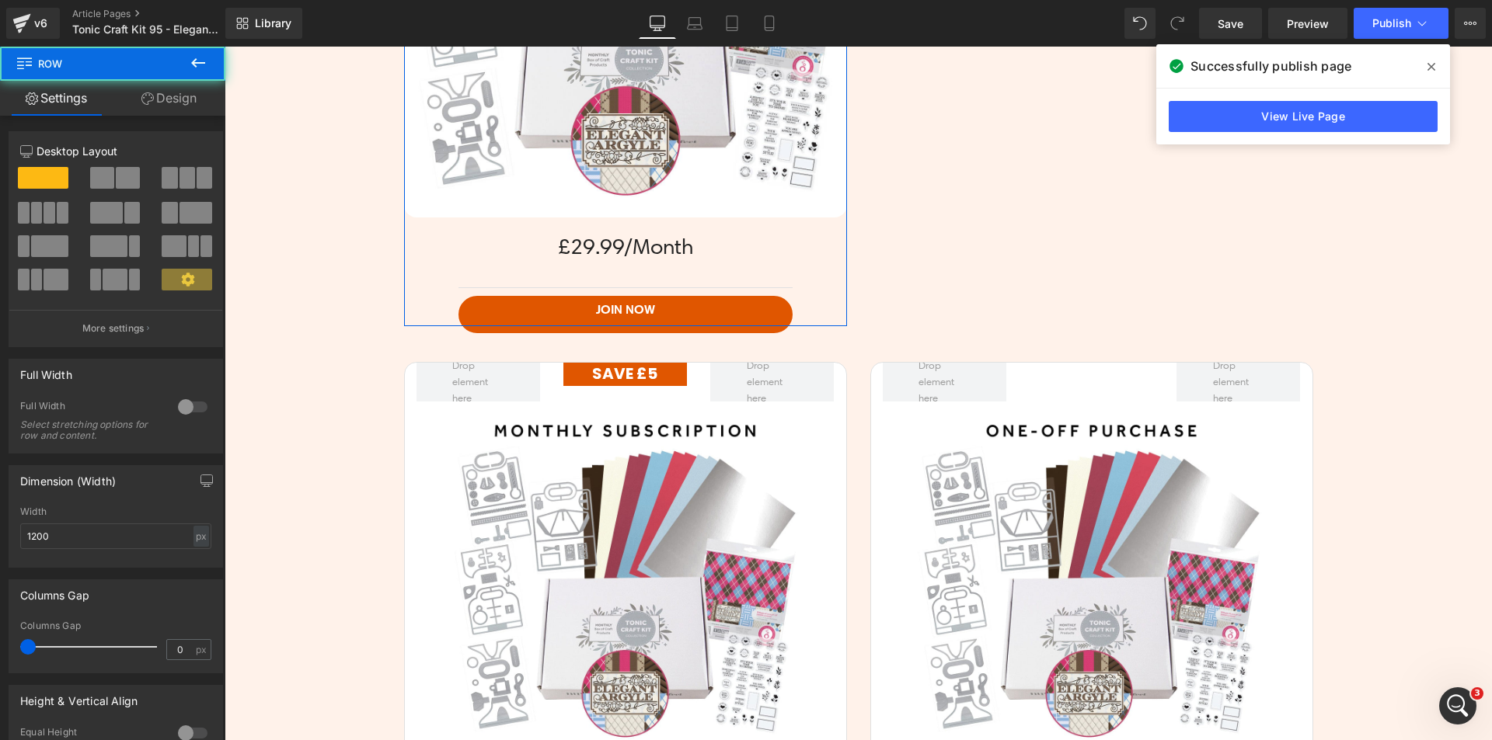
click at [171, 111] on link "Design" at bounding box center [169, 98] width 113 height 35
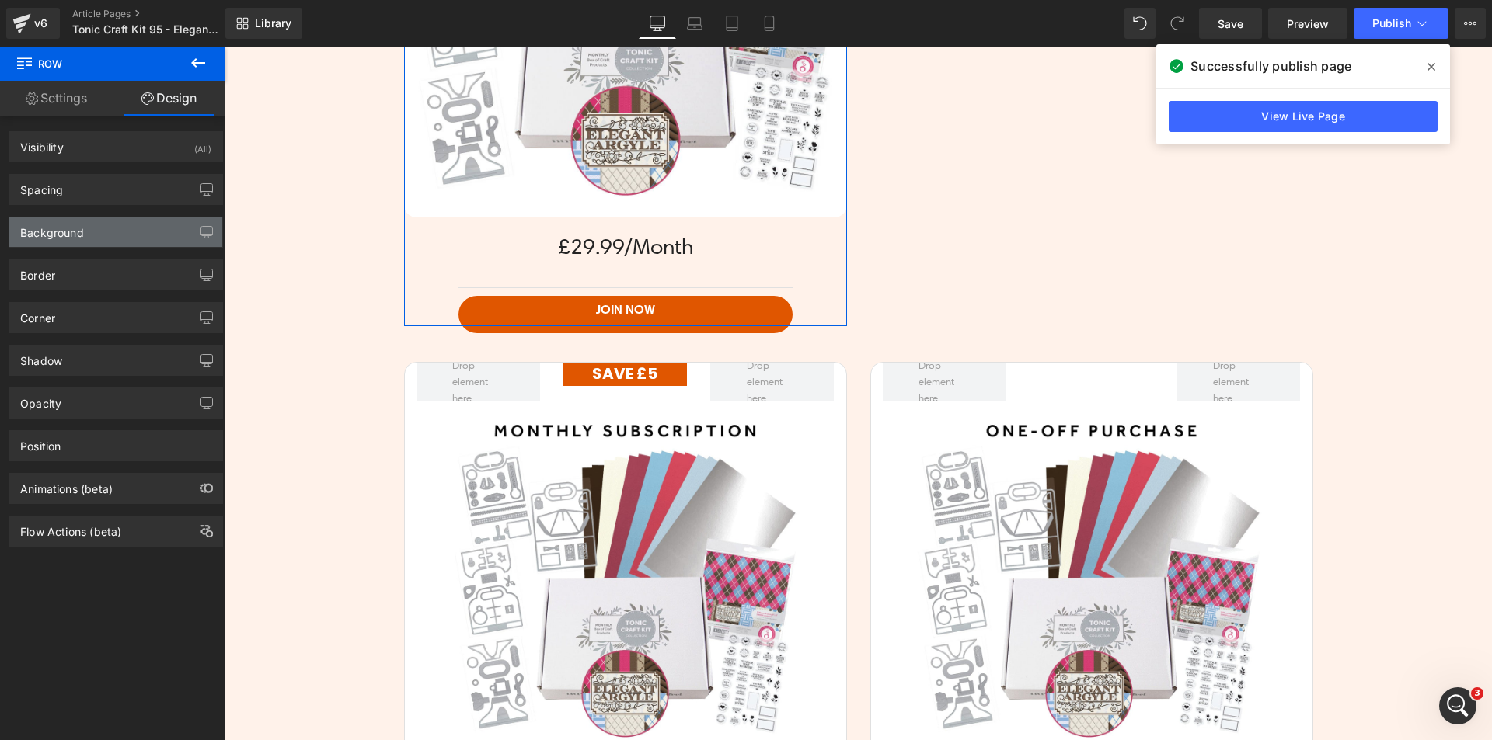
click at [84, 240] on div "Background" at bounding box center [115, 233] width 213 height 30
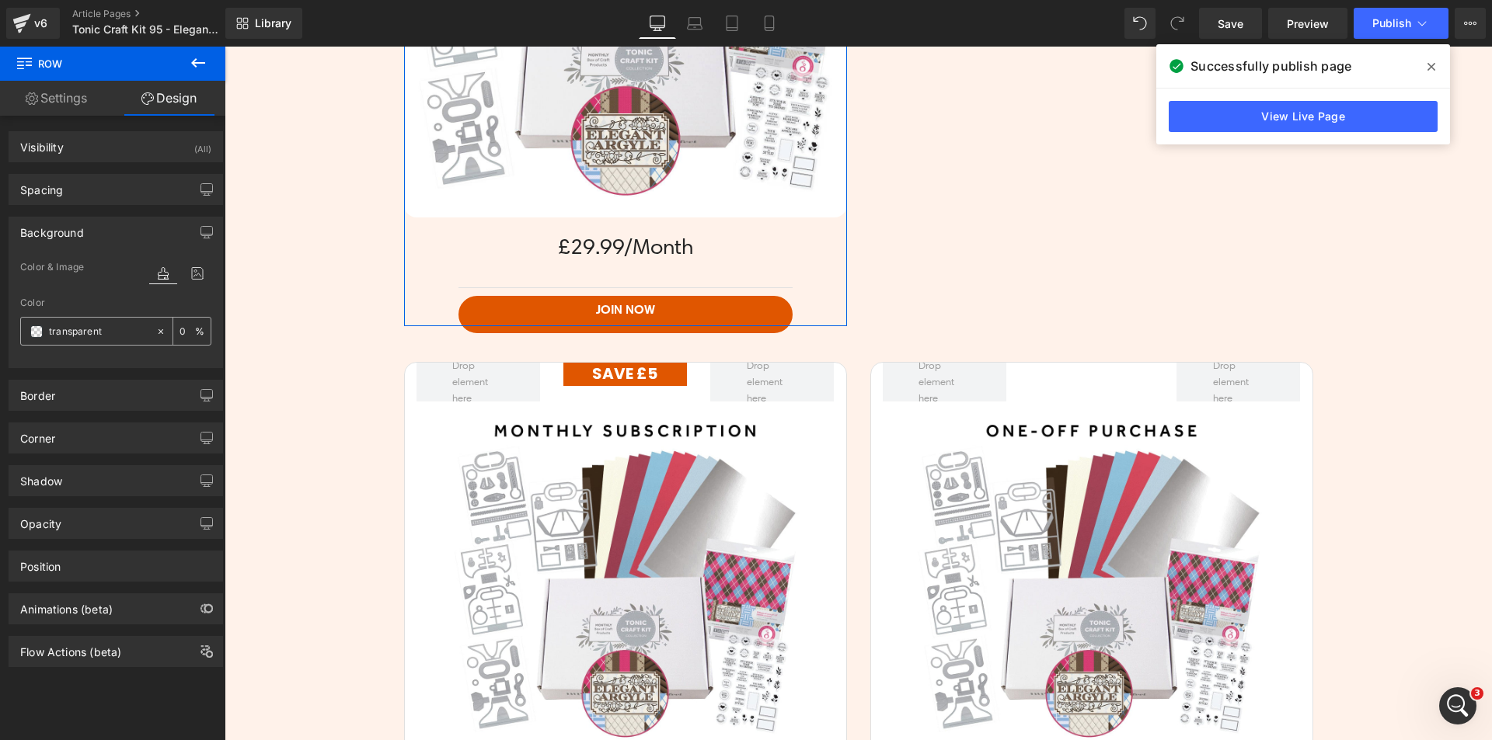
click at [38, 332] on span at bounding box center [36, 332] width 12 height 12
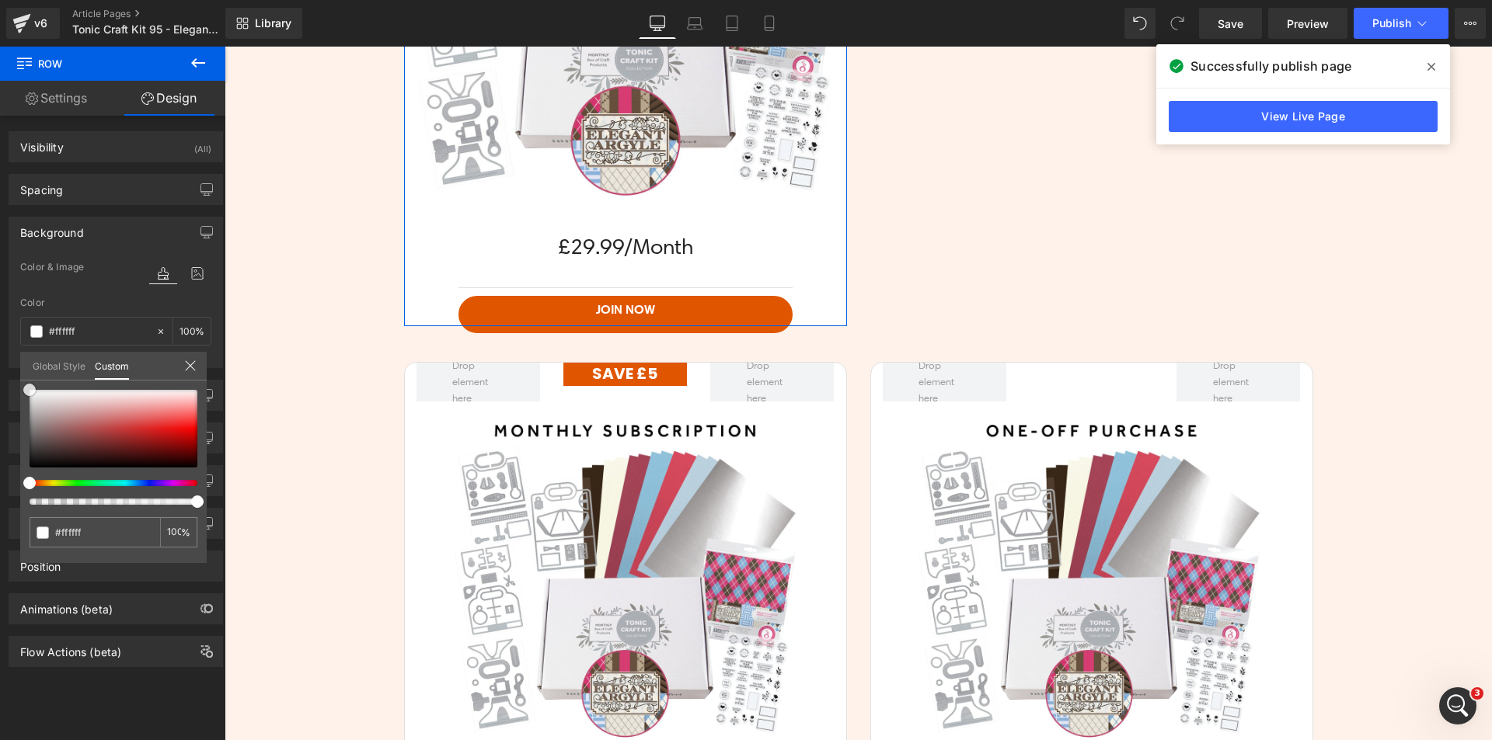
drag, startPoint x: 23, startPoint y: 364, endPoint x: 0, endPoint y: 204, distance: 161.6
click at [0, 205] on div "Background Color & Image color Color % Image Replace Image Upload image or Brow…" at bounding box center [116, 286] width 232 height 163
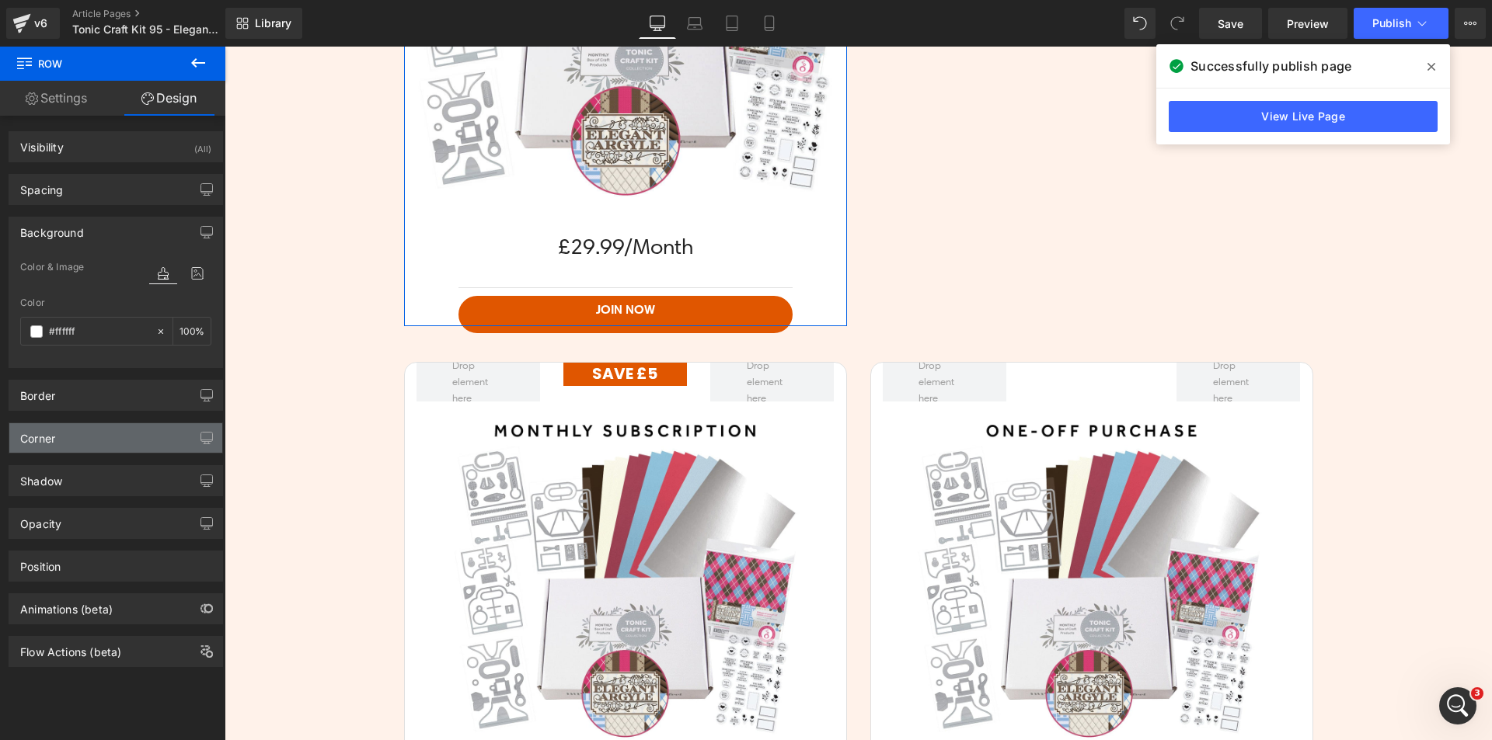
click at [86, 430] on div "Corner" at bounding box center [115, 438] width 213 height 30
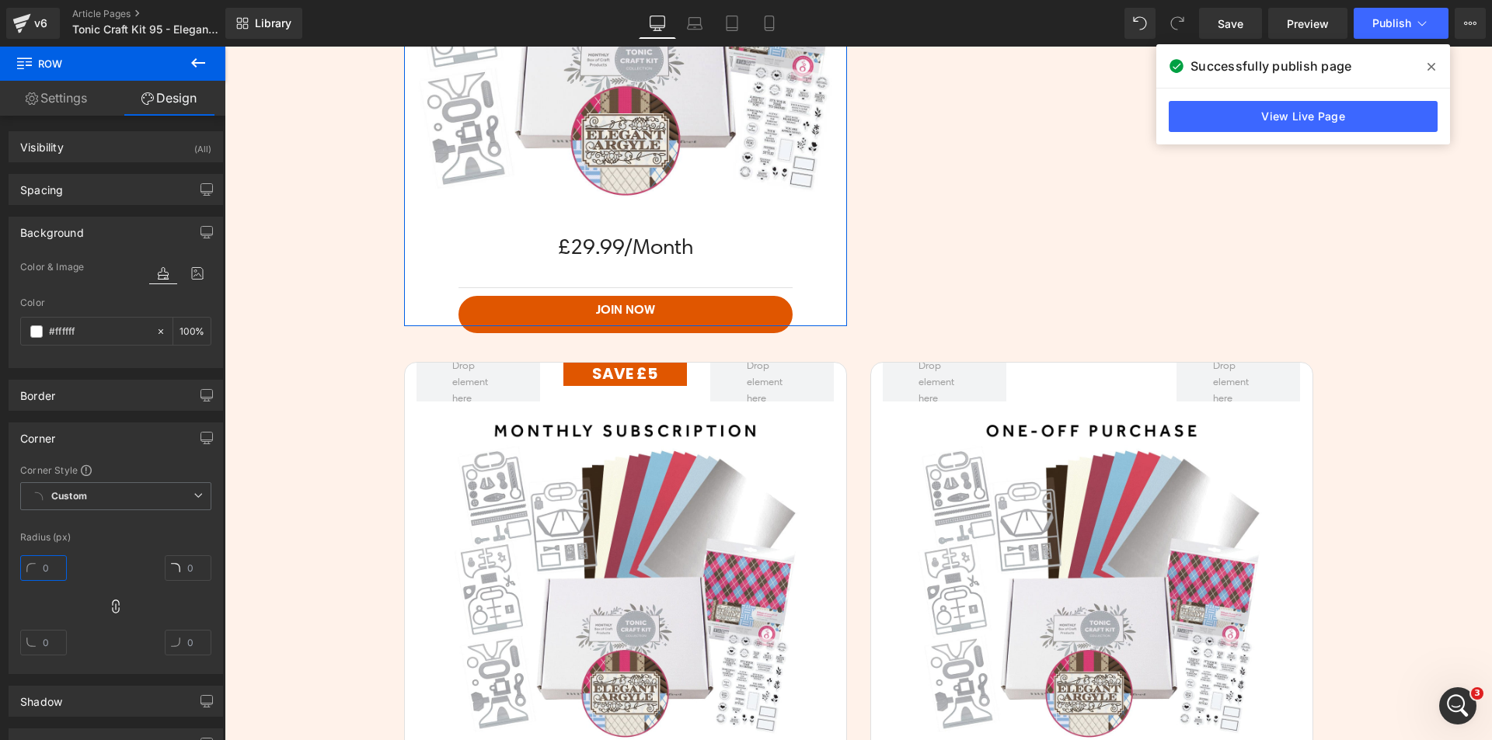
click at [45, 560] on input "text" at bounding box center [43, 568] width 47 height 26
type input "16"
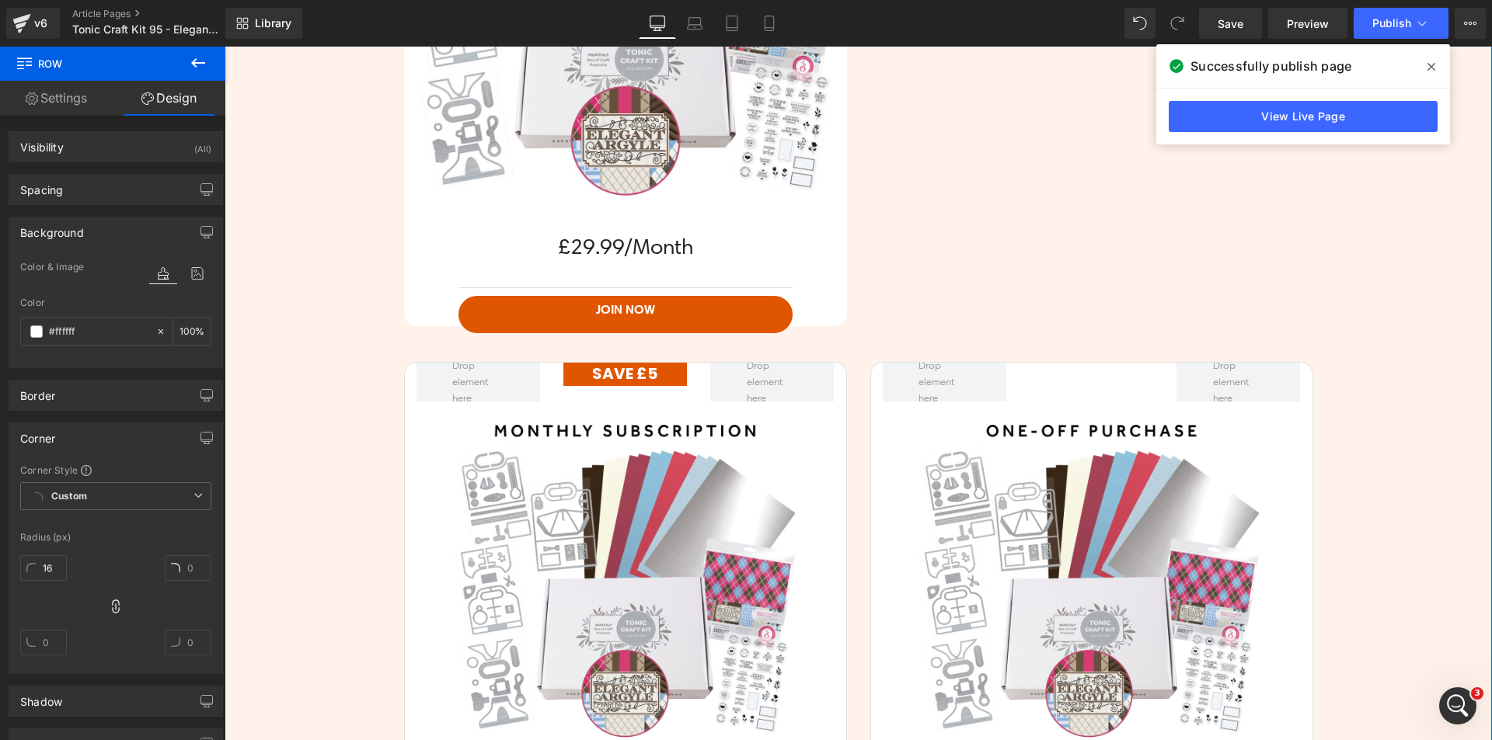
click at [298, 240] on div "Get Ready For A Fun Treat Every Month! Heading Row With our Subscription Box, y…" at bounding box center [858, 461] width 1267 height 1710
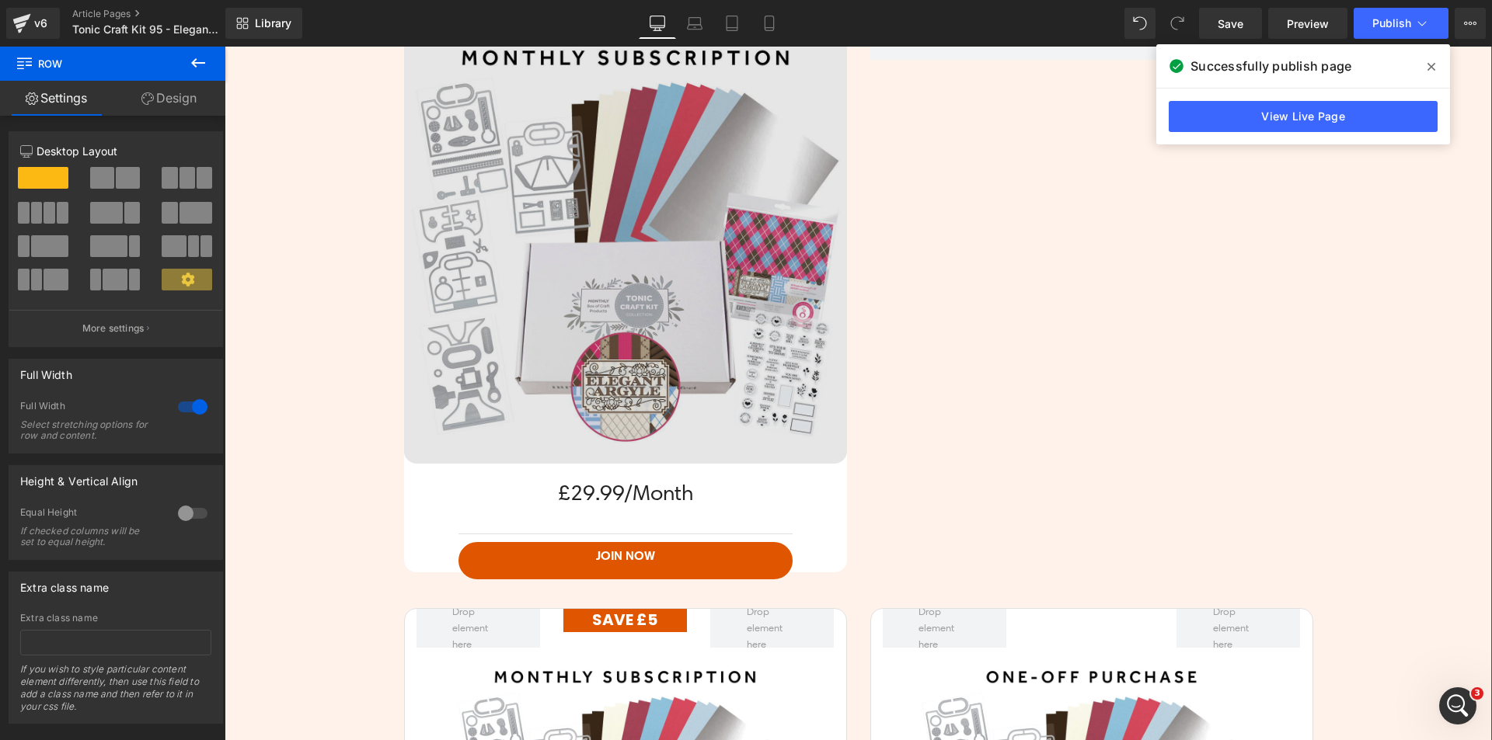
scroll to position [3321, 0]
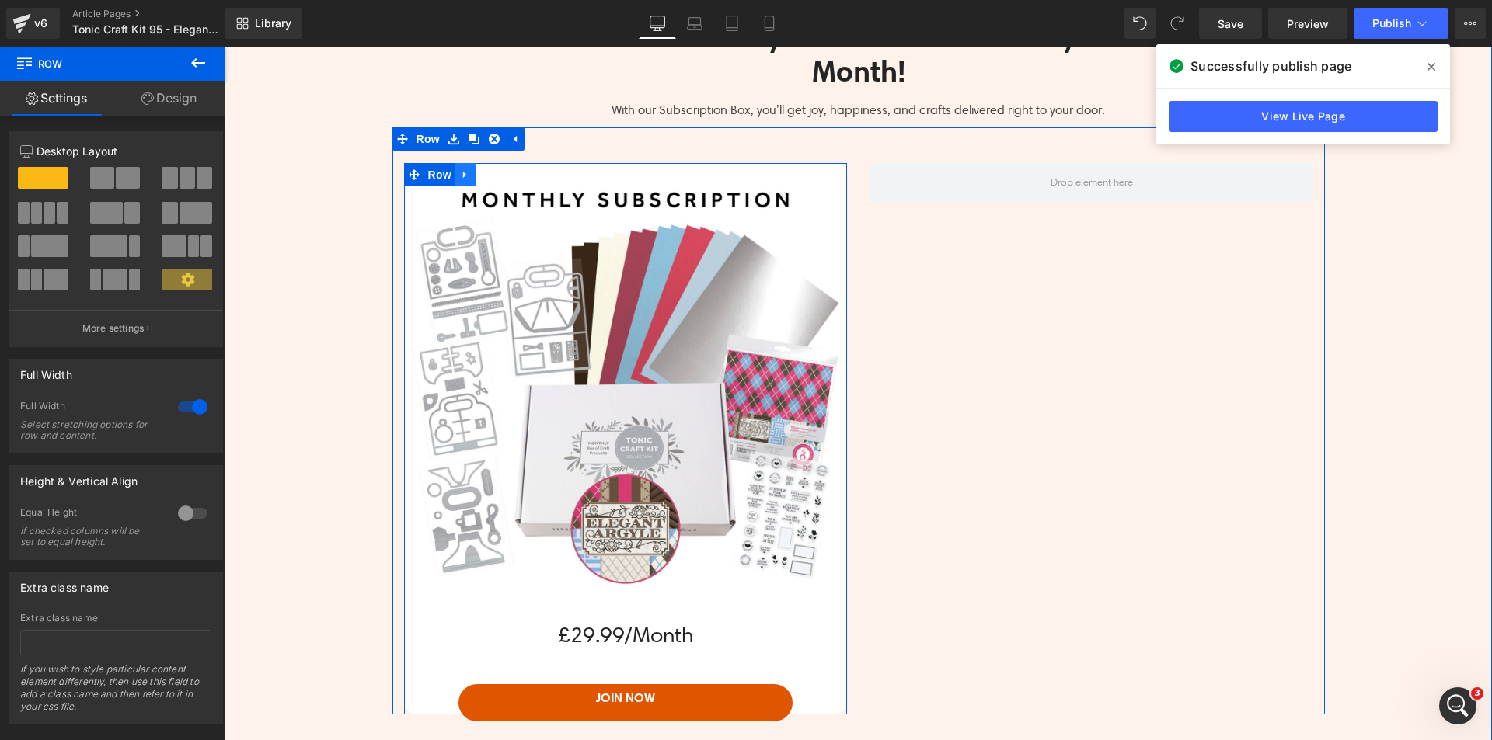
click at [460, 179] on icon at bounding box center [465, 175] width 11 height 12
click at [480, 176] on icon at bounding box center [485, 174] width 11 height 11
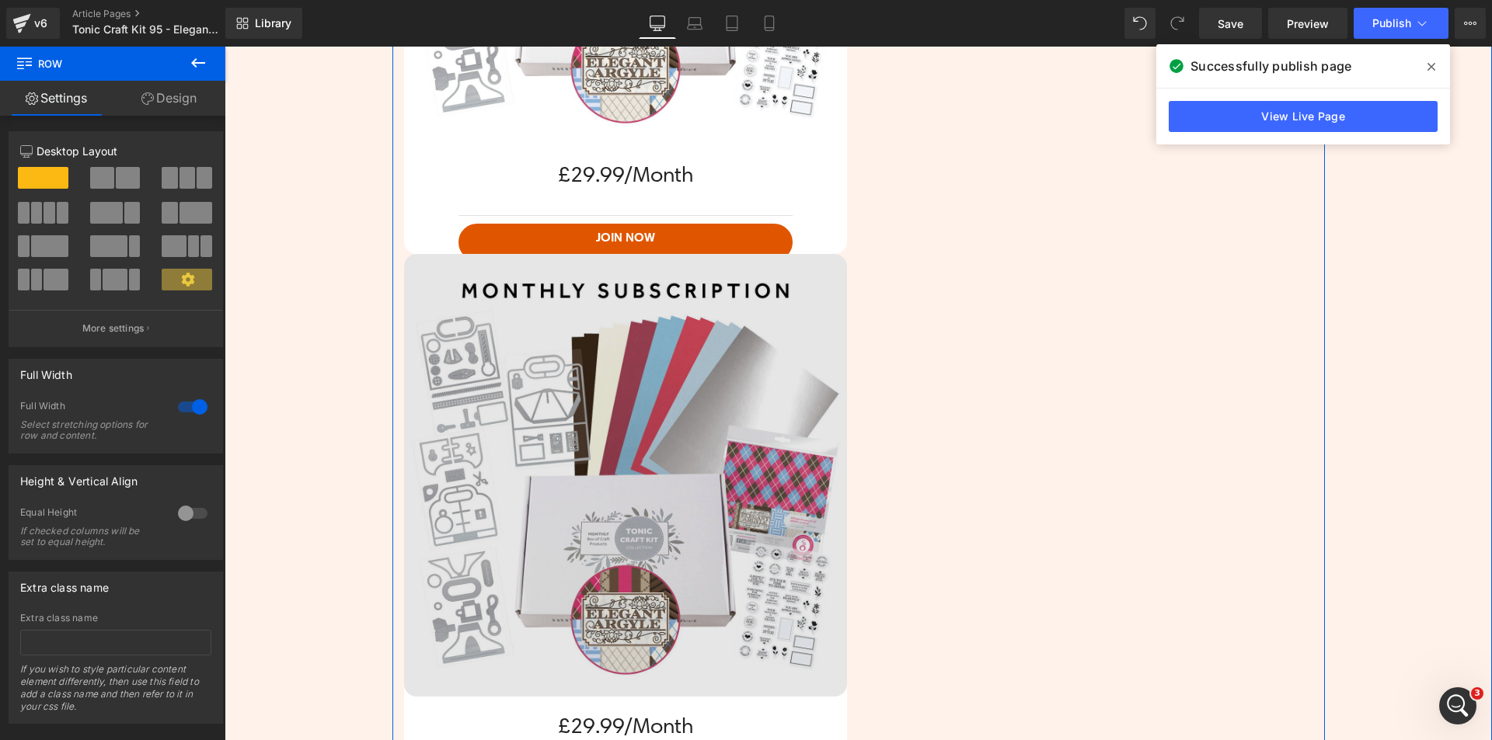
scroll to position [3617, 0]
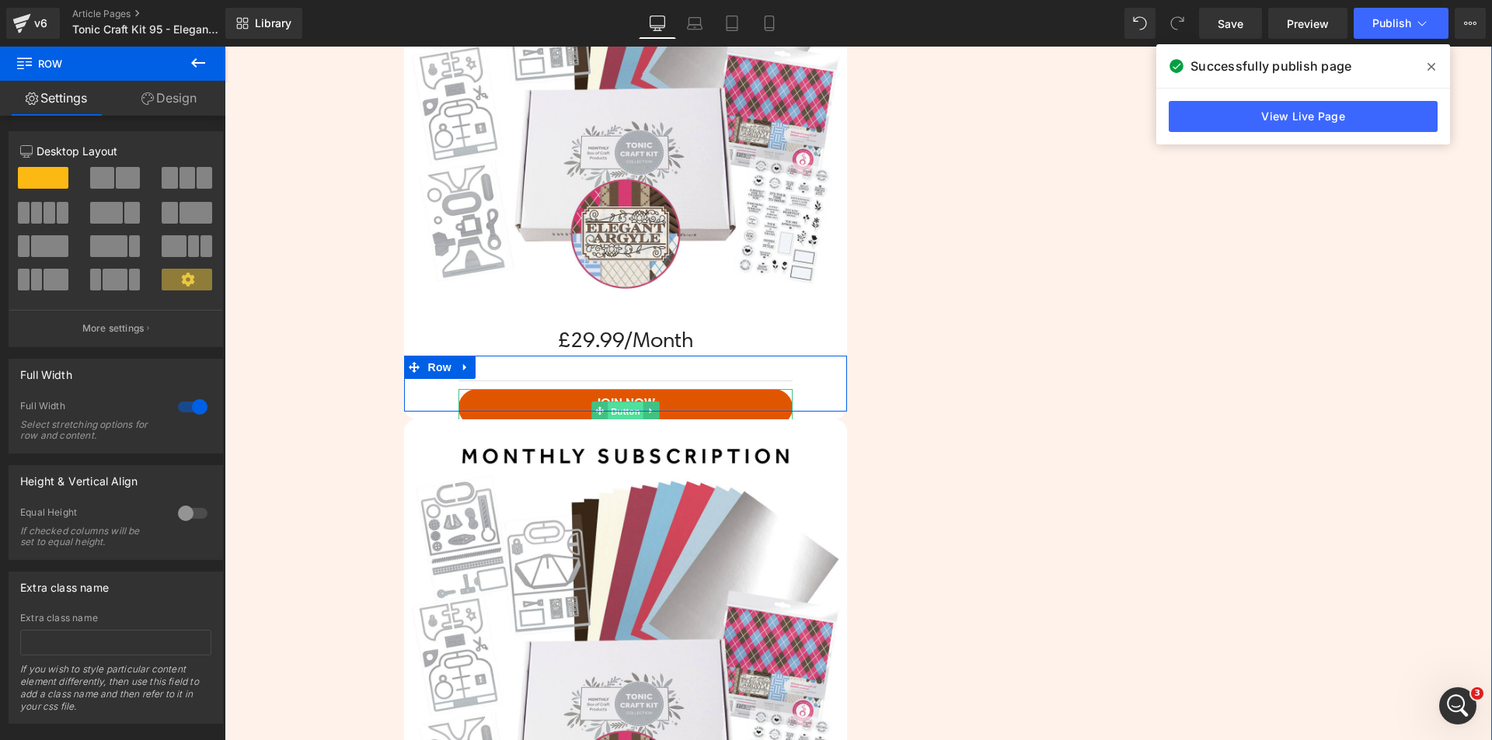
click at [608, 402] on span "Button" at bounding box center [626, 411] width 36 height 19
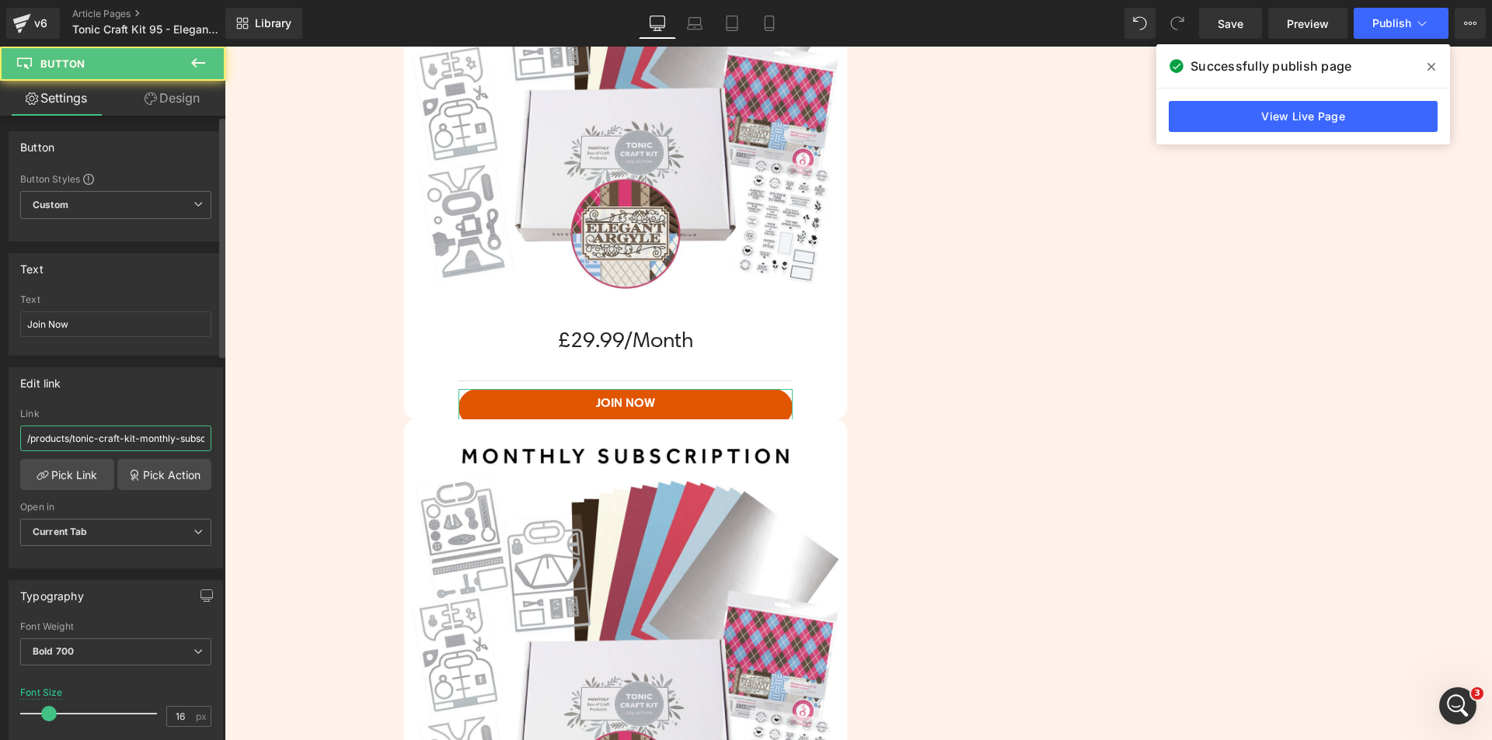
click at [107, 441] on input "/products/tonic-craft-kit-monthly-subscri-ption" at bounding box center [115, 439] width 191 height 26
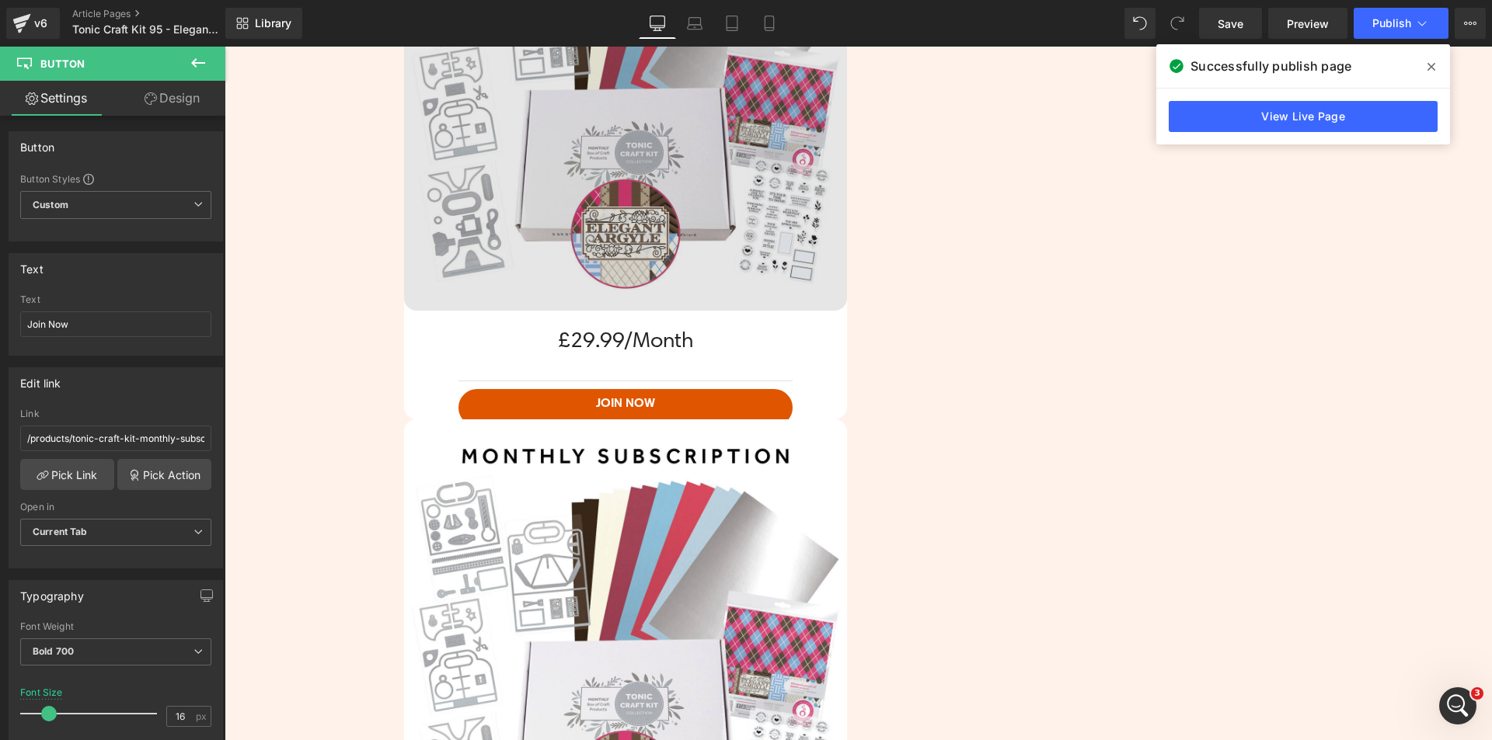
click at [514, 142] on img at bounding box center [625, 89] width 443 height 443
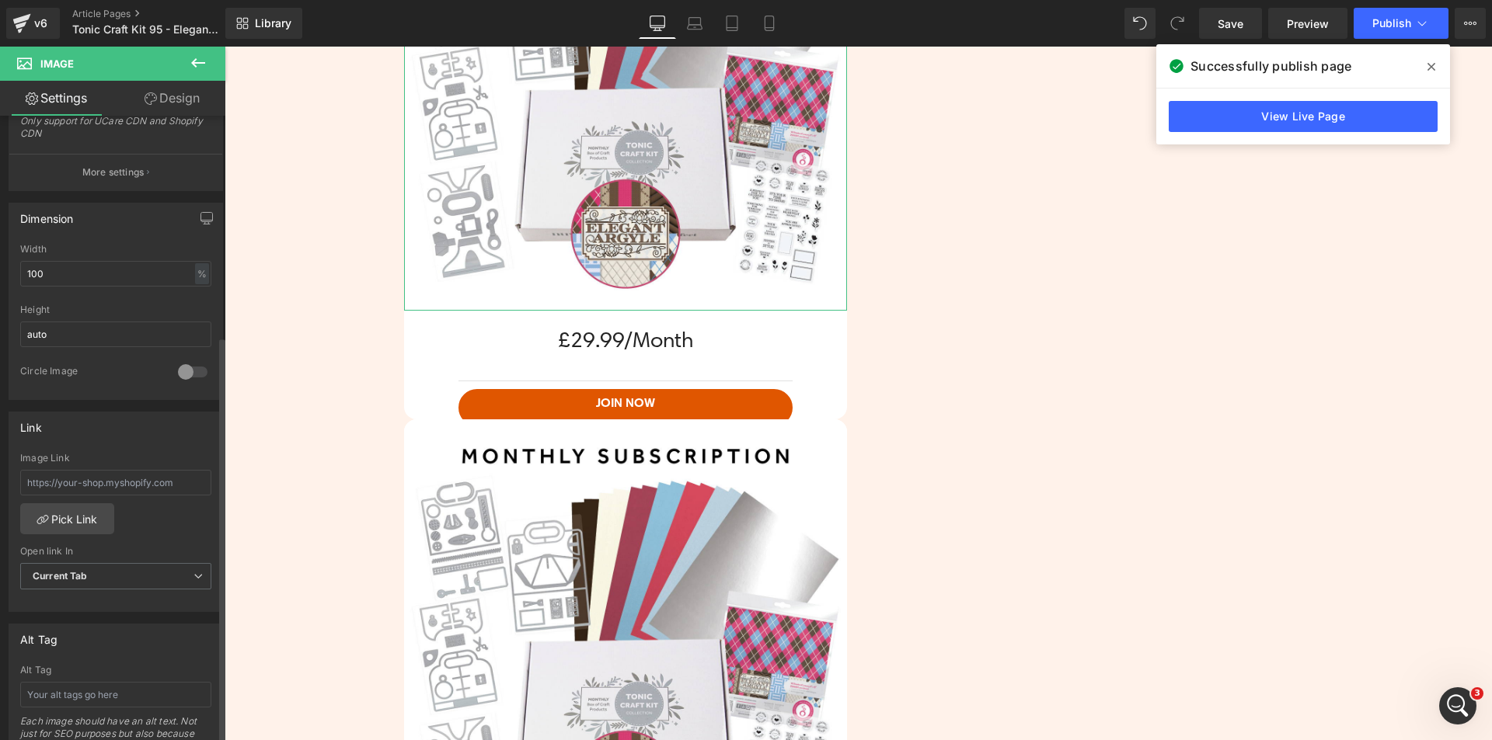
scroll to position [388, 0]
type input "/products/tonic-craft-kit-monthly-subscri-ption"
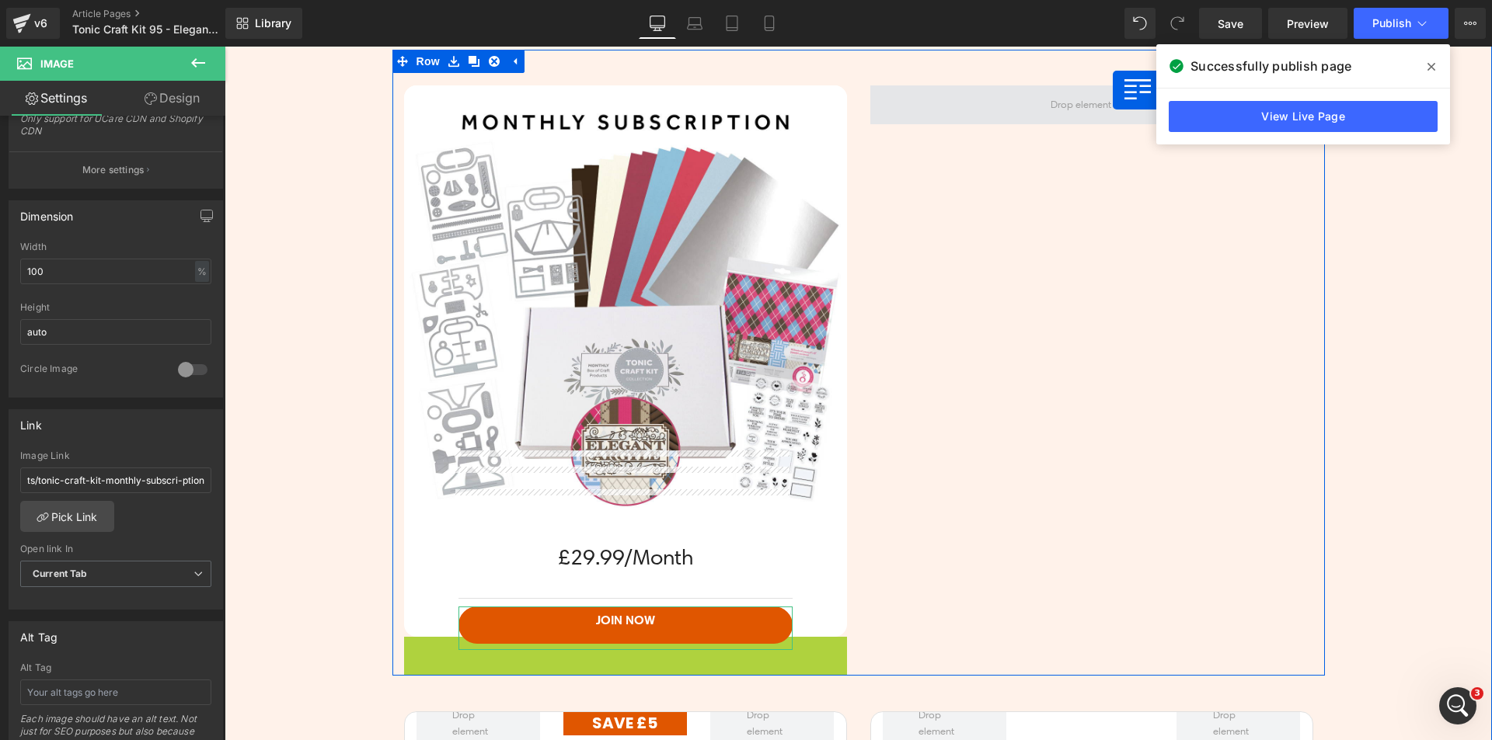
scroll to position [3337, 0]
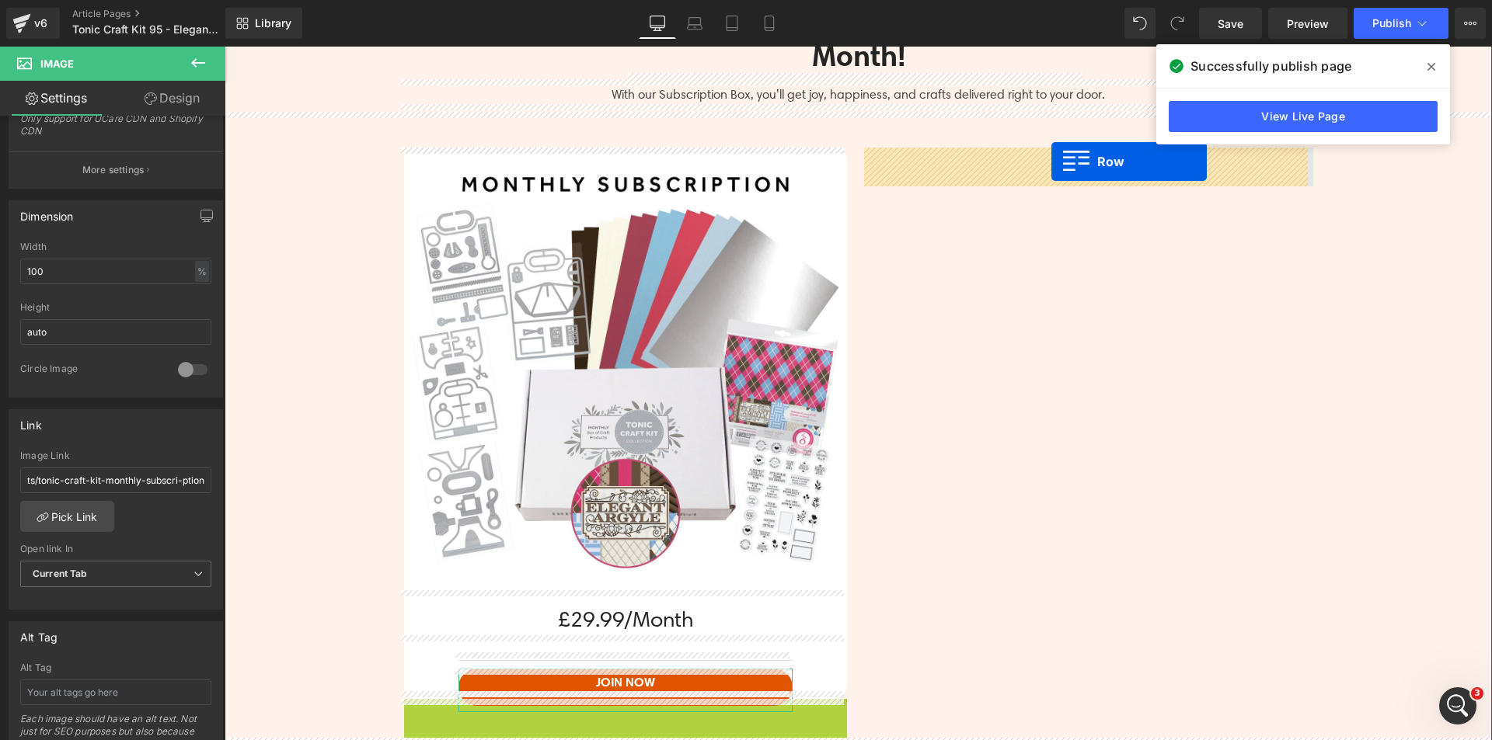
drag, startPoint x: 424, startPoint y: 430, endPoint x: 1051, endPoint y: 162, distance: 681.9
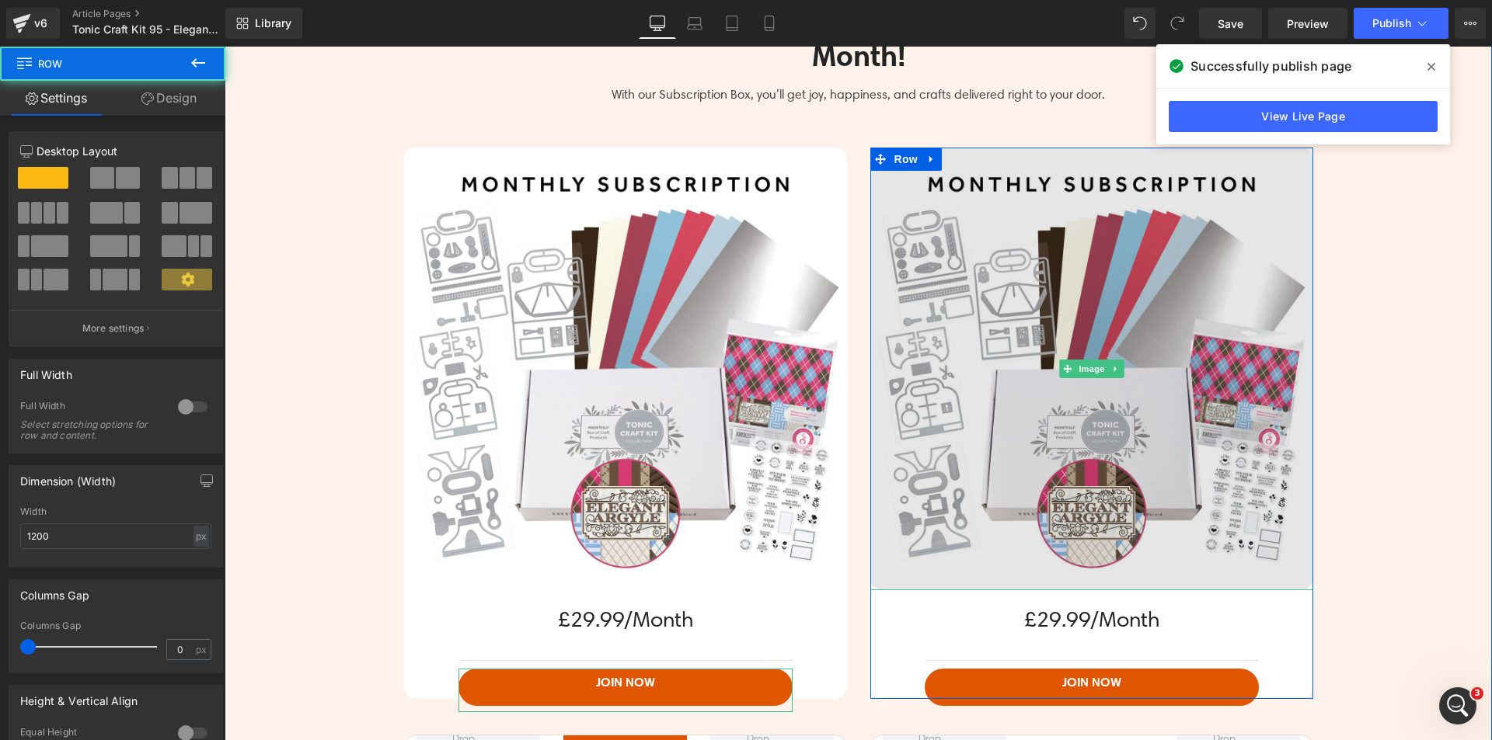
click at [1032, 264] on img at bounding box center [1091, 369] width 443 height 443
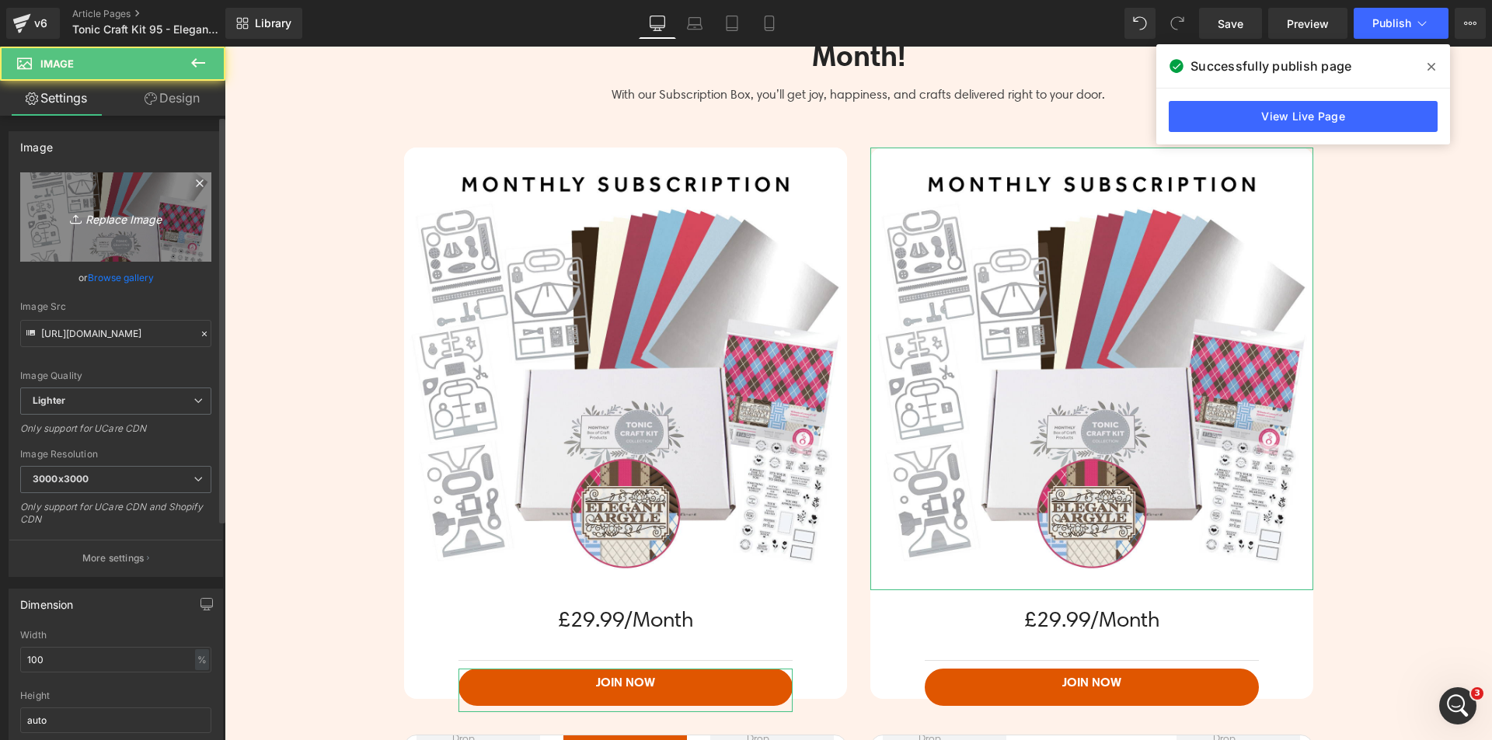
click at [142, 191] on link "Replace Image" at bounding box center [115, 216] width 191 height 89
type input "C:\fakepath\Elegant Argyle Sub Banner_One Off.jpg"
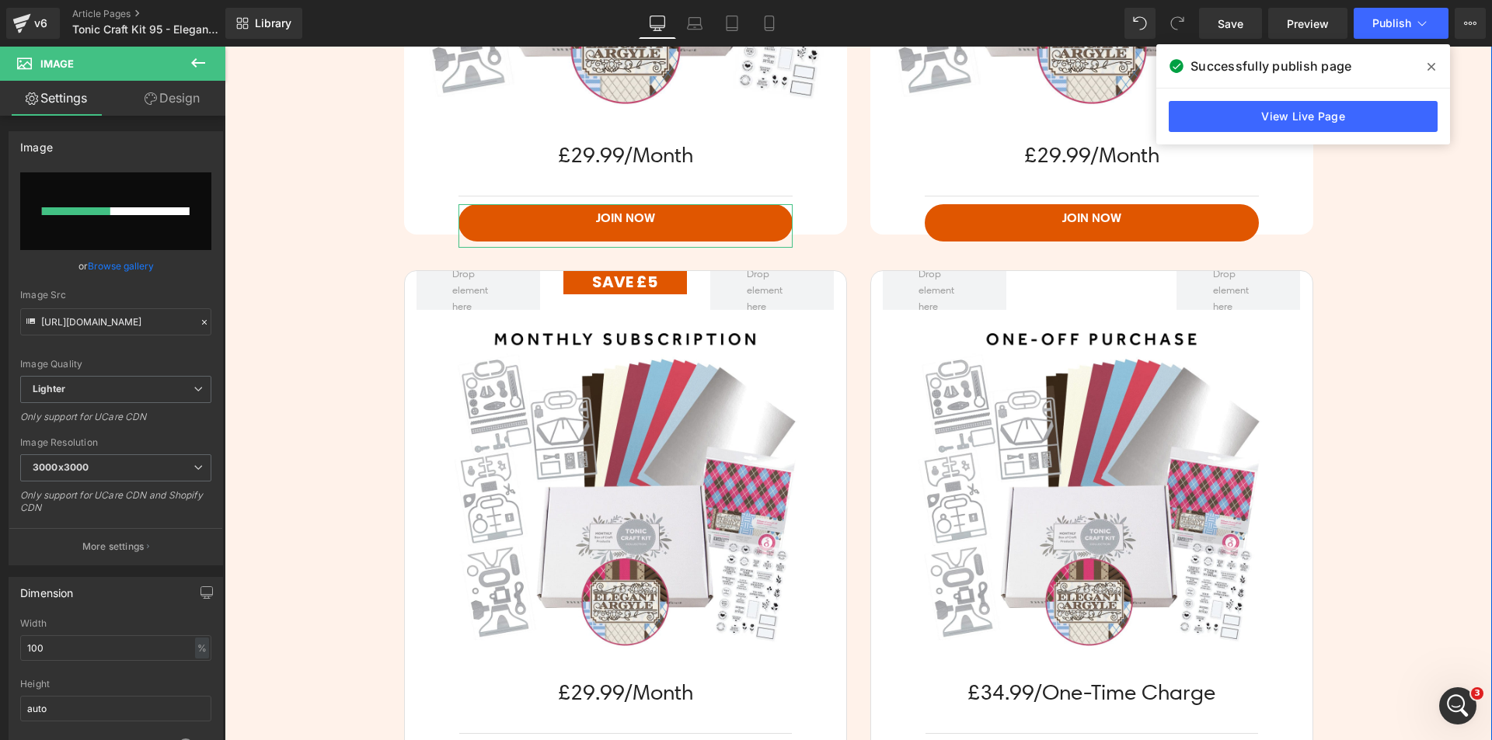
scroll to position [3803, 0]
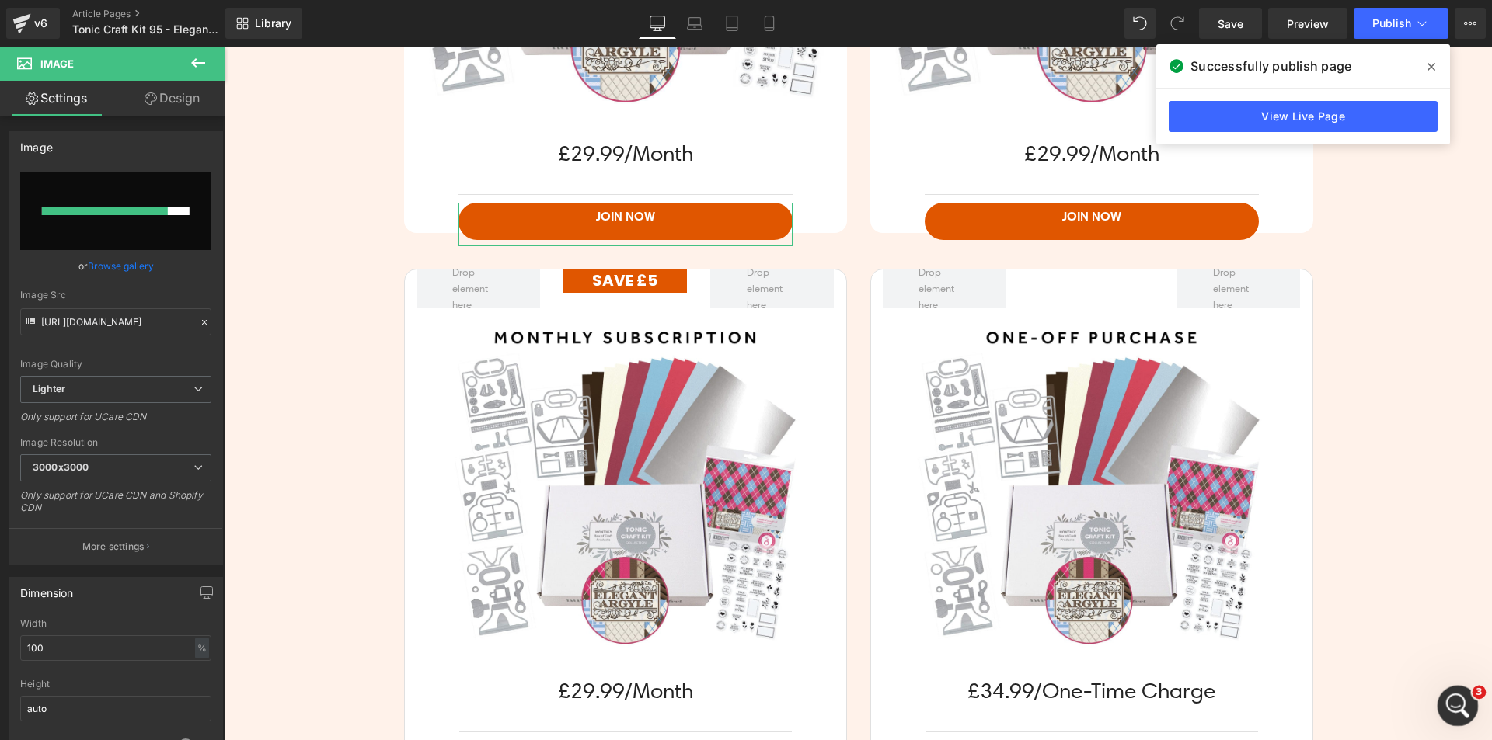
click at [1451, 699] on icon "Open Intercom Messenger" at bounding box center [1456, 704] width 26 height 26
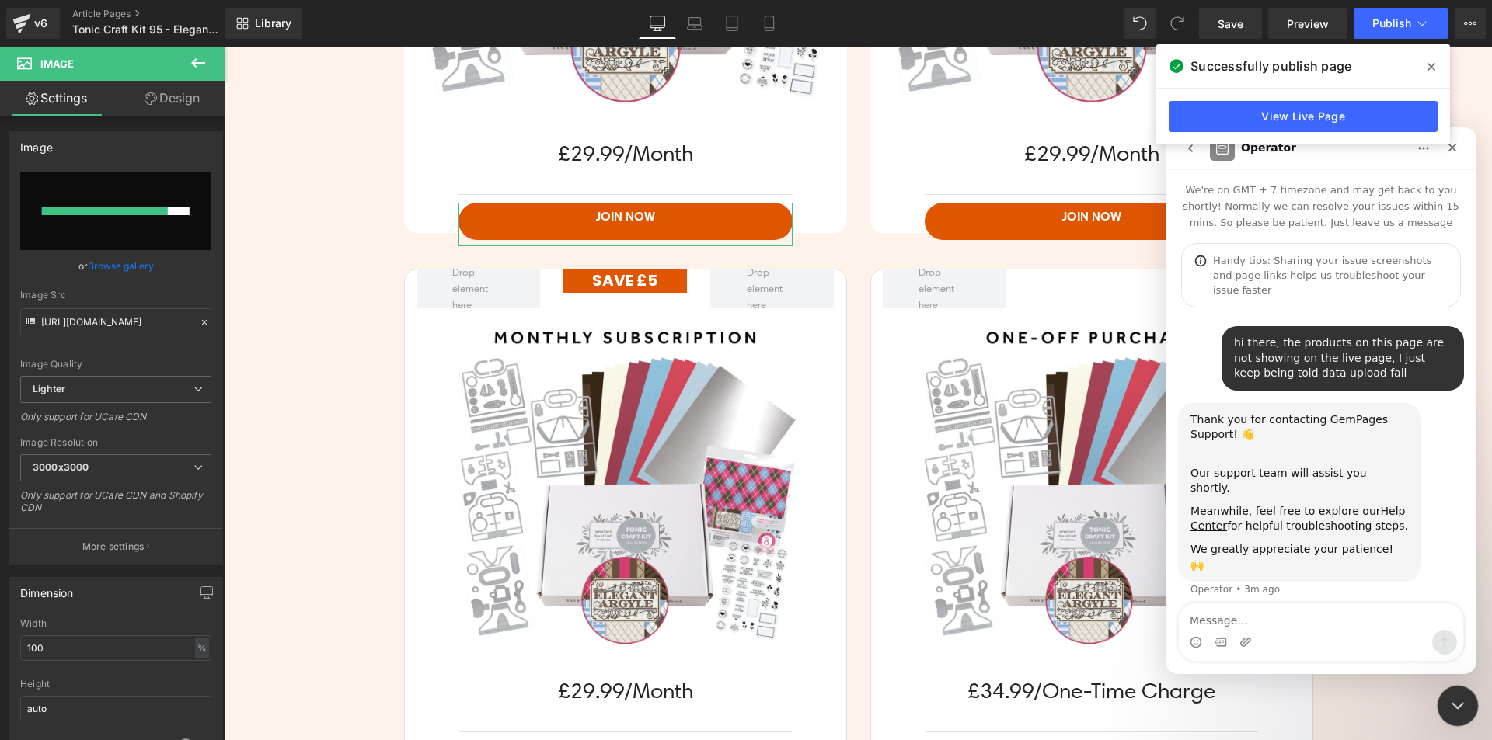
scroll to position [43, 0]
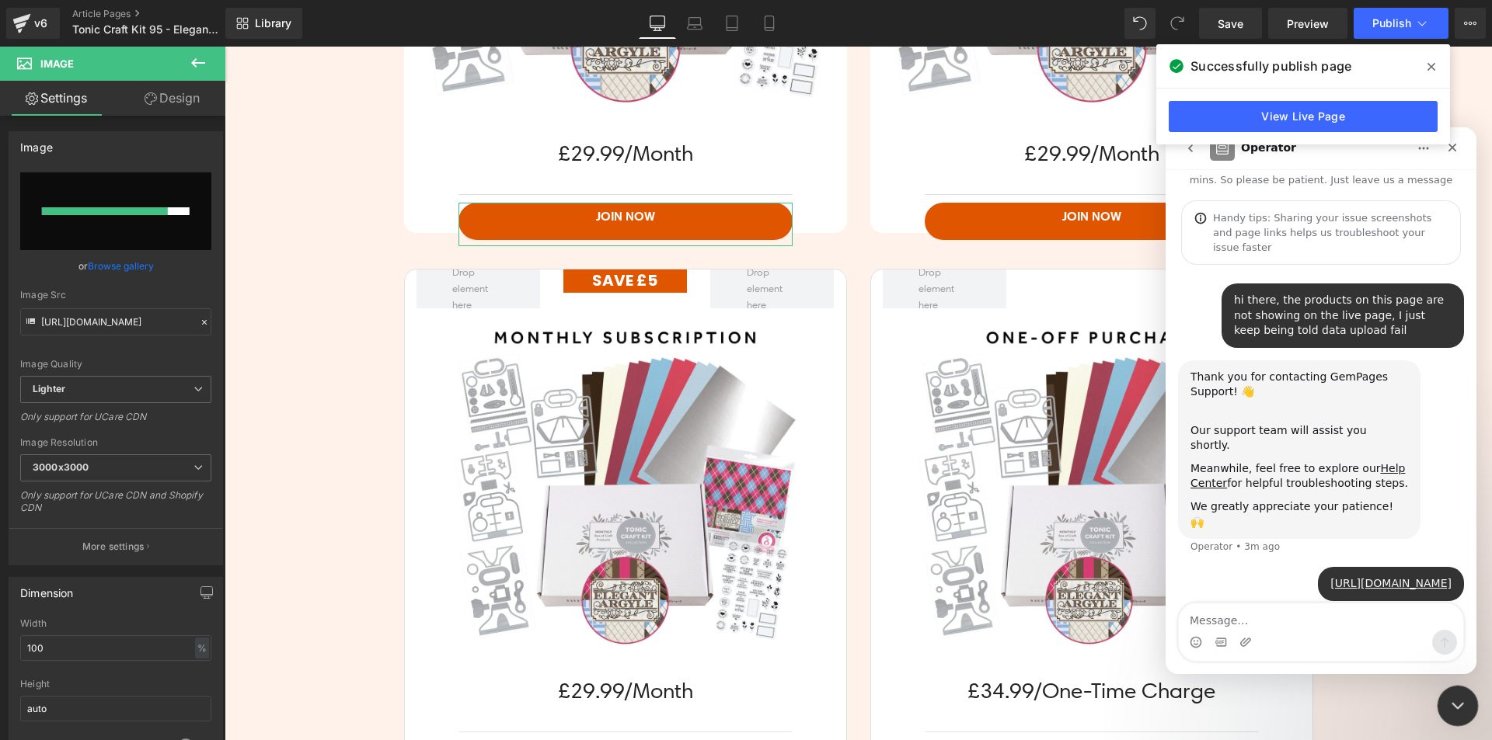
click at [1451, 699] on icon "Close Intercom Messenger" at bounding box center [1455, 704] width 19 height 19
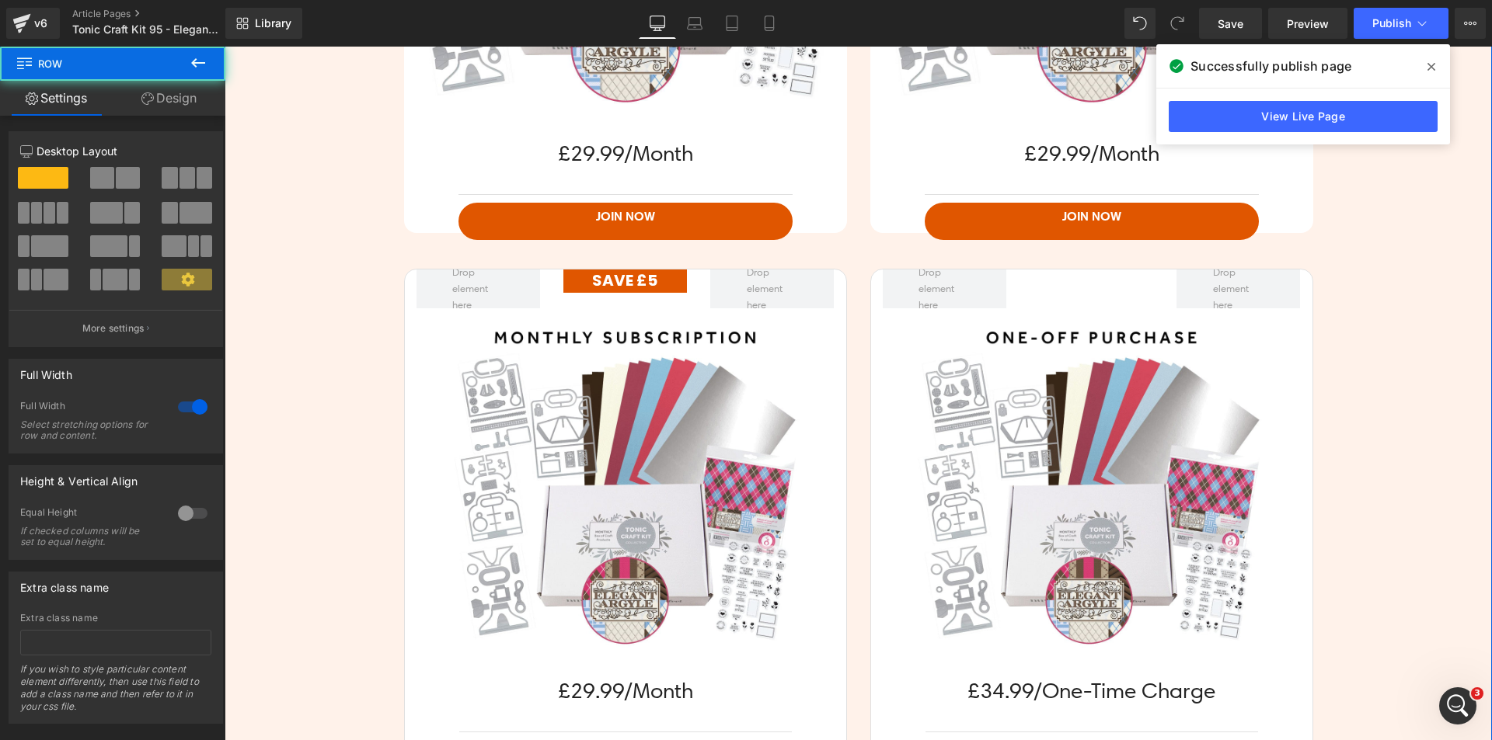
click at [337, 299] on div "Get Ready For A Fun Treat Every Month! Heading Row With our Subscription Box, y…" at bounding box center [858, 368] width 1267 height 1710
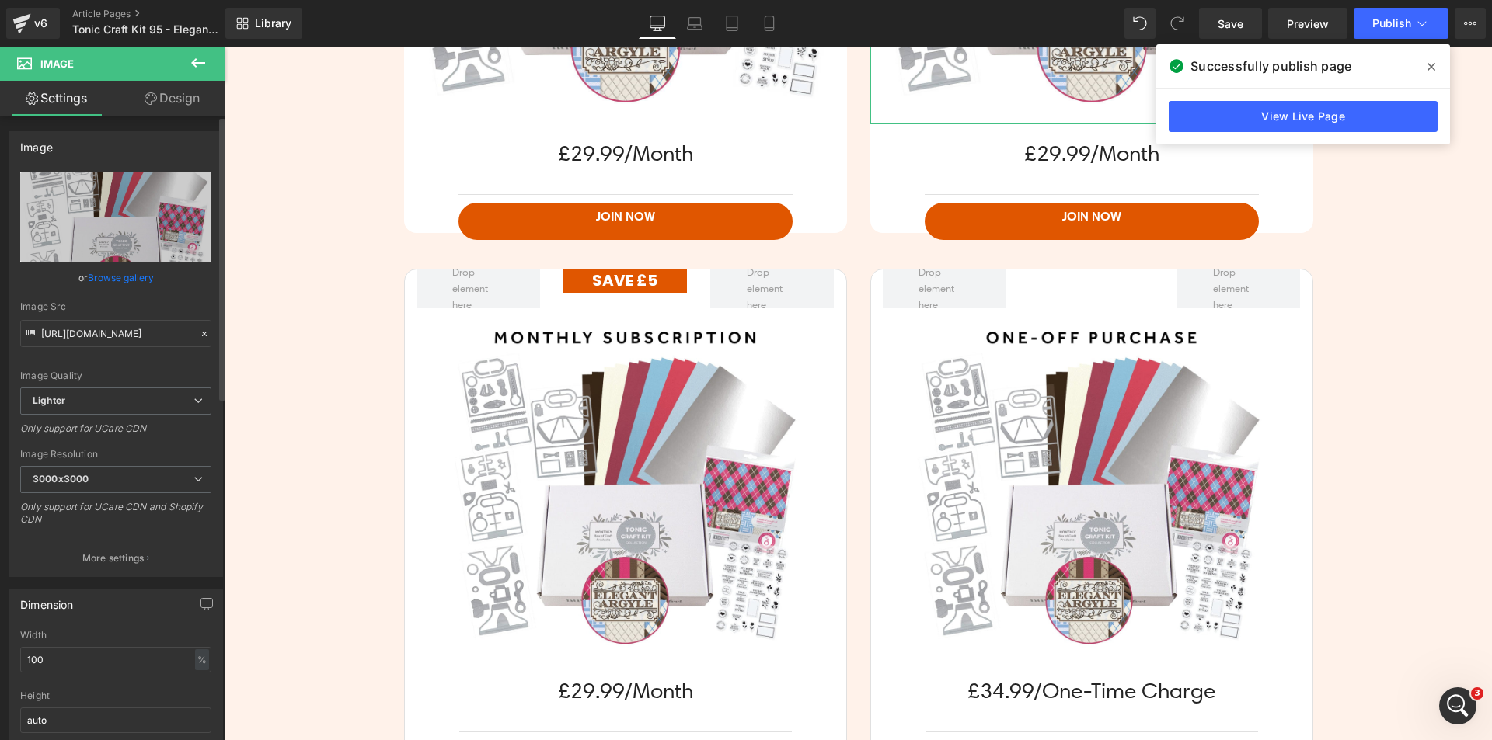
click at [112, 277] on link "Browse gallery" at bounding box center [121, 277] width 66 height 27
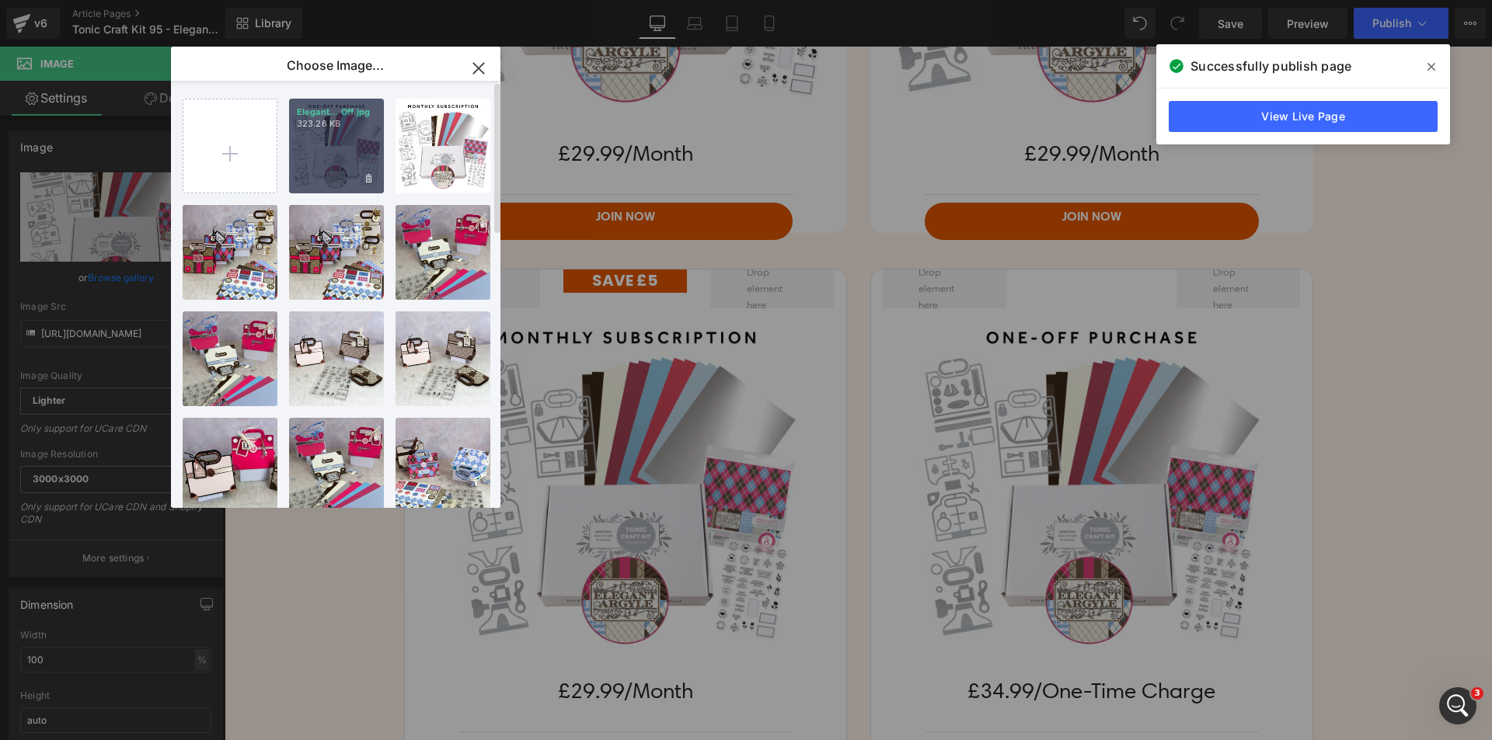
click at [315, 163] on div "Elegant... Off.jpg 323.26 KB" at bounding box center [336, 146] width 95 height 95
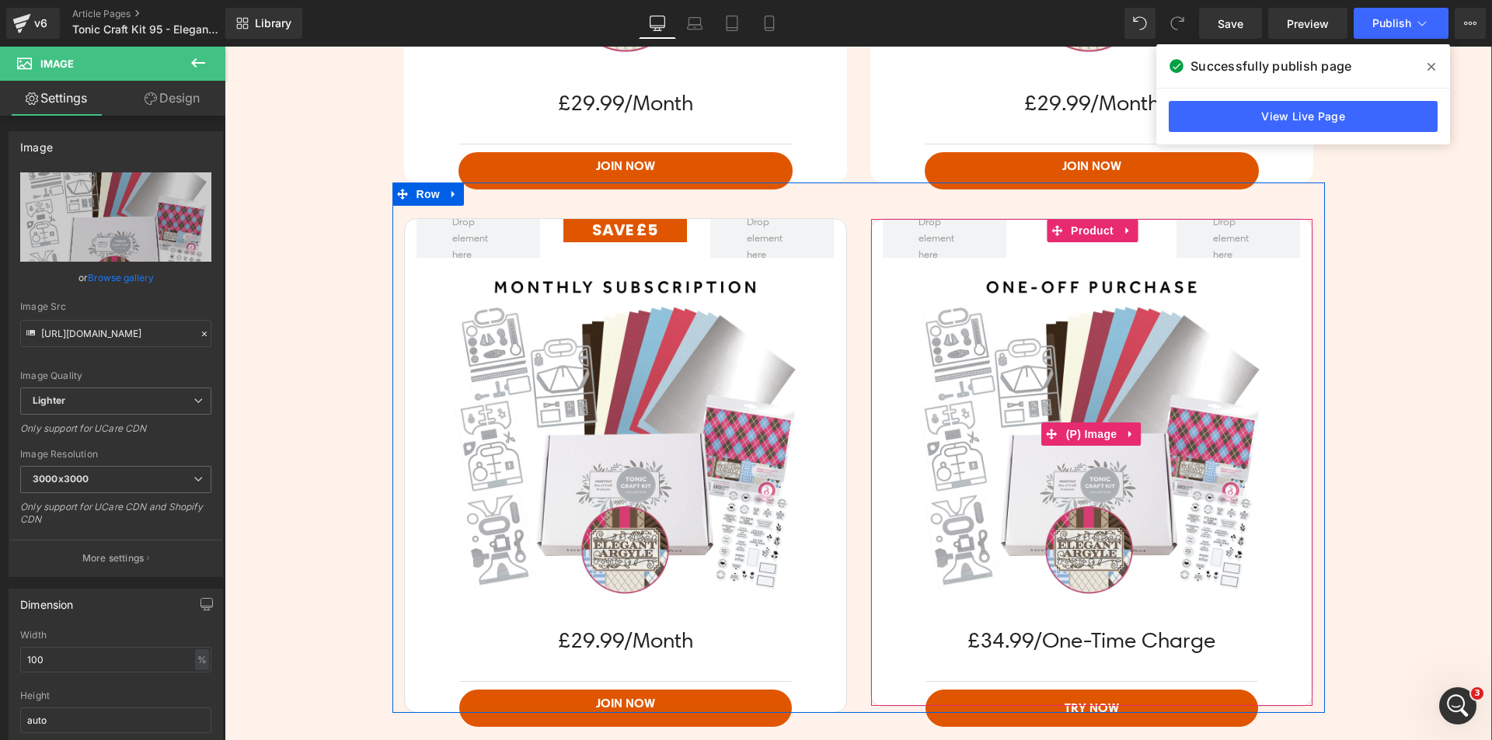
scroll to position [3881, 0]
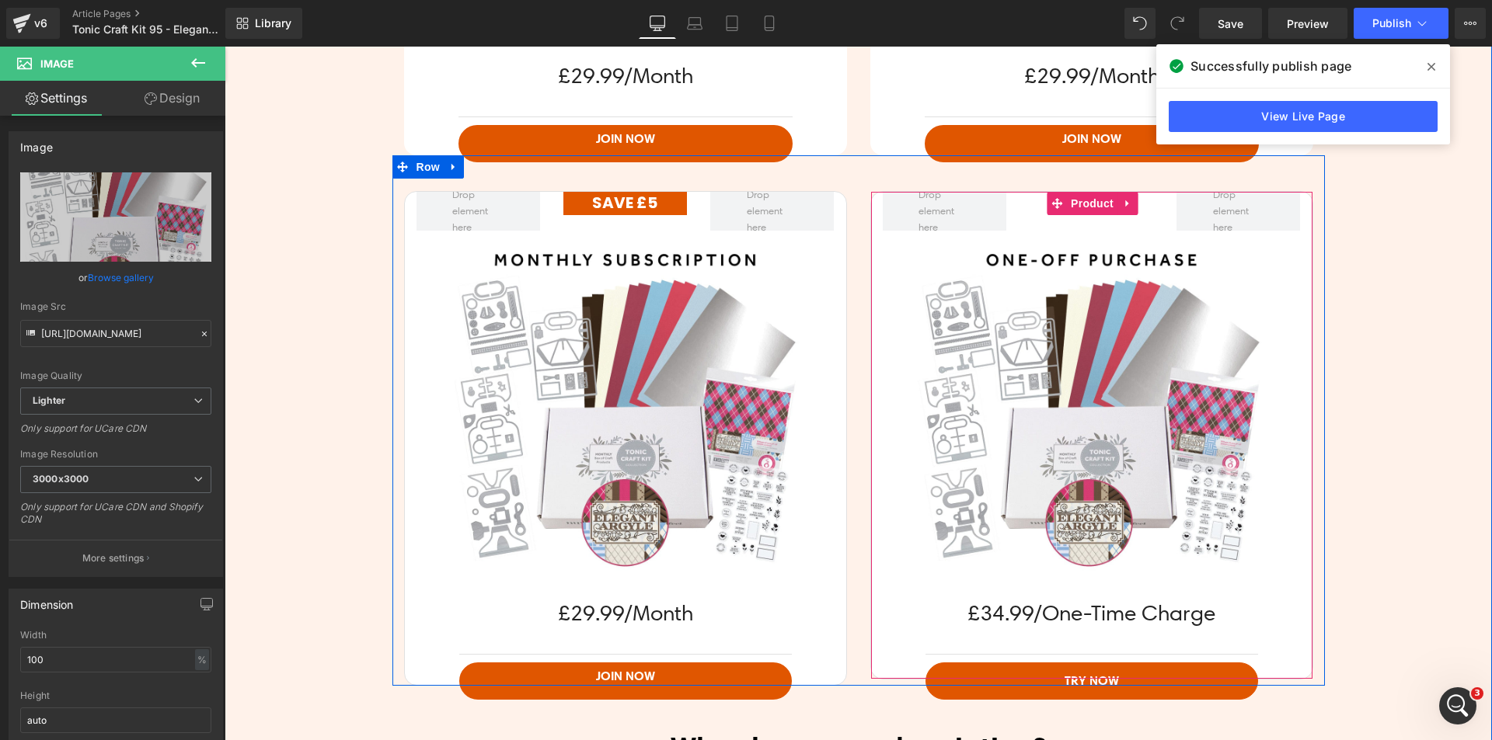
click at [1060, 610] on div "£34.99/One-Time Charge Text Block" at bounding box center [1091, 606] width 441 height 45
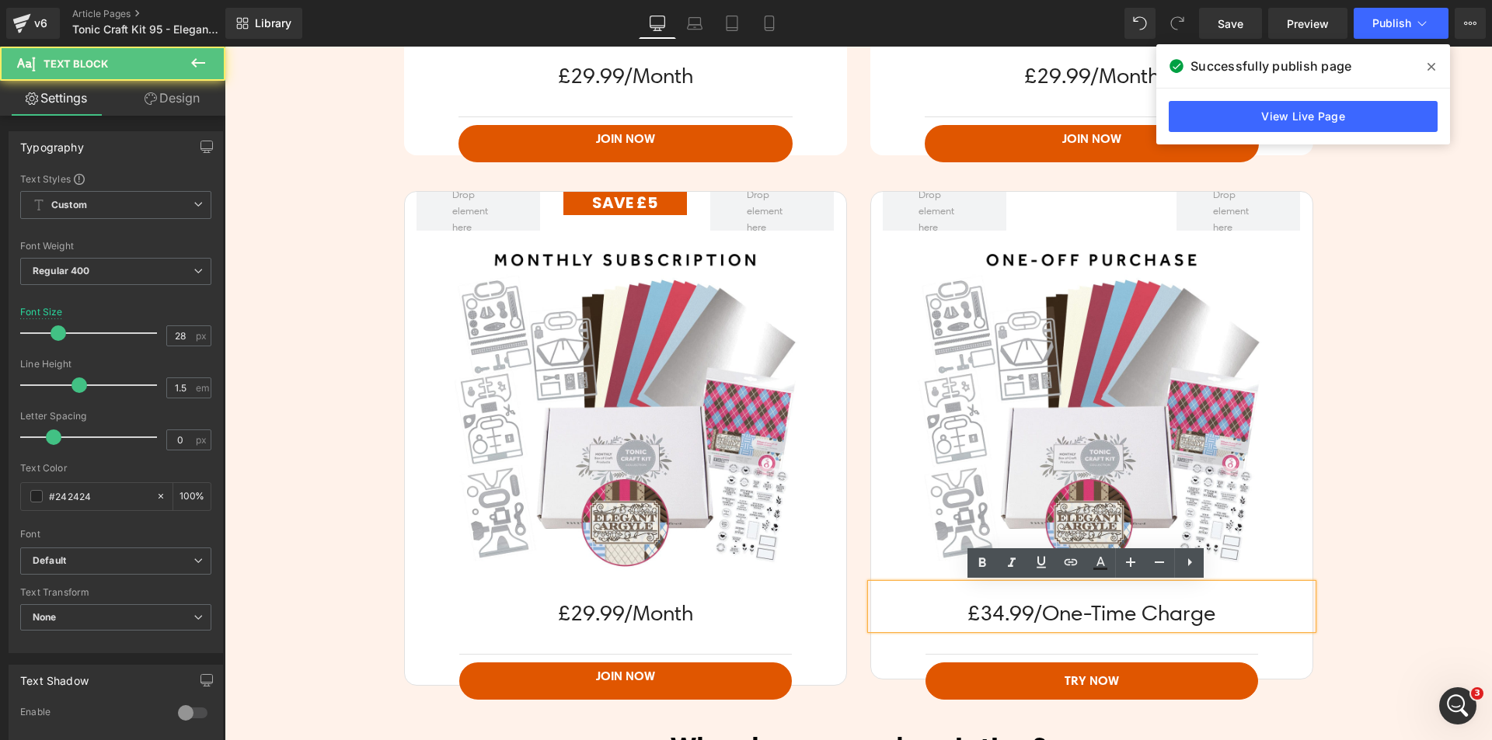
click at [947, 545] on img at bounding box center [1090, 407] width 353 height 353
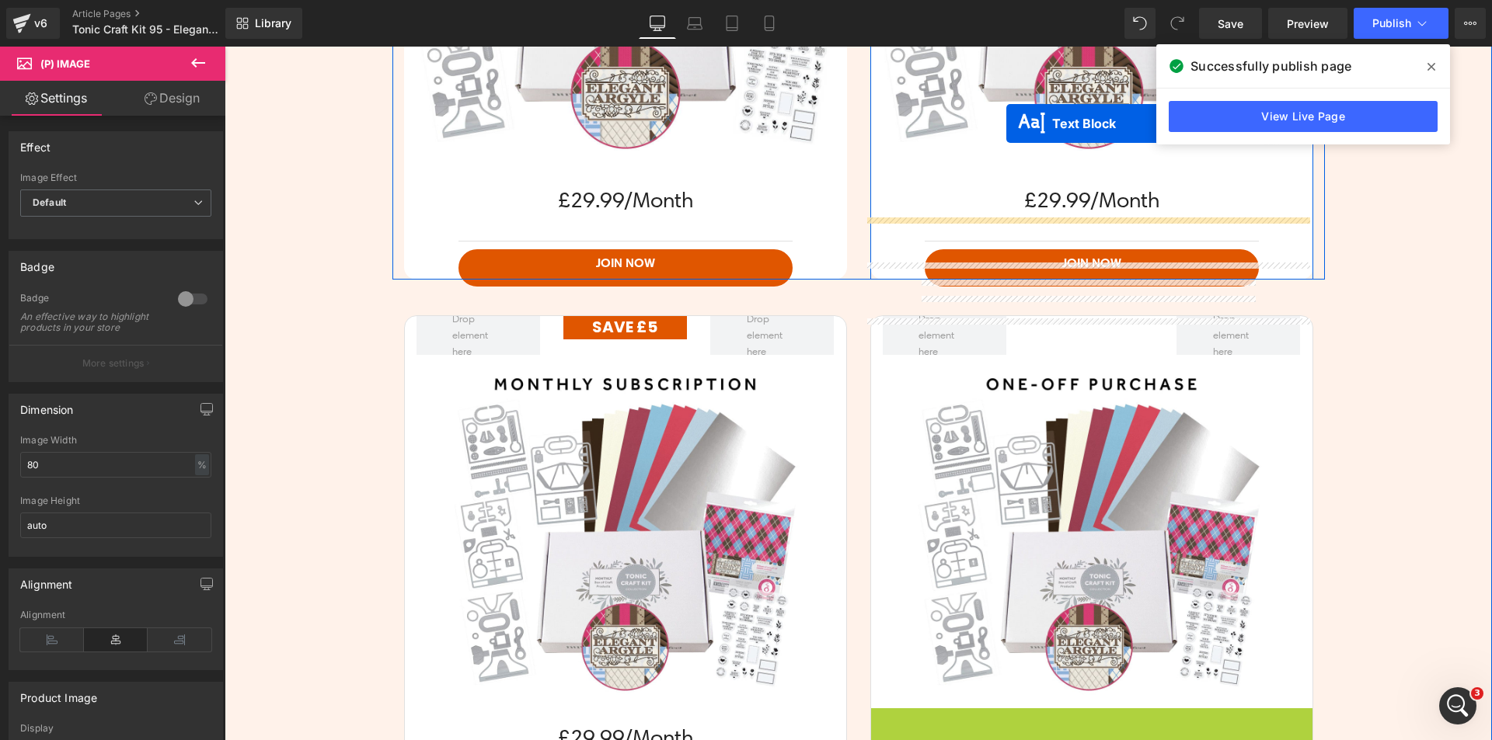
scroll to position [3710, 0]
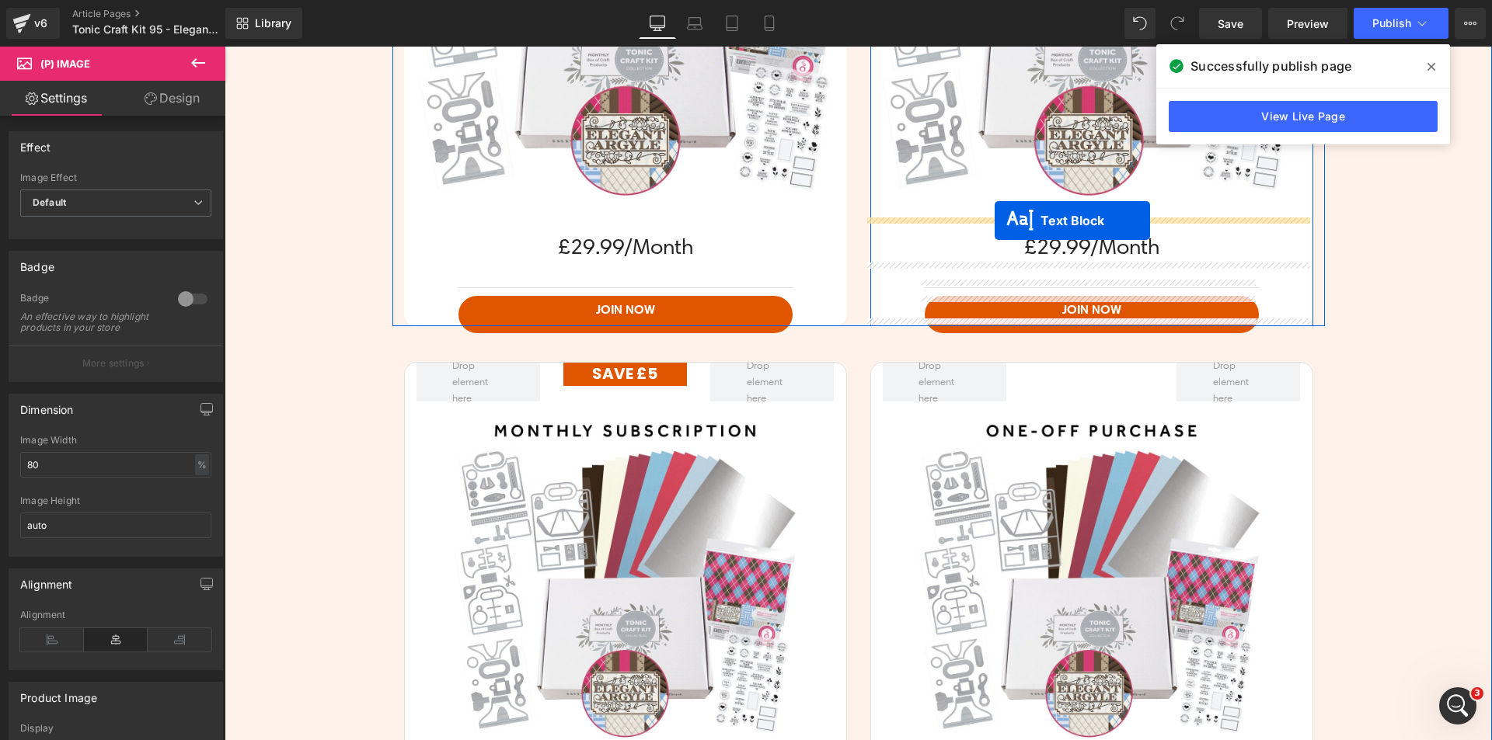
drag, startPoint x: 1071, startPoint y: 606, endPoint x: 994, endPoint y: 221, distance: 392.8
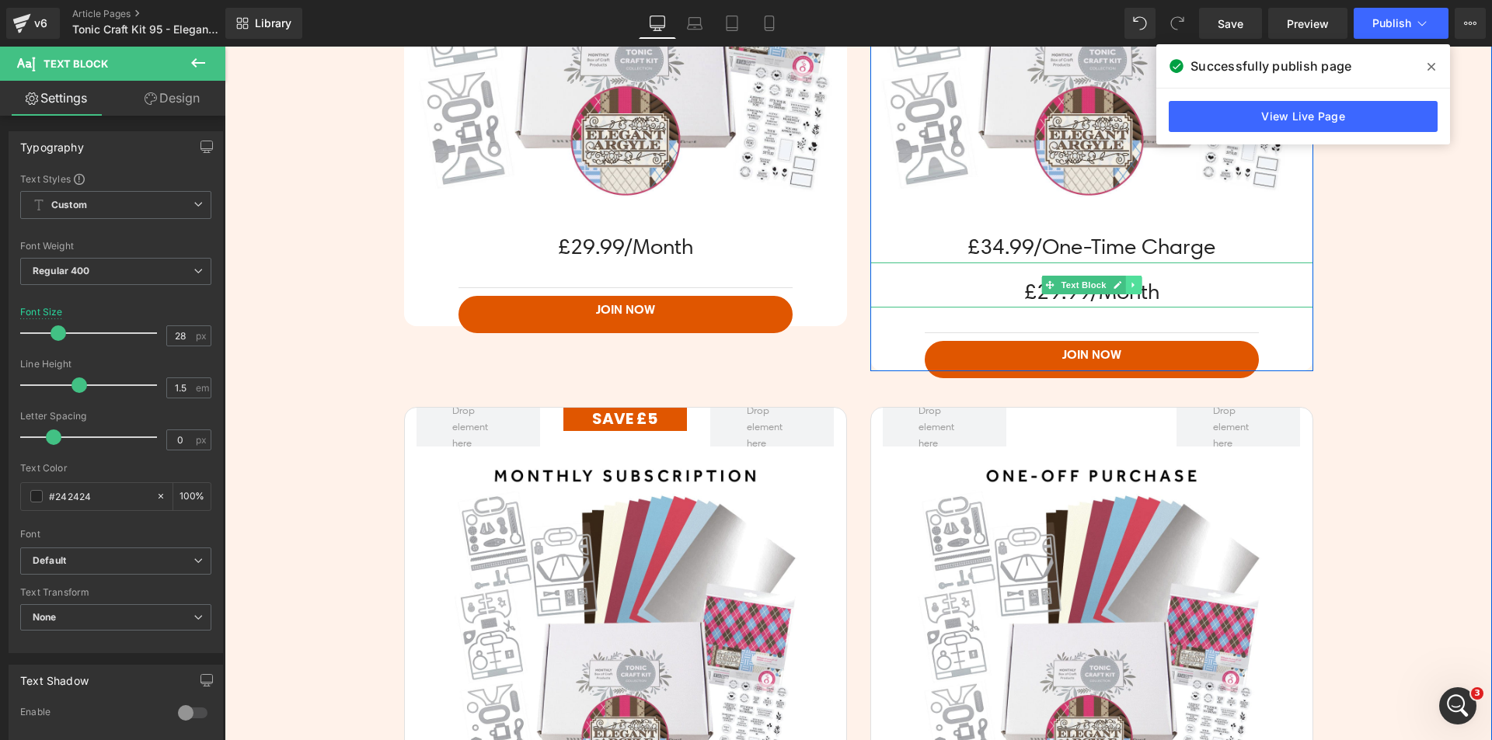
click at [1129, 283] on icon at bounding box center [1133, 284] width 9 height 9
click at [1138, 286] on link at bounding box center [1141, 285] width 16 height 19
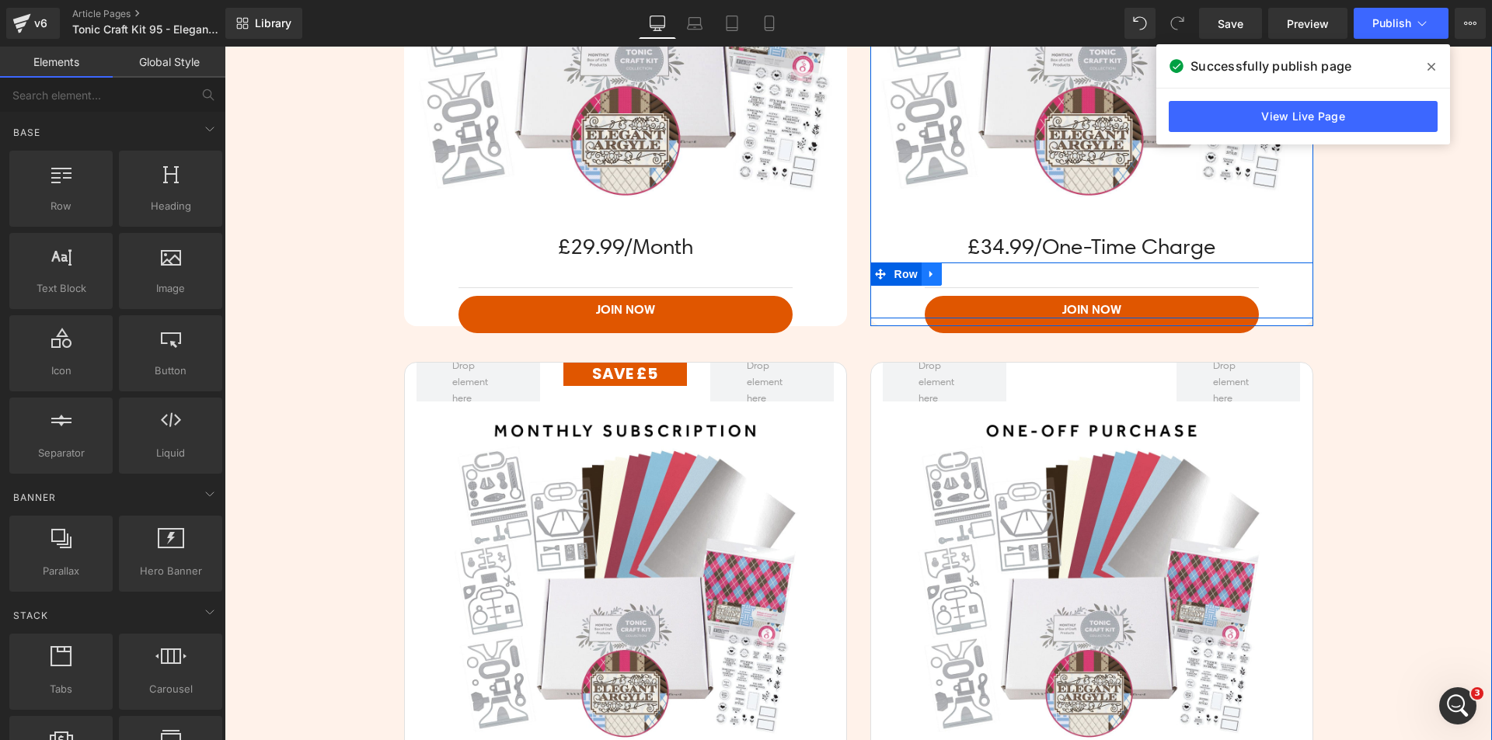
click at [926, 273] on icon at bounding box center [931, 275] width 11 height 12
click at [968, 277] on icon at bounding box center [971, 274] width 11 height 11
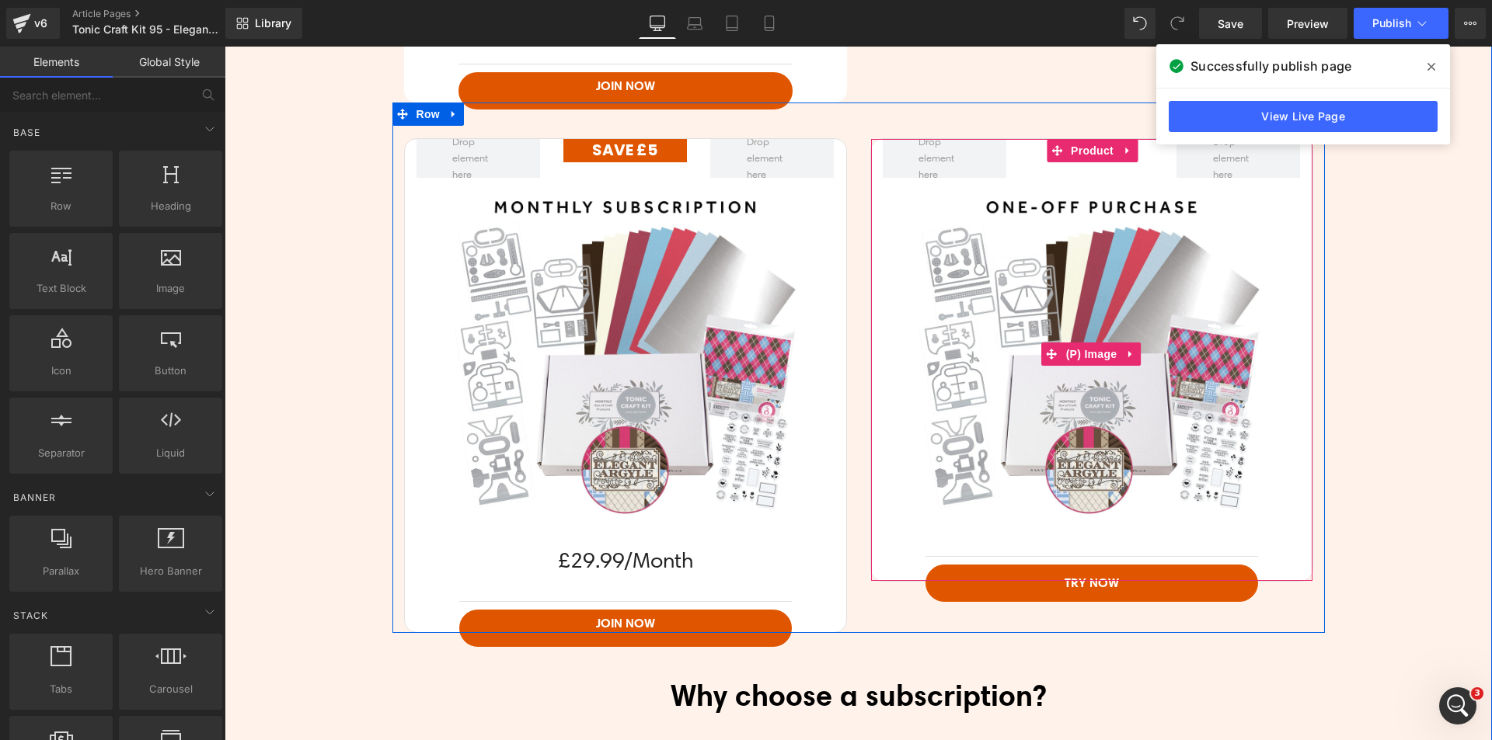
scroll to position [3943, 0]
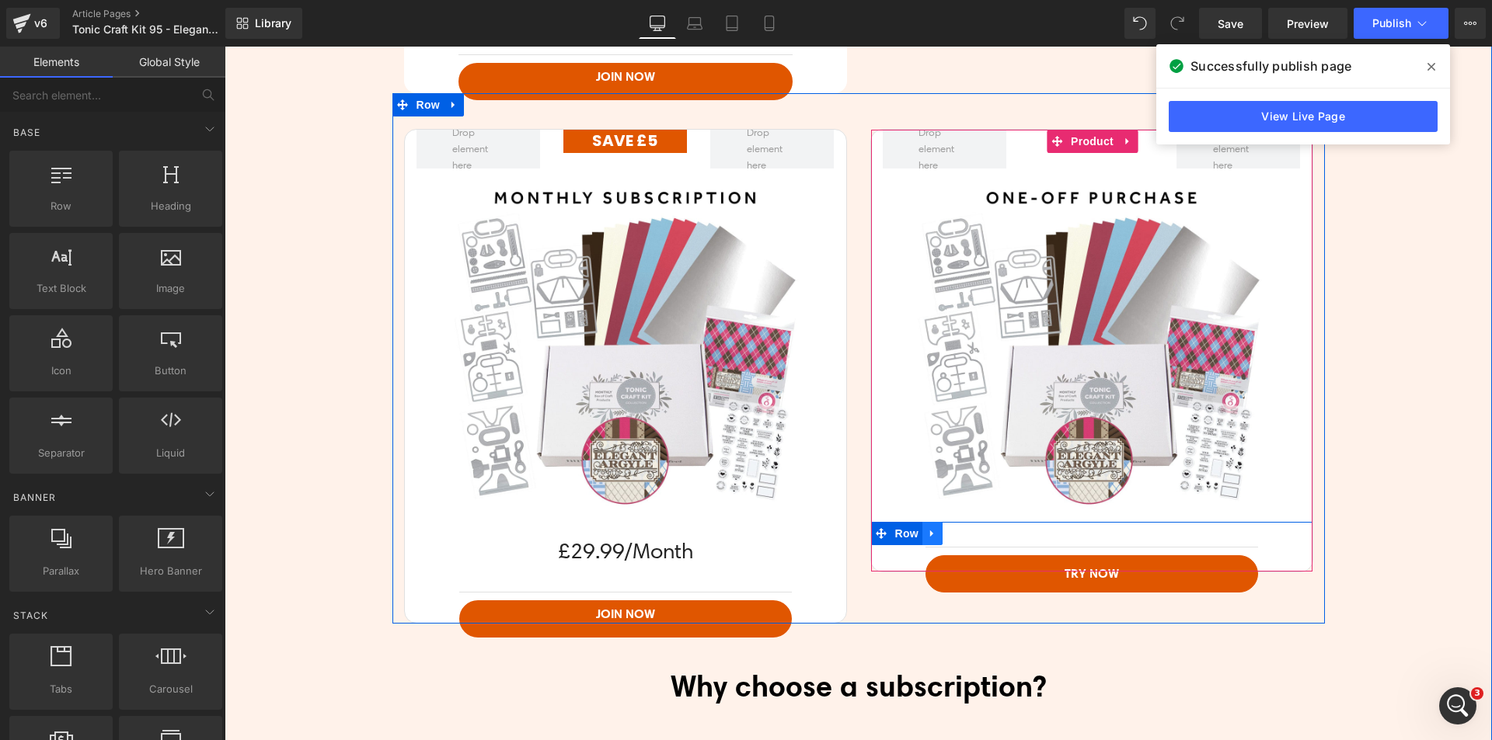
click at [930, 532] on icon at bounding box center [931, 533] width 3 height 7
click at [947, 535] on icon at bounding box center [952, 533] width 11 height 11
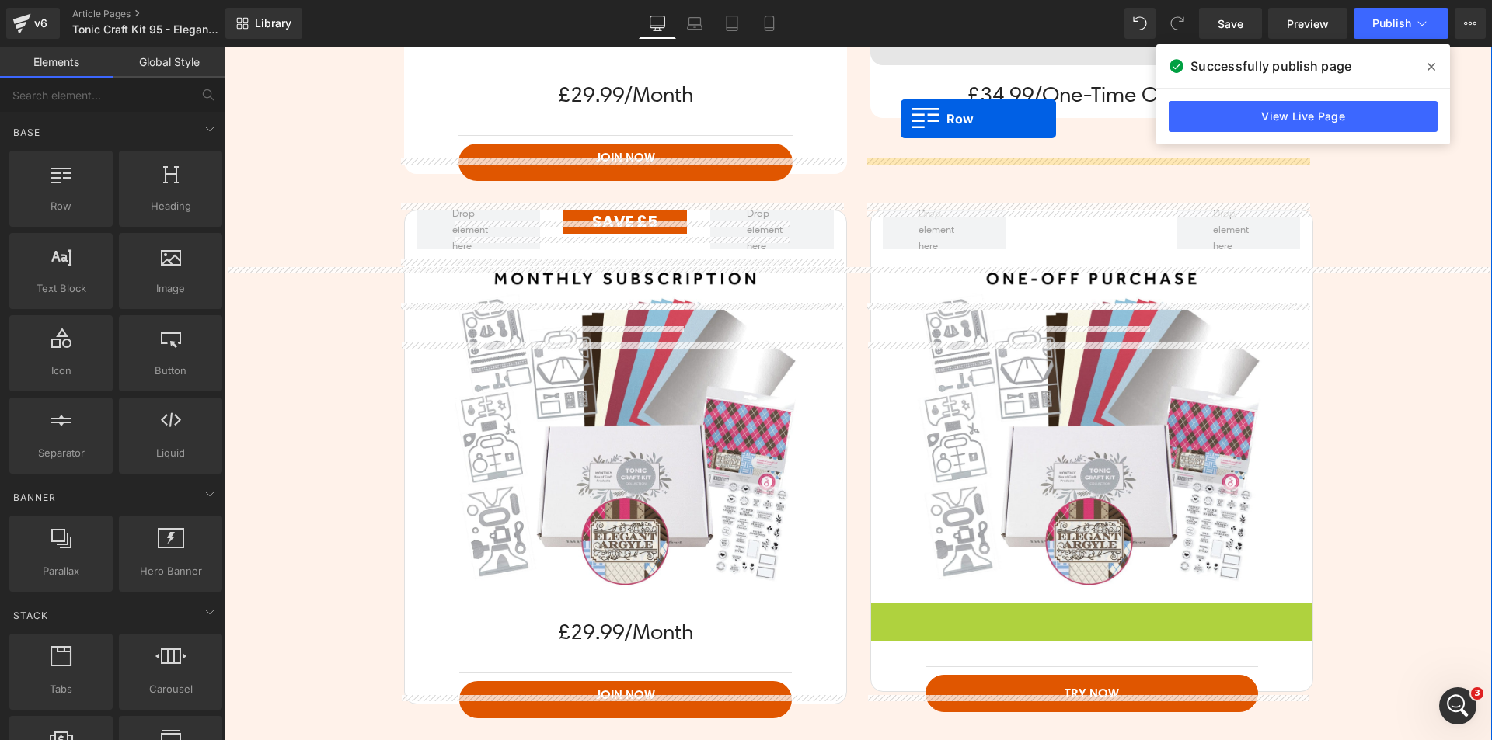
scroll to position [3753, 0]
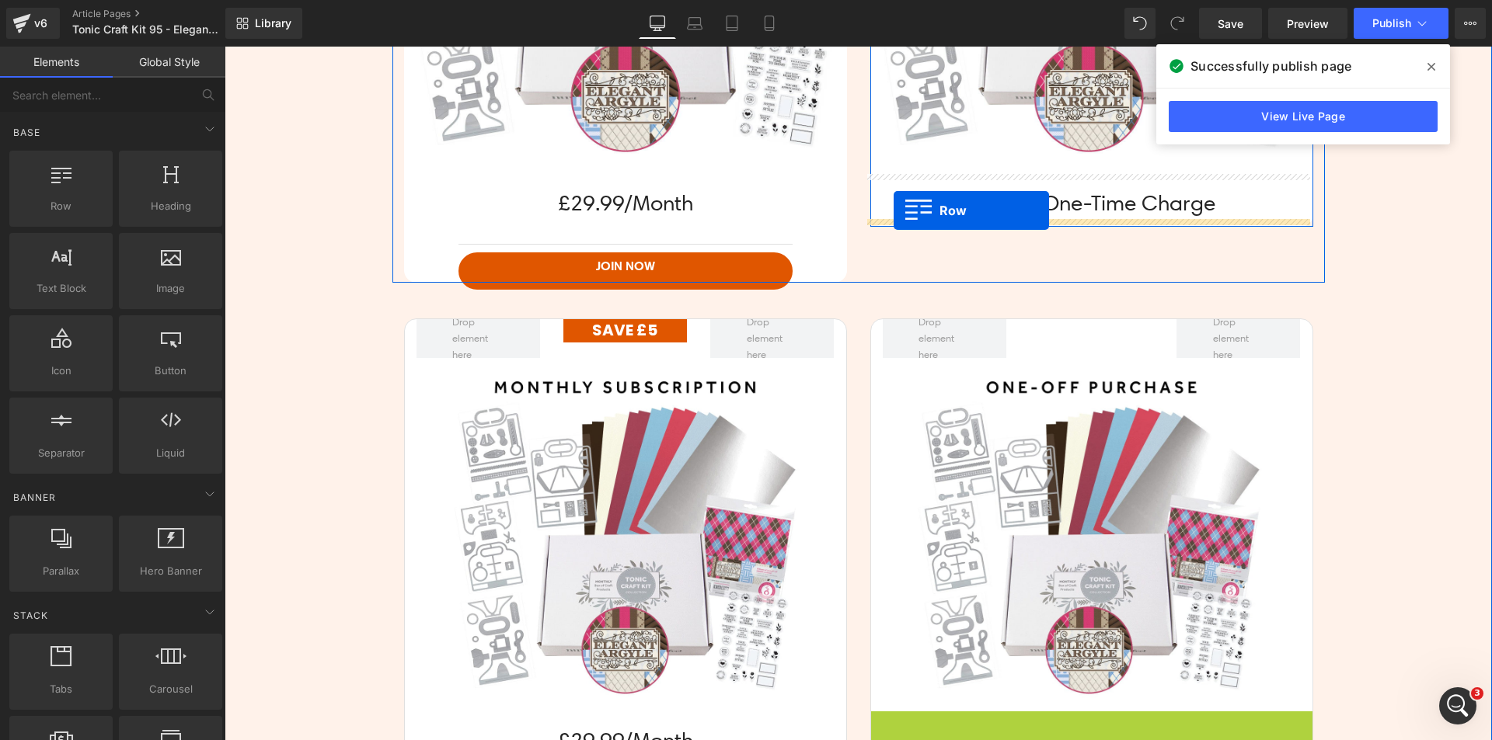
drag, startPoint x: 904, startPoint y: 307, endPoint x: 893, endPoint y: 211, distance: 96.2
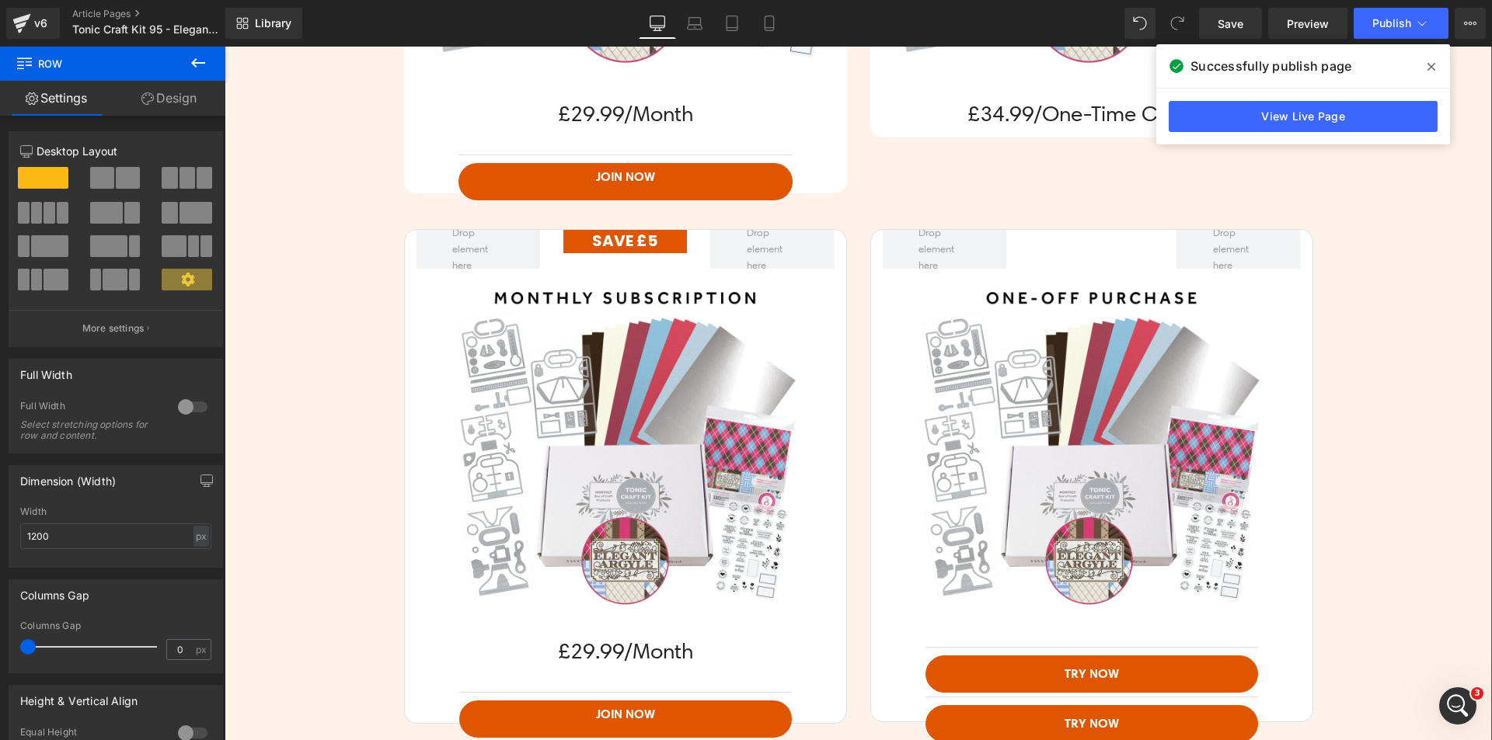
scroll to position [3676, 0]
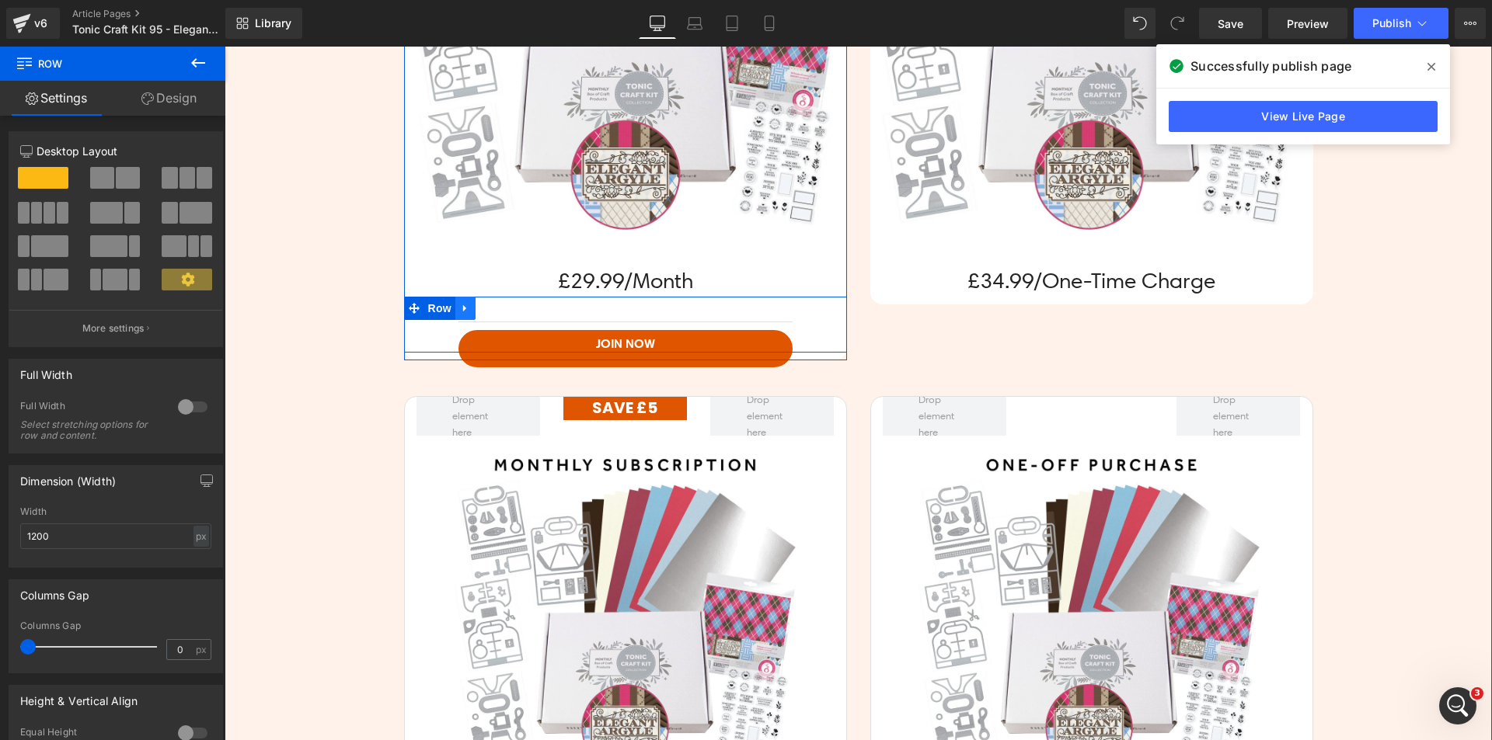
click at [460, 303] on icon at bounding box center [465, 309] width 11 height 12
click at [480, 305] on icon at bounding box center [485, 308] width 11 height 11
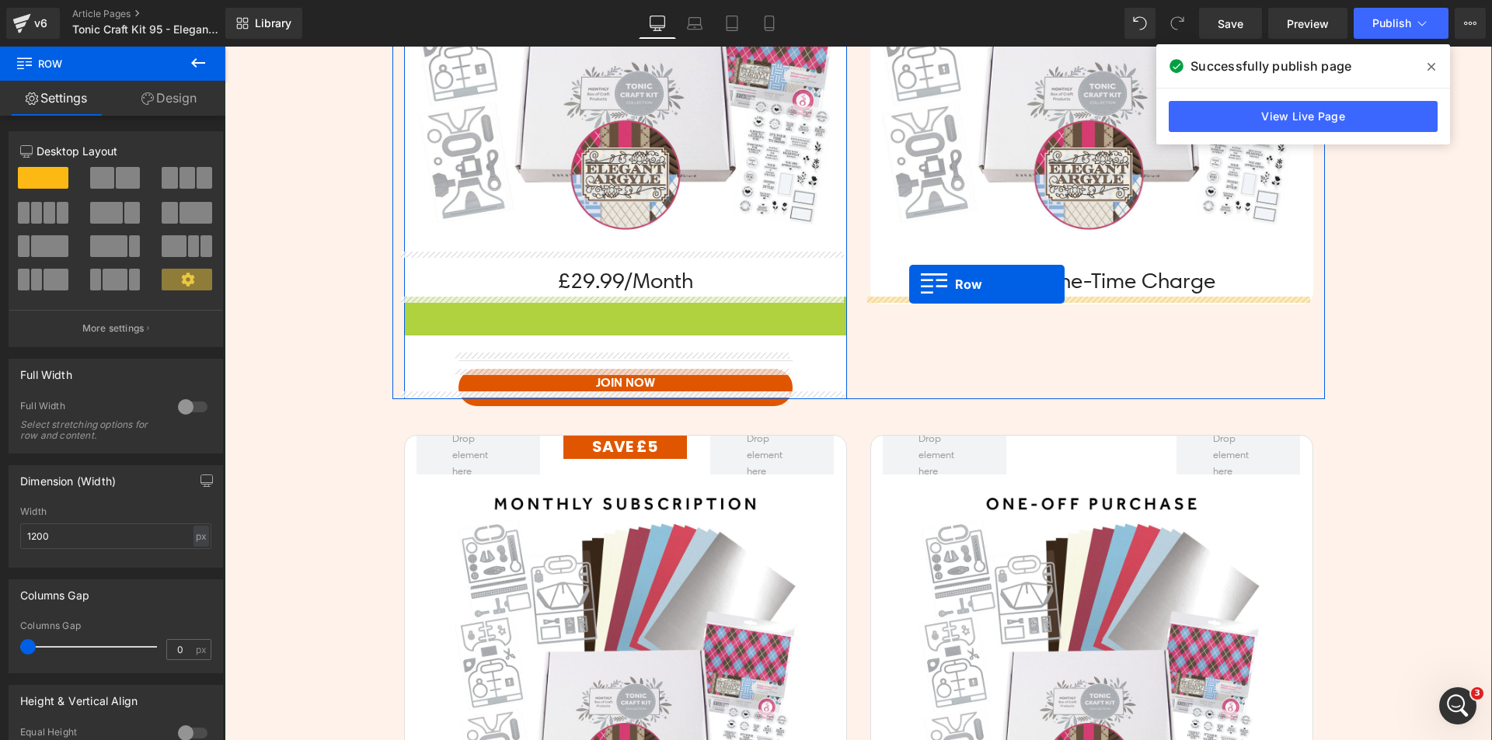
drag, startPoint x: 432, startPoint y: 304, endPoint x: 909, endPoint y: 284, distance: 477.4
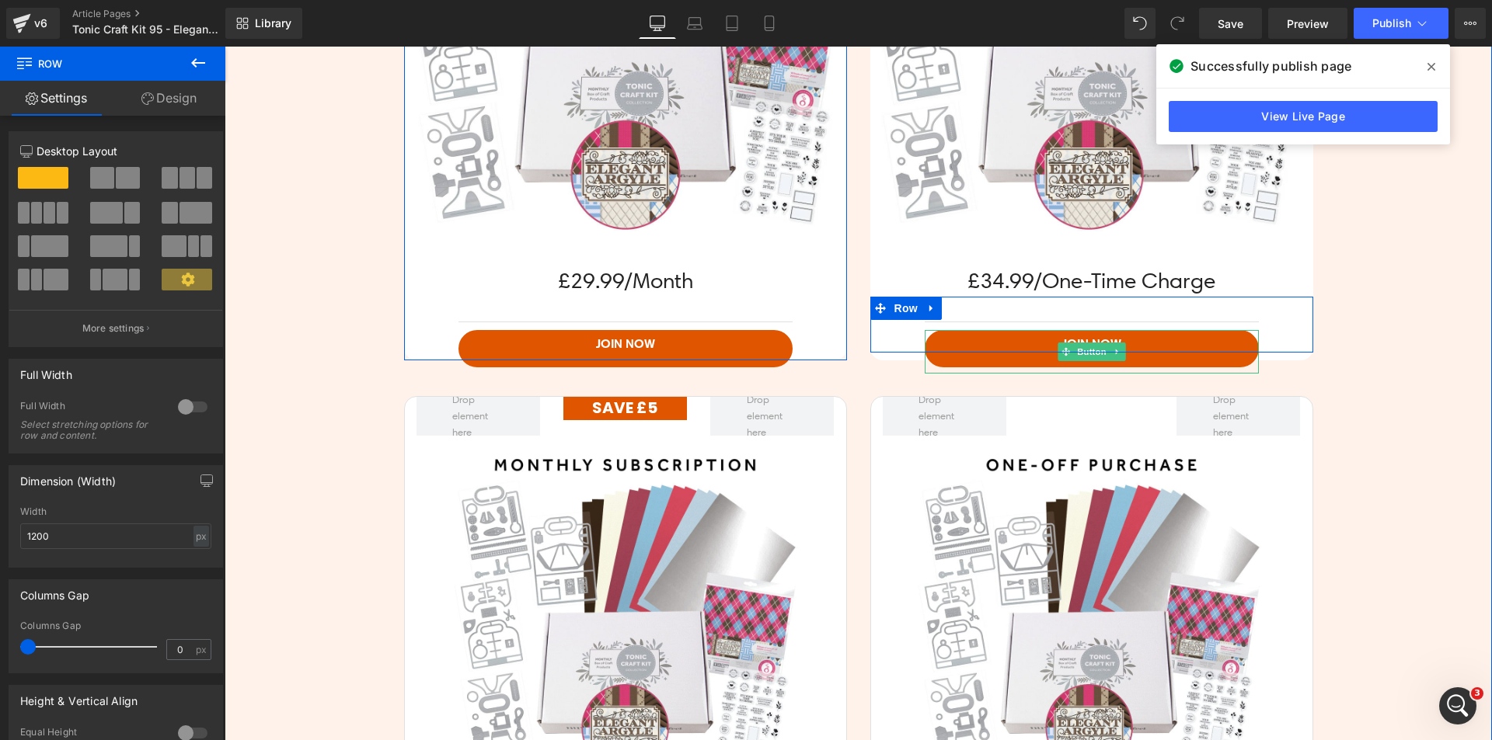
click at [1079, 342] on span "Join Now" at bounding box center [1091, 344] width 59 height 16
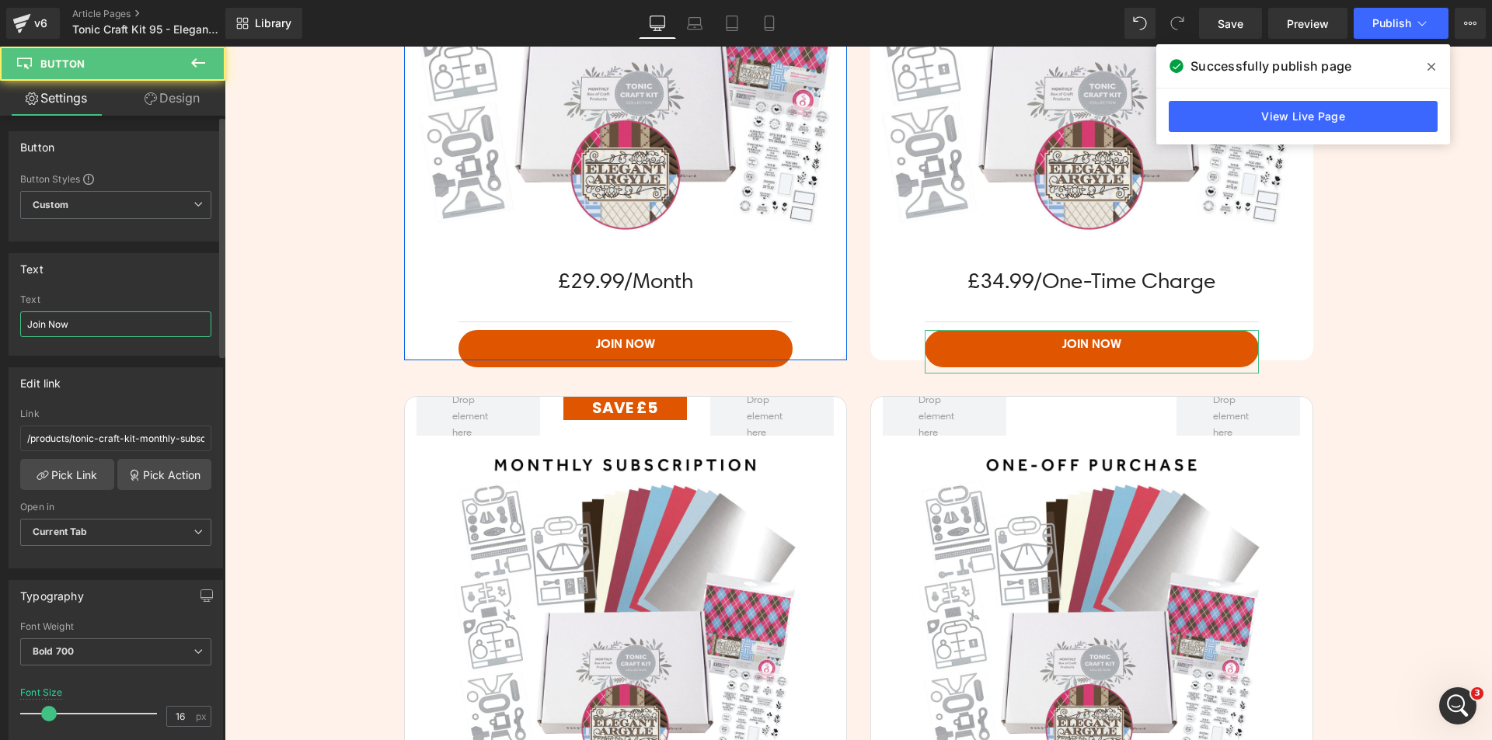
click at [115, 322] on input "Join Now" at bounding box center [115, 325] width 191 height 26
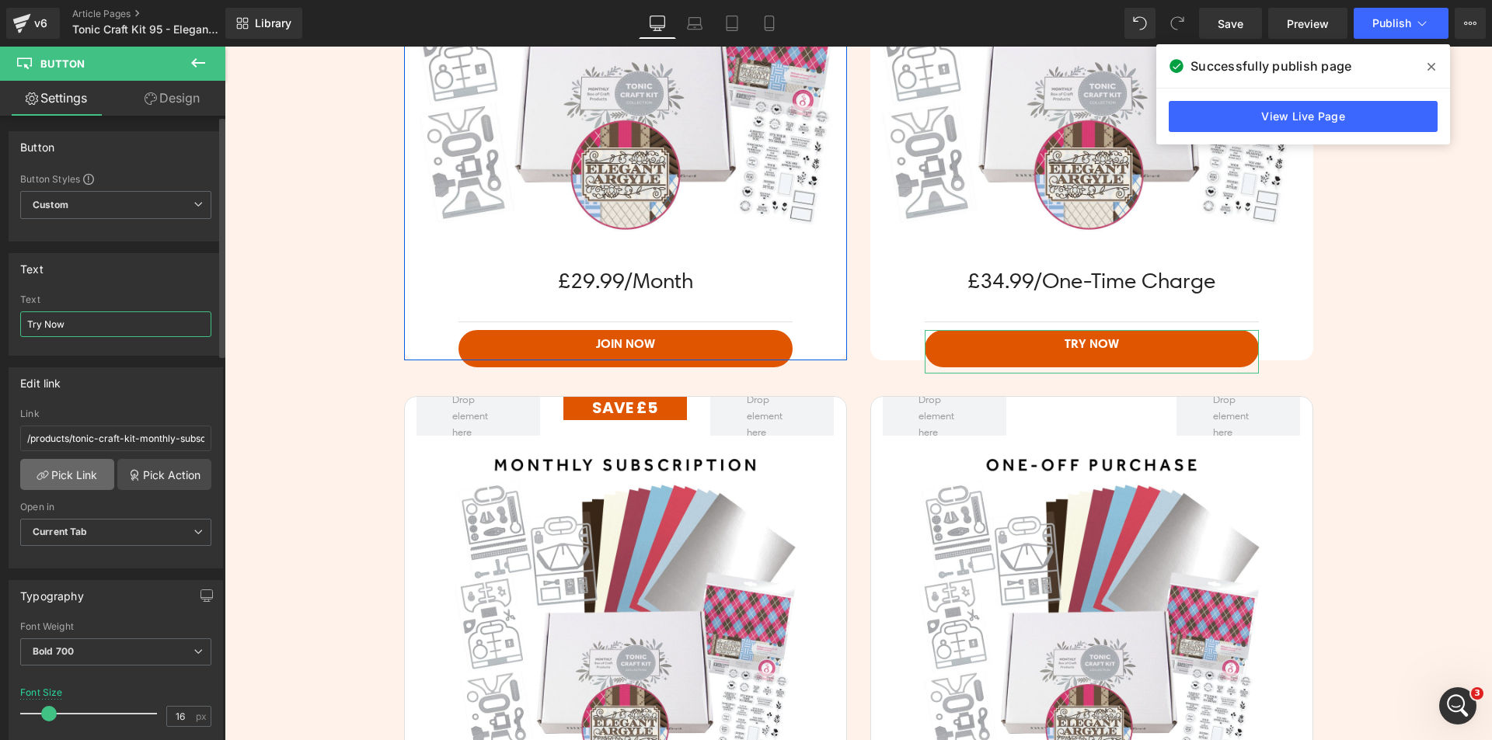
type input "Try Now"
click at [62, 479] on link "Pick Link" at bounding box center [67, 474] width 94 height 31
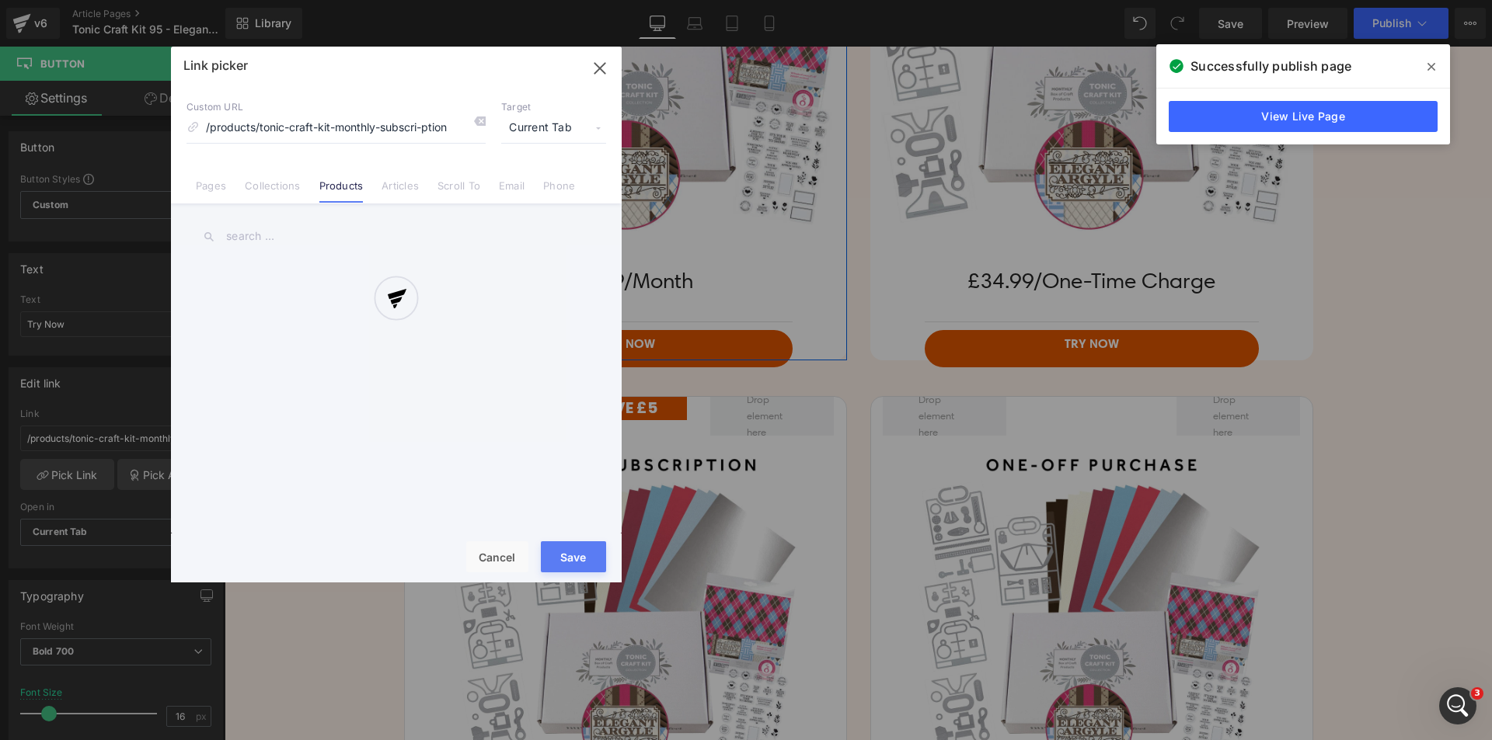
click at [260, 237] on div at bounding box center [396, 315] width 451 height 536
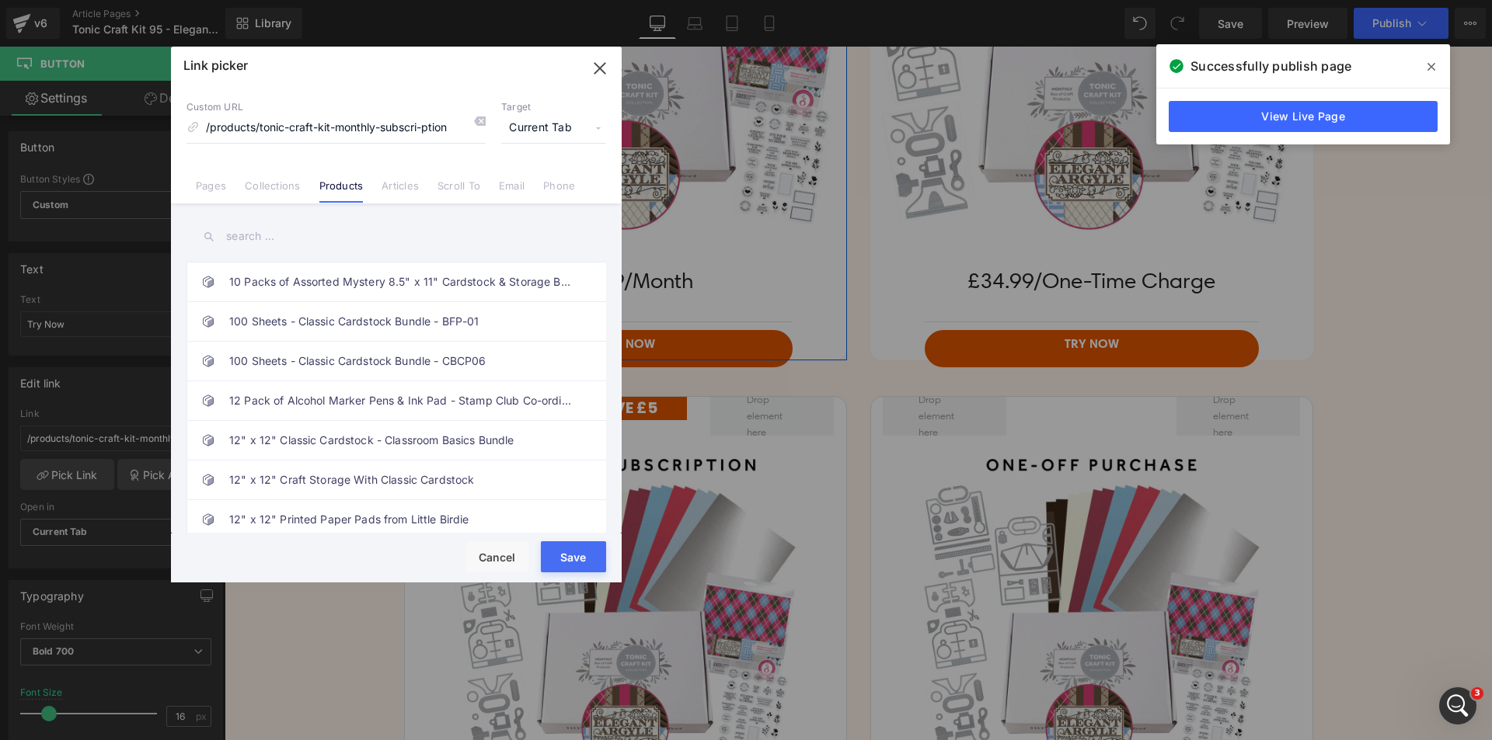
click at [260, 237] on input "text" at bounding box center [396, 236] width 420 height 35
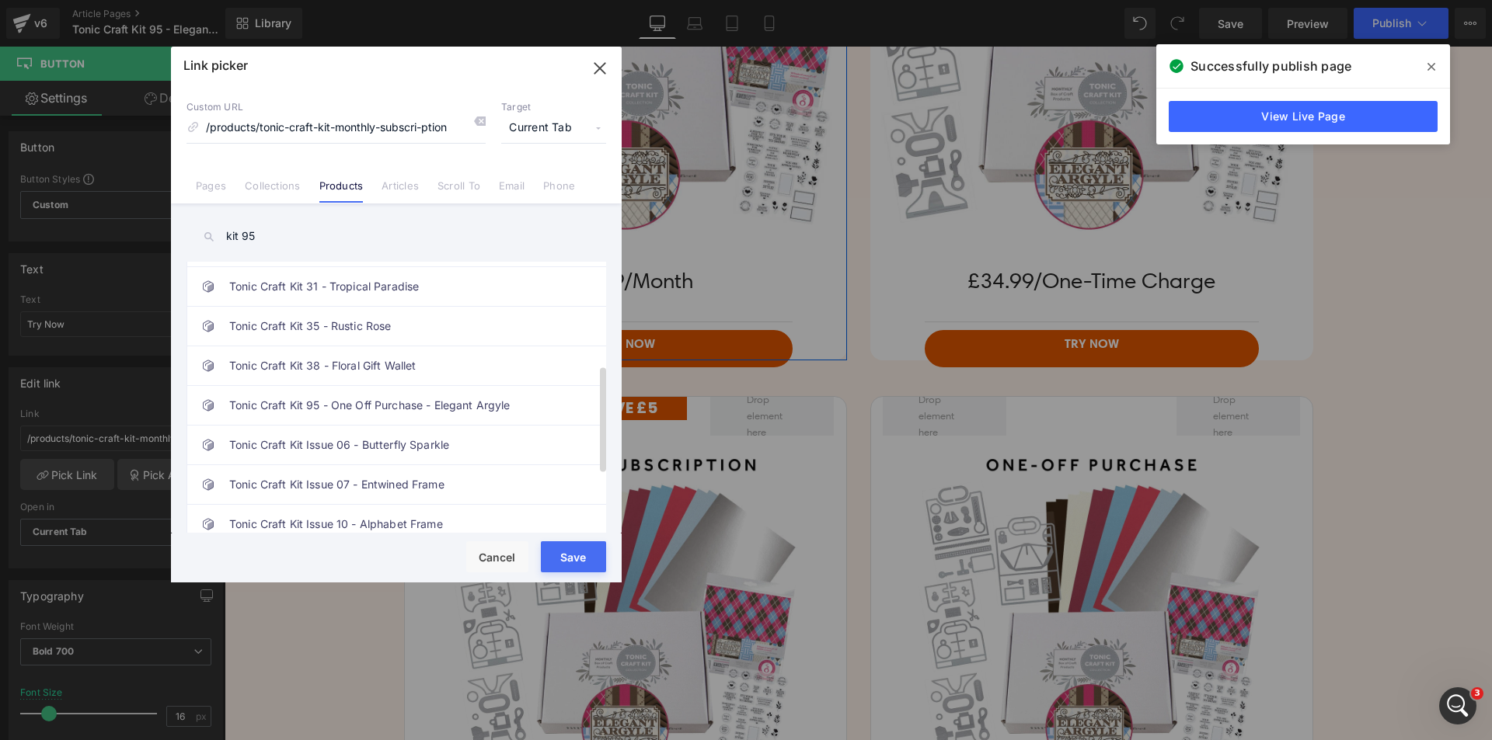
scroll to position [311, 0]
type input "kit 95"
click at [395, 332] on link "Tonic Craft Kit 95 - One Off Purchase - Elegant Argyle" at bounding box center [400, 327] width 342 height 39
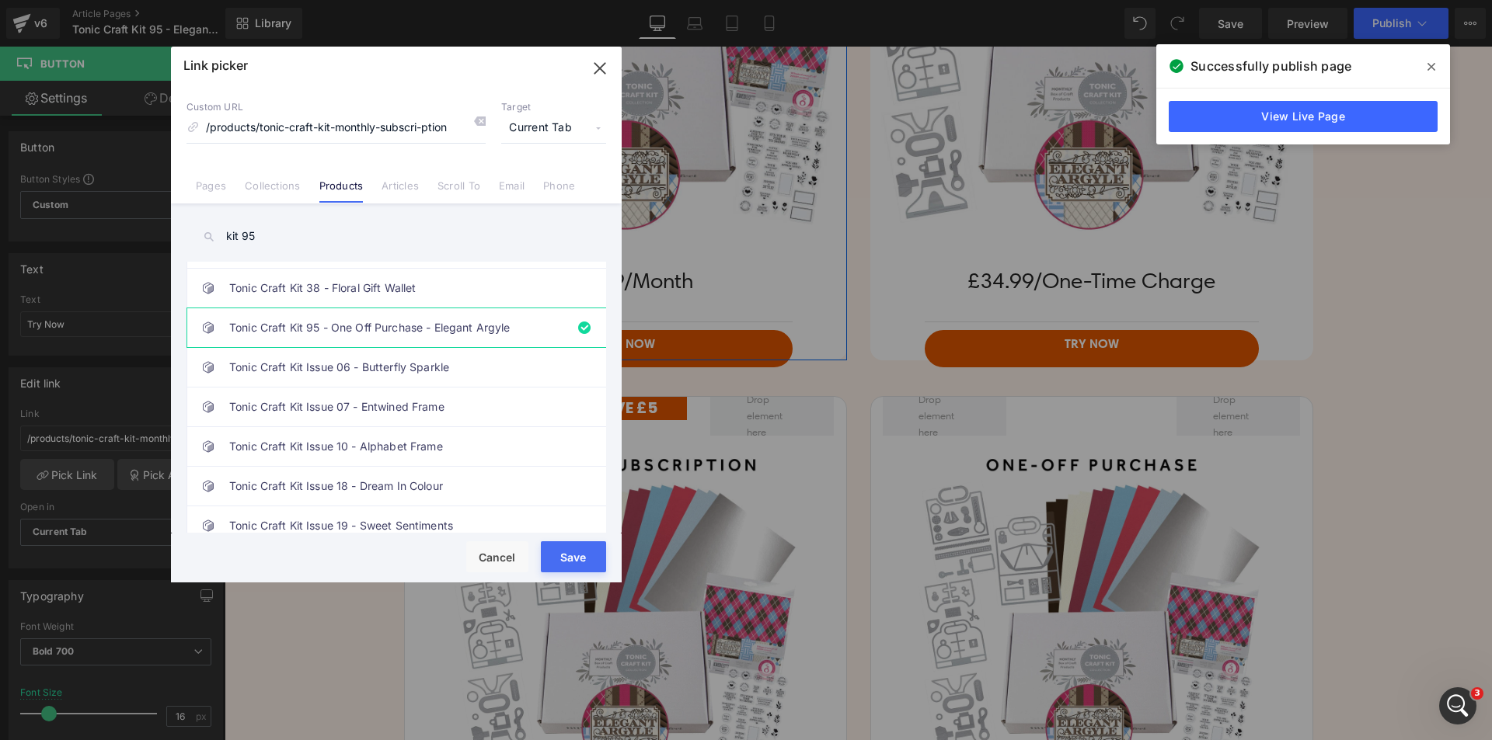
click at [581, 549] on button "Save" at bounding box center [573, 557] width 65 height 31
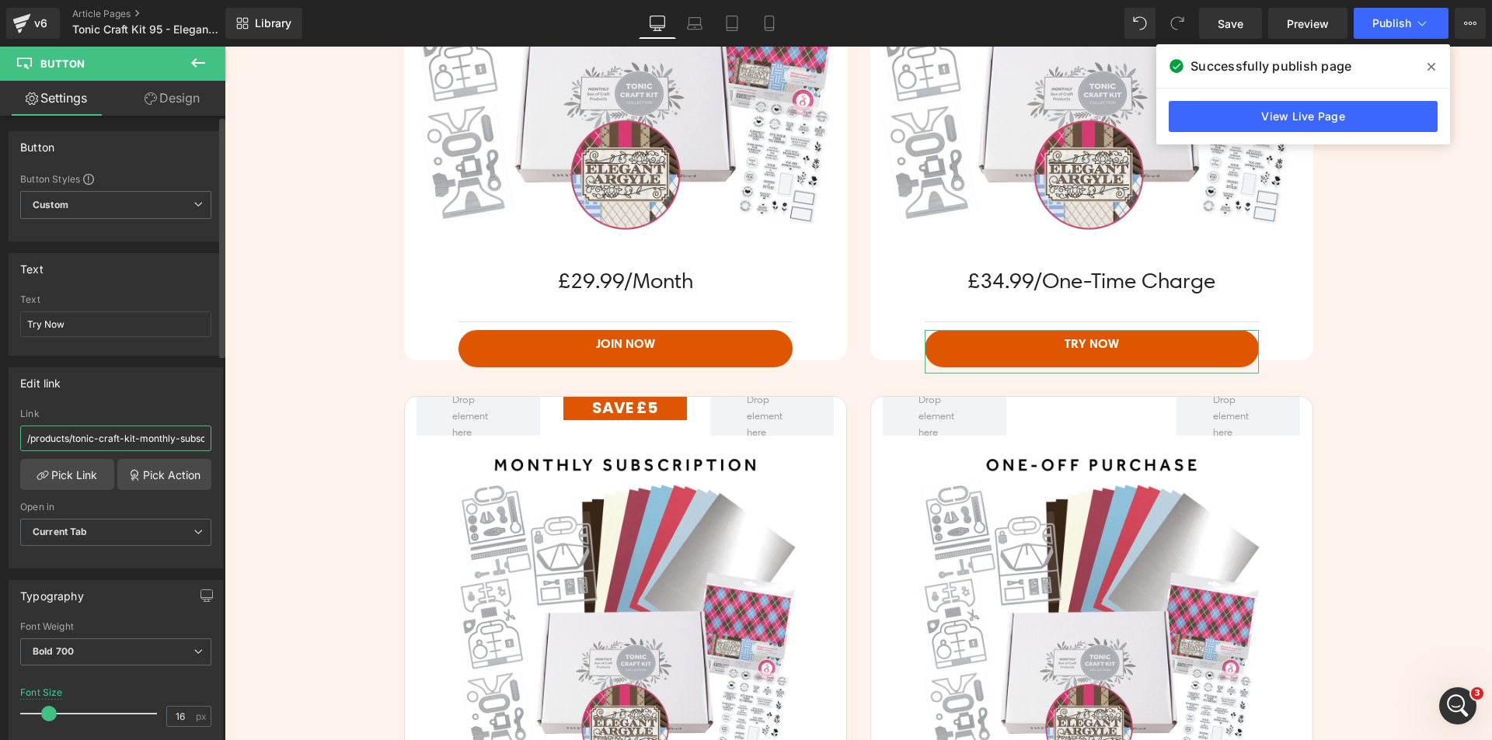
click at [145, 441] on input "/products/tonic-craft-kit-monthly-subscri-ption" at bounding box center [115, 439] width 191 height 26
type input "/products/tonic-craft-kit-95-one-off-purchase-elegant-argyle"
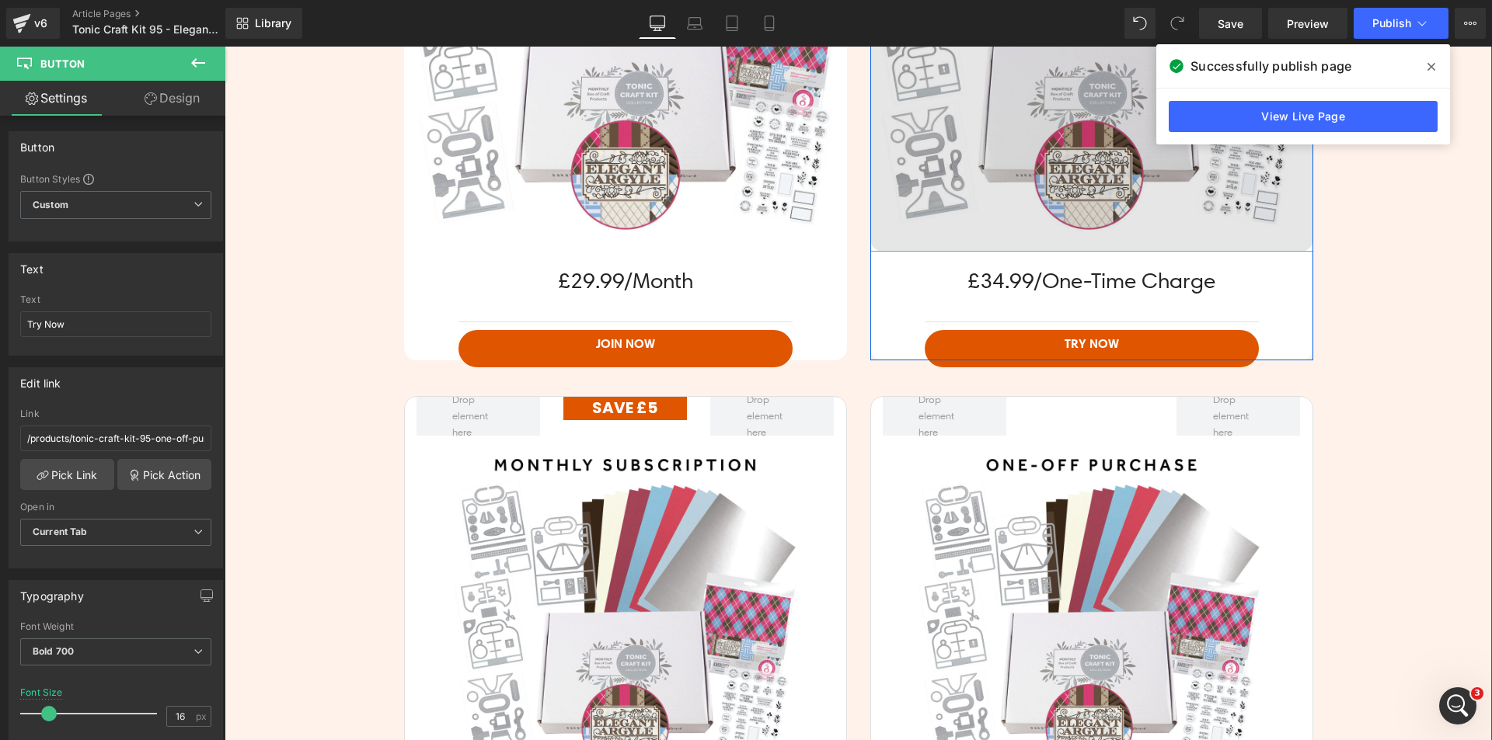
click at [953, 197] on img at bounding box center [1091, 30] width 443 height 443
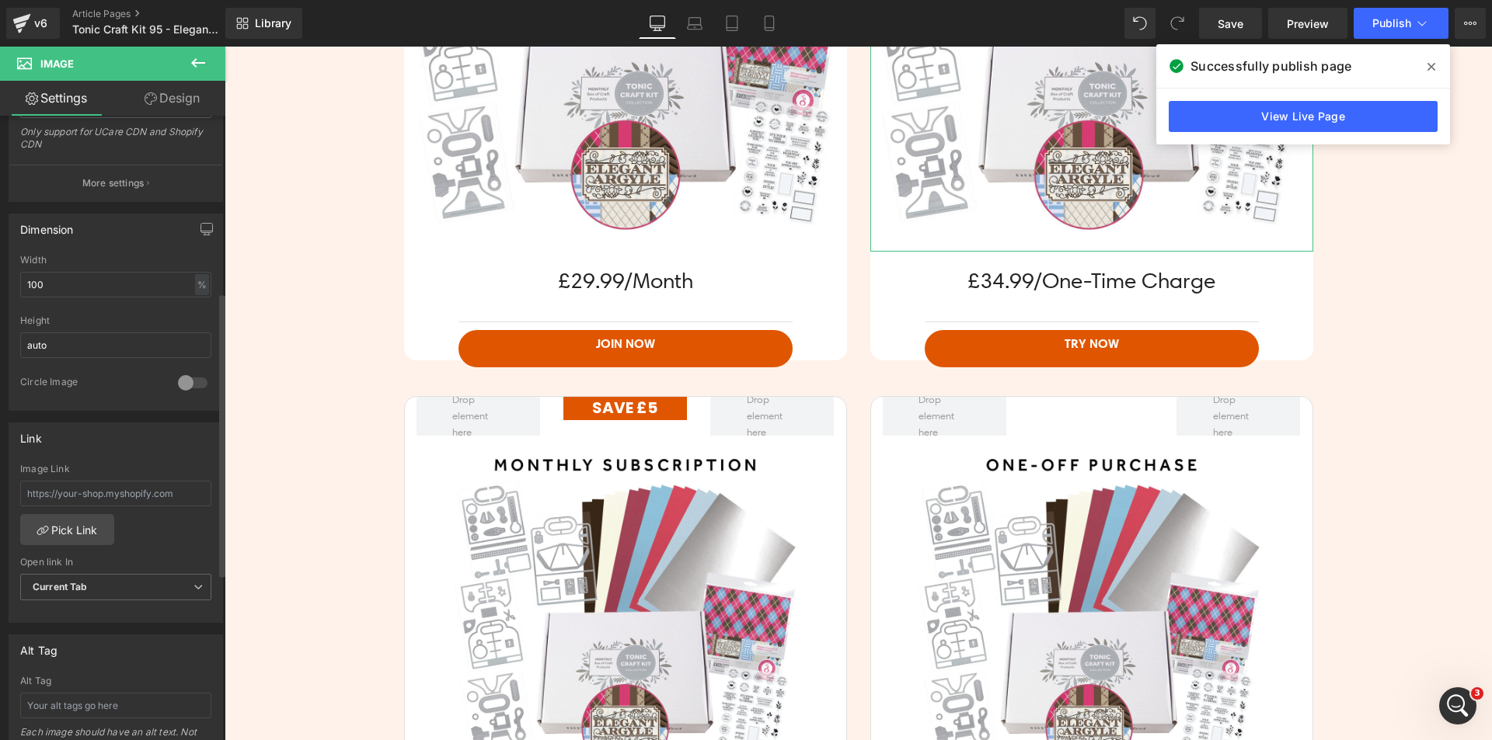
scroll to position [388, 0]
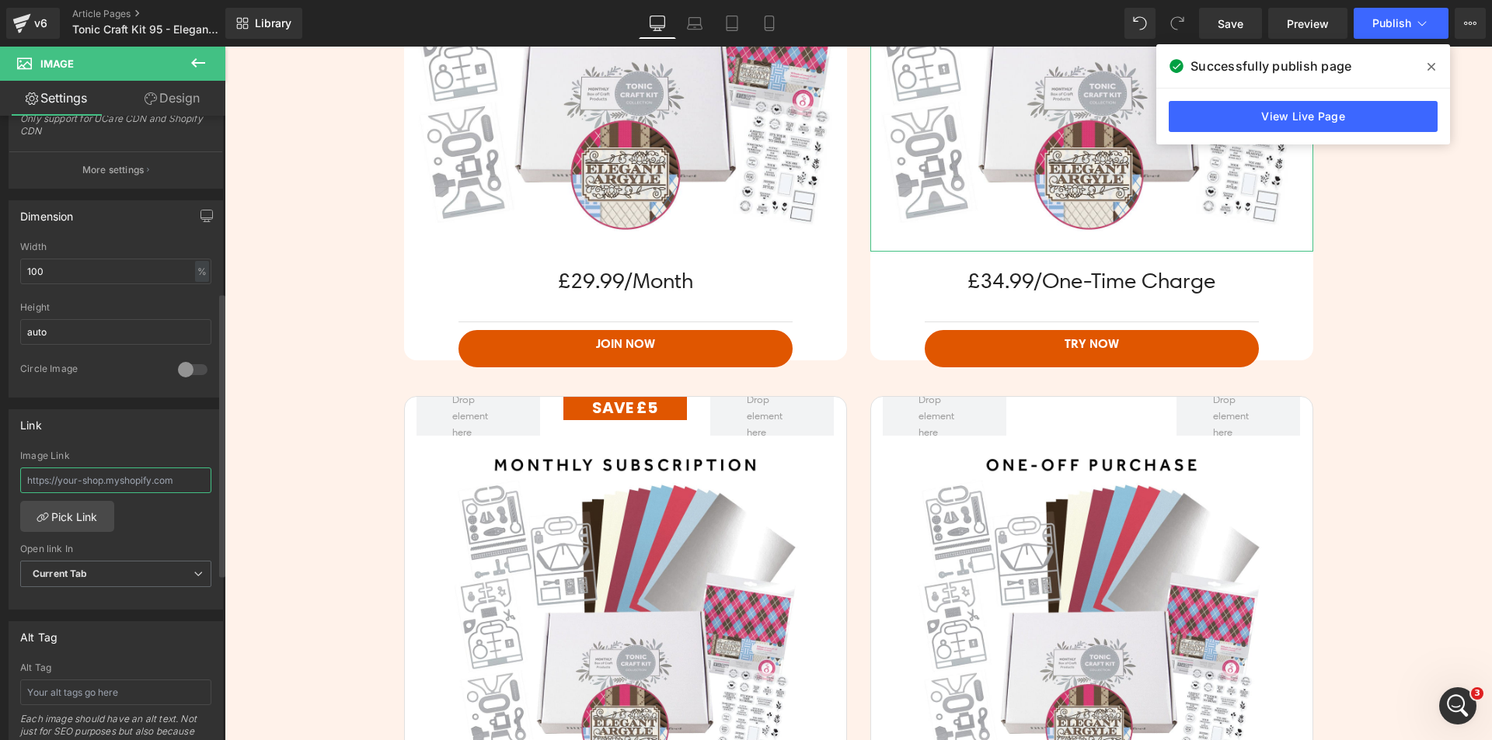
click at [105, 469] on input "text" at bounding box center [115, 481] width 191 height 26
paste input "/products/tonic-craft-kit-95-one-off-purchase-elegant-argyle"
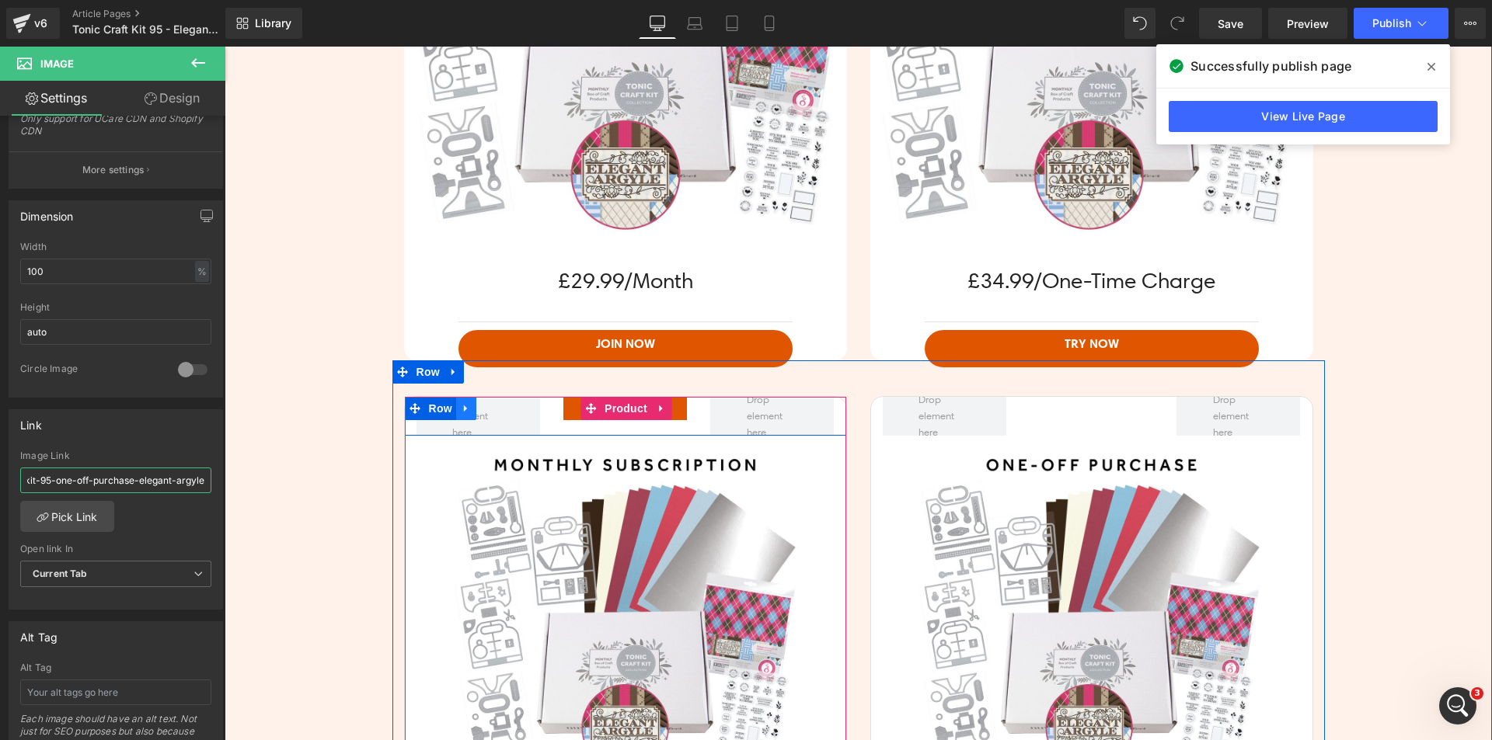
type input "/products/tonic-craft-kit-95-one-off-purchase-elegant-argyle"
click at [461, 411] on icon at bounding box center [466, 409] width 11 height 12
click at [481, 409] on icon at bounding box center [486, 408] width 11 height 11
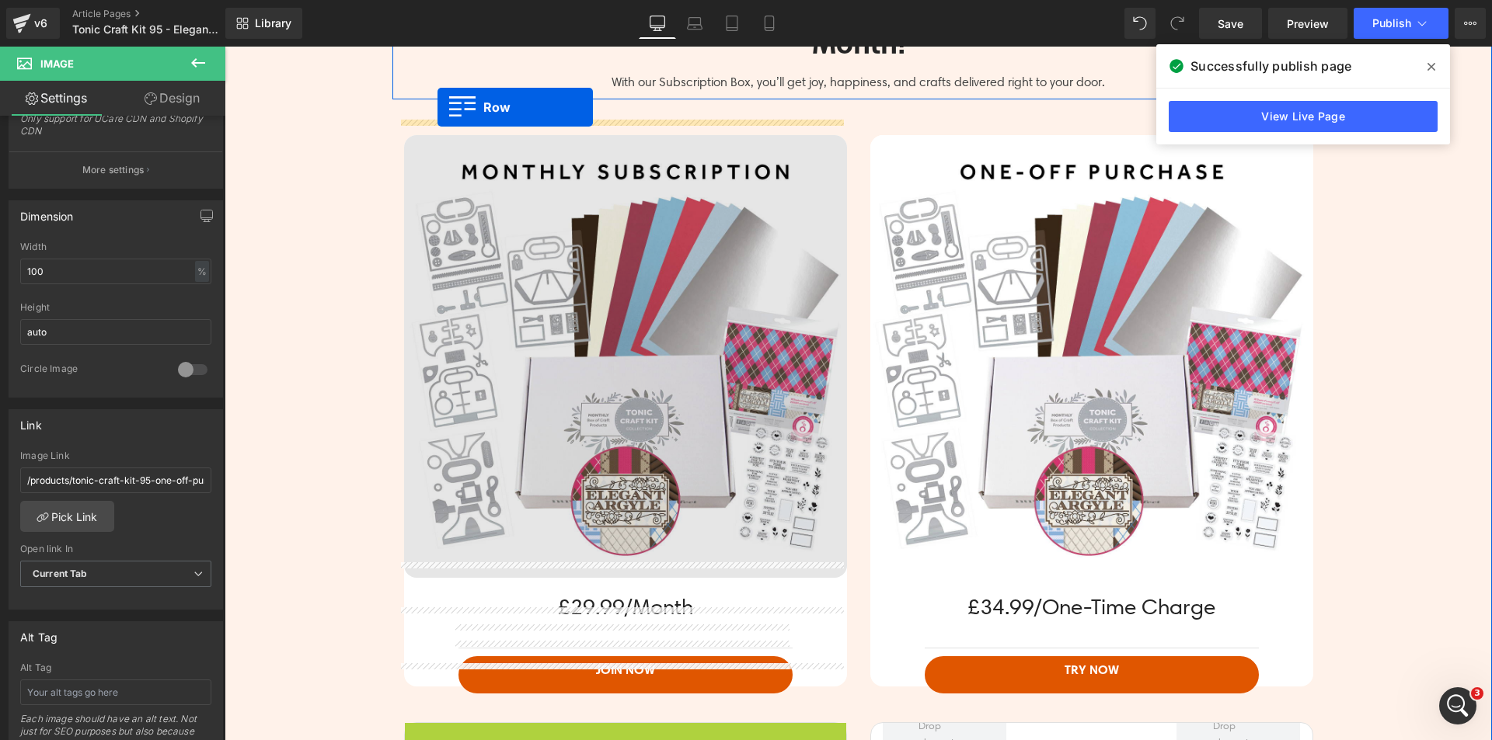
scroll to position [3318, 0]
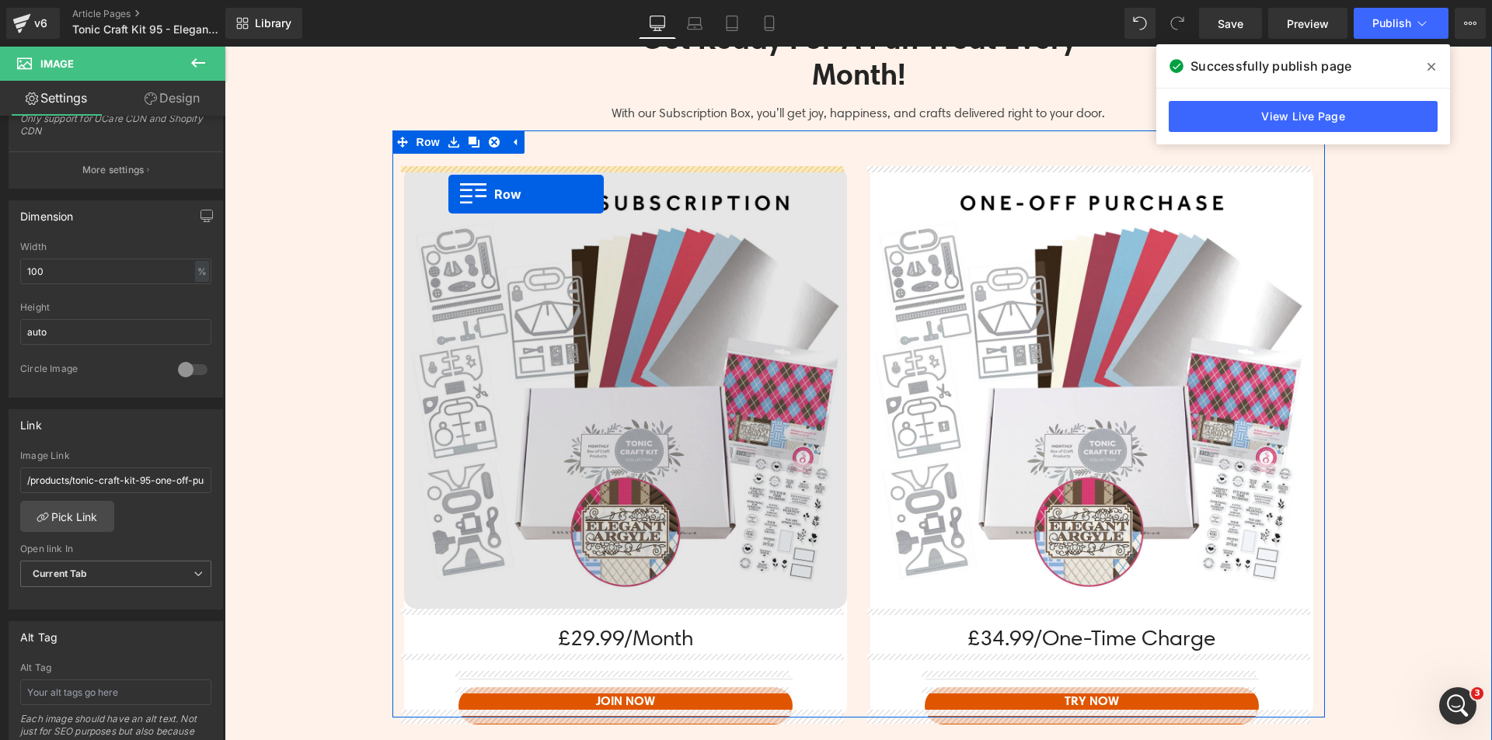
drag, startPoint x: 431, startPoint y: 409, endPoint x: 448, endPoint y: 194, distance: 215.1
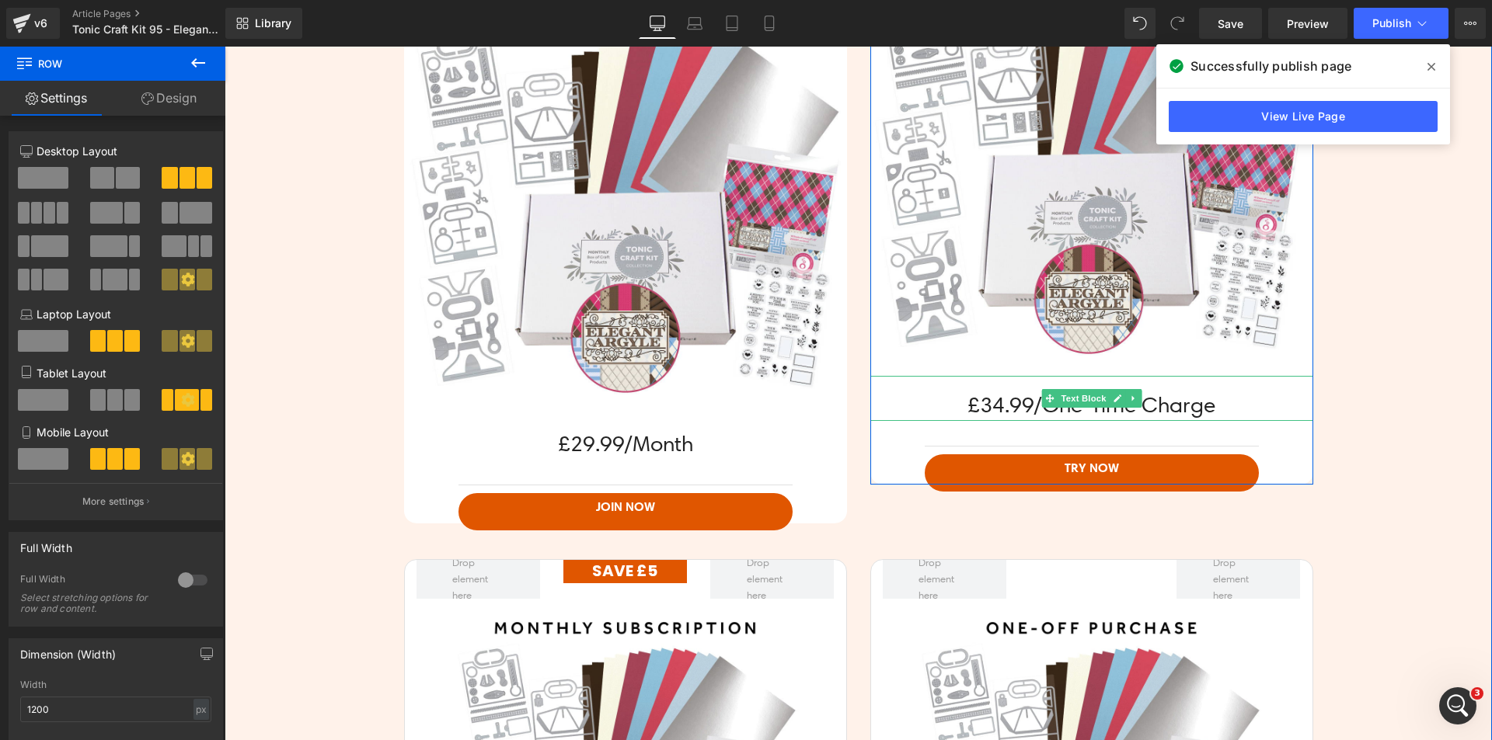
scroll to position [3707, 0]
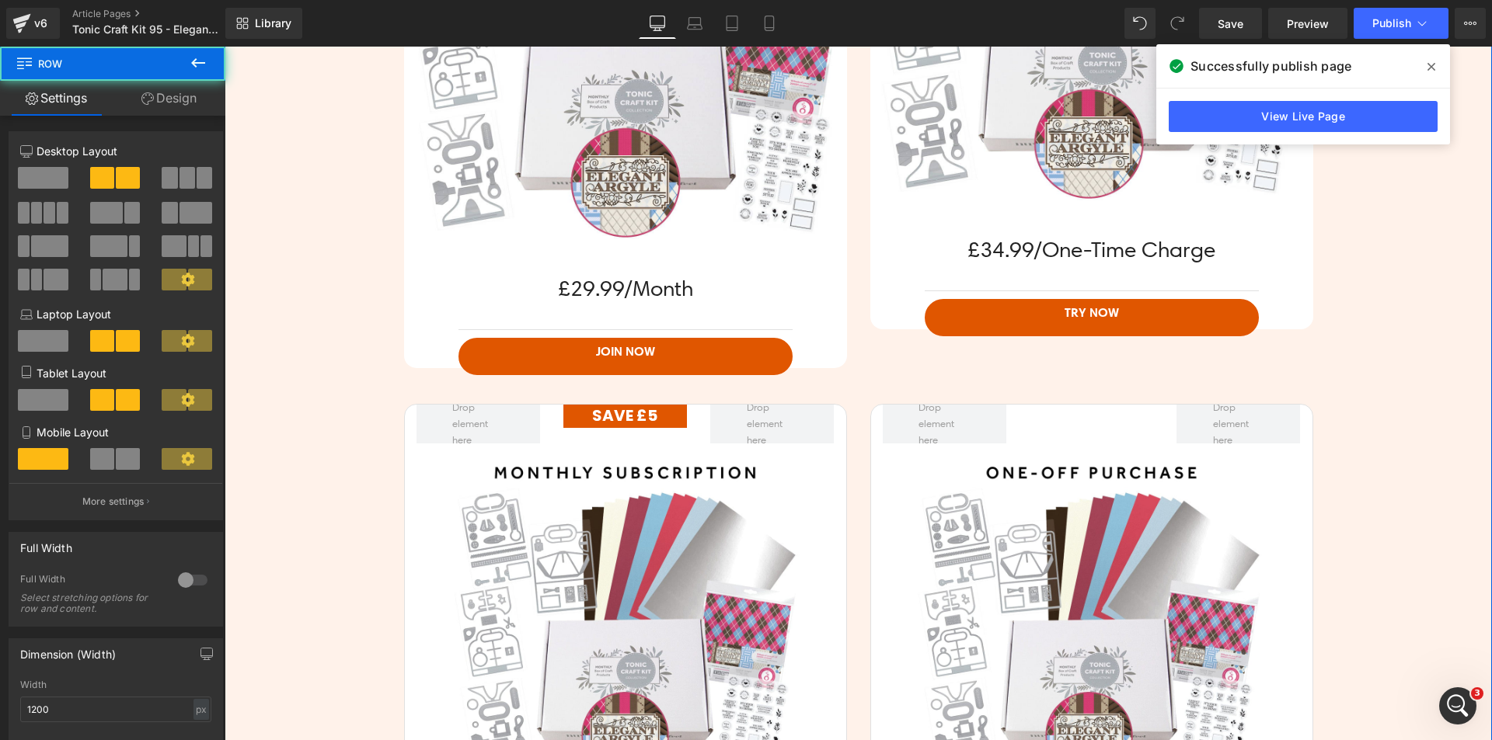
click at [848, 429] on div "SAVE £5 Text Block Row Sale Off (P) Image £29.99/Month Text Block Separator Joi…" at bounding box center [625, 651] width 466 height 494
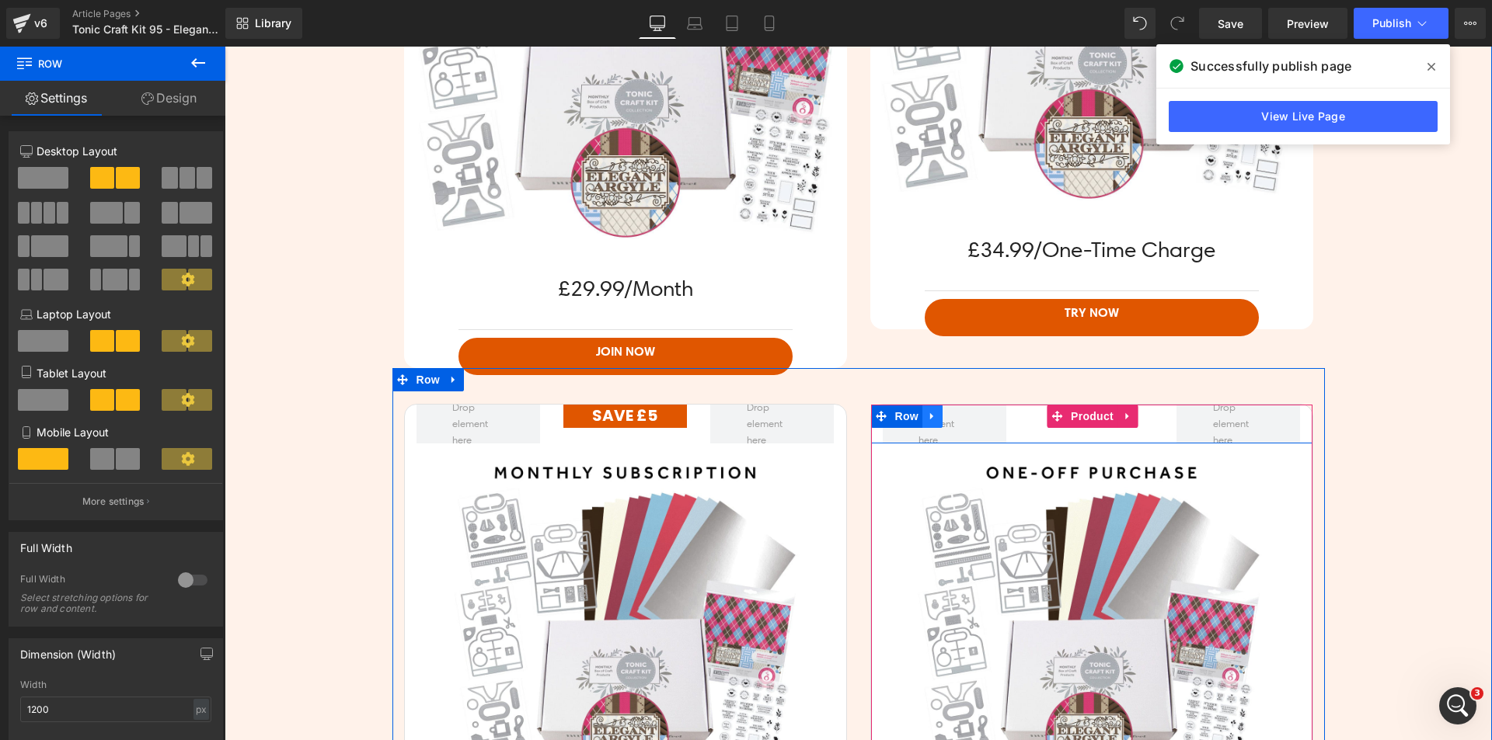
click at [927, 422] on icon at bounding box center [932, 417] width 11 height 12
click at [947, 420] on icon at bounding box center [952, 417] width 11 height 12
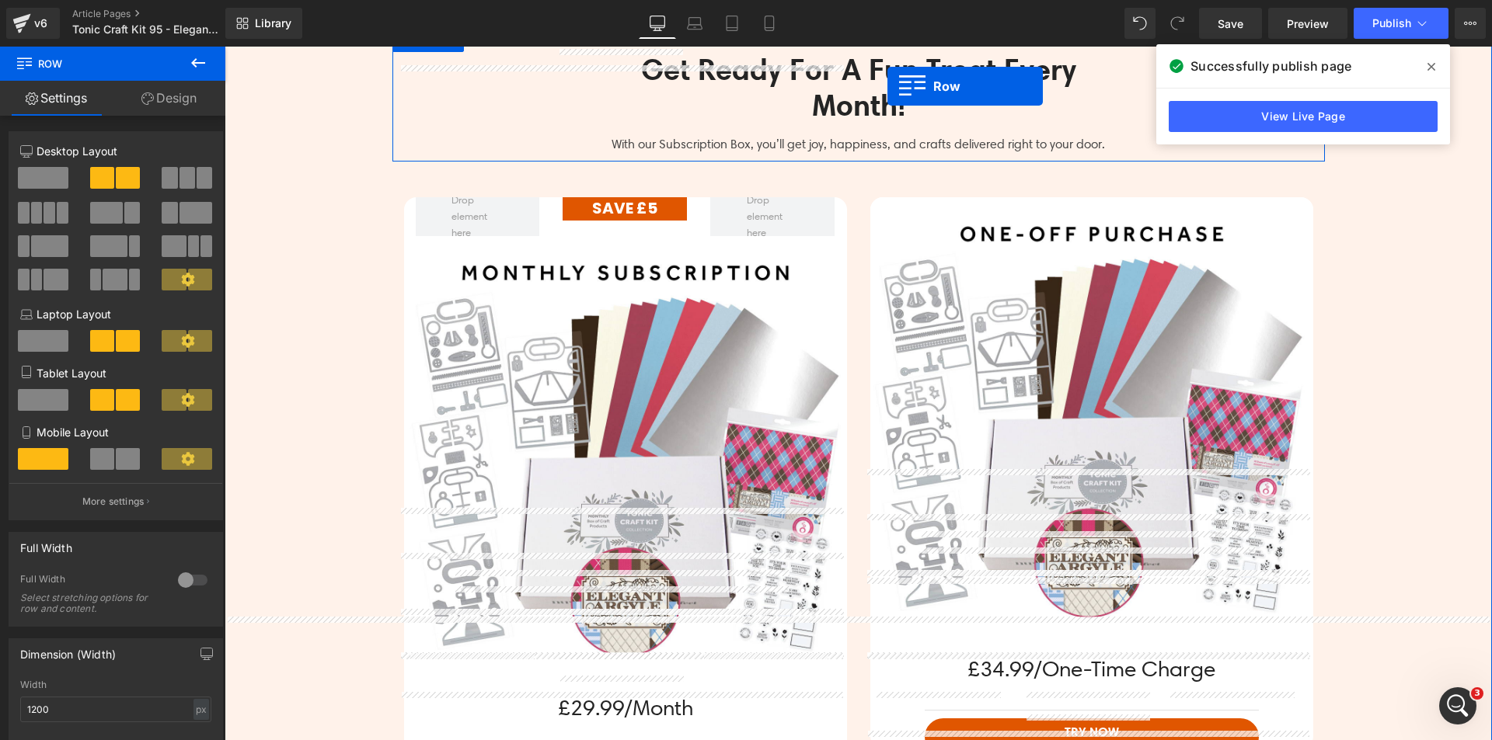
scroll to position [3272, 0]
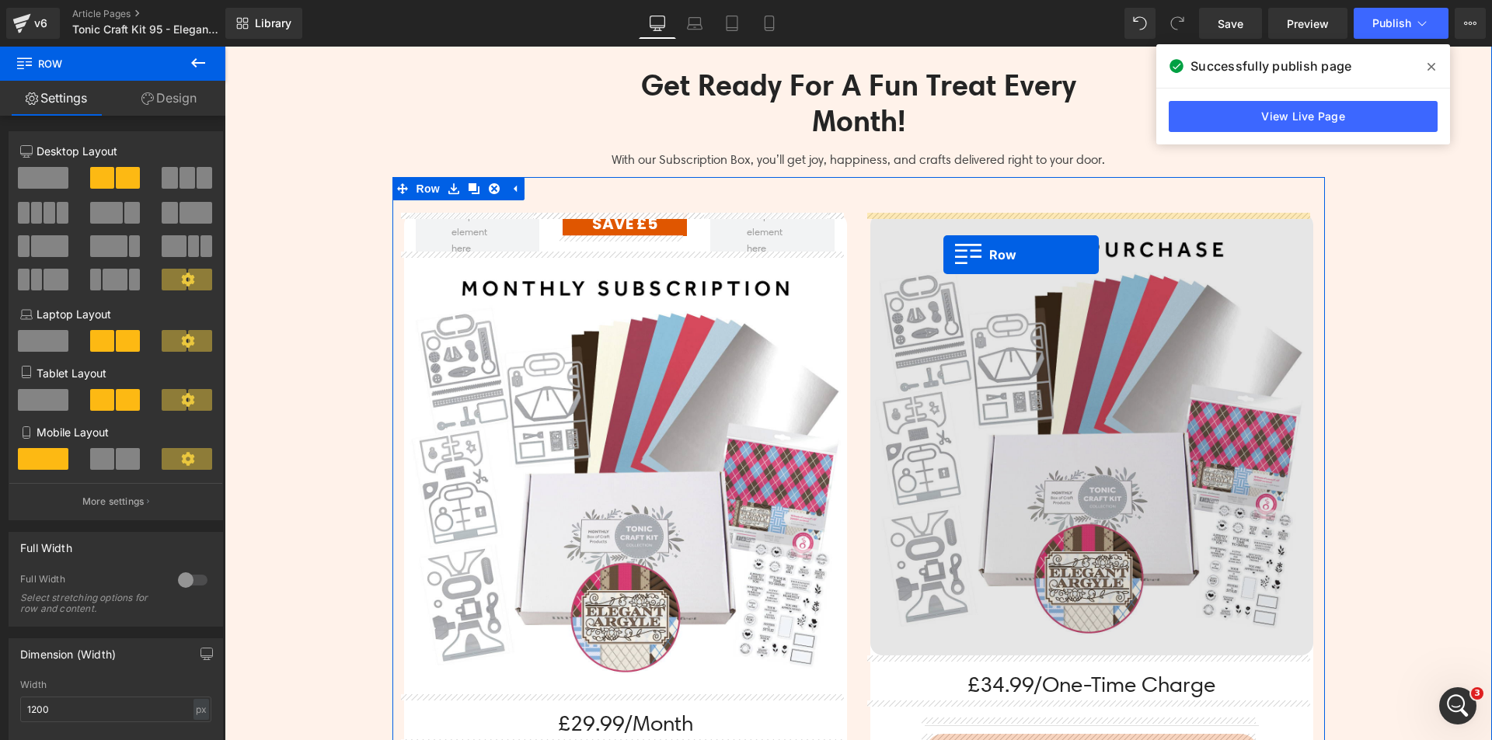
drag, startPoint x: 897, startPoint y: 413, endPoint x: 943, endPoint y: 255, distance: 165.0
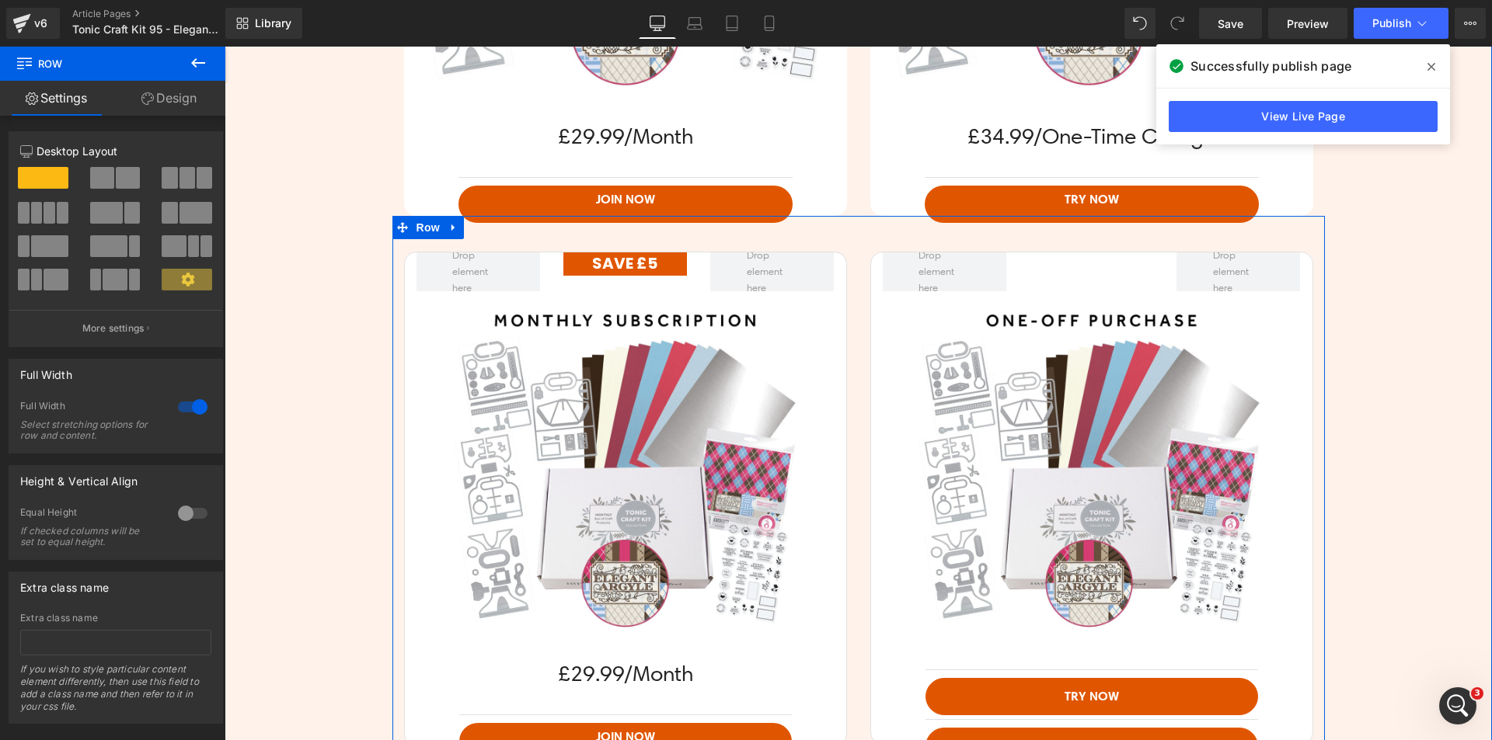
scroll to position [4204, 0]
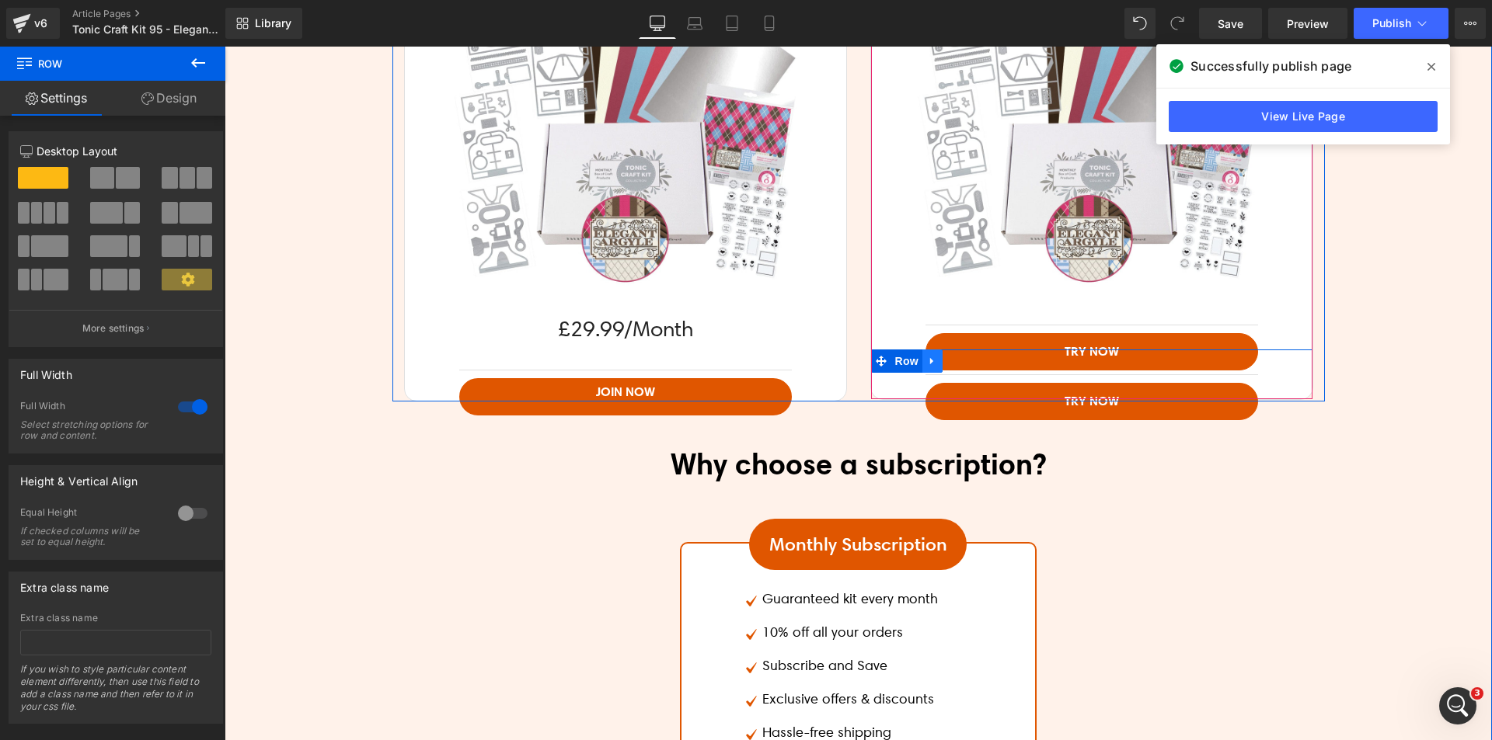
click at [922, 362] on link at bounding box center [932, 361] width 20 height 23
click at [967, 360] on icon at bounding box center [972, 361] width 11 height 11
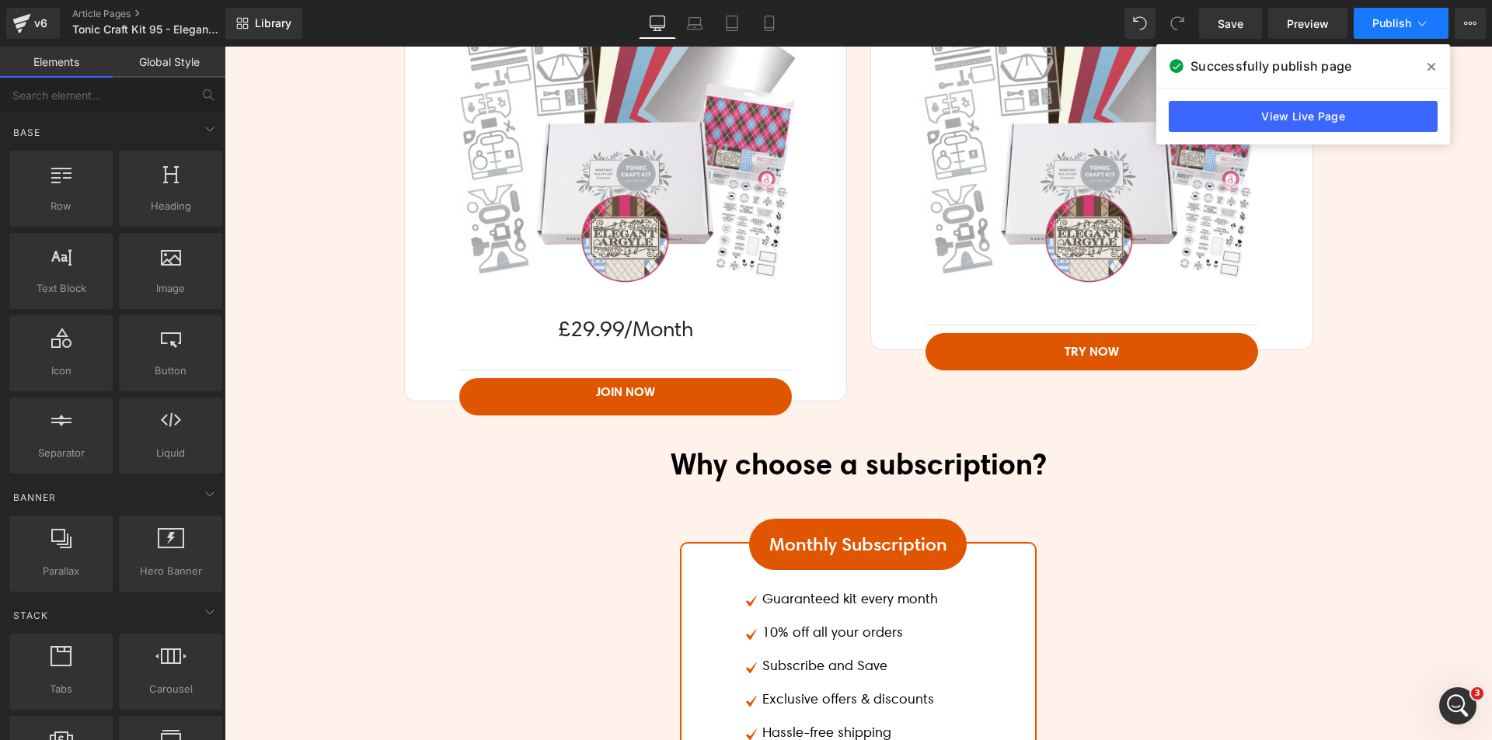
click at [1423, 26] on icon at bounding box center [1422, 24] width 16 height 16
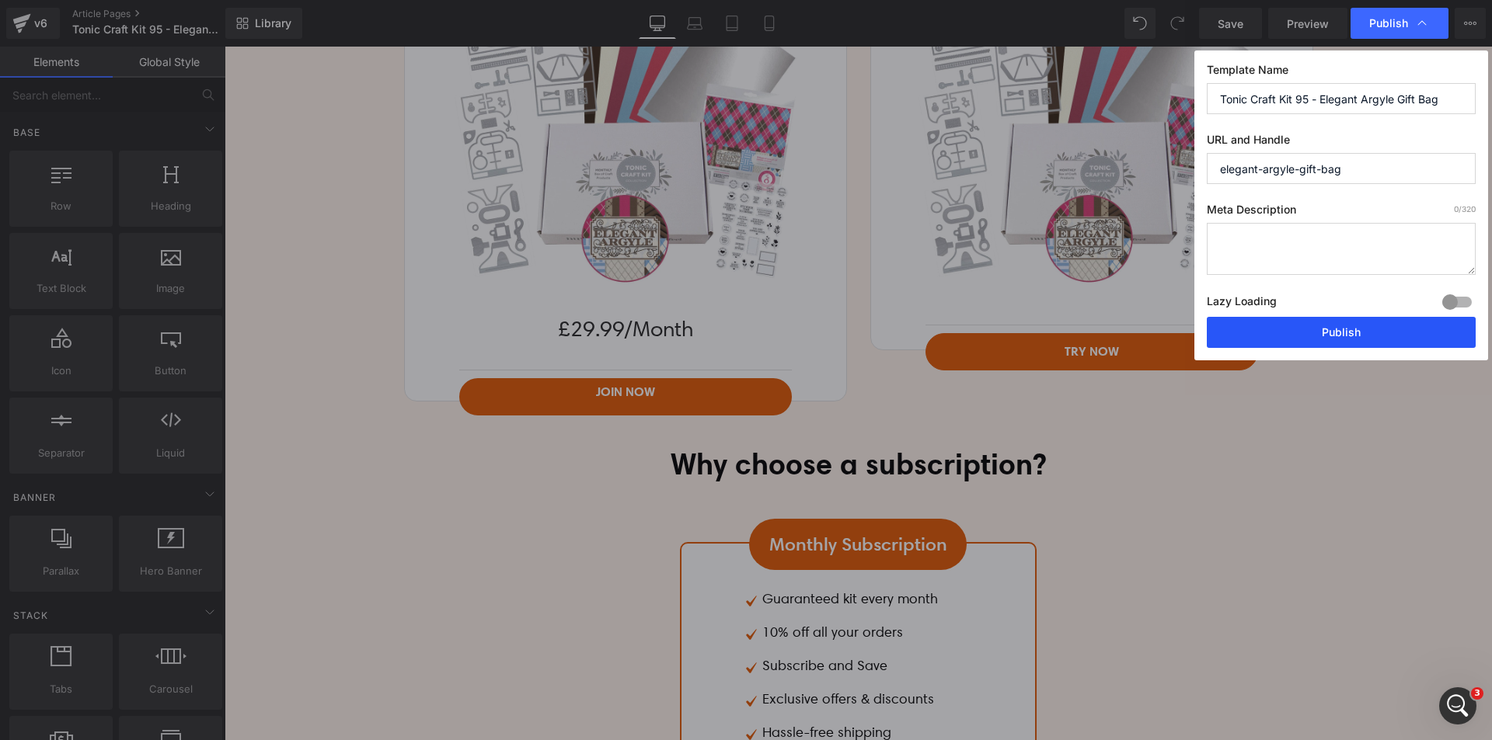
drag, startPoint x: 1329, startPoint y: 332, endPoint x: 1100, endPoint y: 286, distance: 233.0
click at [1329, 332] on button "Publish" at bounding box center [1341, 332] width 269 height 31
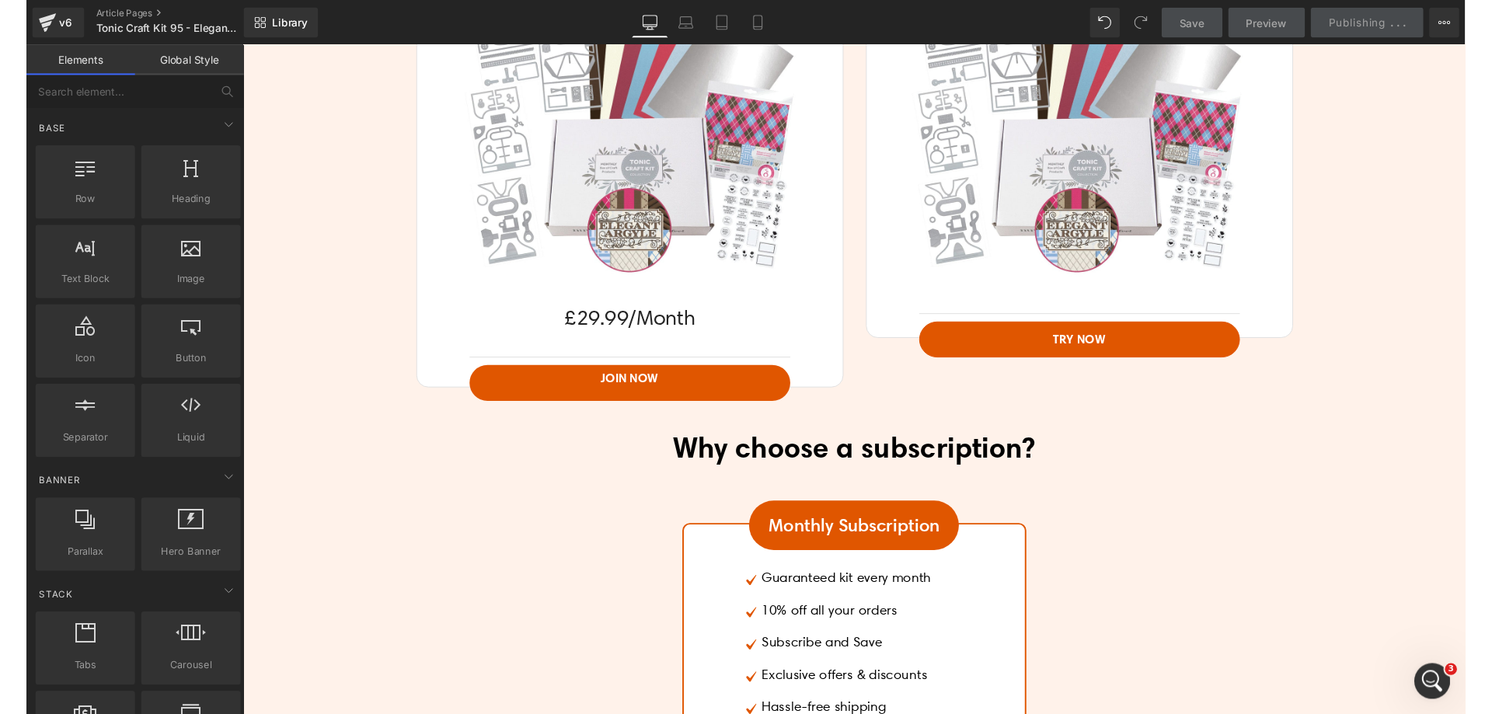
scroll to position [3893, 0]
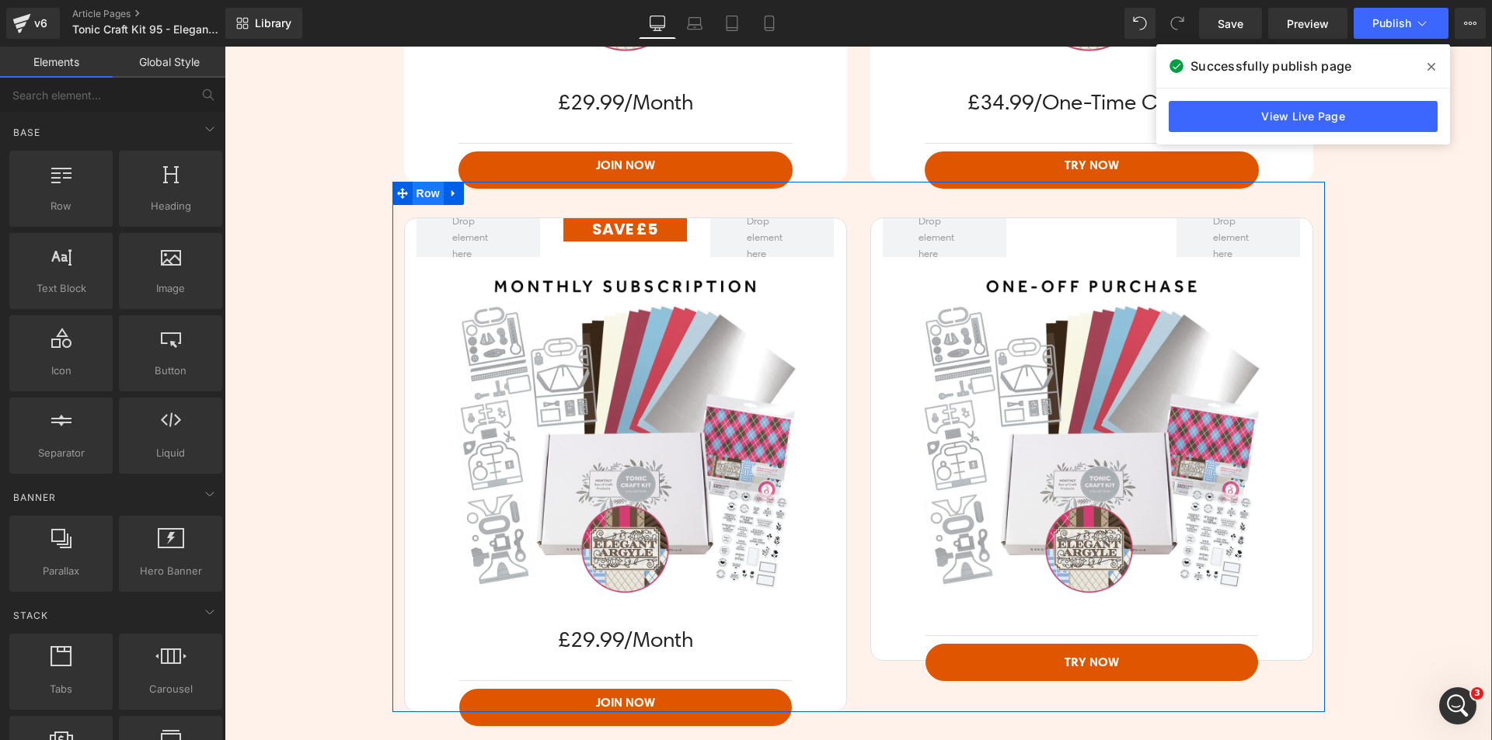
click at [427, 195] on span "Row" at bounding box center [428, 193] width 31 height 23
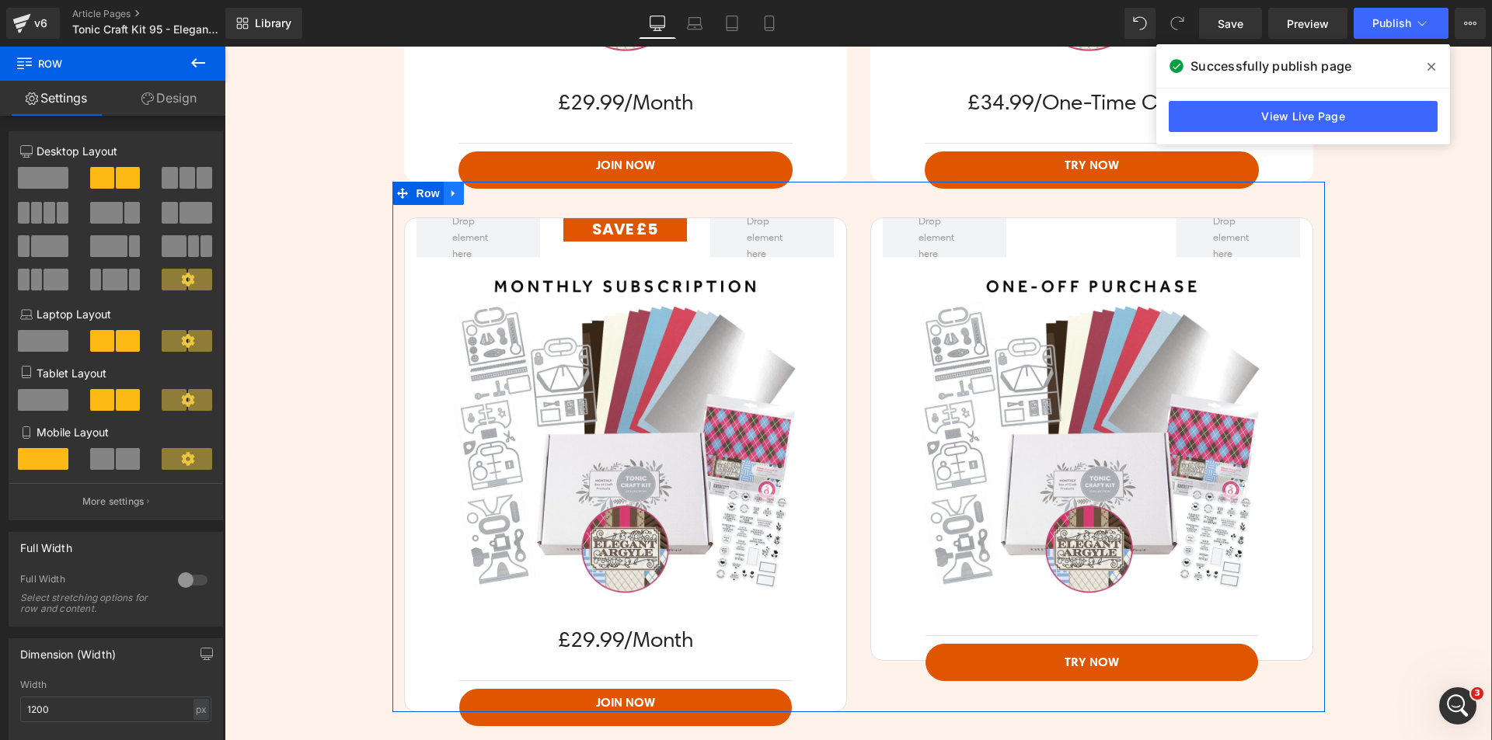
click at [451, 197] on icon at bounding box center [452, 193] width 3 height 7
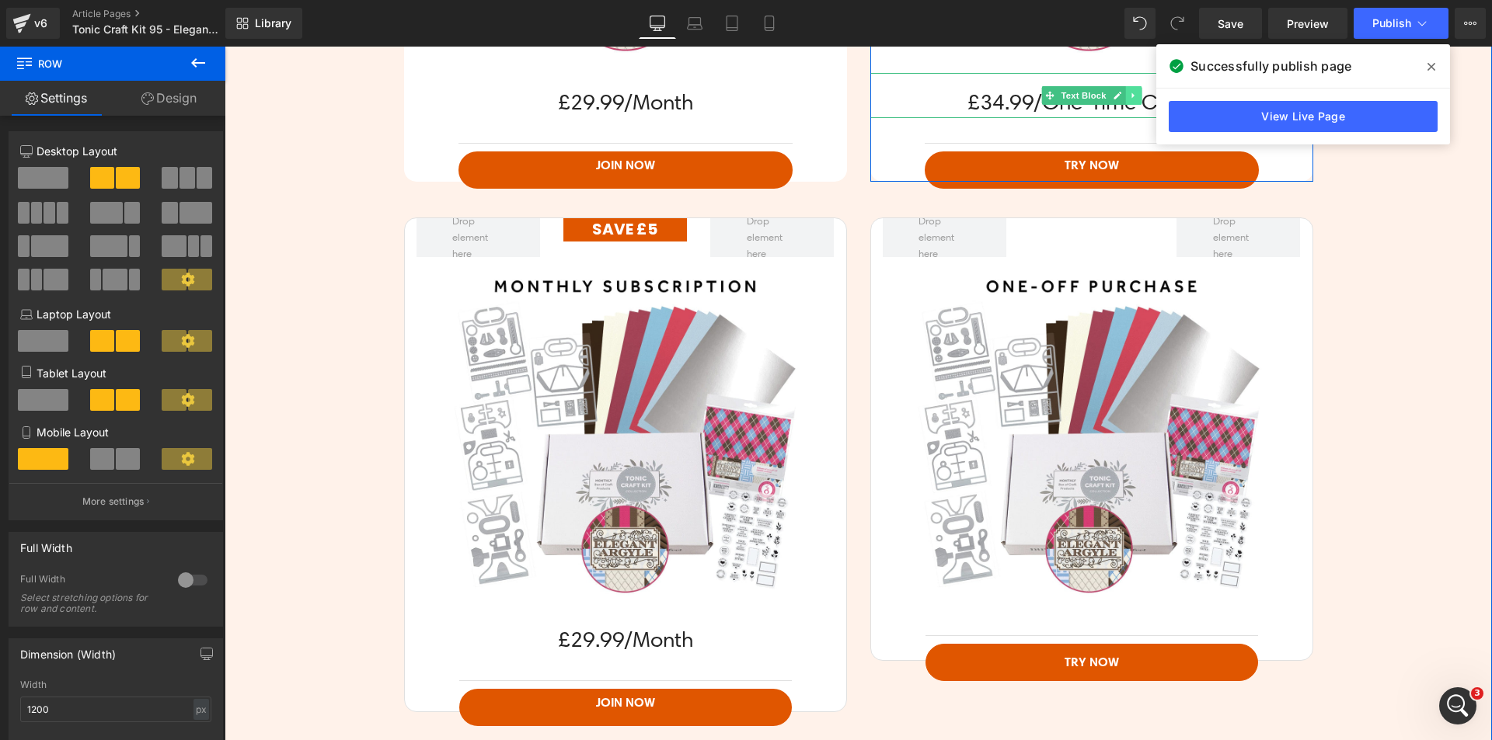
click at [1131, 95] on icon at bounding box center [1132, 95] width 2 height 5
click at [1120, 93] on icon at bounding box center [1124, 96] width 9 height 9
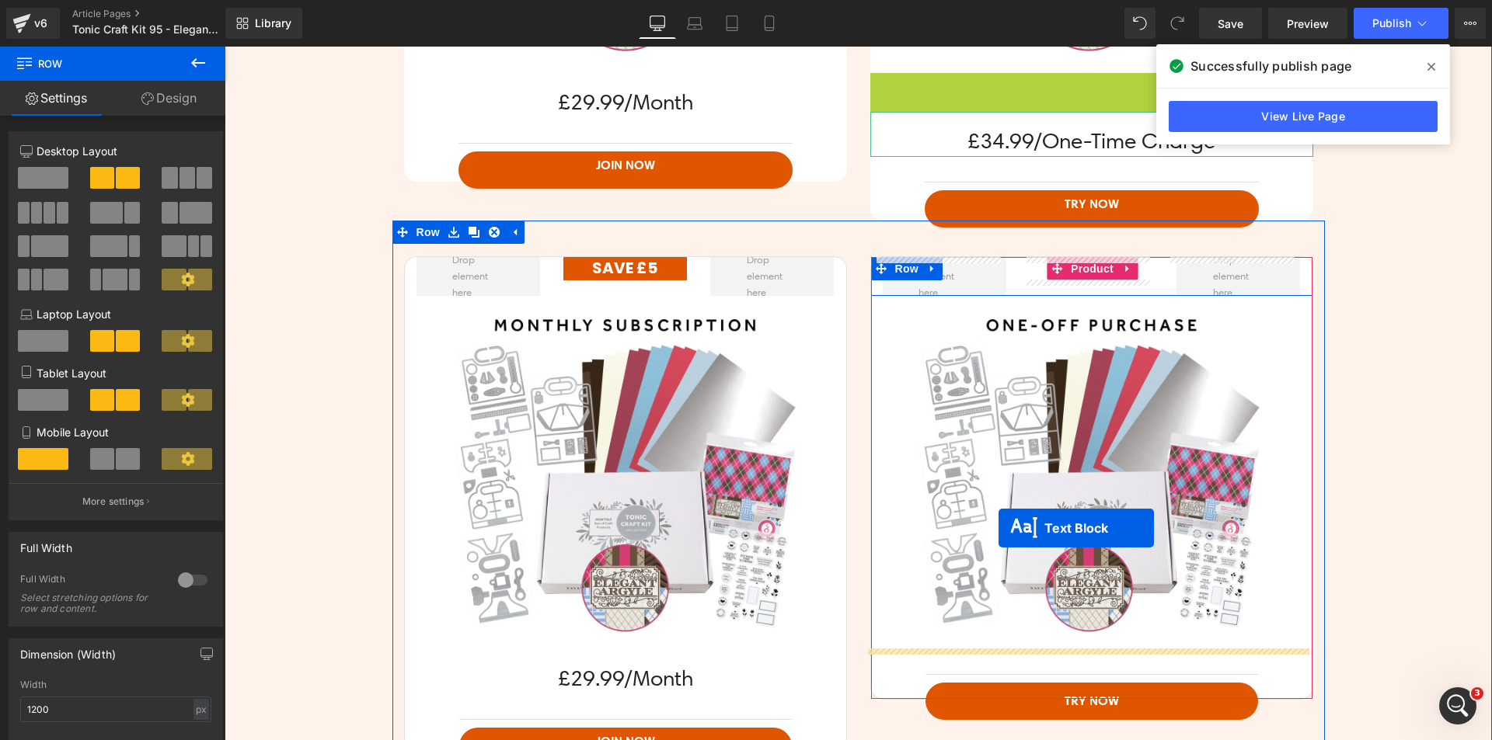
drag, startPoint x: 1047, startPoint y: 96, endPoint x: 998, endPoint y: 528, distance: 435.4
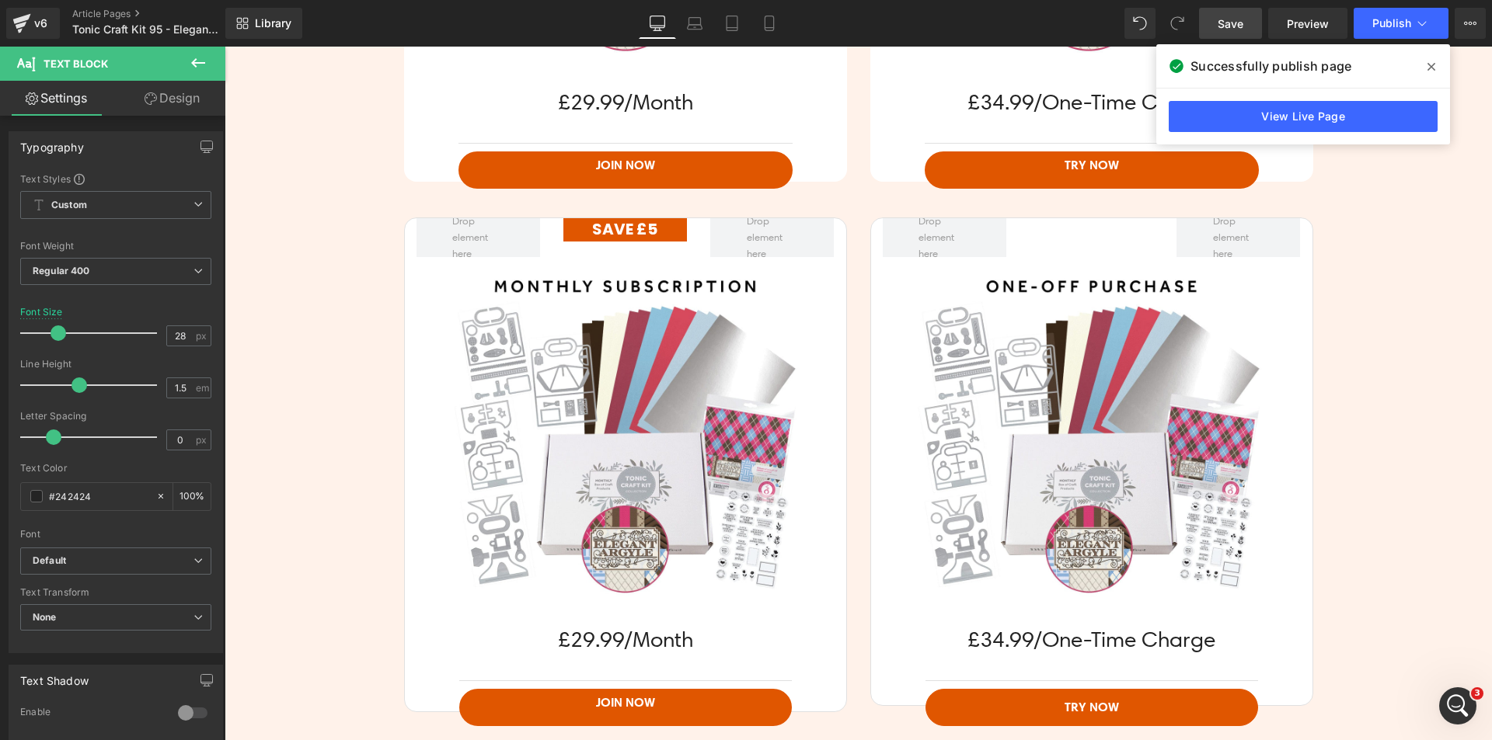
drag, startPoint x: 1224, startPoint y: 36, endPoint x: 209, endPoint y: 176, distance: 1025.1
click at [1224, 36] on link "Save" at bounding box center [1230, 23] width 63 height 31
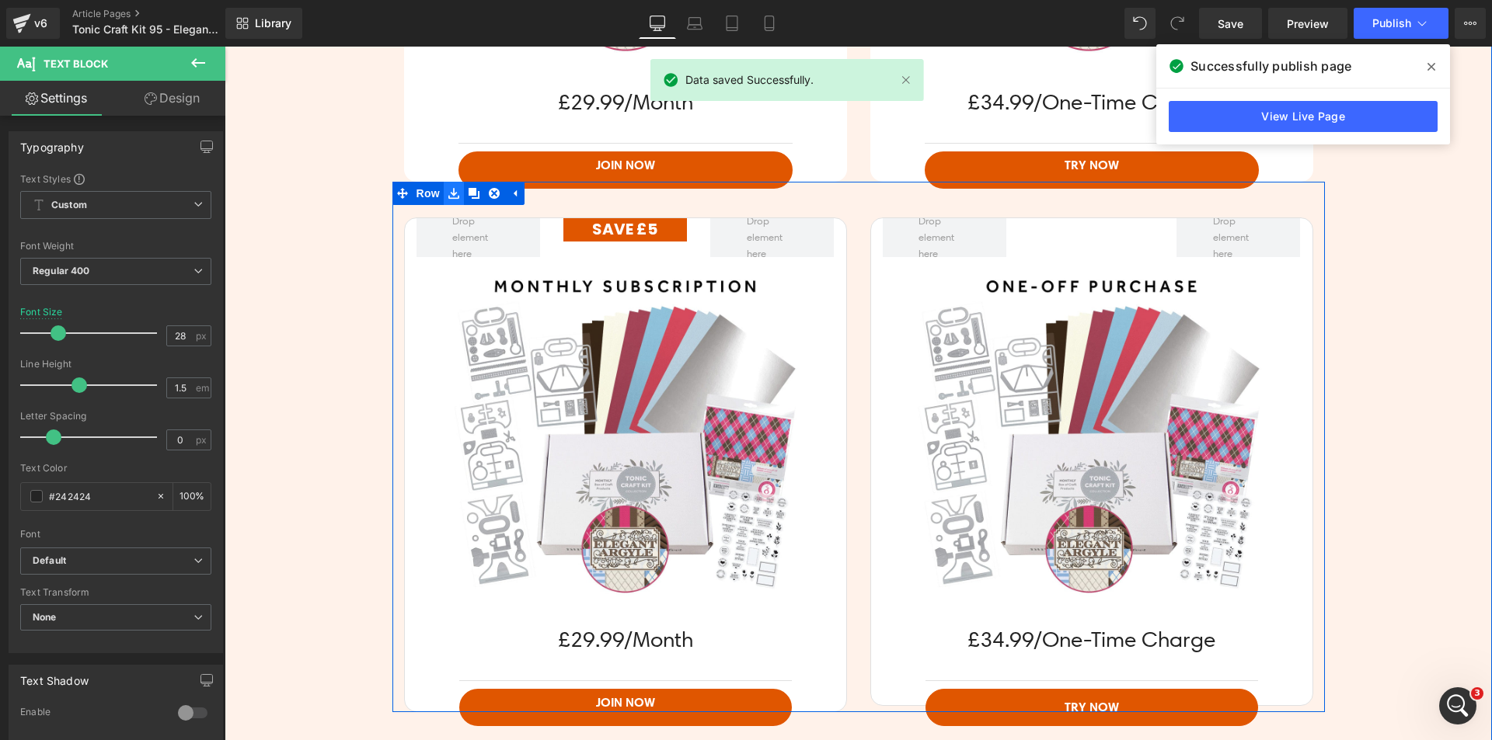
click at [449, 194] on icon at bounding box center [453, 193] width 11 height 11
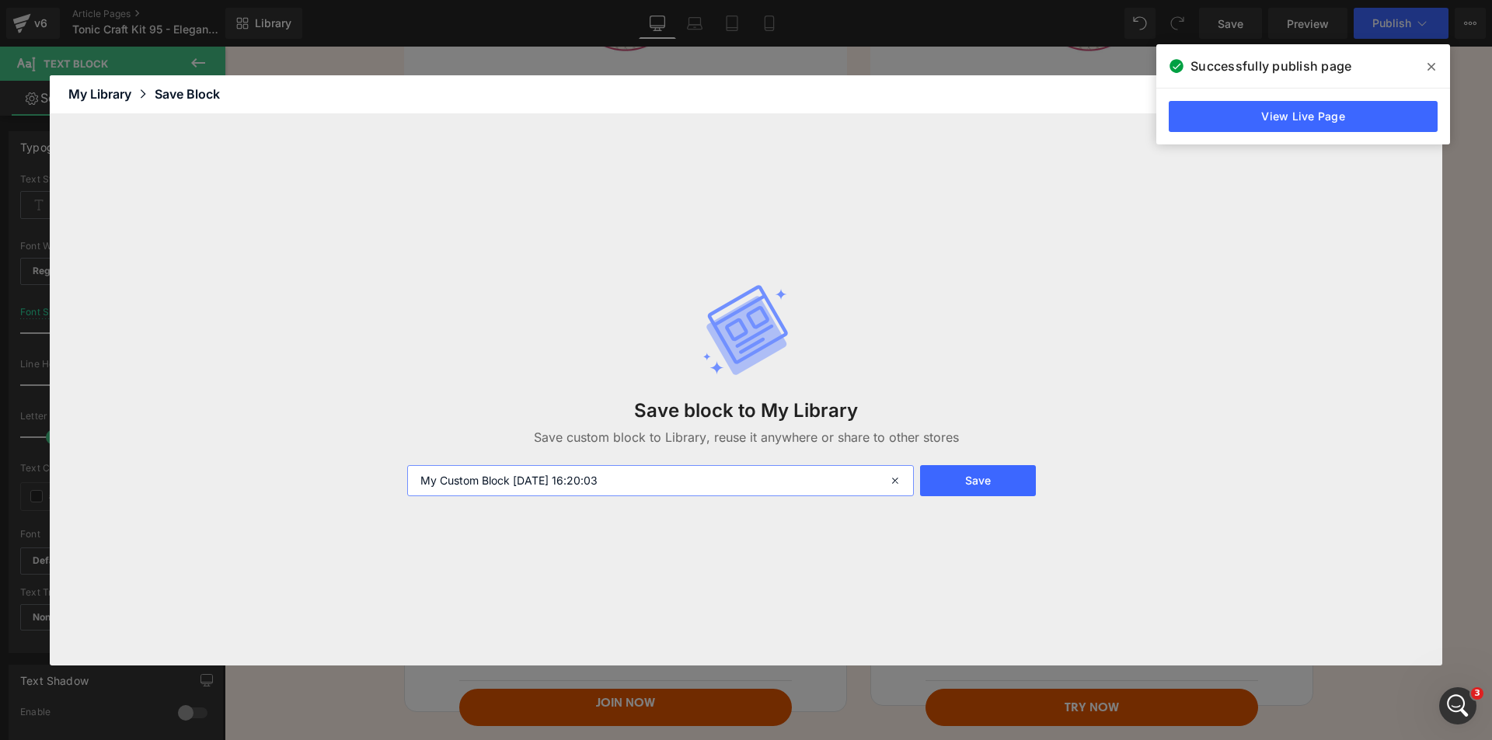
click at [611, 475] on input "My Custom Block 2025-08-20 16:20:03" at bounding box center [660, 480] width 507 height 31
type input "kit block"
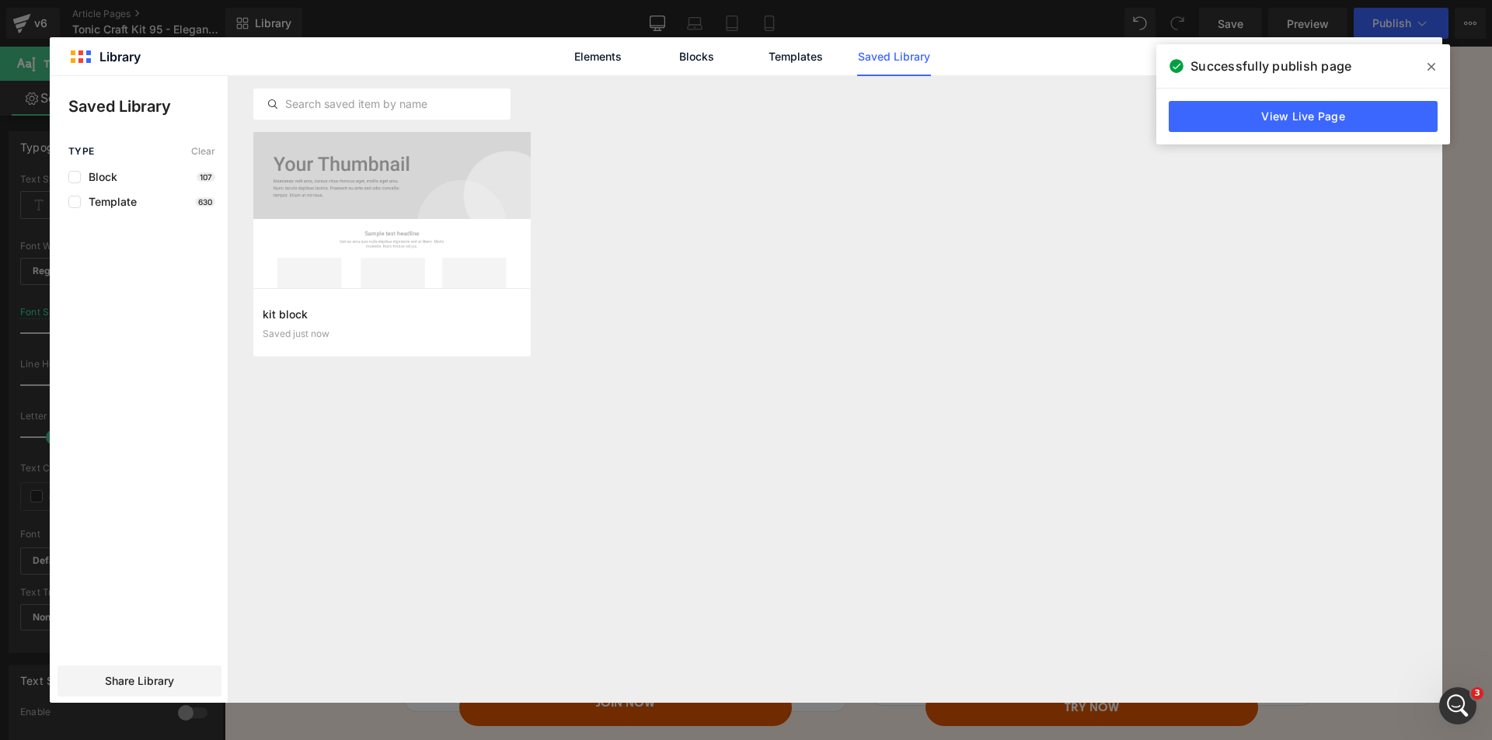
click at [1429, 62] on icon at bounding box center [1431, 67] width 8 height 12
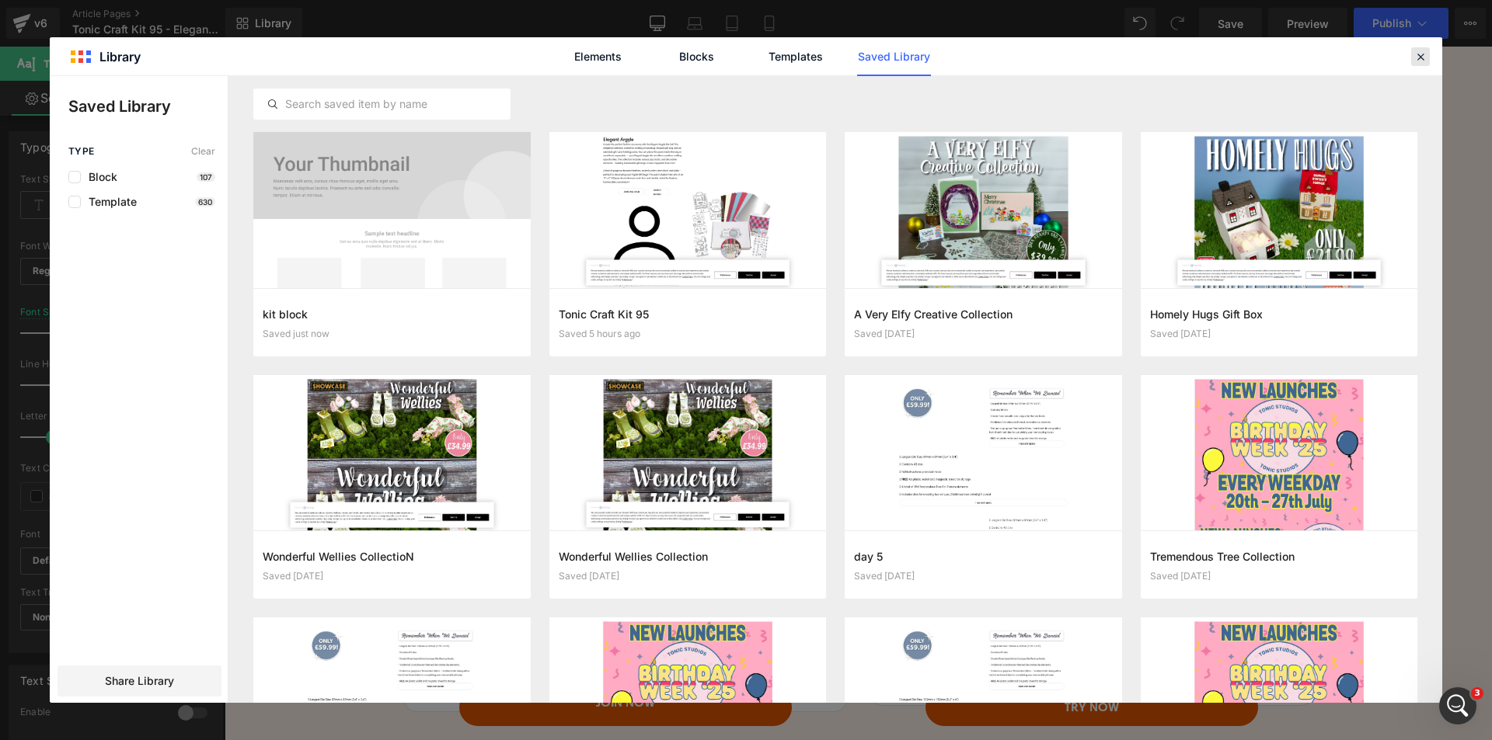
click at [1425, 61] on icon at bounding box center [1420, 57] width 14 height 14
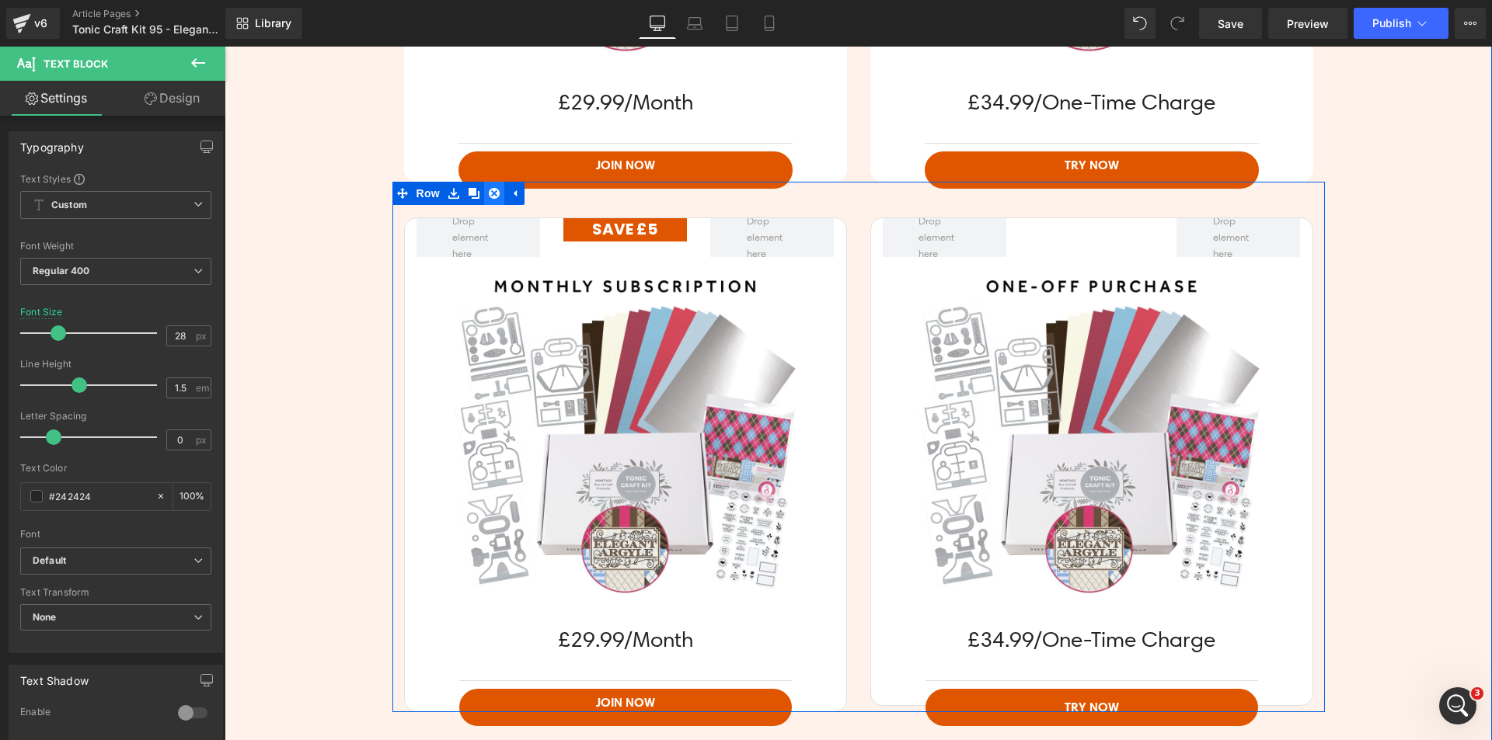
click at [484, 198] on link at bounding box center [494, 193] width 20 height 23
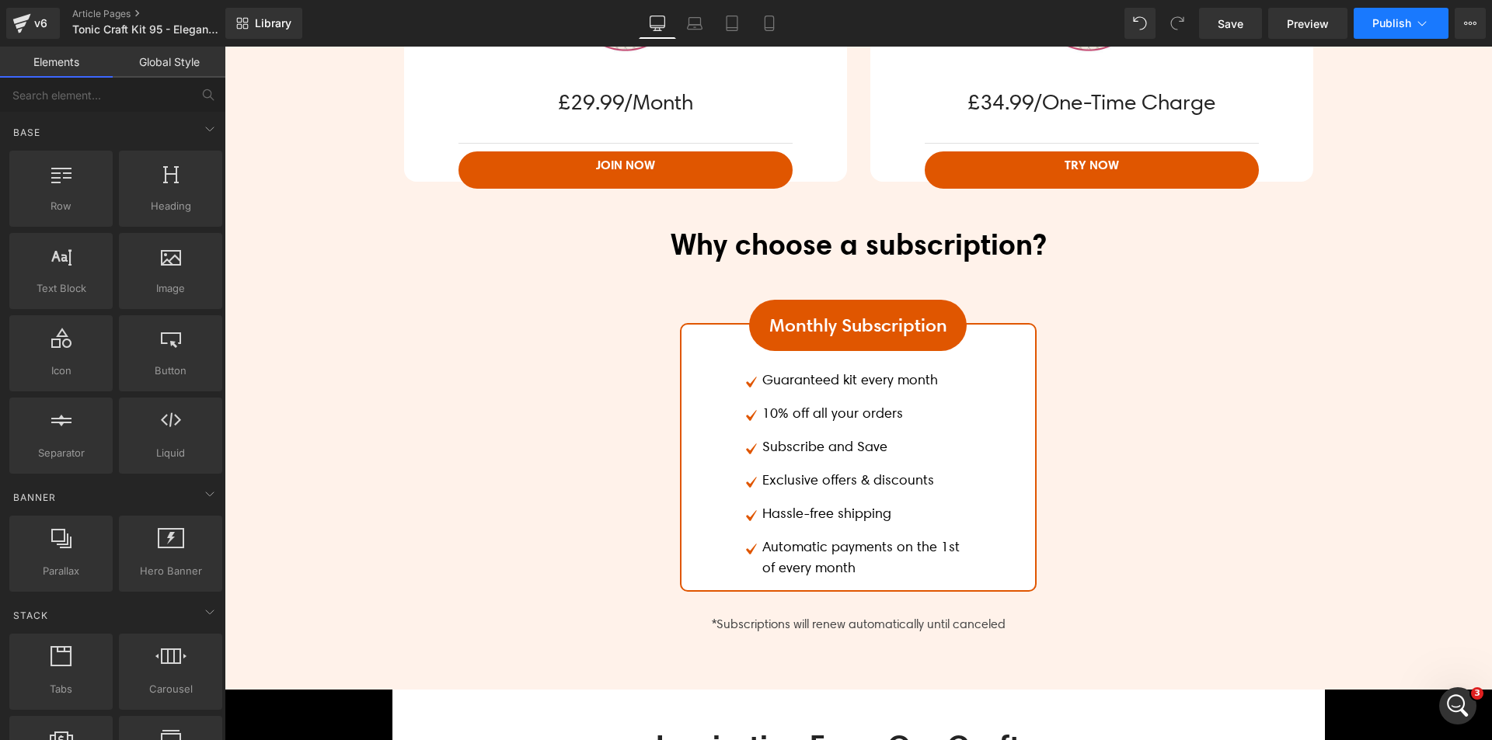
click at [1408, 8] on button "Publish" at bounding box center [1400, 23] width 95 height 31
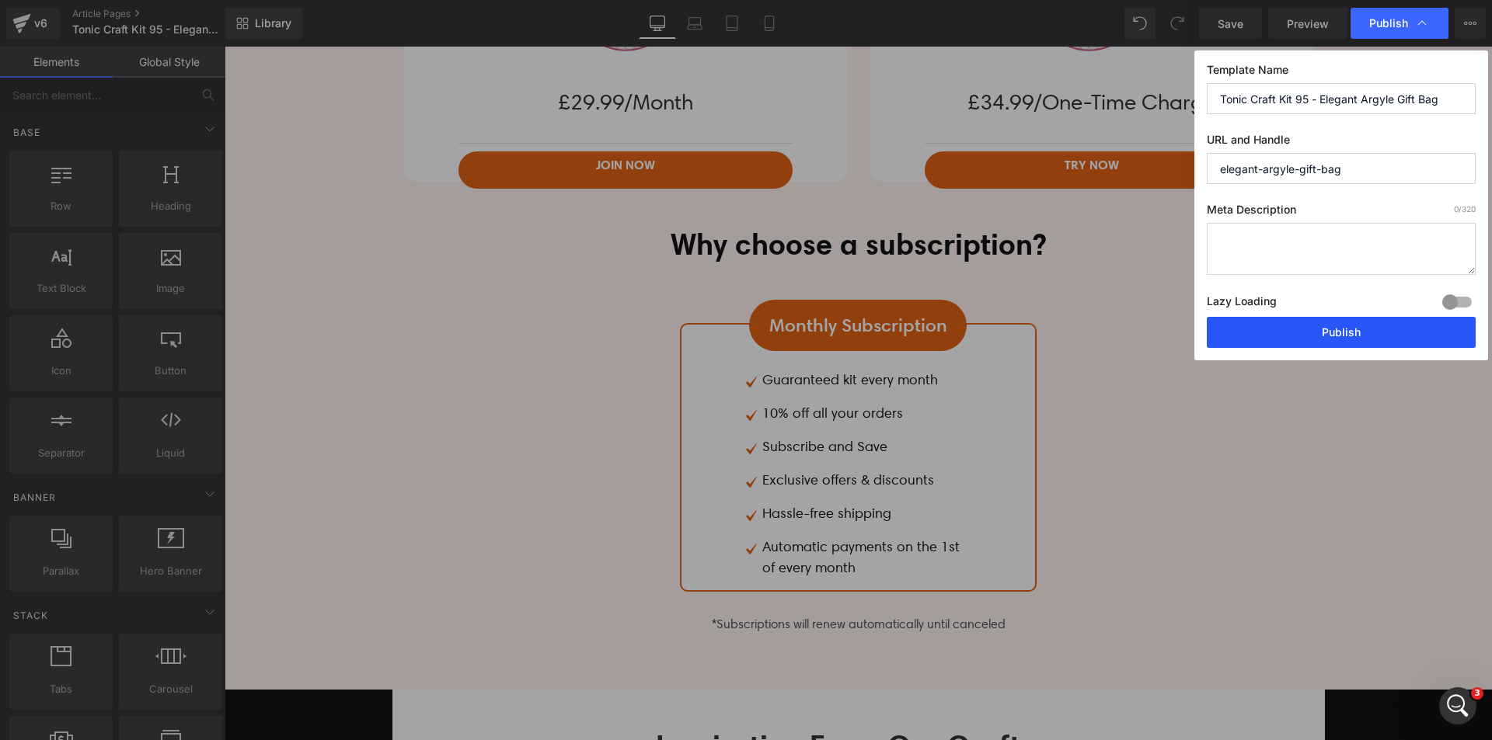
click at [1370, 324] on button "Publish" at bounding box center [1341, 332] width 269 height 31
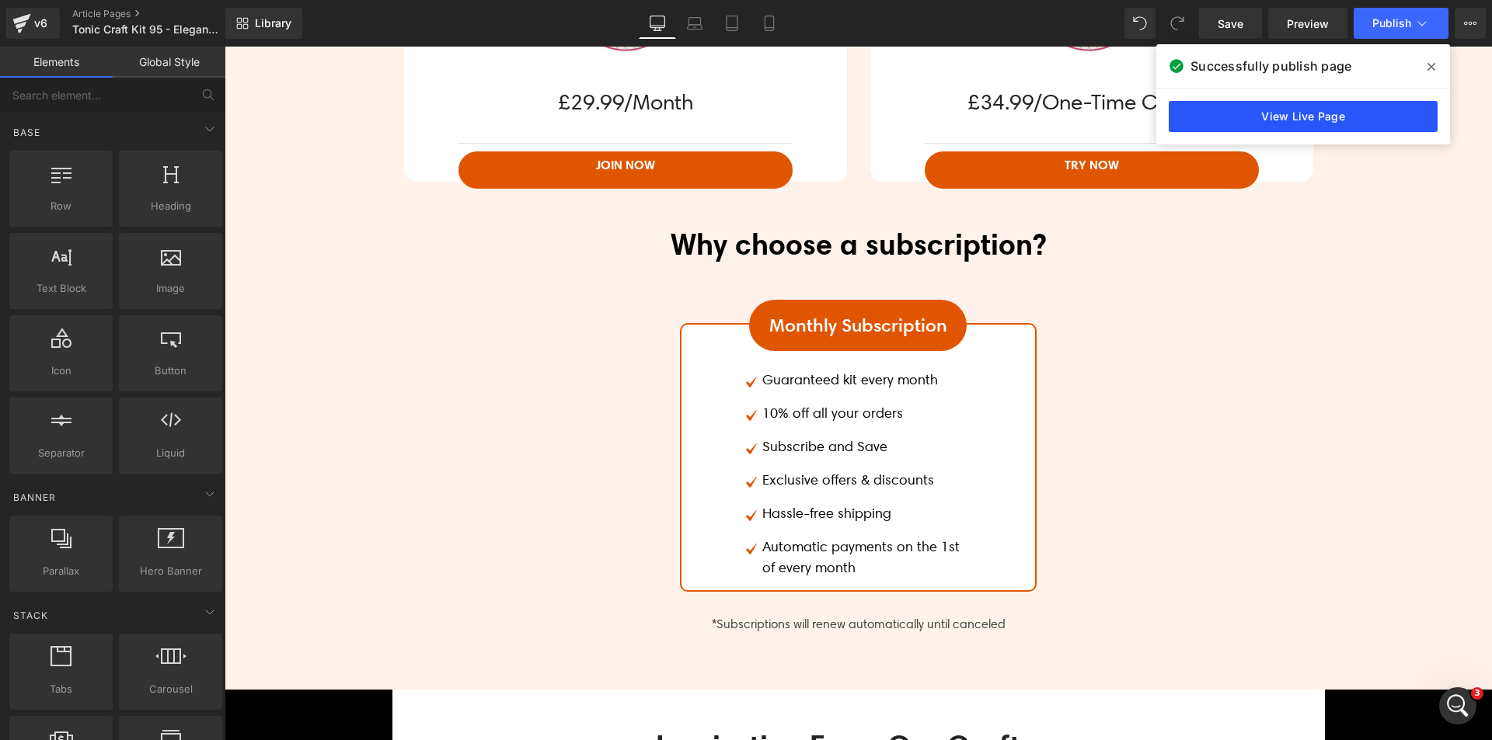
click at [1244, 109] on link "View Live Page" at bounding box center [1302, 116] width 269 height 31
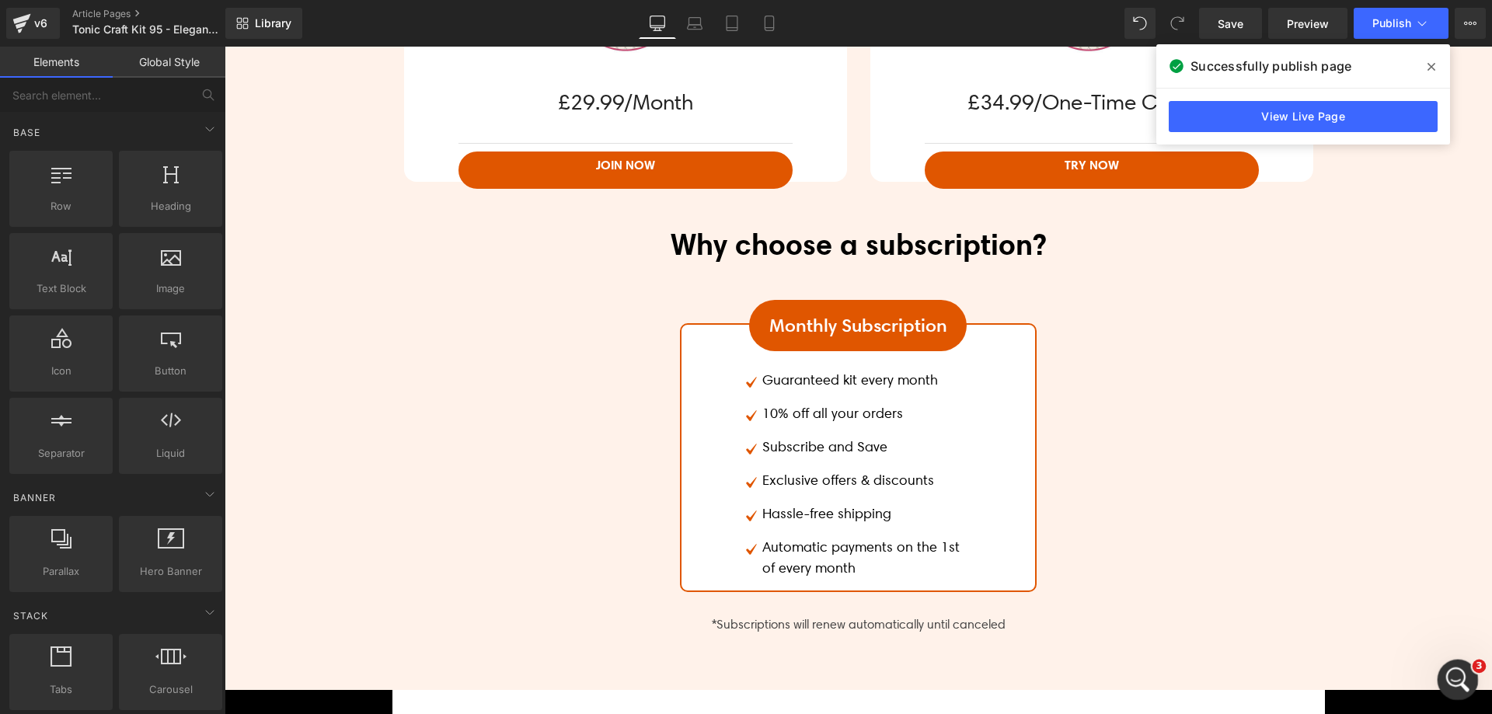
click at [1455, 681] on icon "Open Intercom Messenger" at bounding box center [1456, 678] width 26 height 26
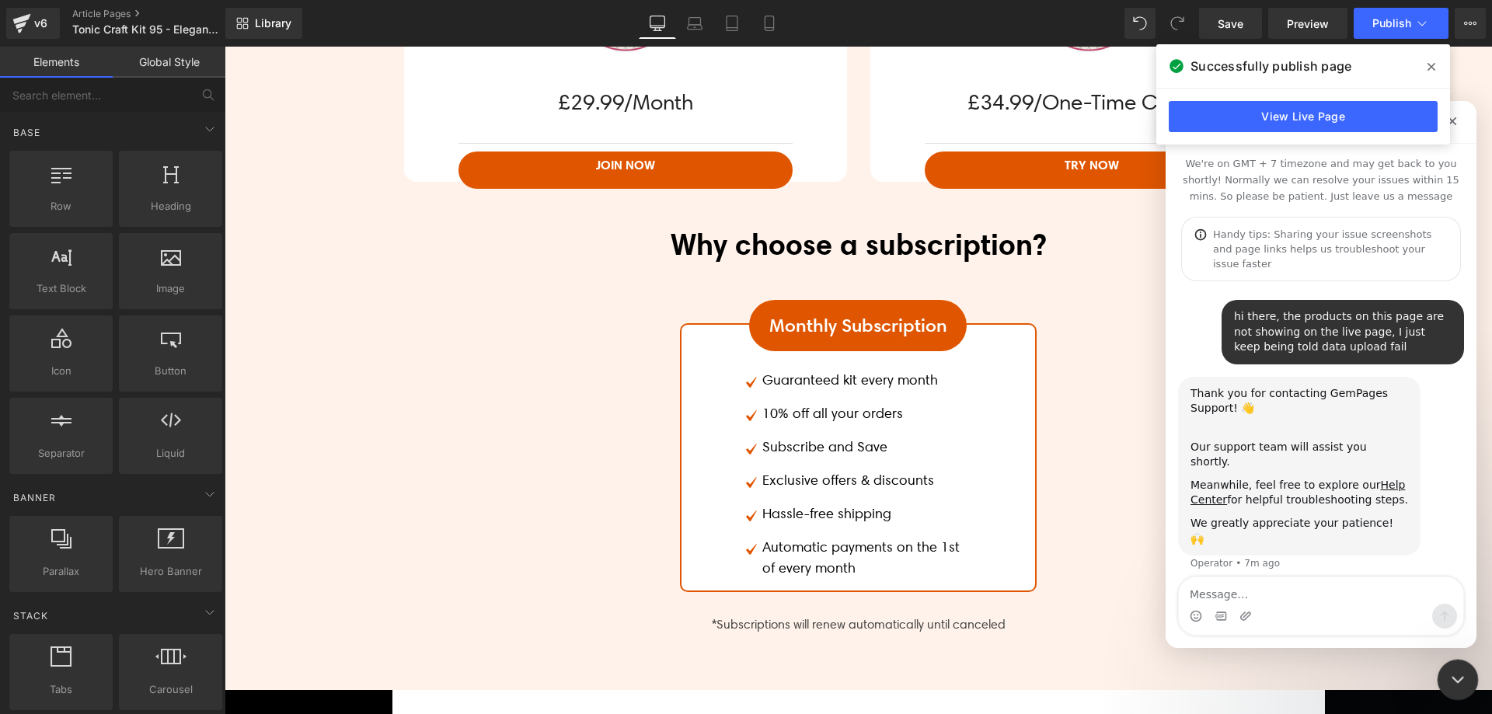
scroll to position [43, 0]
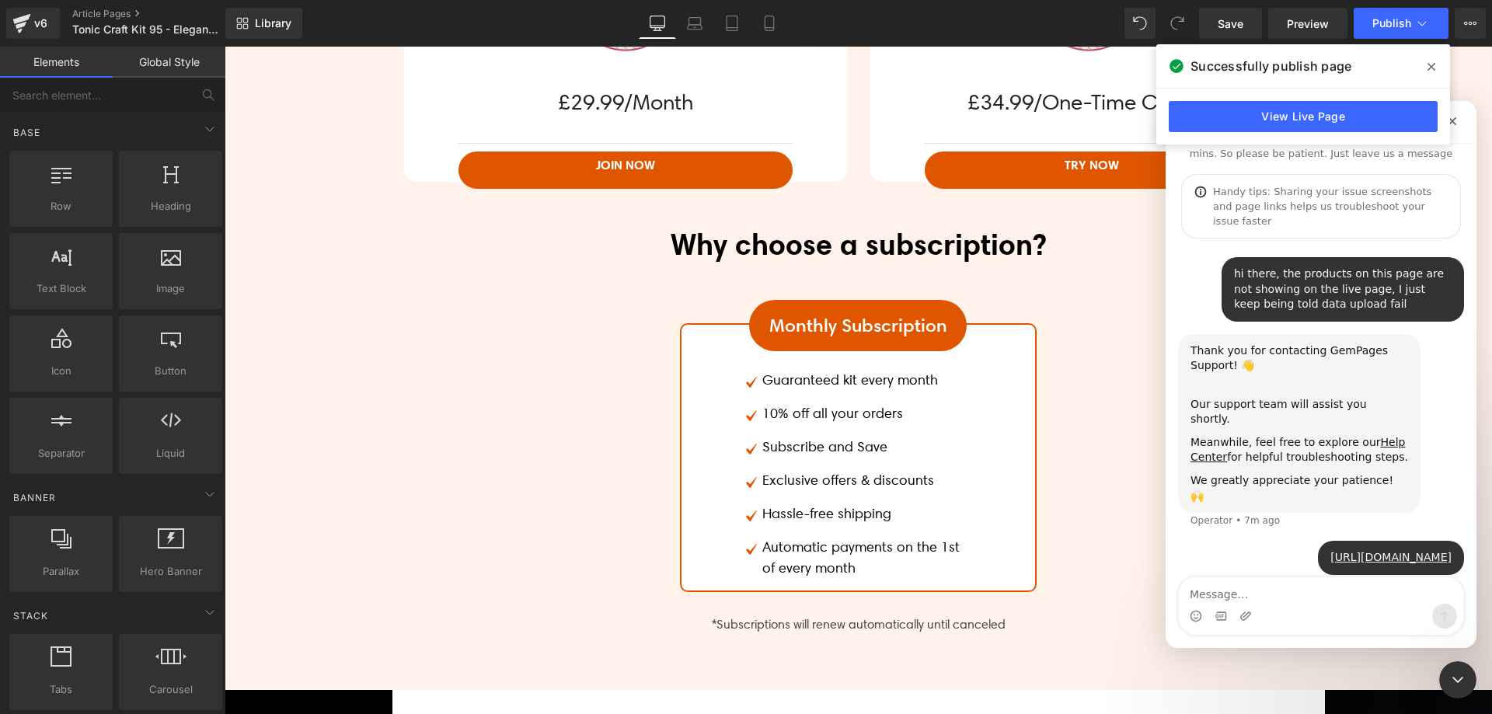
click at [1304, 602] on textarea "Message…" at bounding box center [1321, 590] width 284 height 26
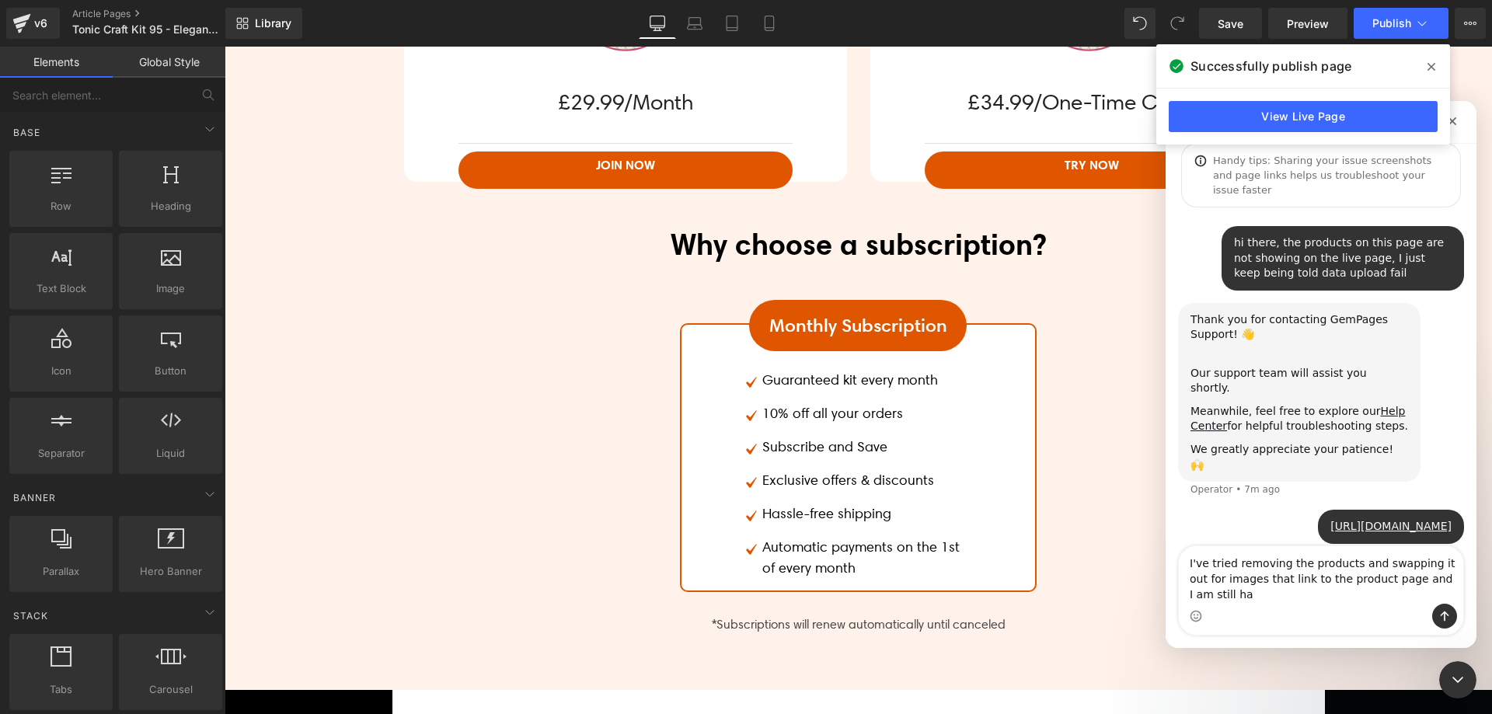
scroll to position [74, 0]
type textarea "I've tried removing the products and swapping it out for images that link to th…"
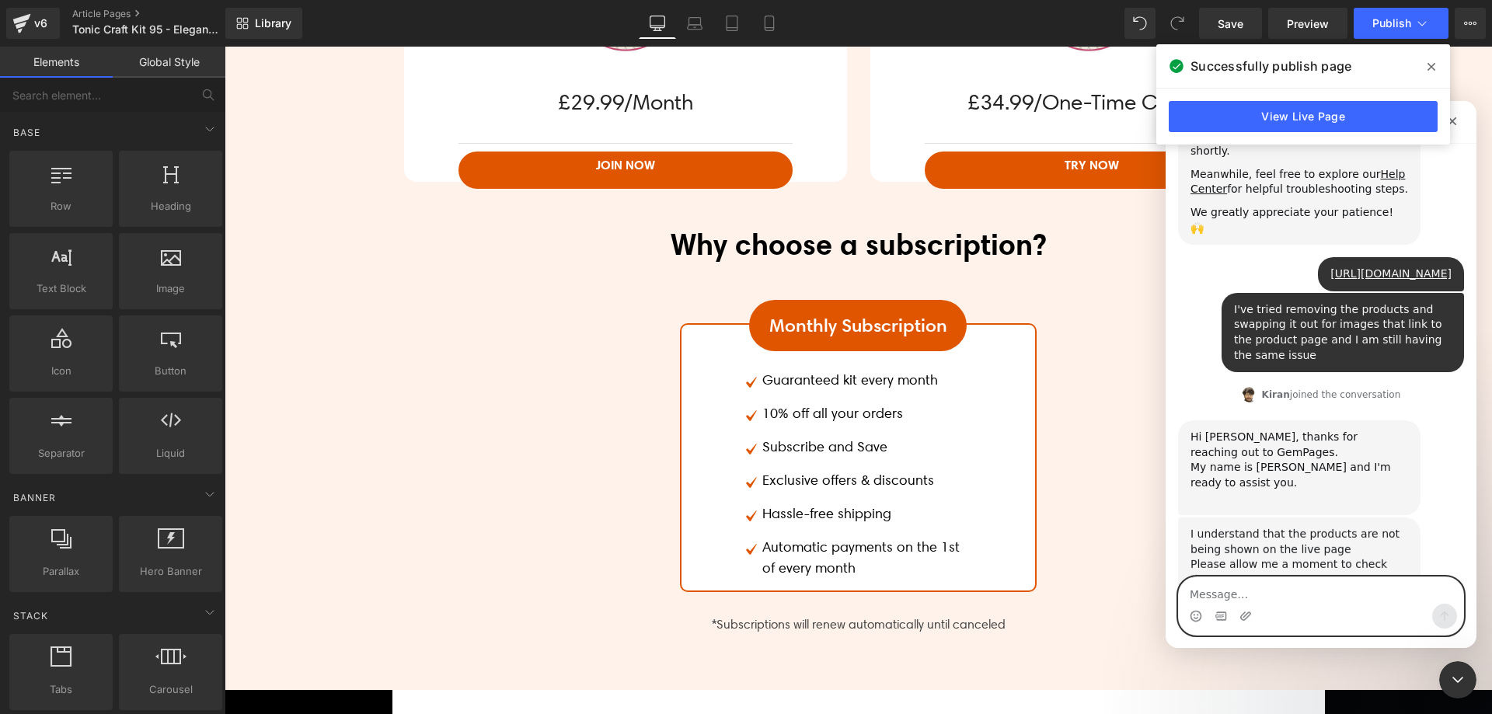
scroll to position [317, 0]
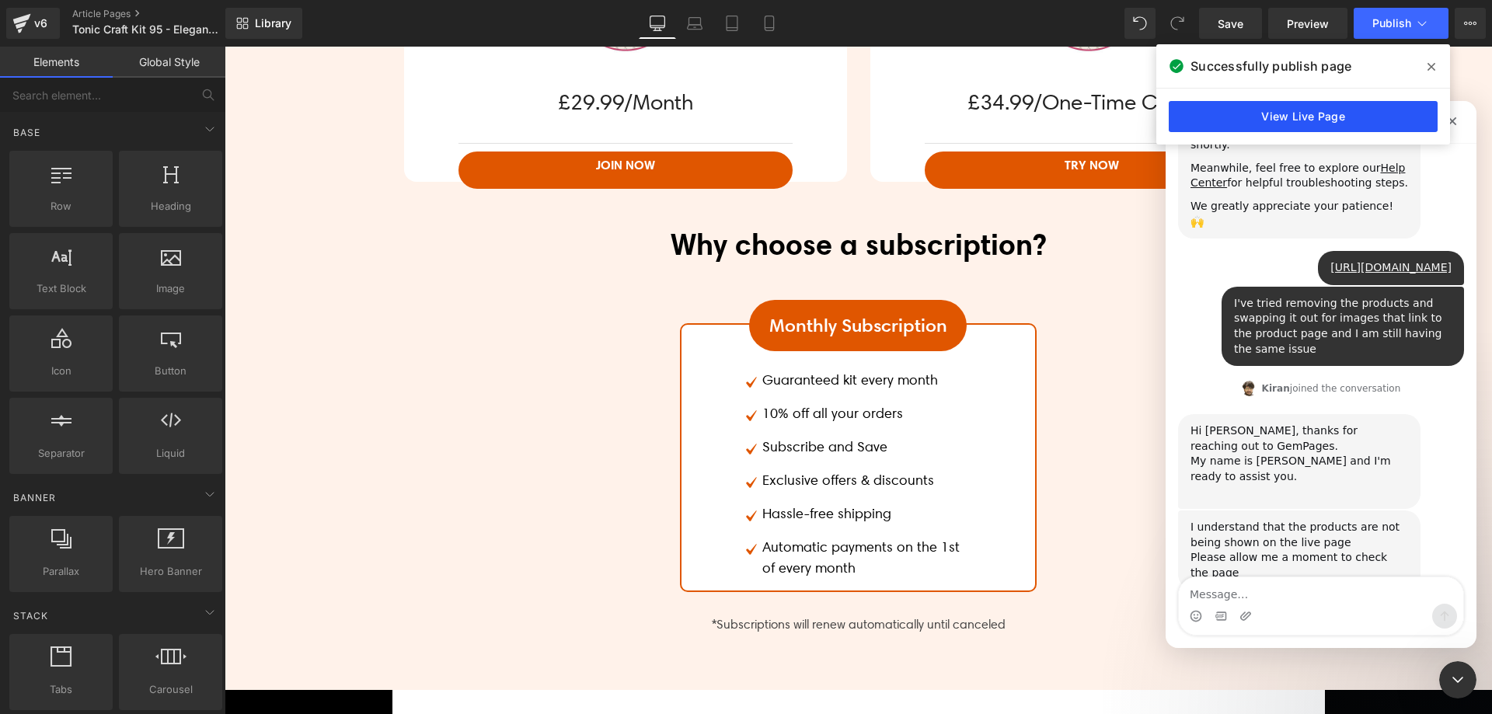
click at [1362, 127] on link "View Live Page" at bounding box center [1302, 116] width 269 height 31
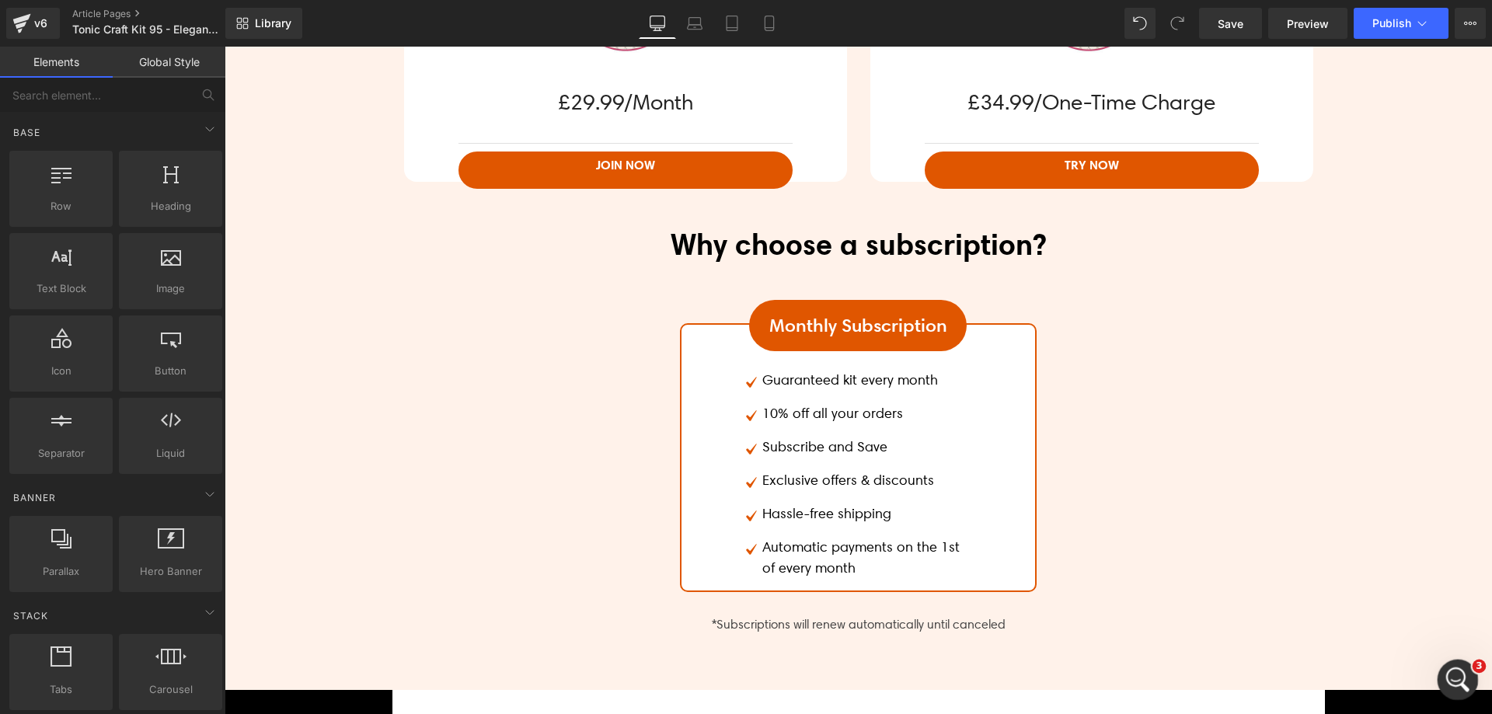
click at [1454, 670] on icon "Open Intercom Messenger" at bounding box center [1456, 678] width 26 height 26
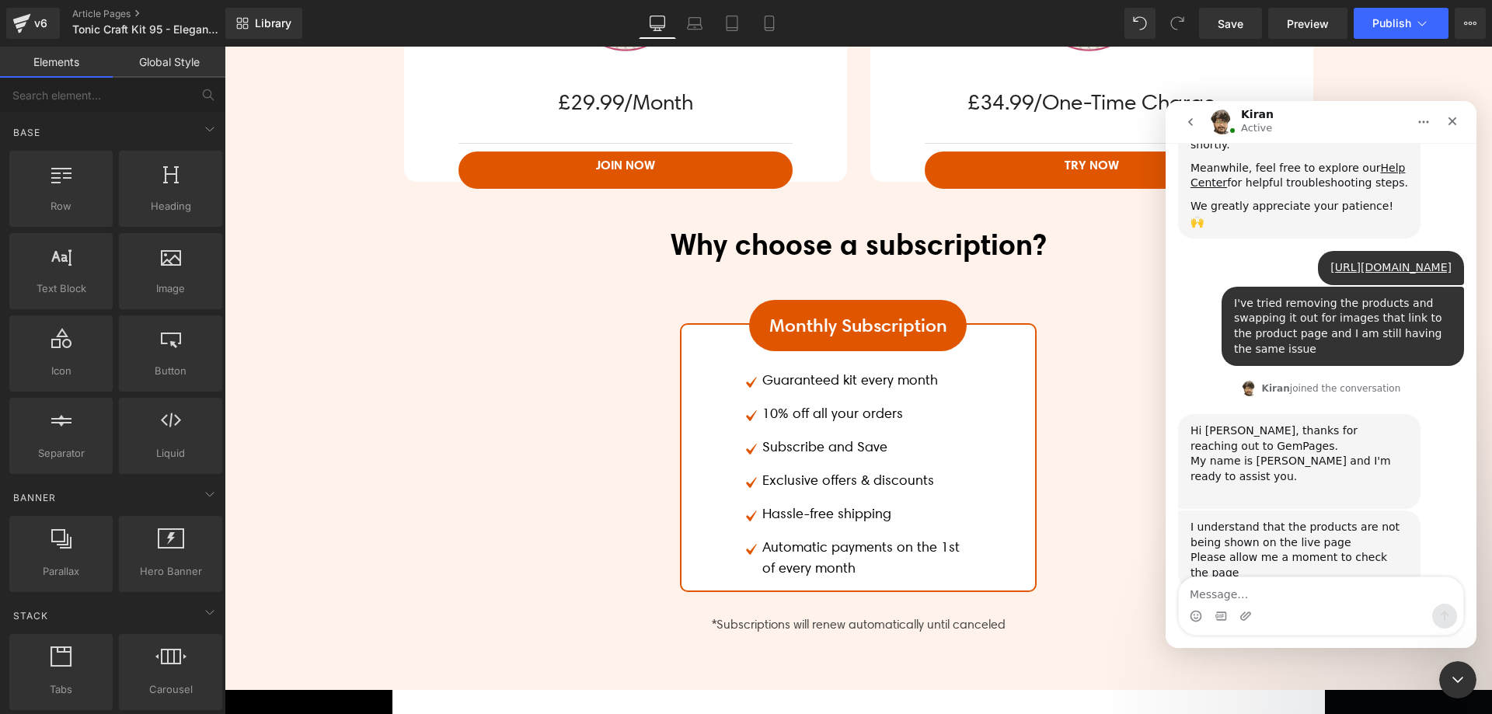
click at [1336, 601] on textarea "Message…" at bounding box center [1321, 590] width 284 height 26
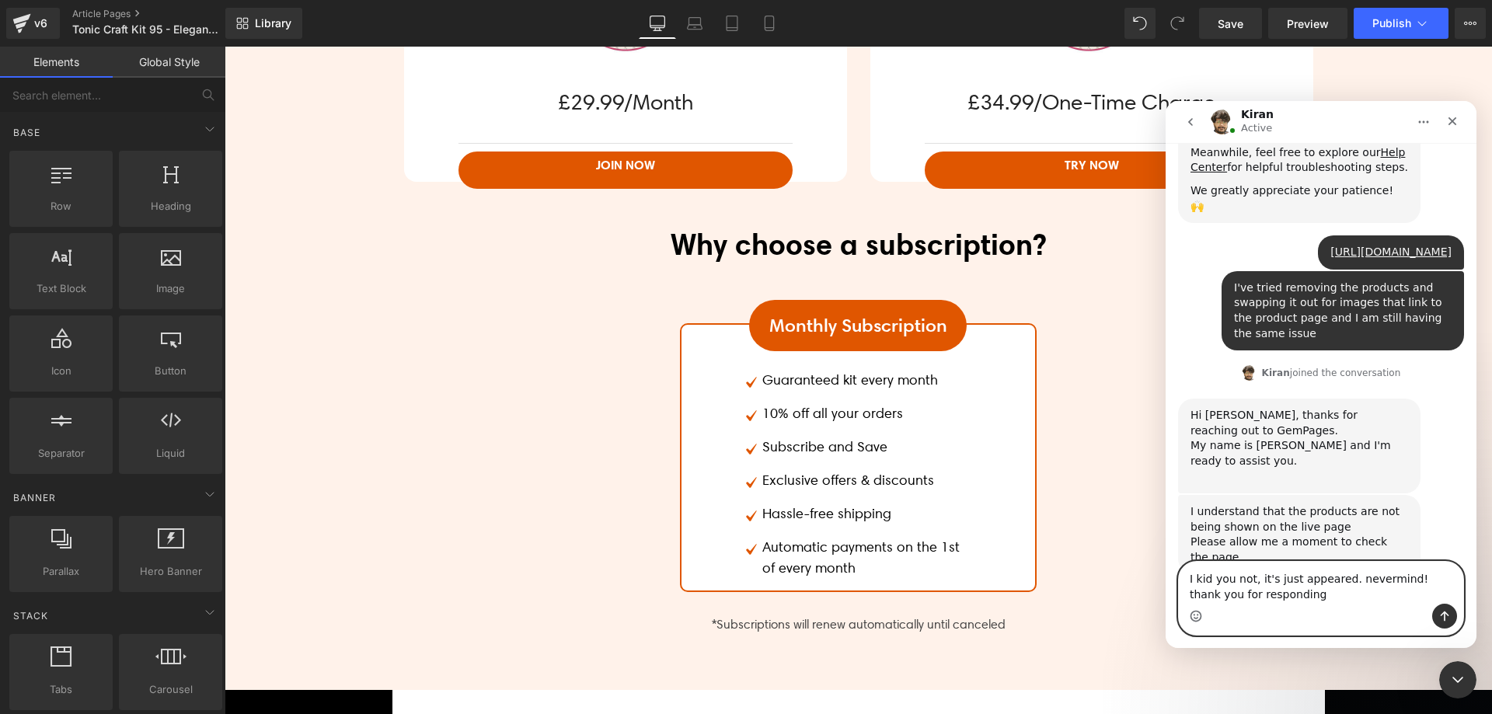
click at [1197, 617] on icon "Emoji picker" at bounding box center [1195, 616] width 12 height 12
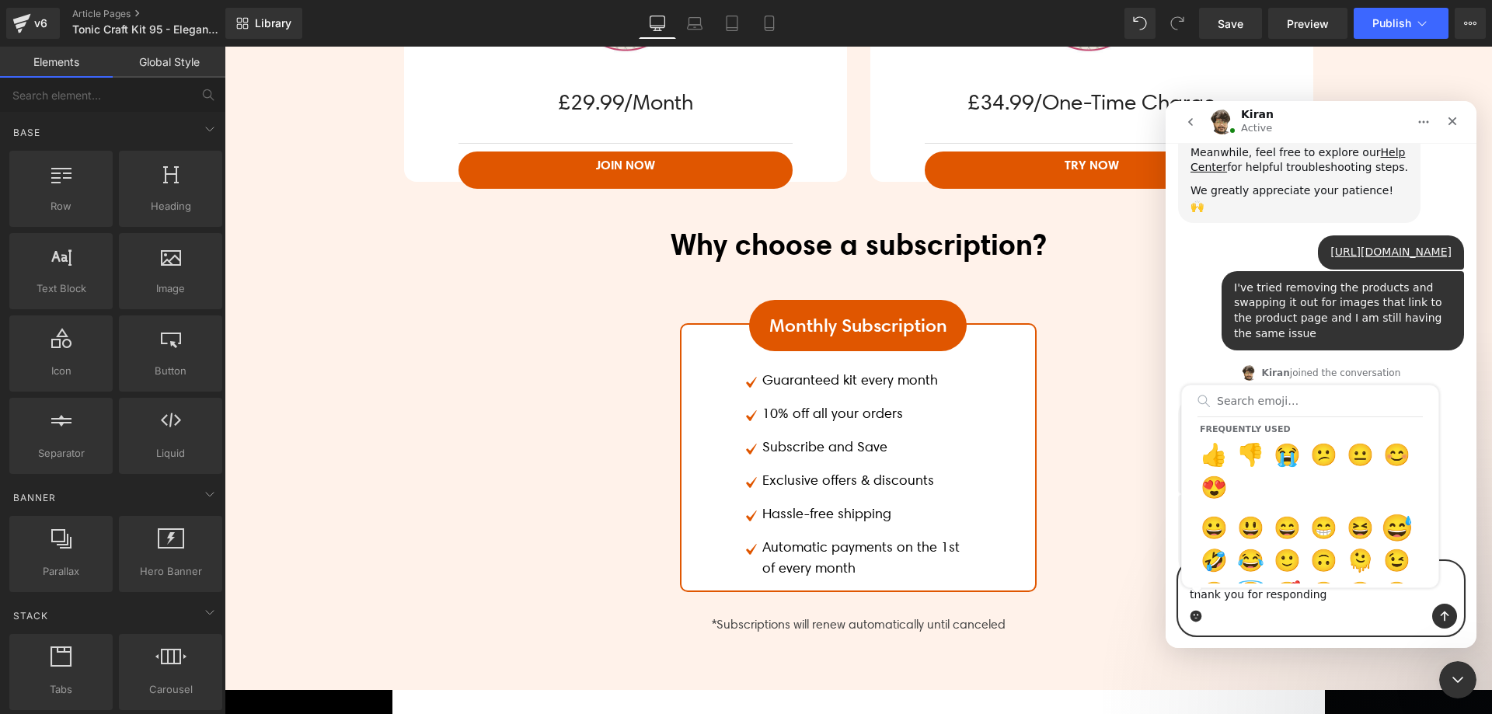
type textarea "I kid you not, it's just appeared. nevermind! thank you for responding 😅"
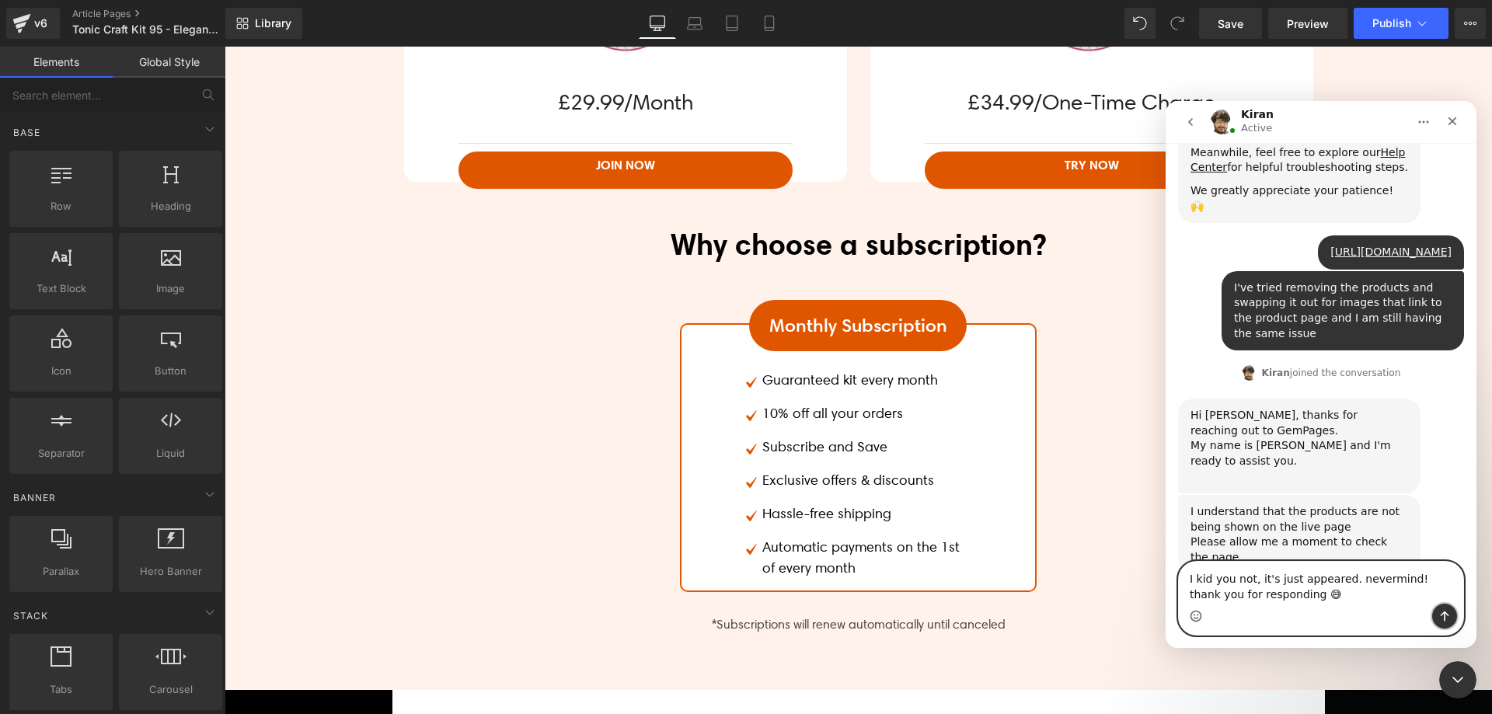
click at [1439, 617] on icon "Send a message…" at bounding box center [1444, 616] width 12 height 12
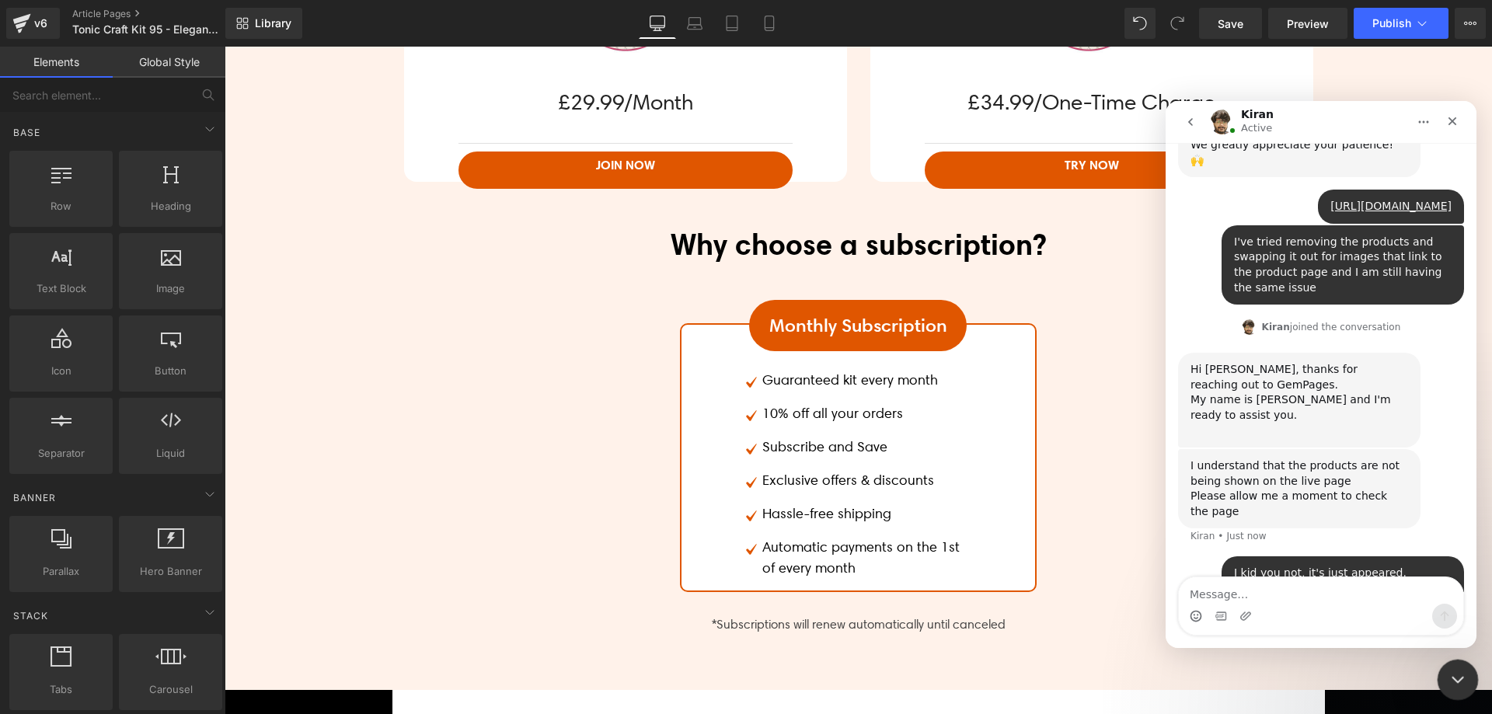
click at [1454, 674] on icon "Close Intercom Messenger" at bounding box center [1455, 677] width 19 height 19
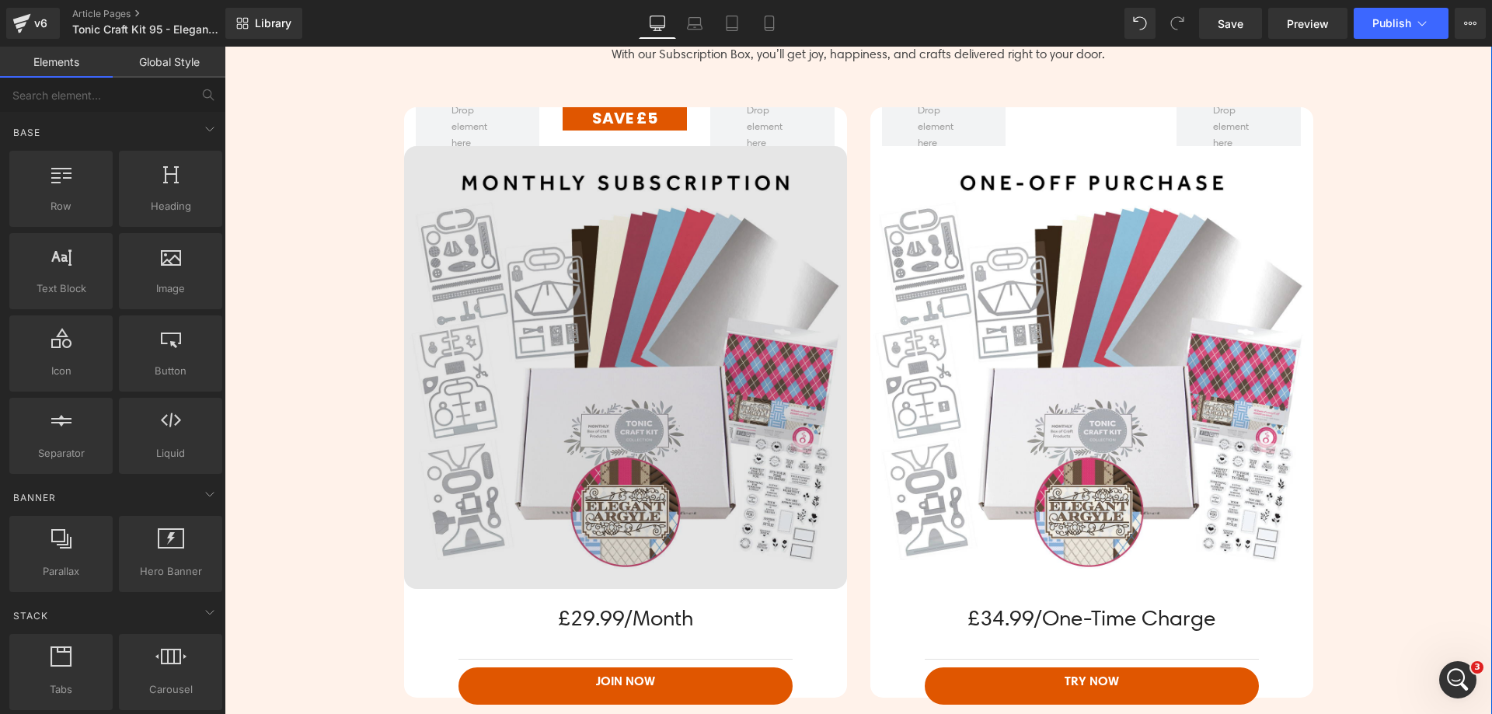
scroll to position [3349, 0]
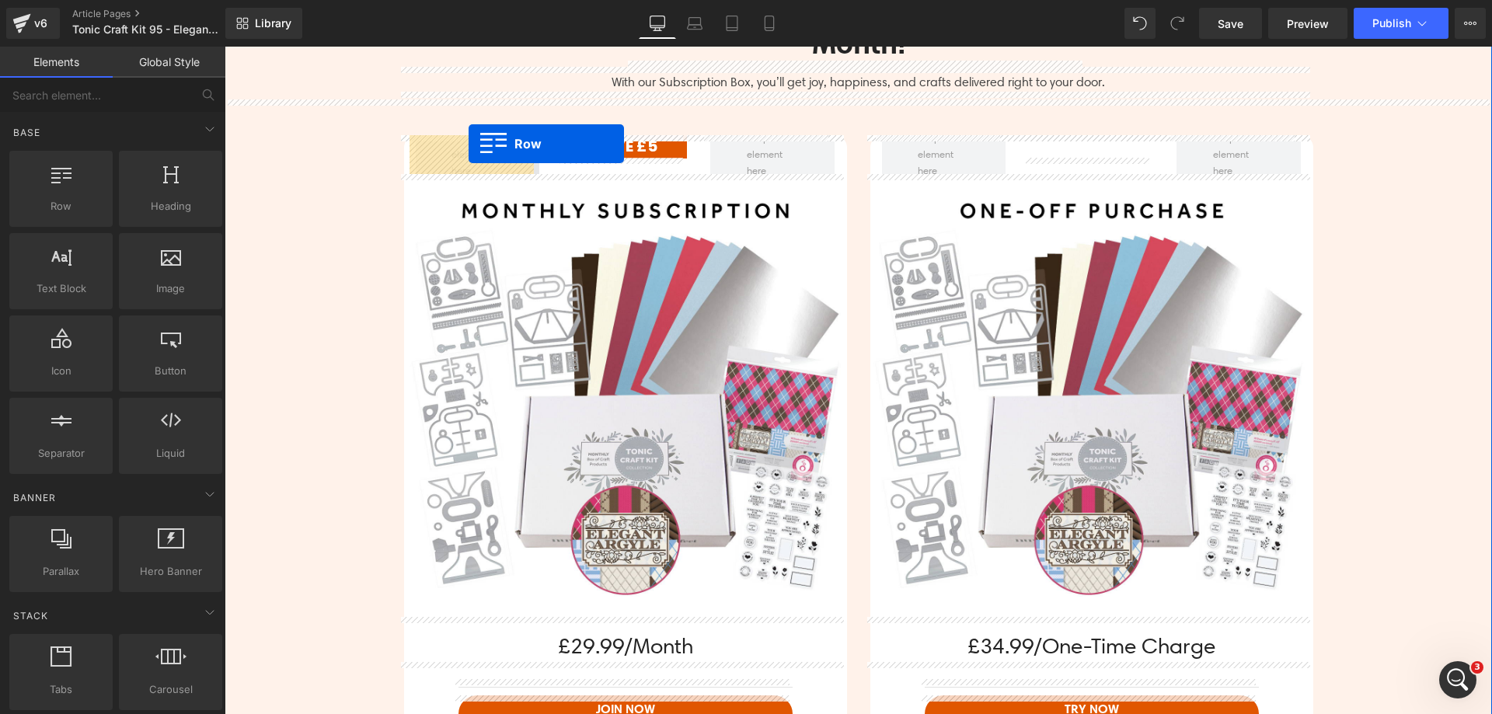
drag, startPoint x: 346, startPoint y: 238, endPoint x: 468, endPoint y: 144, distance: 154.6
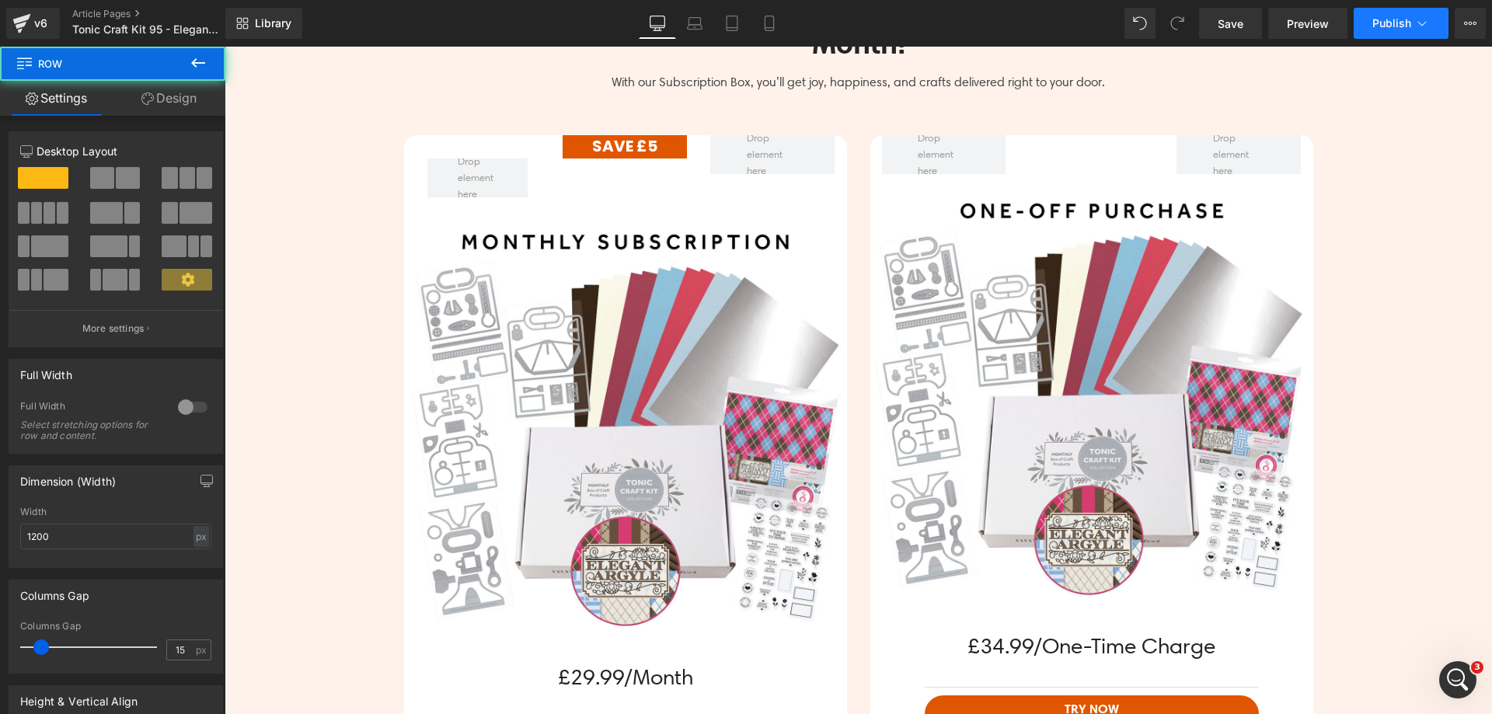
click at [1387, 30] on button "Publish" at bounding box center [1400, 23] width 95 height 31
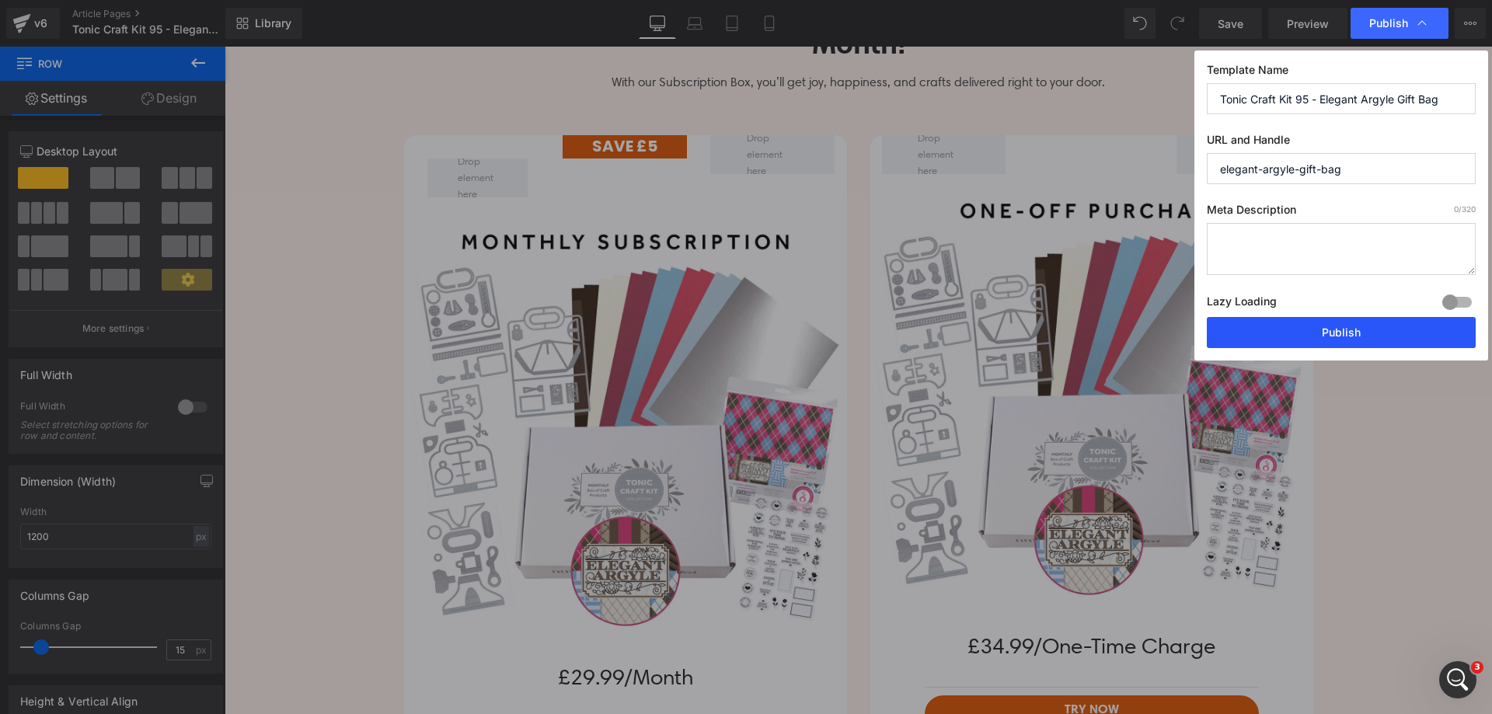
click at [1334, 327] on button "Publish" at bounding box center [1341, 332] width 269 height 31
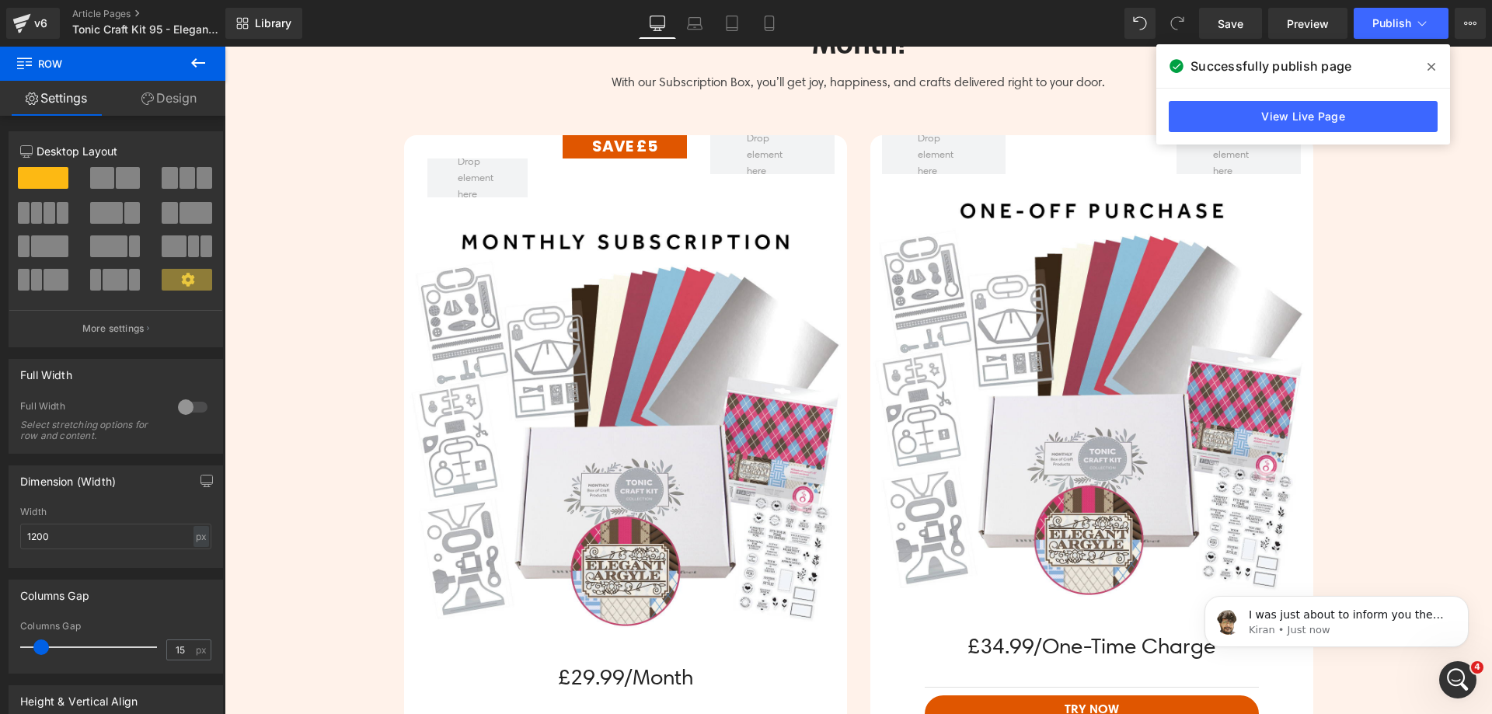
scroll to position [485, 0]
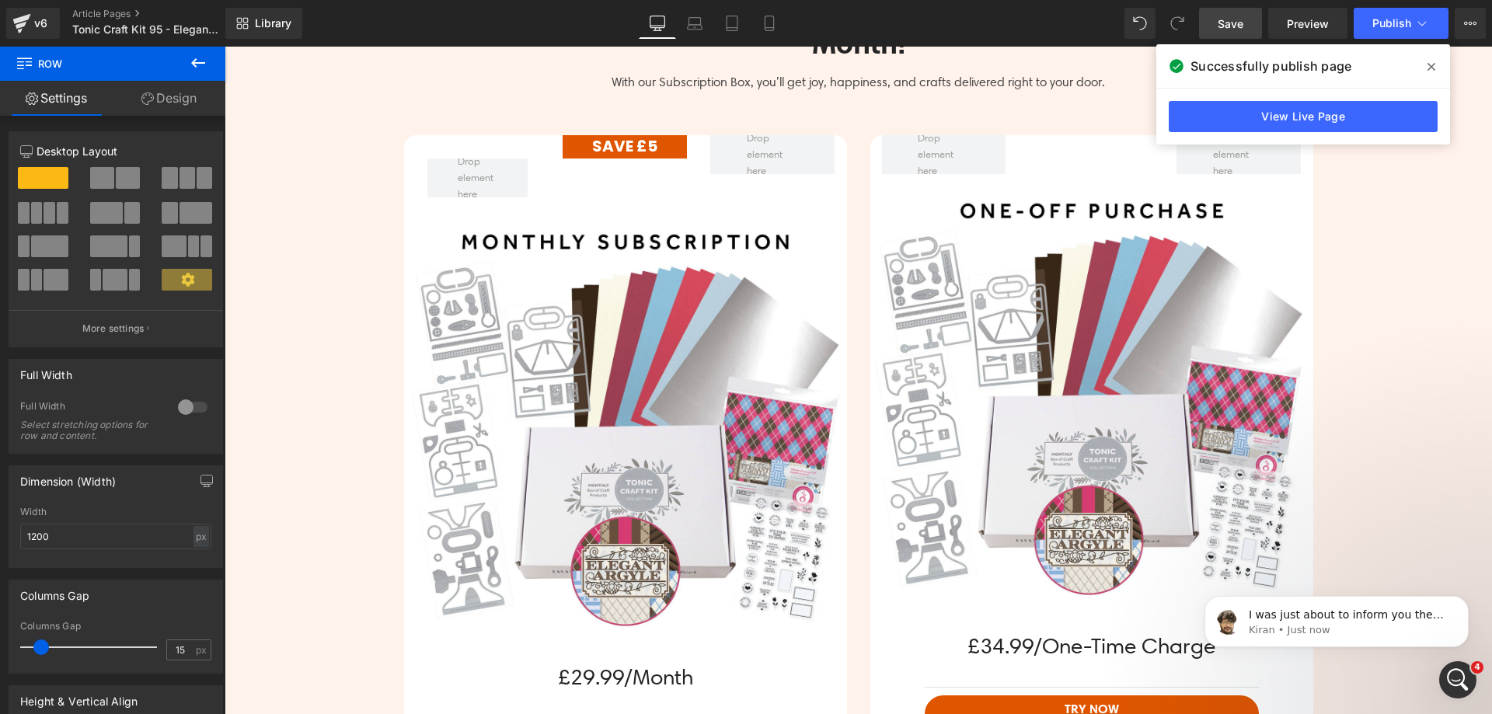
click at [1235, 19] on span "Save" at bounding box center [1230, 24] width 26 height 16
click at [1453, 667] on icon "Open Intercom Messenger" at bounding box center [1456, 678] width 26 height 26
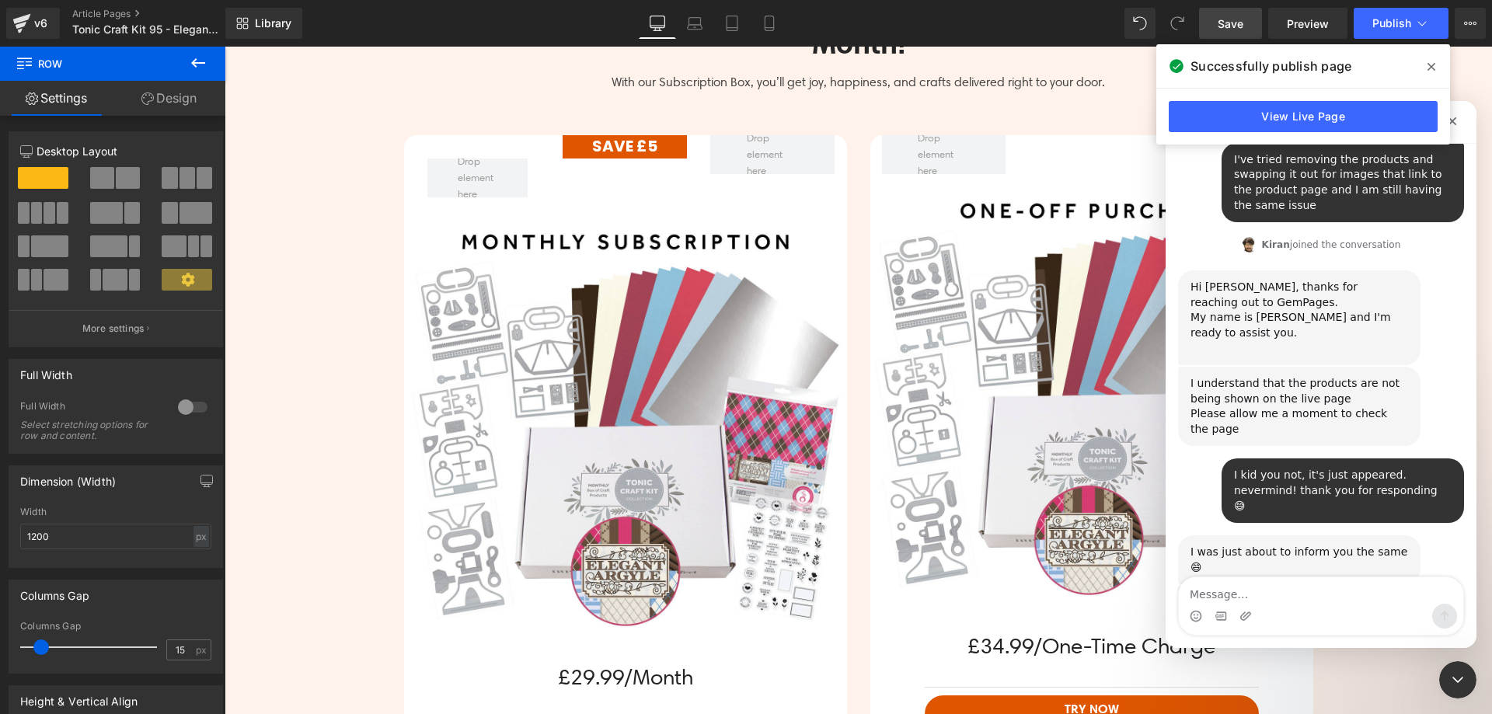
click at [1296, 592] on textarea "Message…" at bounding box center [1321, 590] width 284 height 26
type textarea "no thank you"
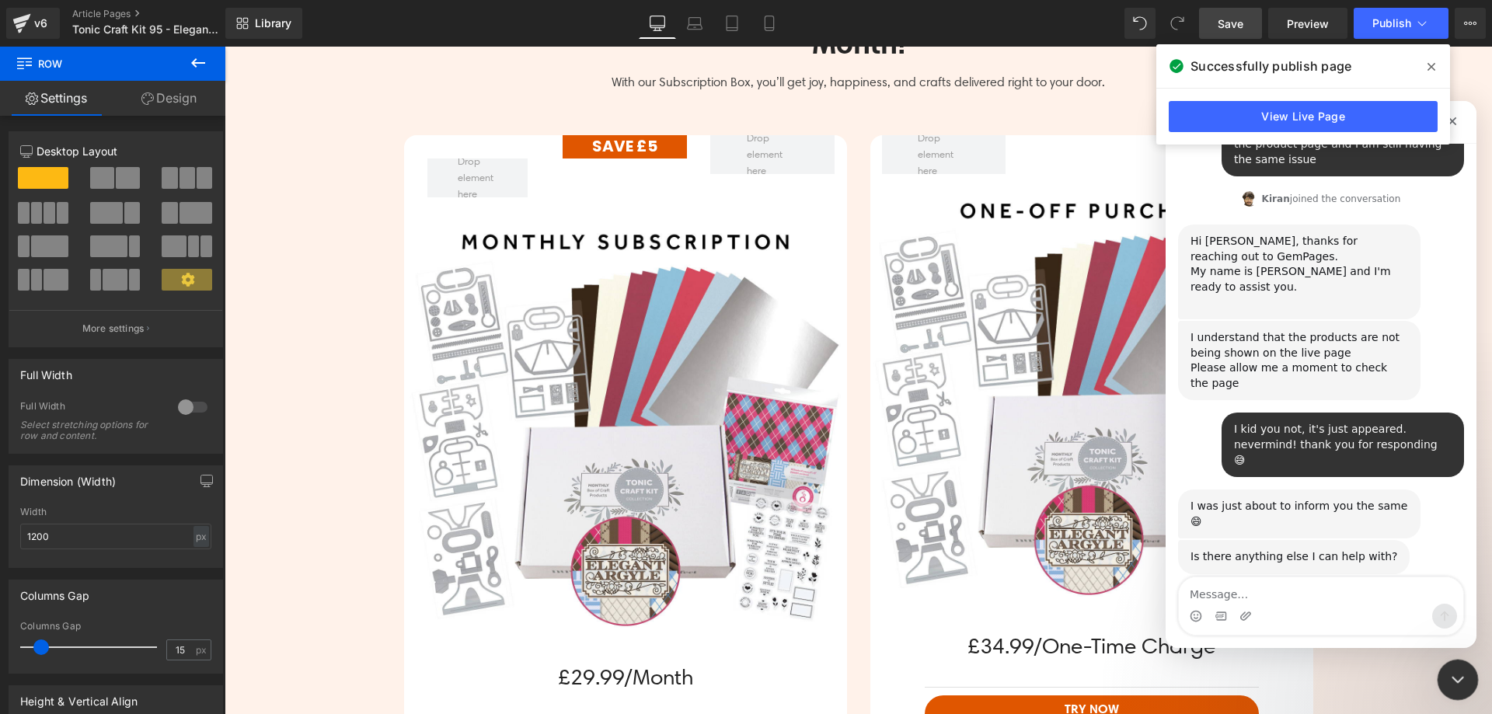
click at [1463, 674] on icon "Close Intercom Messenger" at bounding box center [1455, 677] width 19 height 19
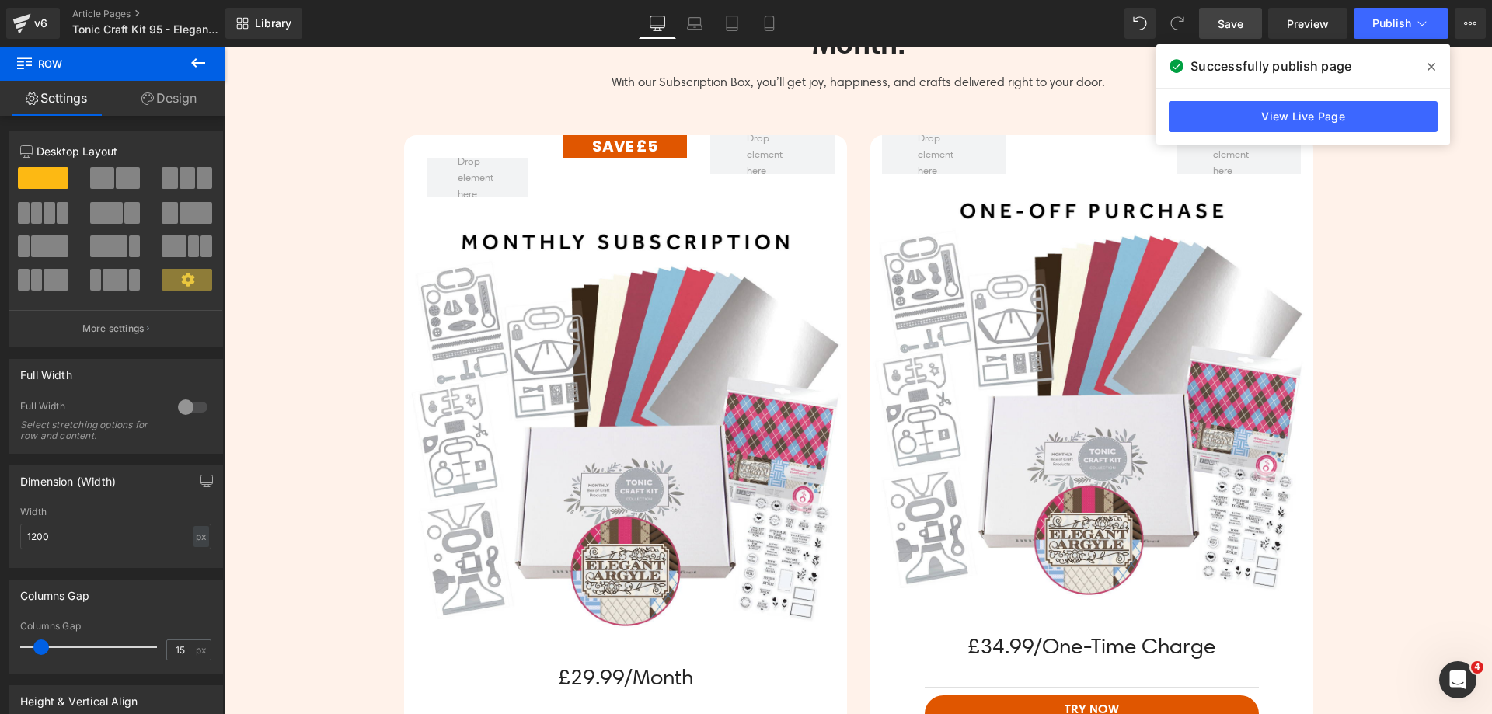
scroll to position [1238, 0]
